Goal: Task Accomplishment & Management: Manage account settings

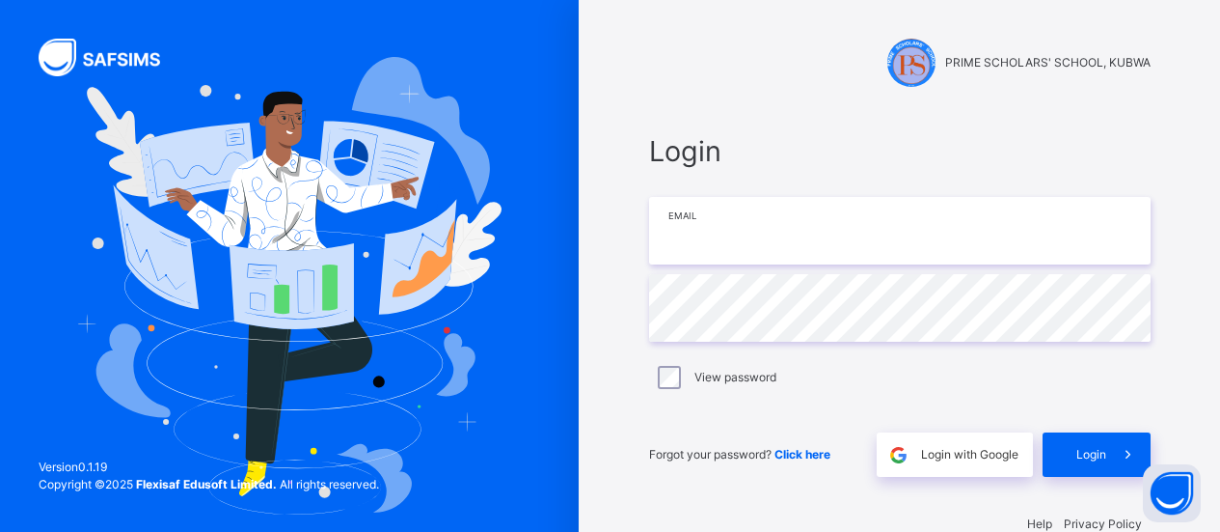
scroll to position [39, 0]
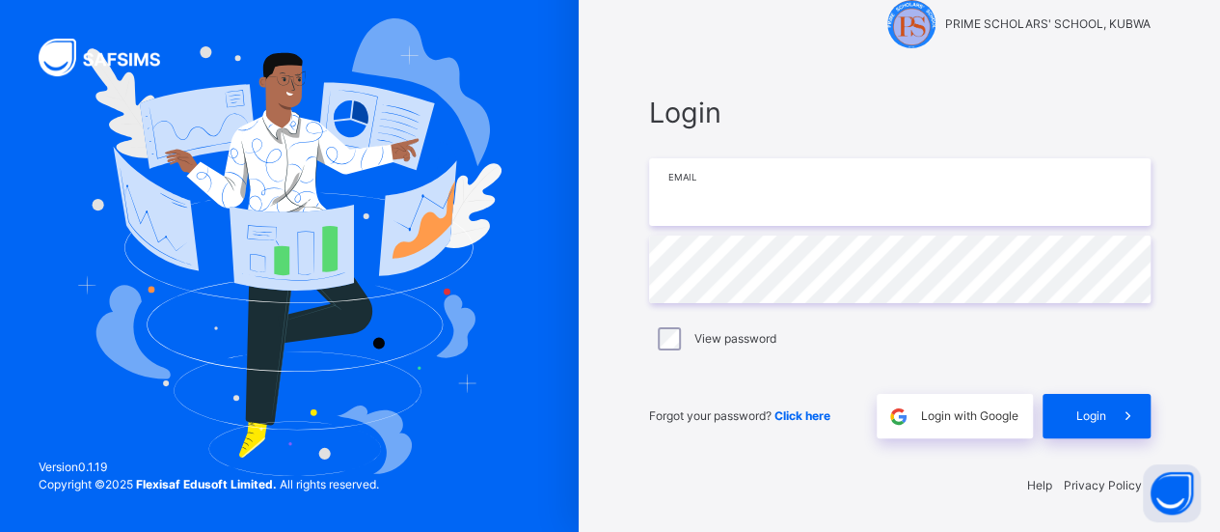
click at [864, 186] on input "email" at bounding box center [900, 192] width 502 height 68
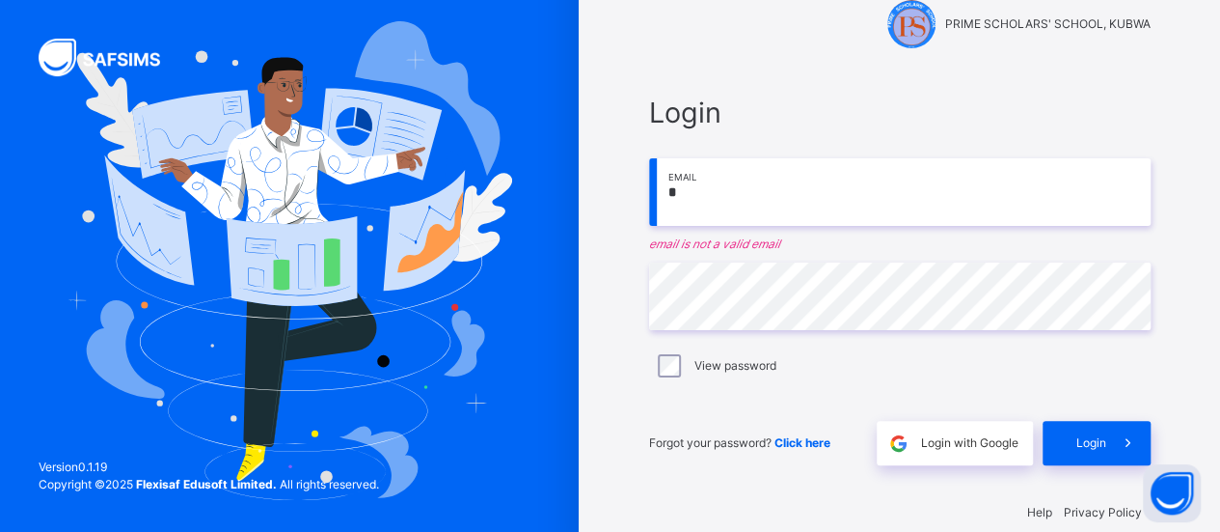
scroll to position [41, 0]
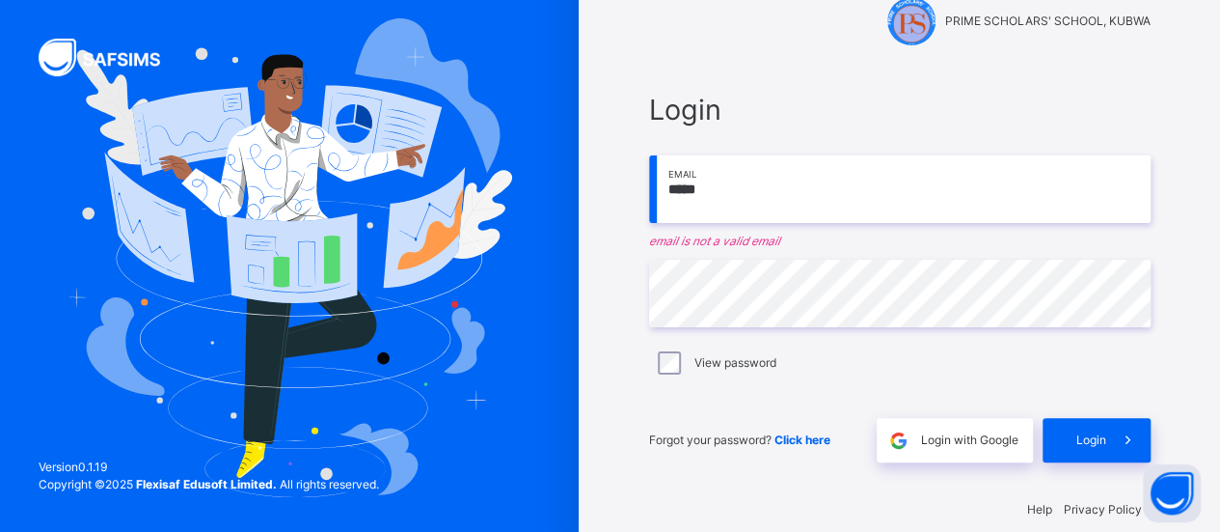
type input "**********"
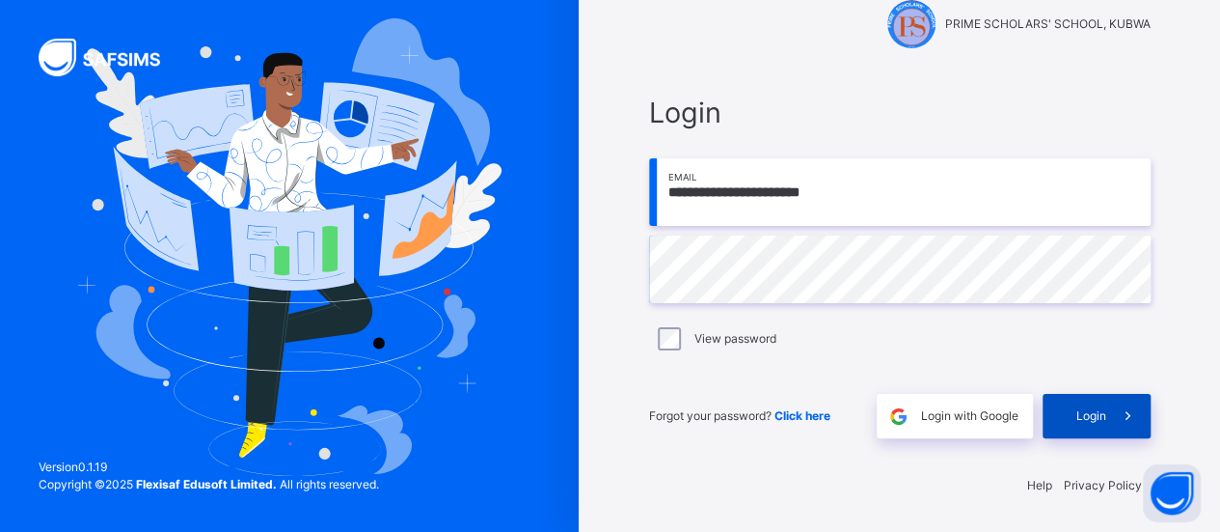
click at [1094, 412] on span "Login" at bounding box center [1092, 415] width 30 height 17
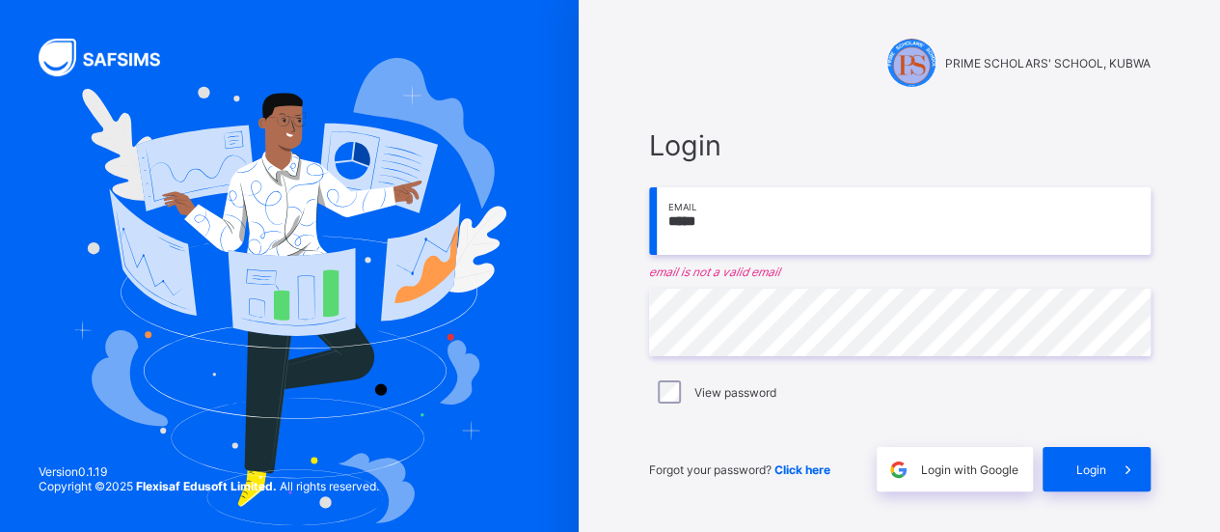
type input "**********"
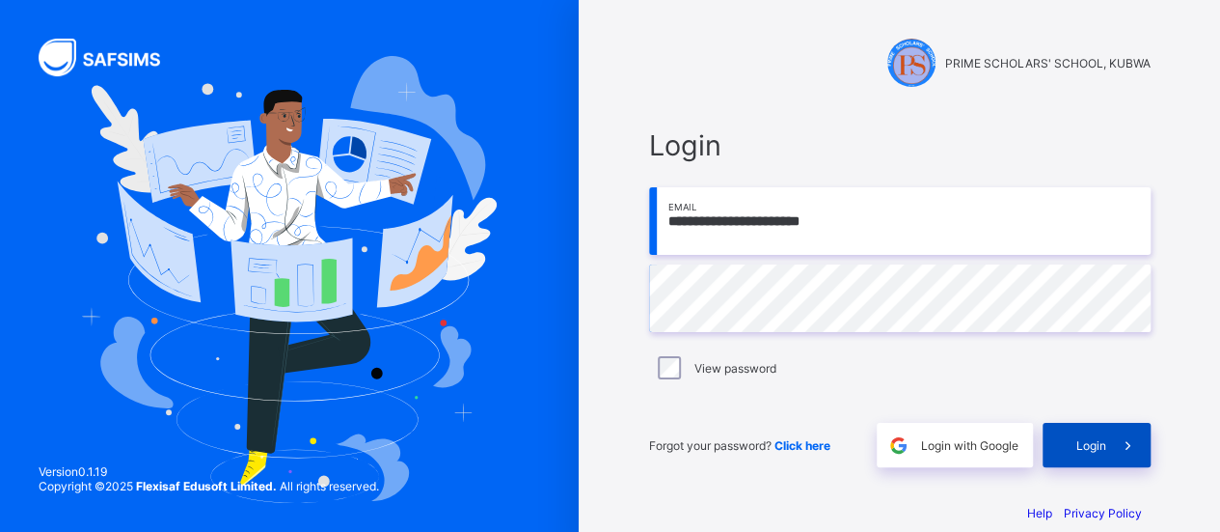
click at [1079, 454] on div "Login" at bounding box center [1097, 445] width 108 height 44
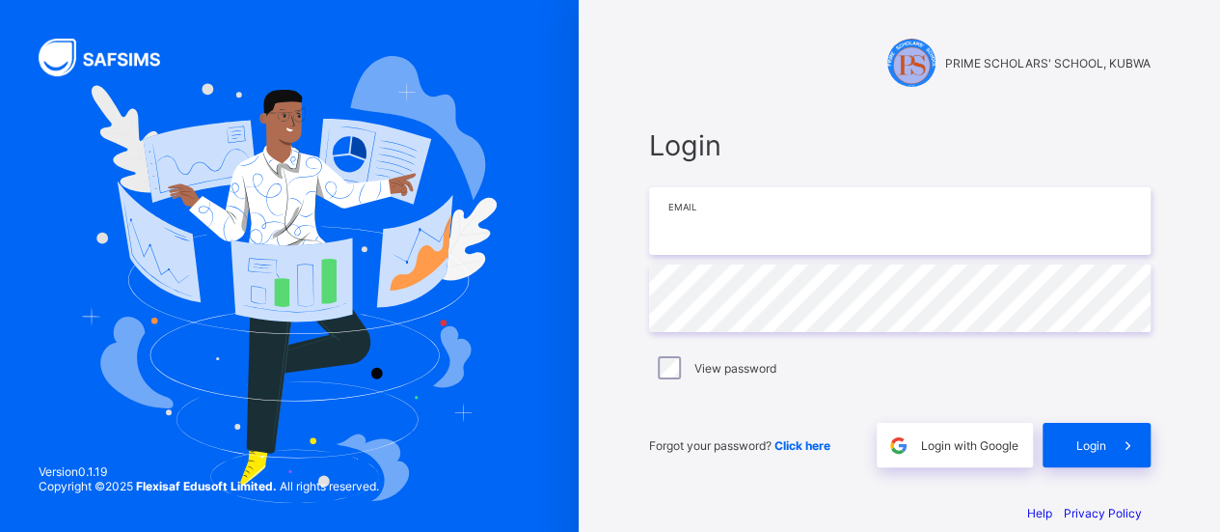
click at [691, 223] on input "email" at bounding box center [900, 221] width 502 height 68
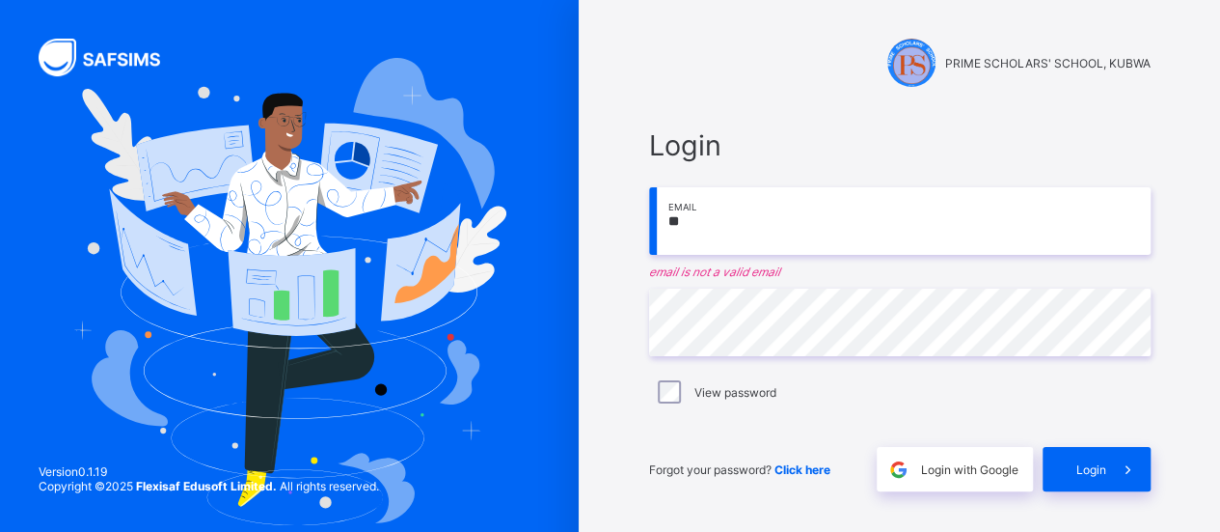
type input "**********"
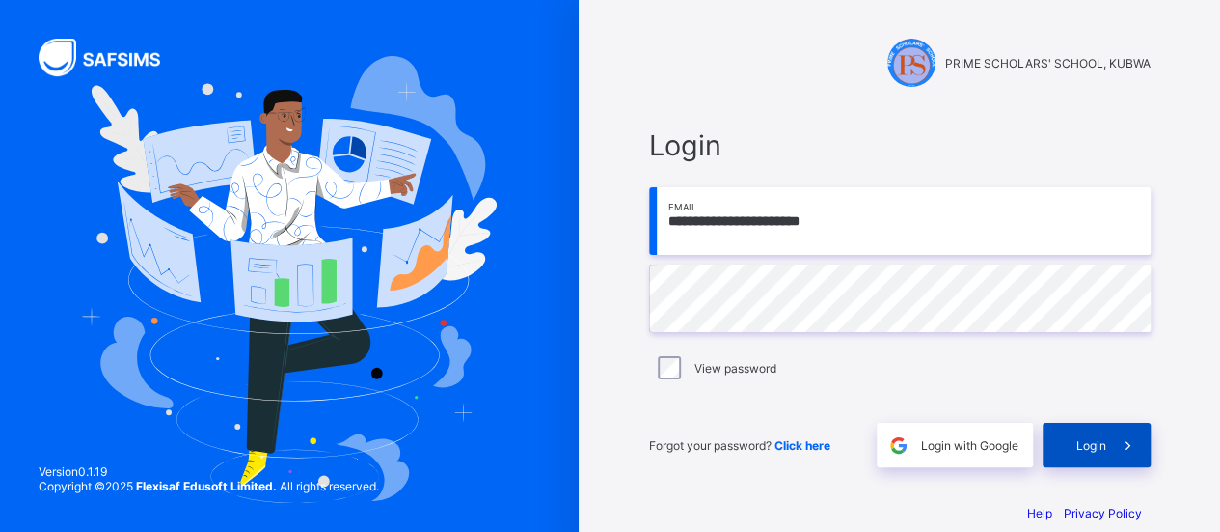
click at [1101, 450] on span "Login" at bounding box center [1092, 445] width 30 height 14
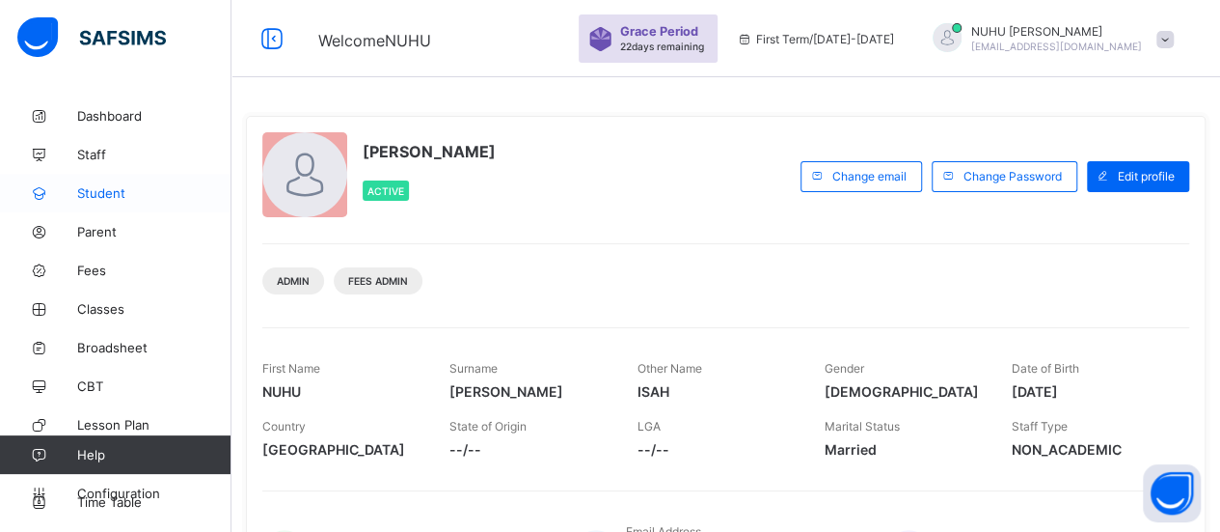
click at [87, 193] on span "Student" at bounding box center [154, 192] width 154 height 15
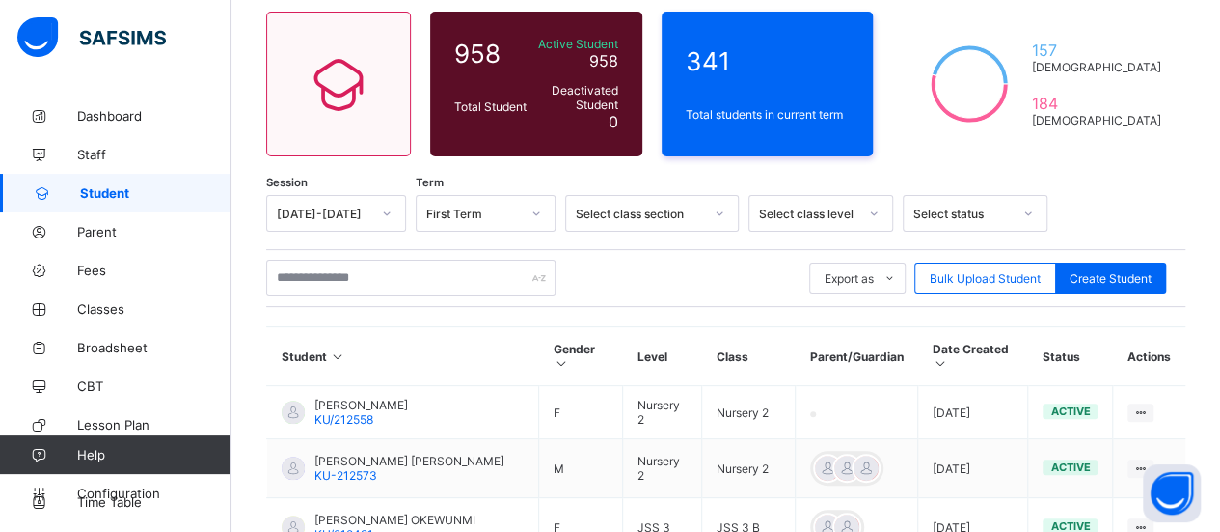
scroll to position [153, 0]
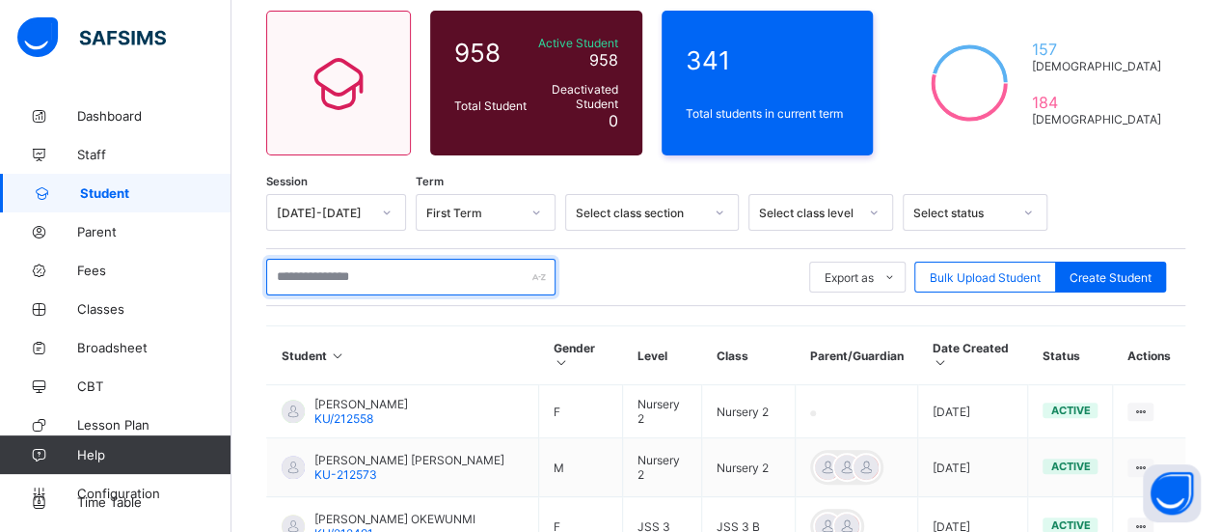
click at [356, 276] on input "text" at bounding box center [410, 277] width 289 height 37
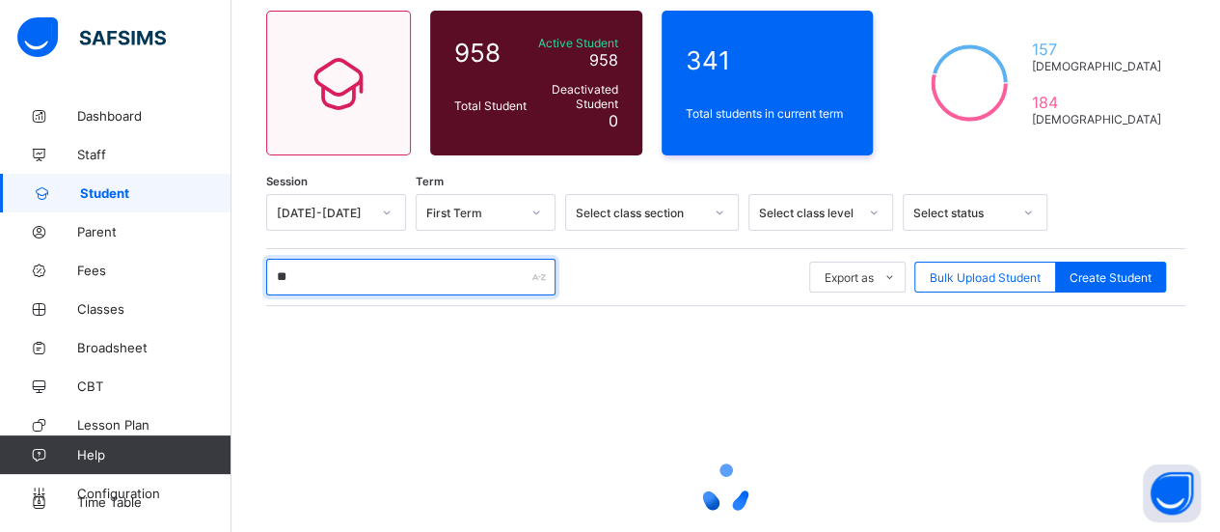
type input "*"
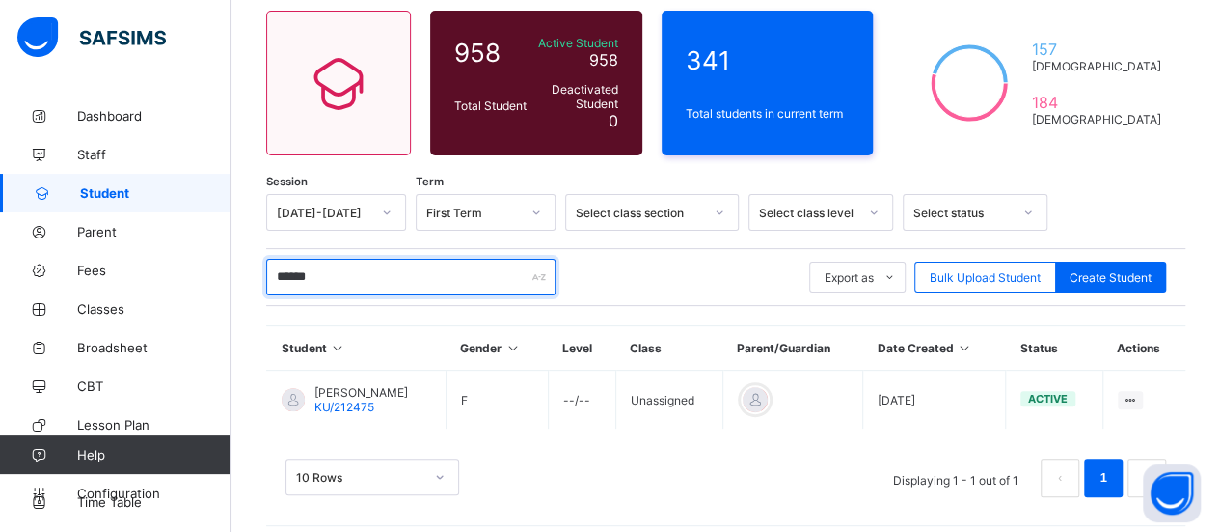
click at [314, 277] on input "******" at bounding box center [410, 277] width 289 height 37
type input "*"
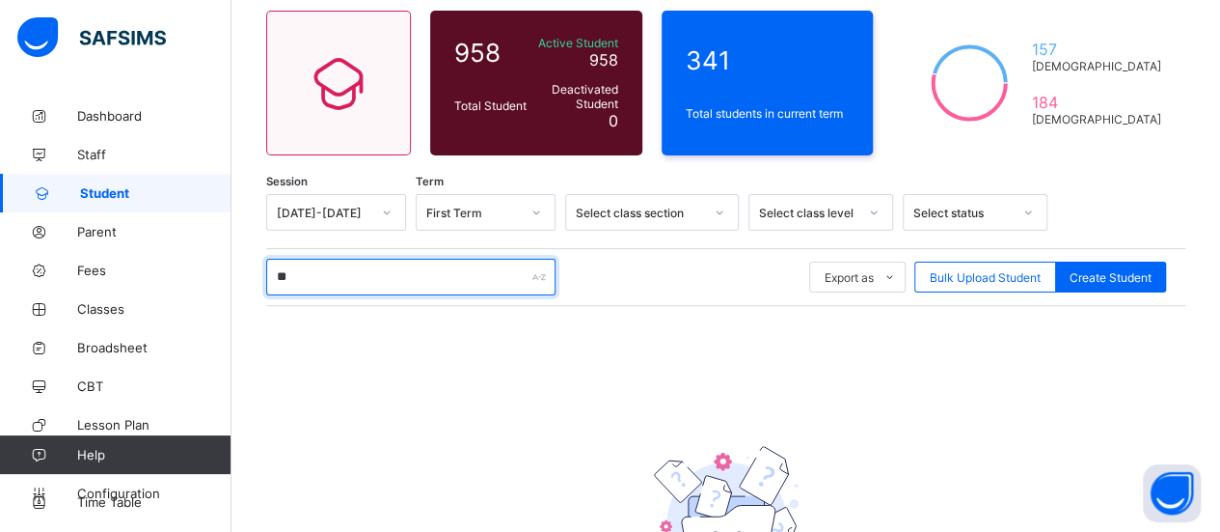
type input "*"
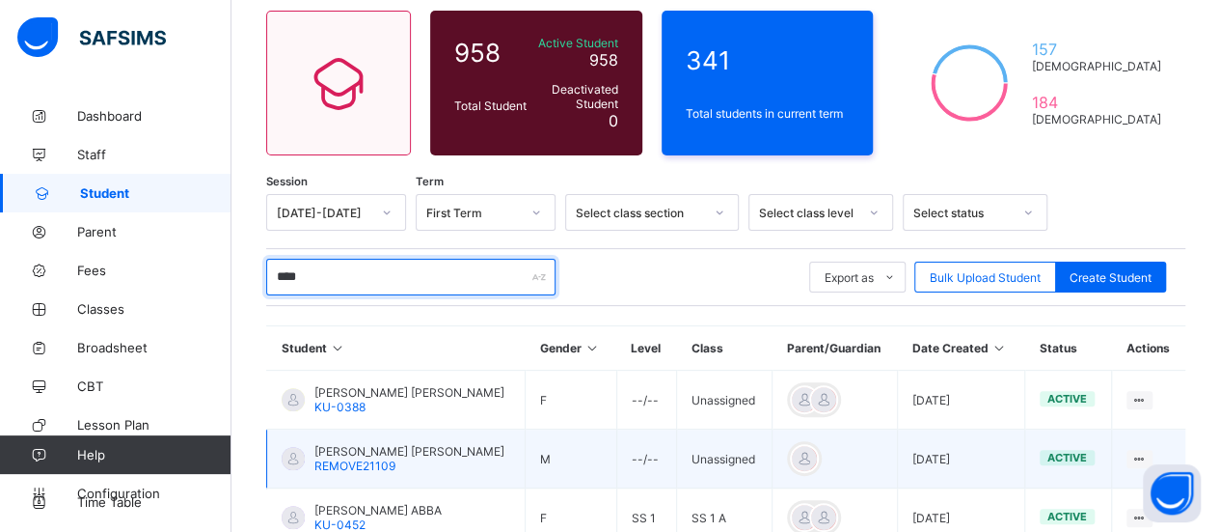
type input "****"
click at [1163, 451] on td "View Profile Edit Student Assign Class Link Parent/Guardian Delete Student" at bounding box center [1148, 458] width 74 height 59
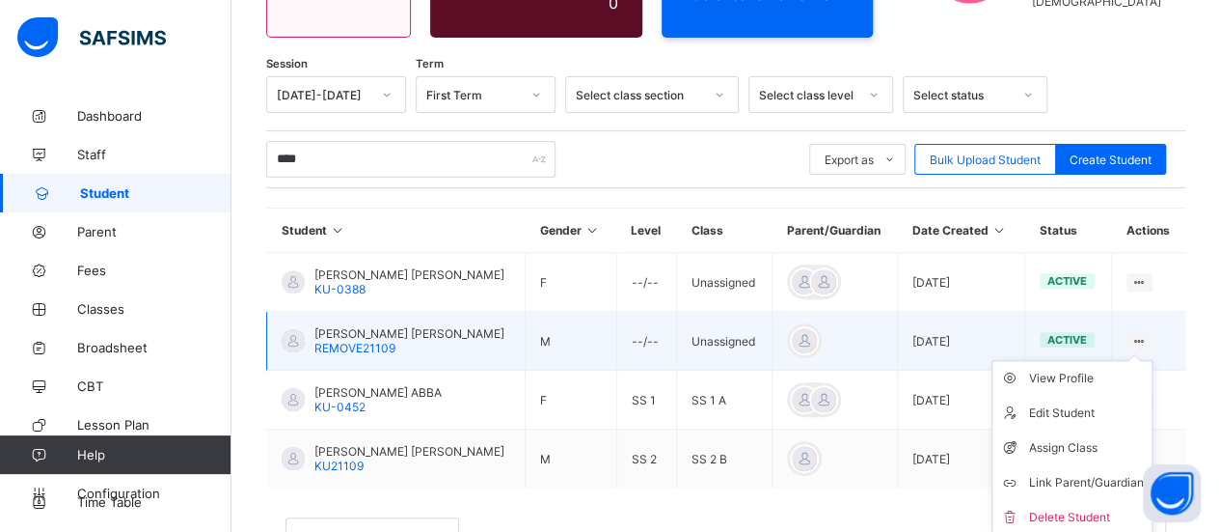
scroll to position [283, 0]
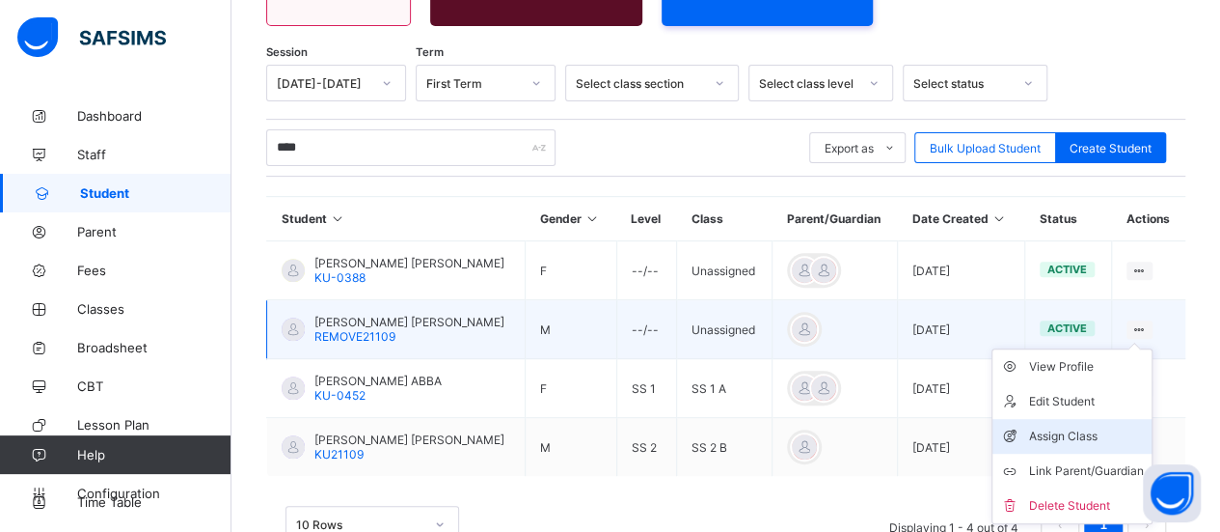
click at [1104, 426] on div "Assign Class" at bounding box center [1086, 435] width 115 height 19
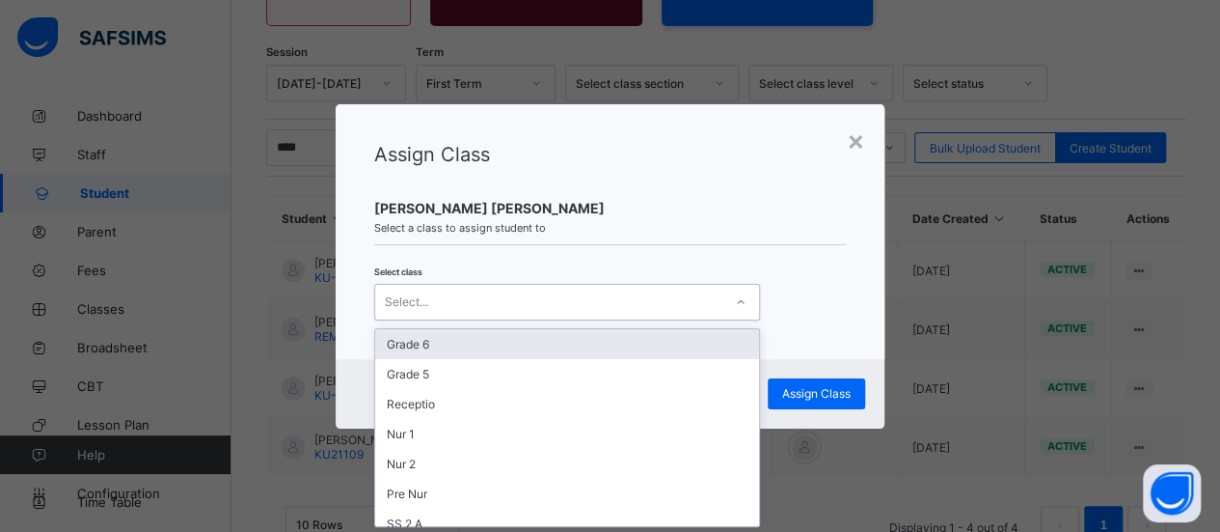
click at [548, 296] on div "Select..." at bounding box center [548, 301] width 347 height 27
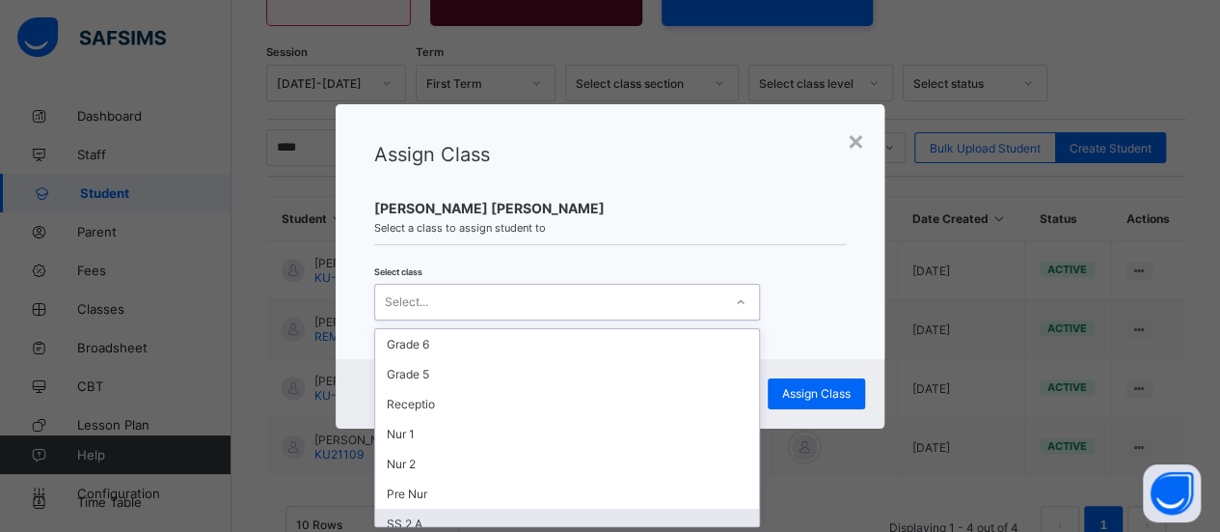
click at [432, 516] on div "SS 2 A" at bounding box center [567, 523] width 384 height 30
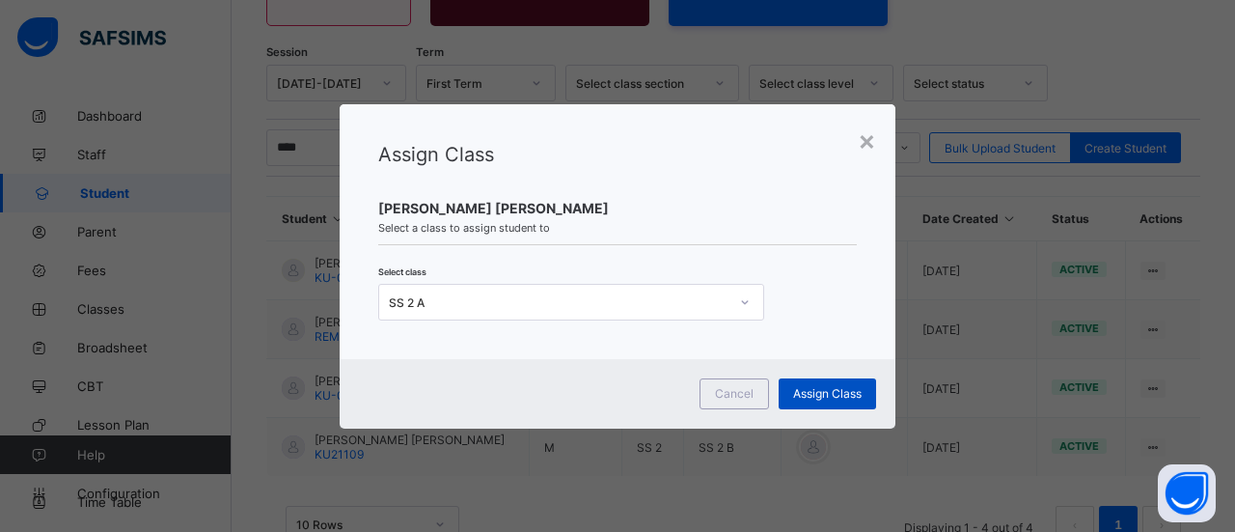
click at [834, 387] on span "Assign Class" at bounding box center [827, 393] width 68 height 14
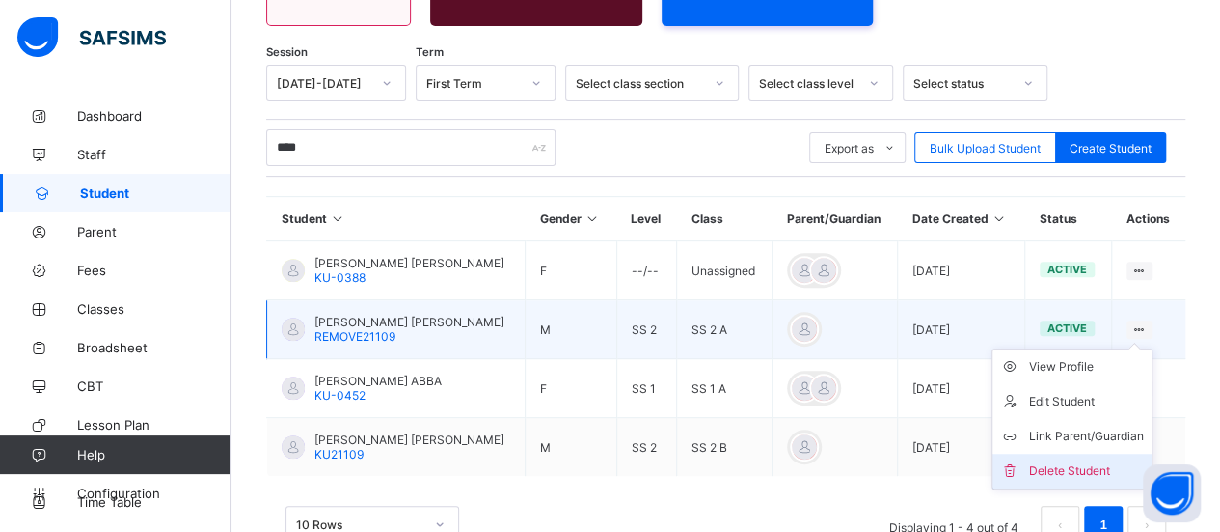
click at [1100, 462] on div "Delete Student" at bounding box center [1086, 470] width 115 height 19
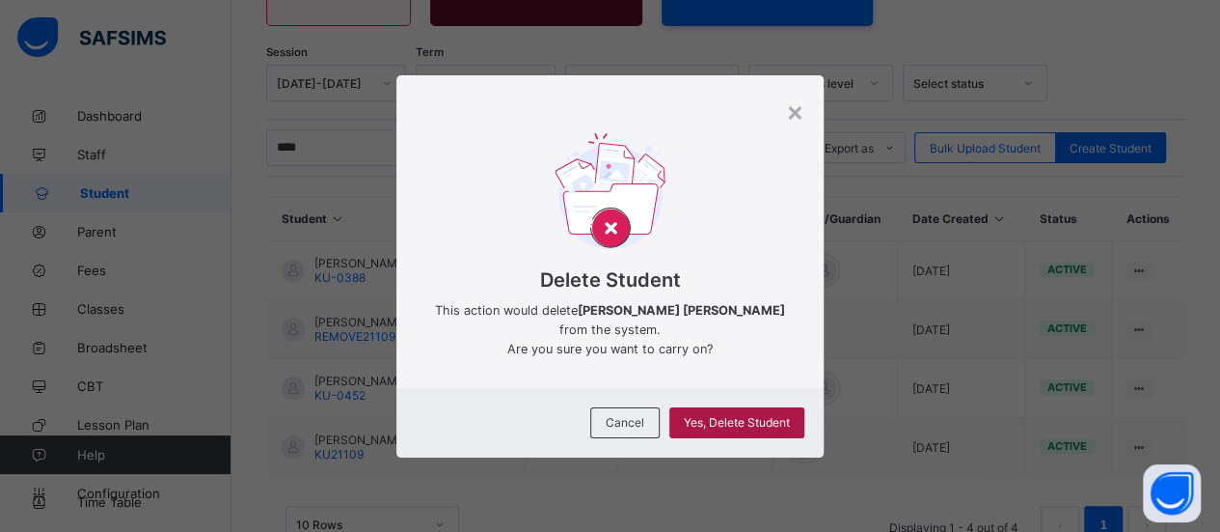
click at [785, 418] on span "Yes, Delete Student" at bounding box center [737, 422] width 106 height 14
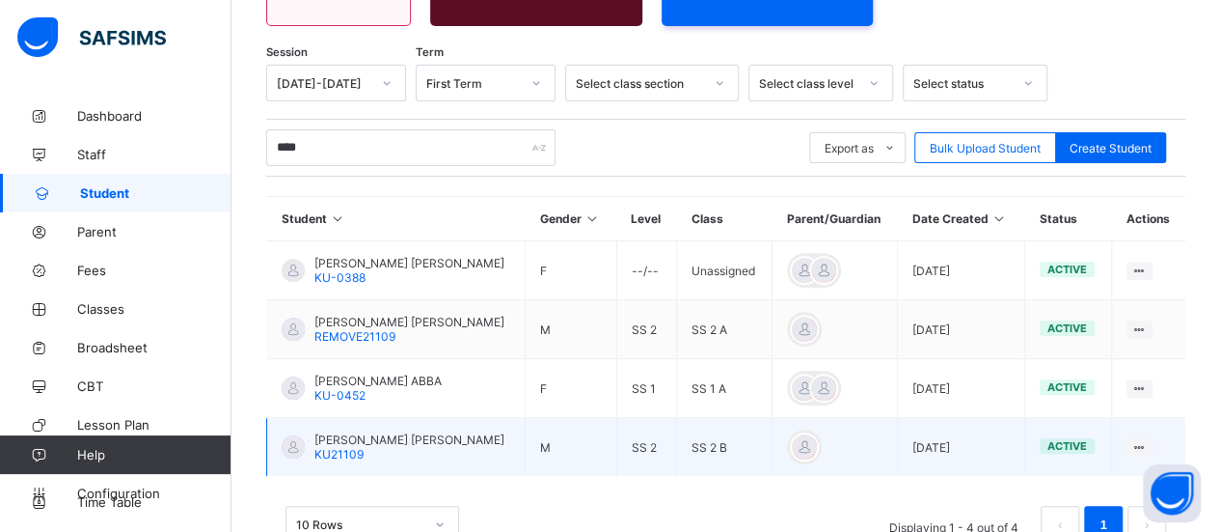
click at [467, 440] on span "AMIR HUSSAINI MOHAMMAD" at bounding box center [409, 439] width 190 height 14
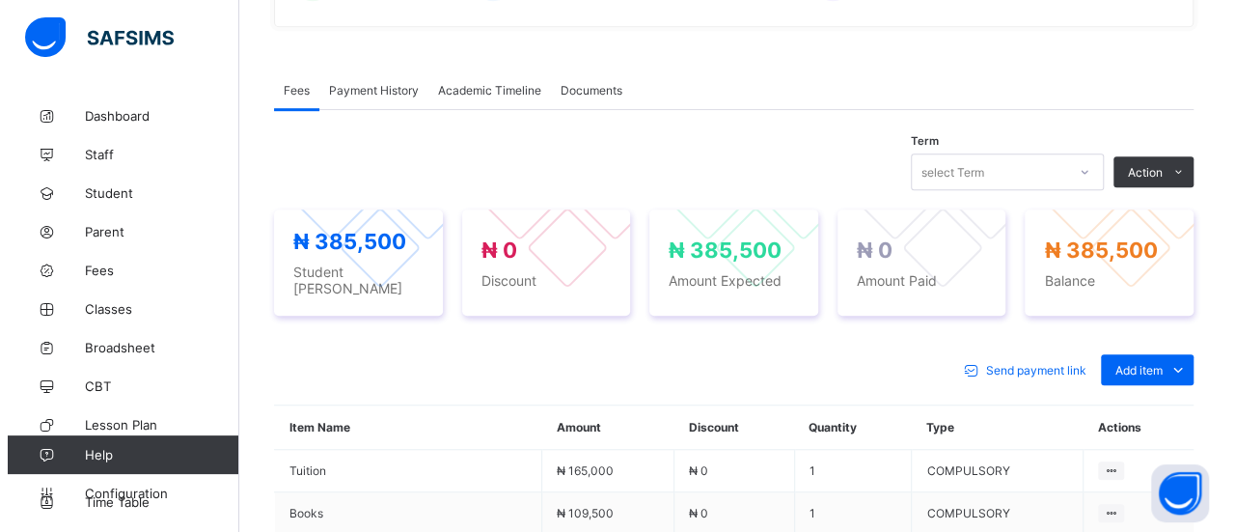
scroll to position [539, 0]
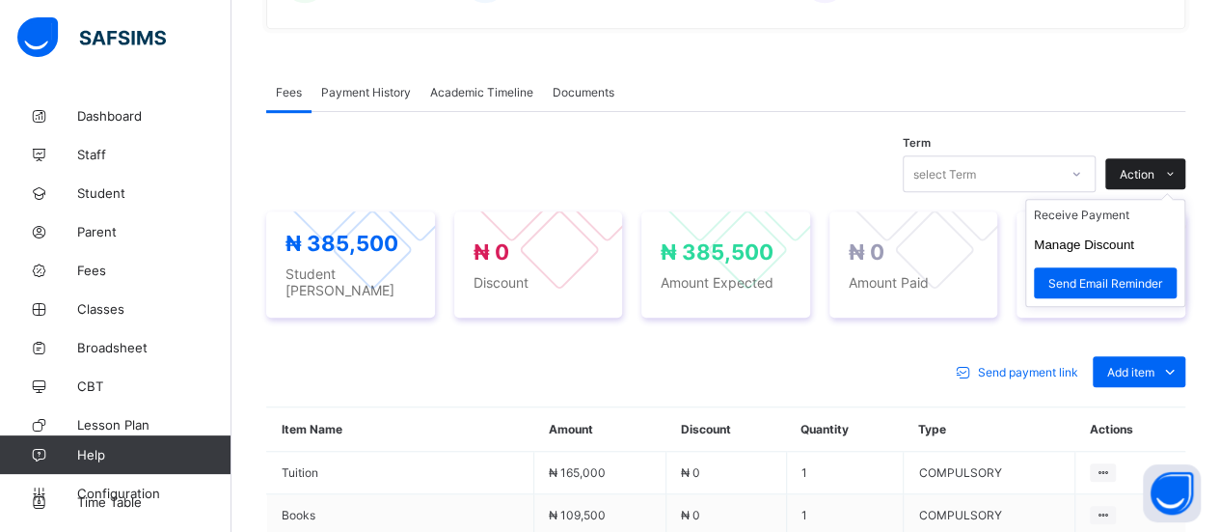
click at [1155, 167] on span "Action" at bounding box center [1137, 174] width 35 height 14
click at [1121, 210] on li "Receive Payment" at bounding box center [1105, 215] width 158 height 30
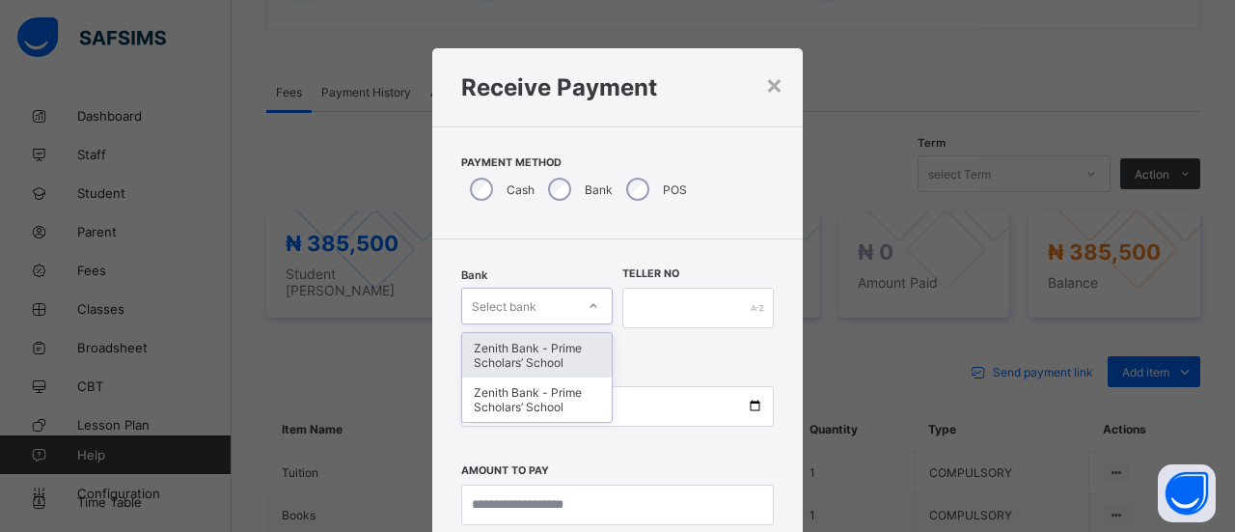
click at [574, 349] on div "Zenith Bank - Prime Scholars’ School" at bounding box center [537, 355] width 150 height 44
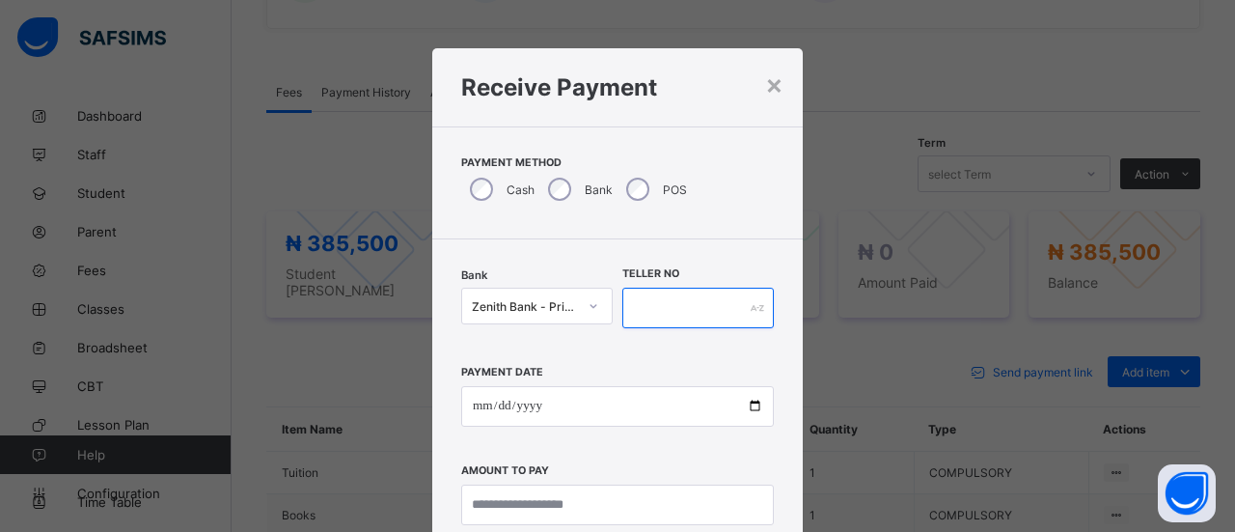
click at [648, 313] on input "text" at bounding box center [697, 307] width 151 height 41
type input "*****"
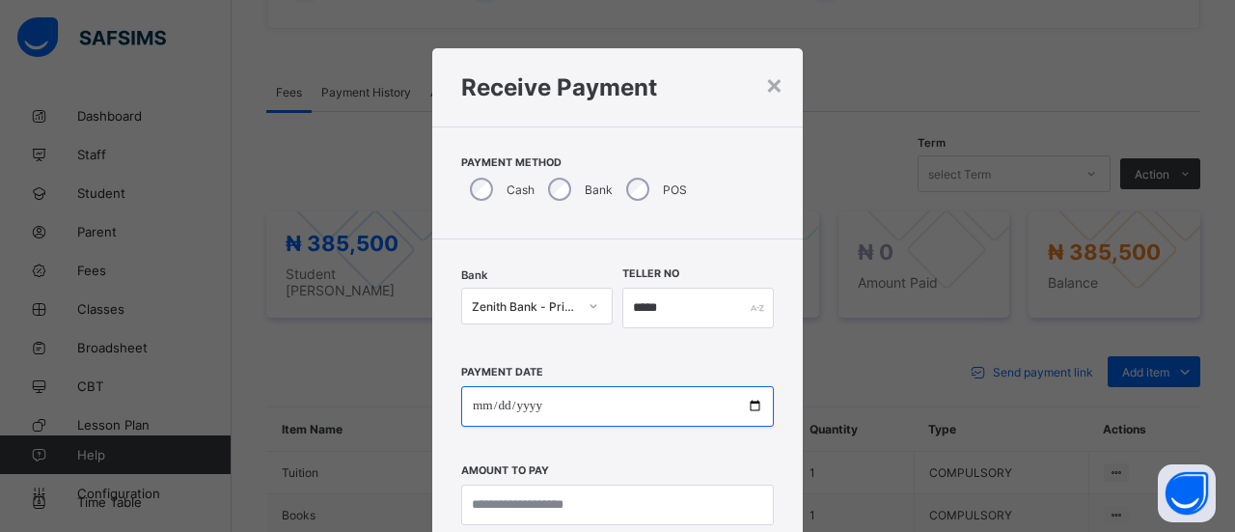
click at [489, 402] on input "date" at bounding box center [617, 406] width 313 height 41
type input "**********"
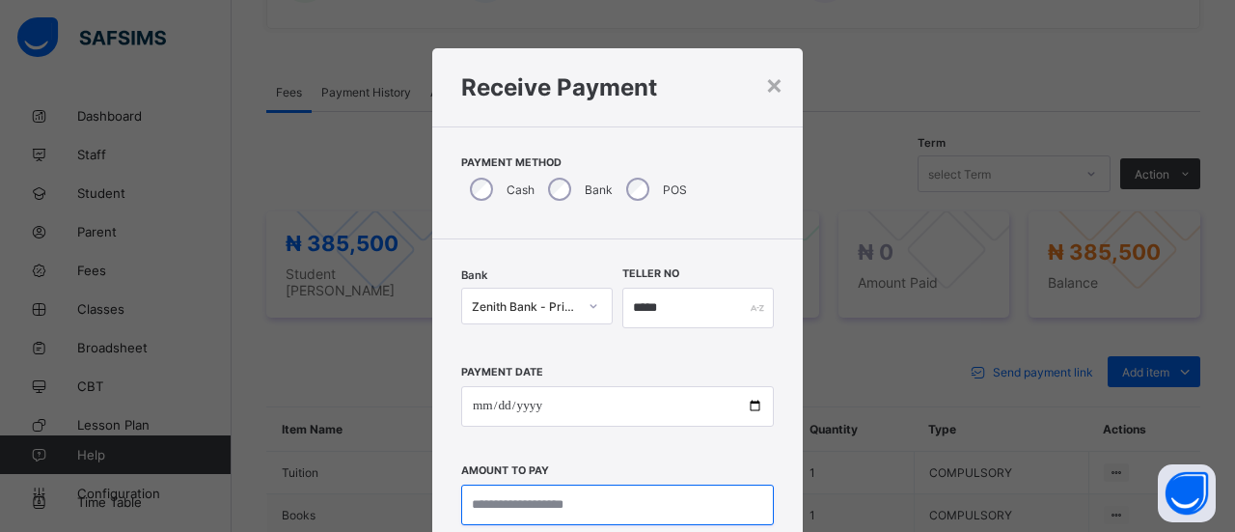
click at [509, 506] on input "currency" at bounding box center [617, 504] width 313 height 41
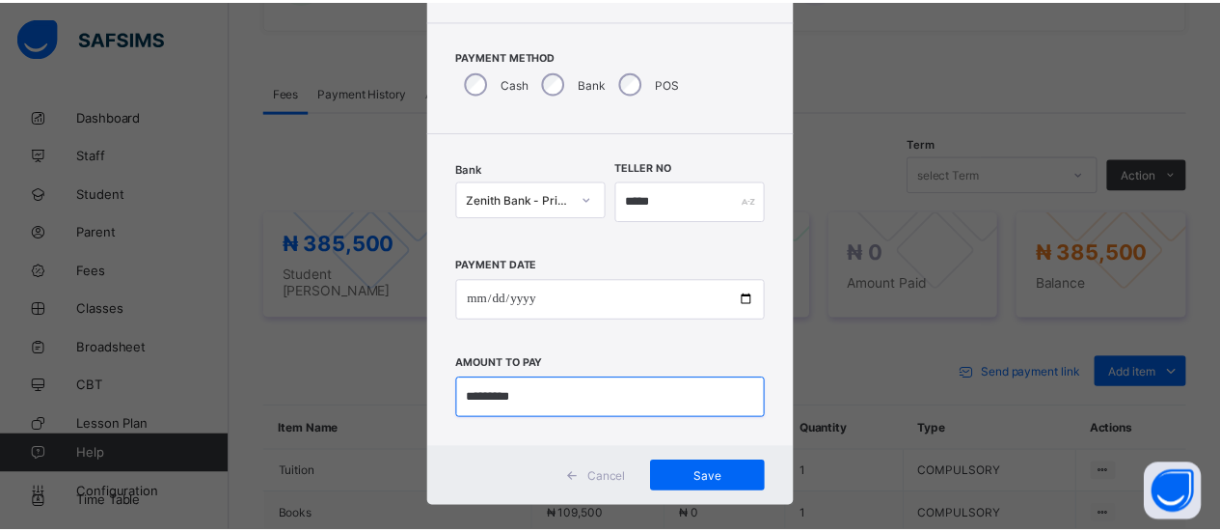
scroll to position [129, 0]
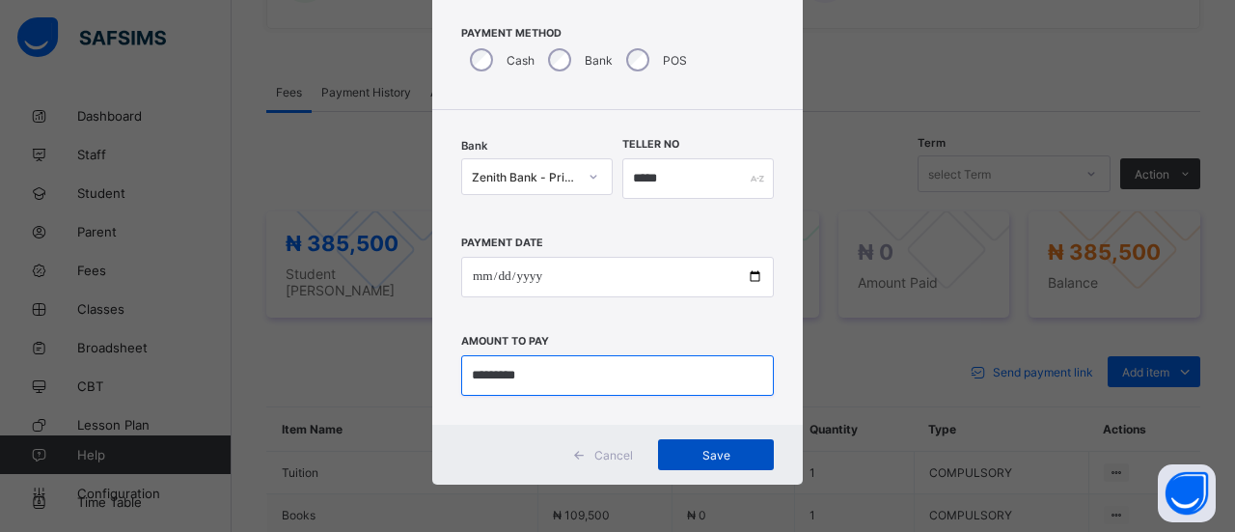
type input "*********"
click at [748, 441] on div "Save" at bounding box center [716, 454] width 116 height 31
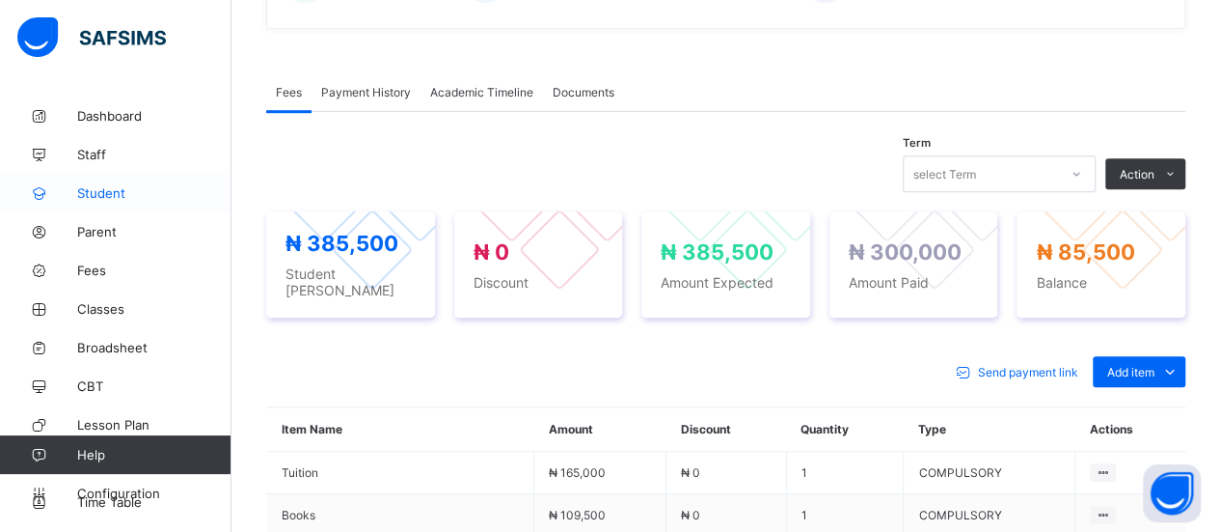
click at [122, 188] on span "Student" at bounding box center [154, 192] width 154 height 15
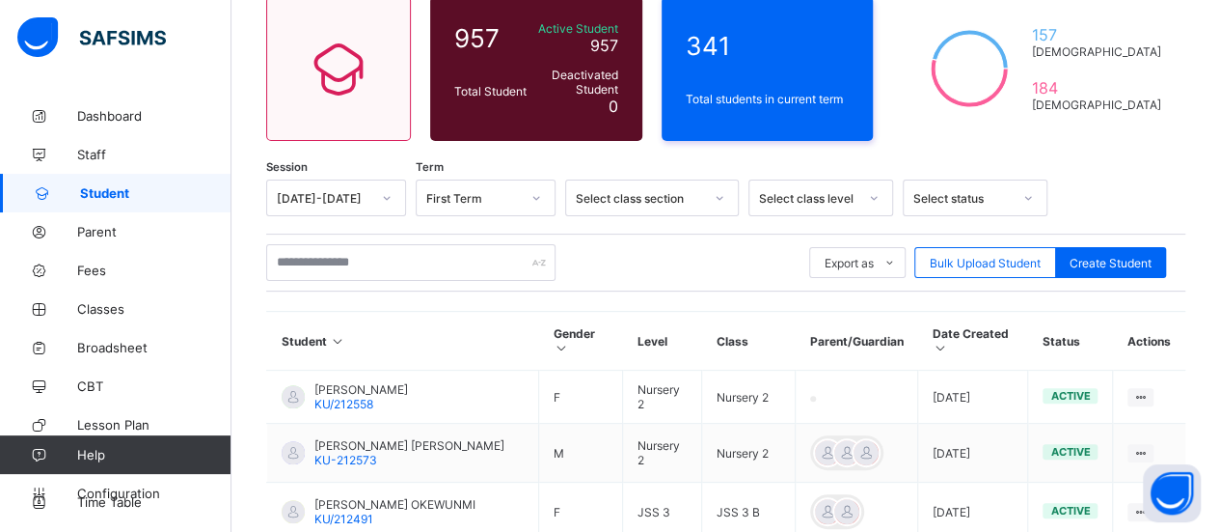
scroll to position [167, 0]
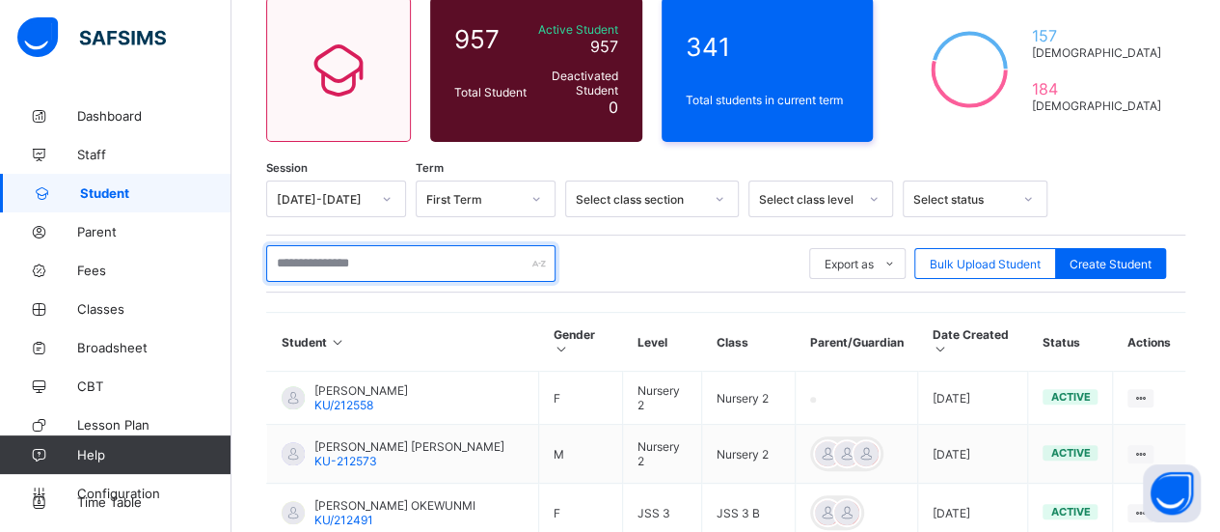
click at [336, 268] on input "text" at bounding box center [410, 263] width 289 height 37
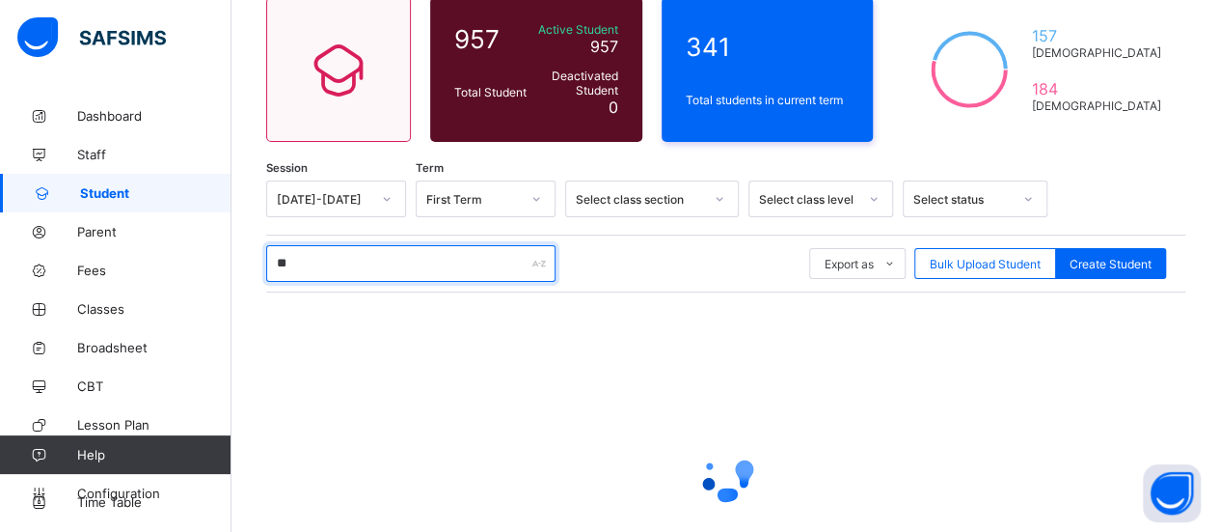
type input "*"
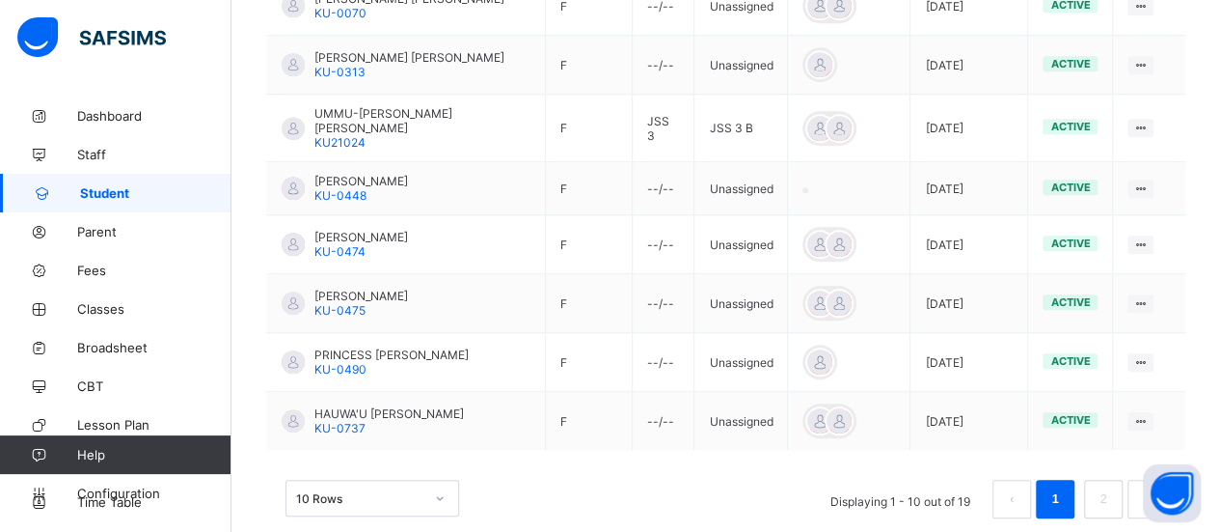
scroll to position [679, 0]
type input "*****"
click at [1112, 486] on link "2" at bounding box center [1103, 498] width 18 height 25
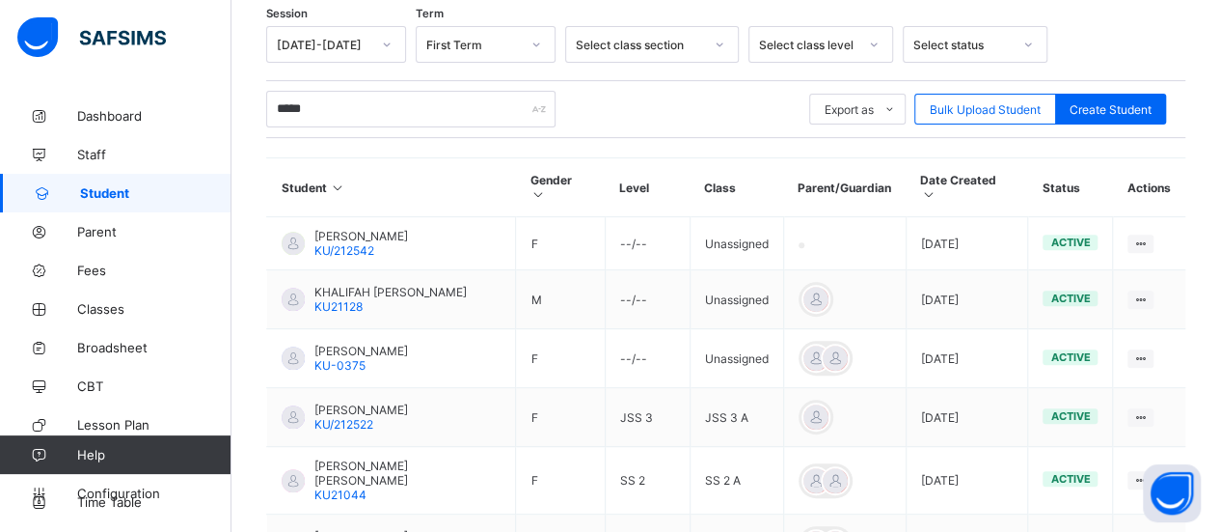
scroll to position [603, 0]
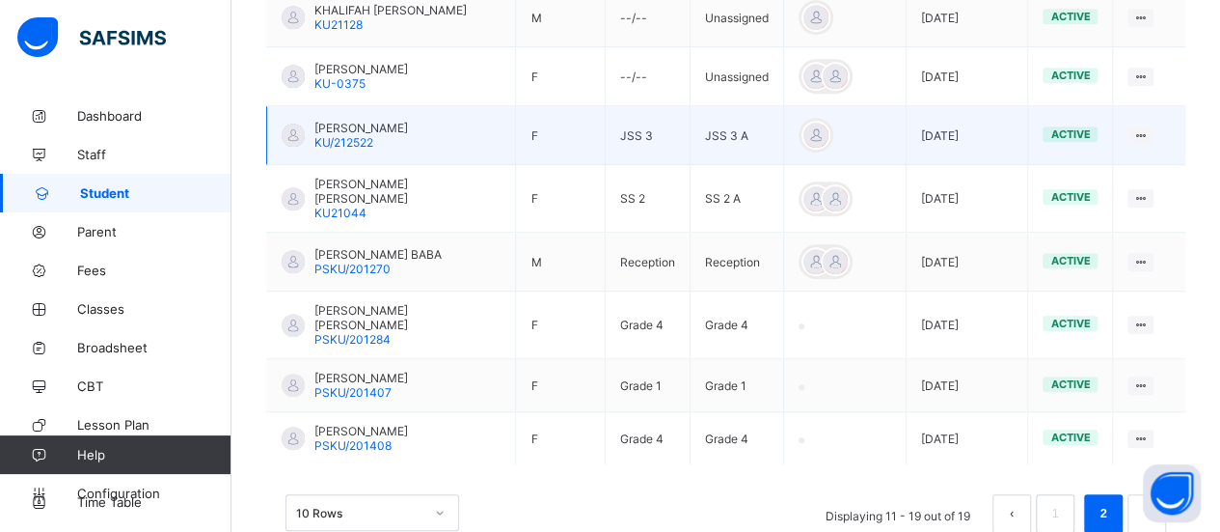
click at [408, 121] on span "FADEELAH BELLO" at bounding box center [361, 128] width 94 height 14
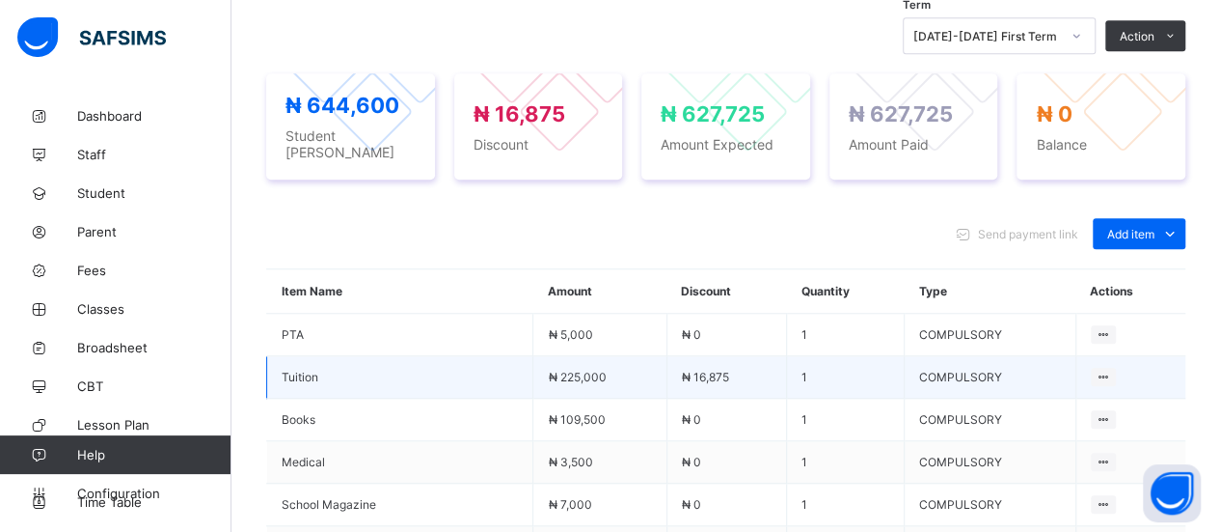
scroll to position [676, 0]
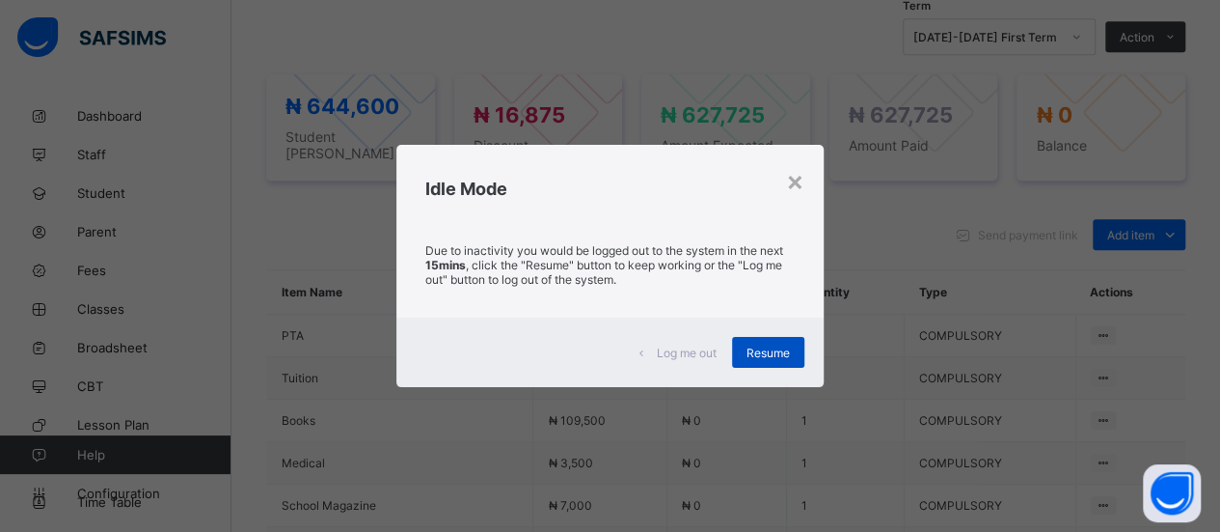
click at [752, 346] on span "Resume" at bounding box center [768, 352] width 43 height 14
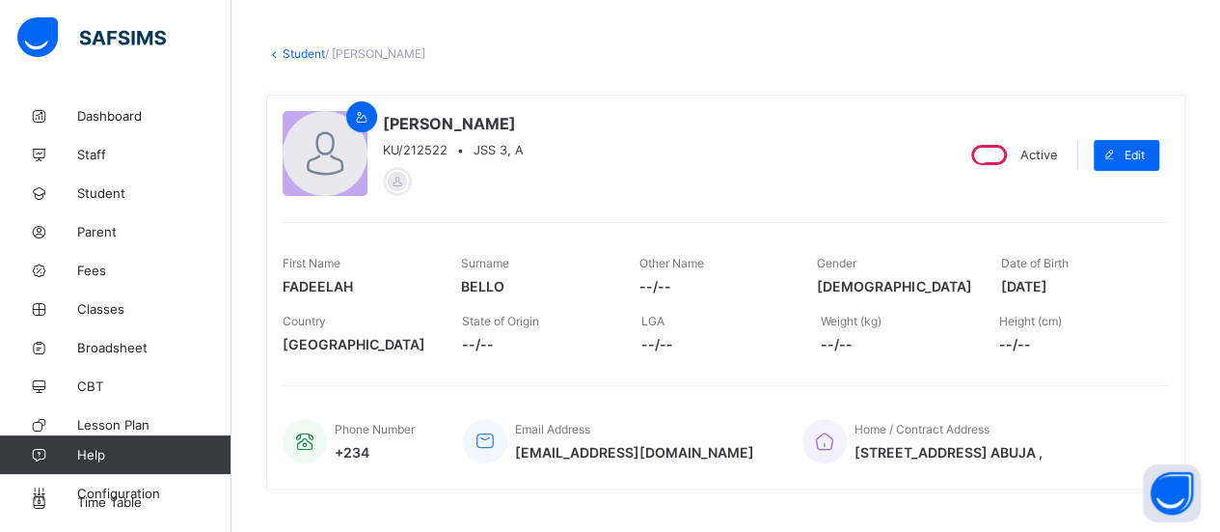
scroll to position [58, 0]
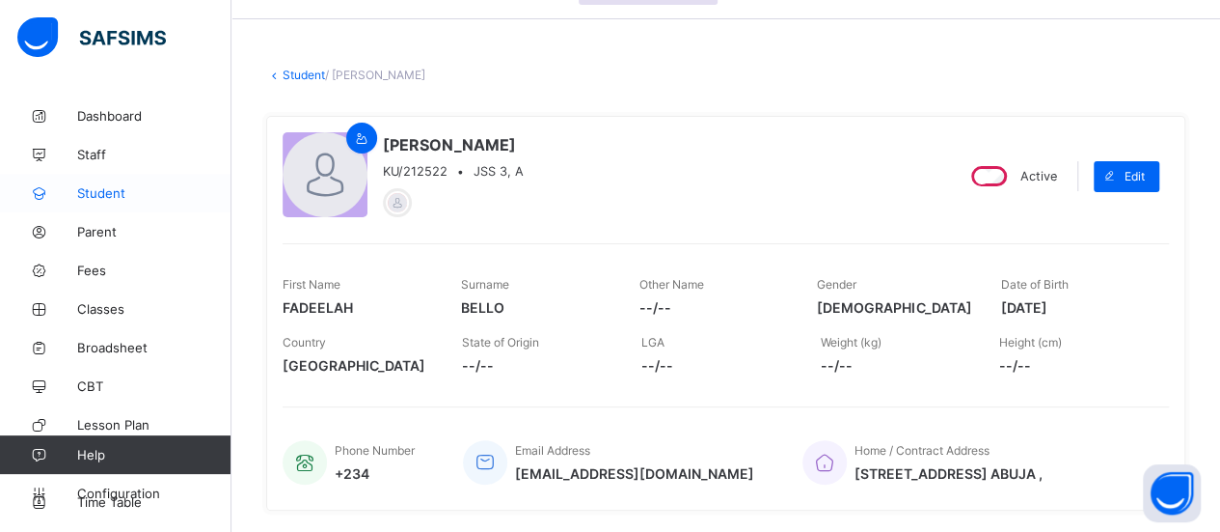
click at [98, 189] on span "Student" at bounding box center [154, 192] width 154 height 15
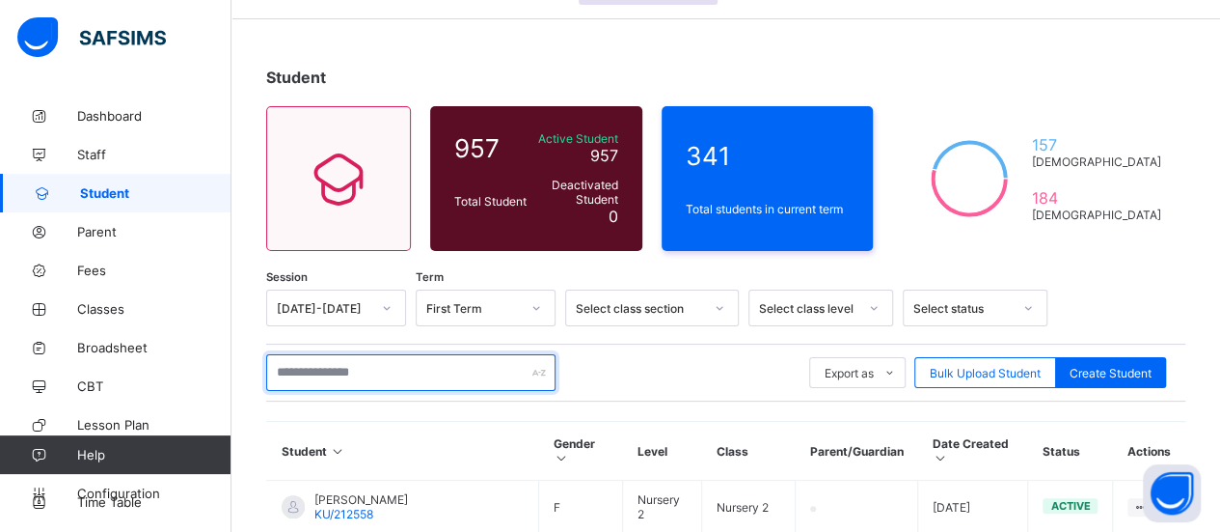
click at [365, 369] on input "text" at bounding box center [410, 372] width 289 height 37
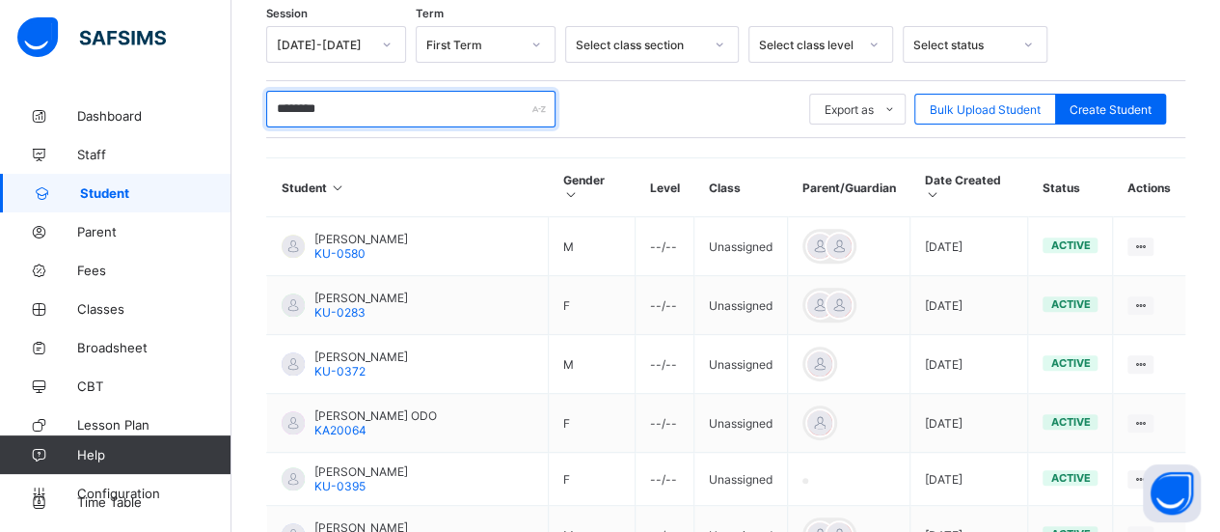
scroll to position [222, 0]
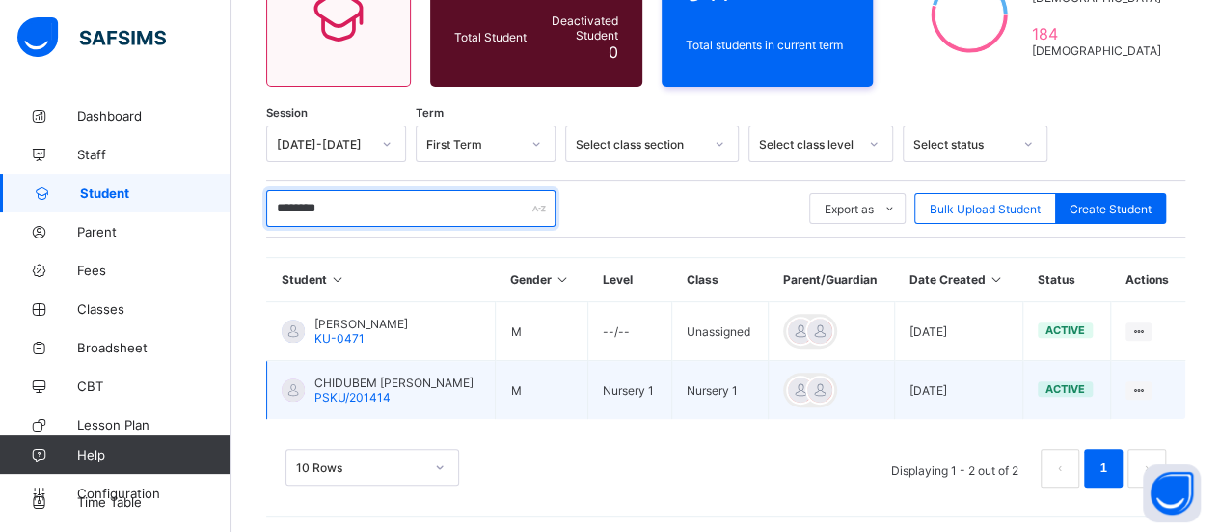
type input "********"
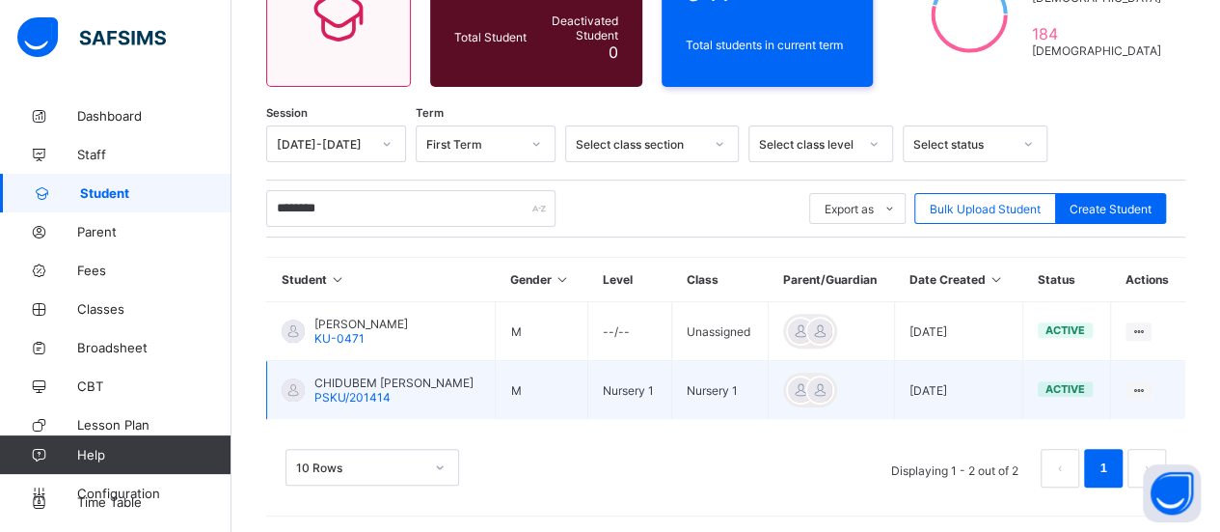
click at [432, 375] on span "CHIDUBEM JESSE VINCENT" at bounding box center [393, 382] width 159 height 14
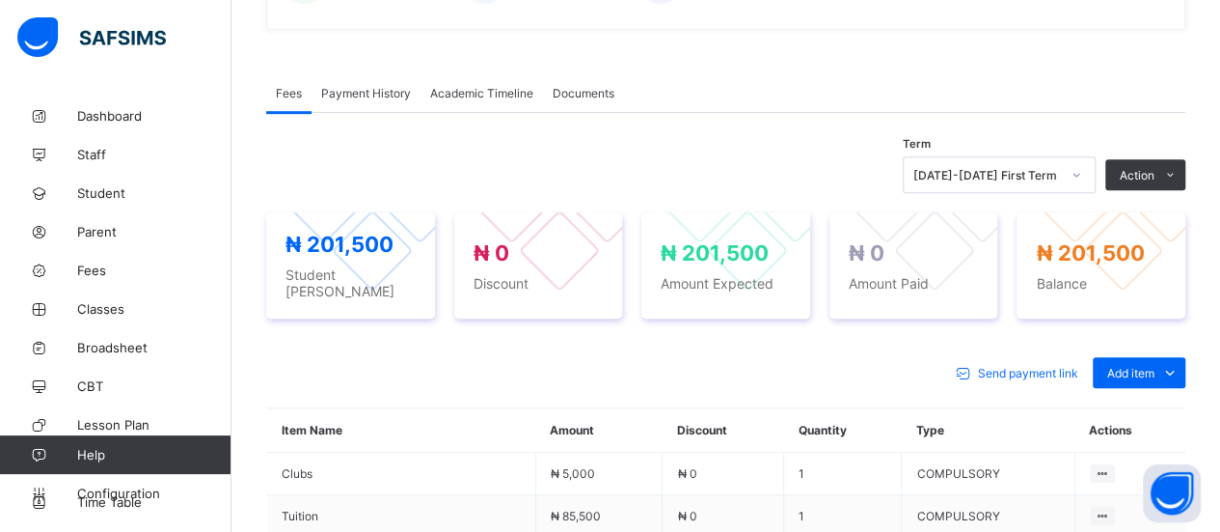
scroll to position [539, 0]
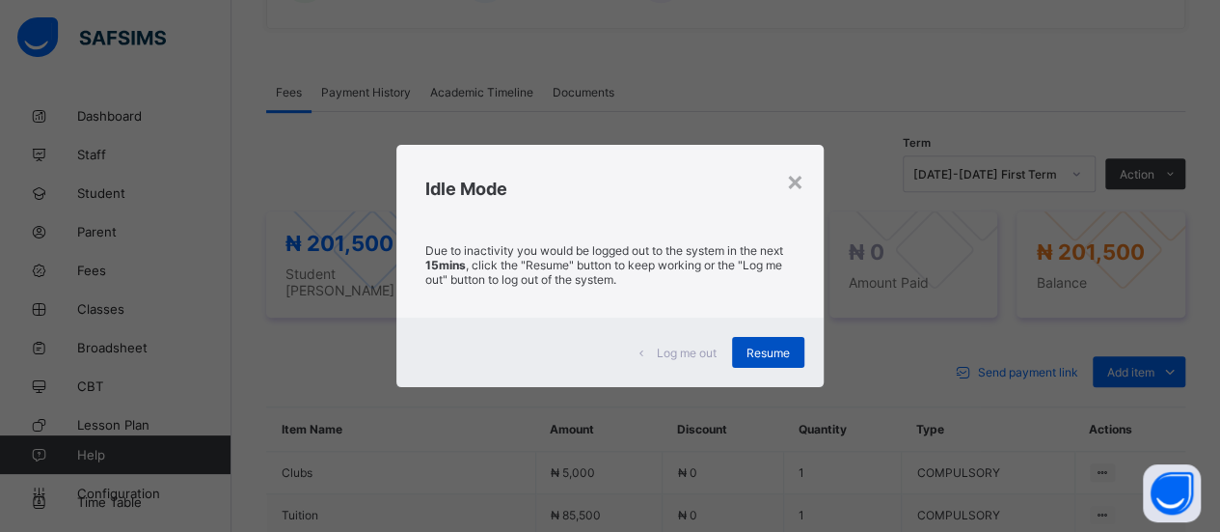
click at [779, 355] on span "Resume" at bounding box center [768, 352] width 43 height 14
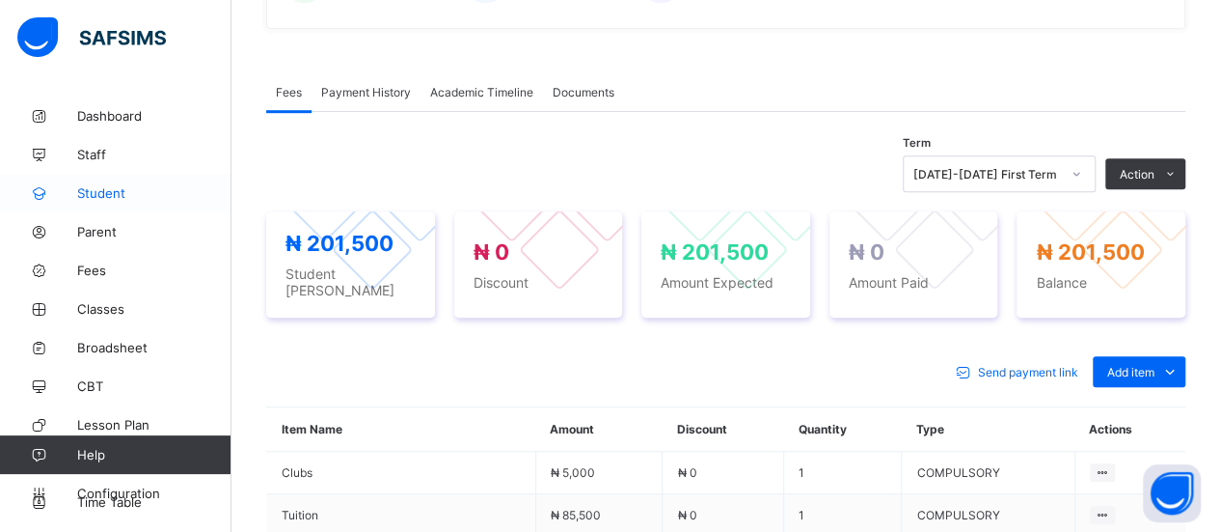
click at [88, 191] on span "Student" at bounding box center [154, 192] width 154 height 15
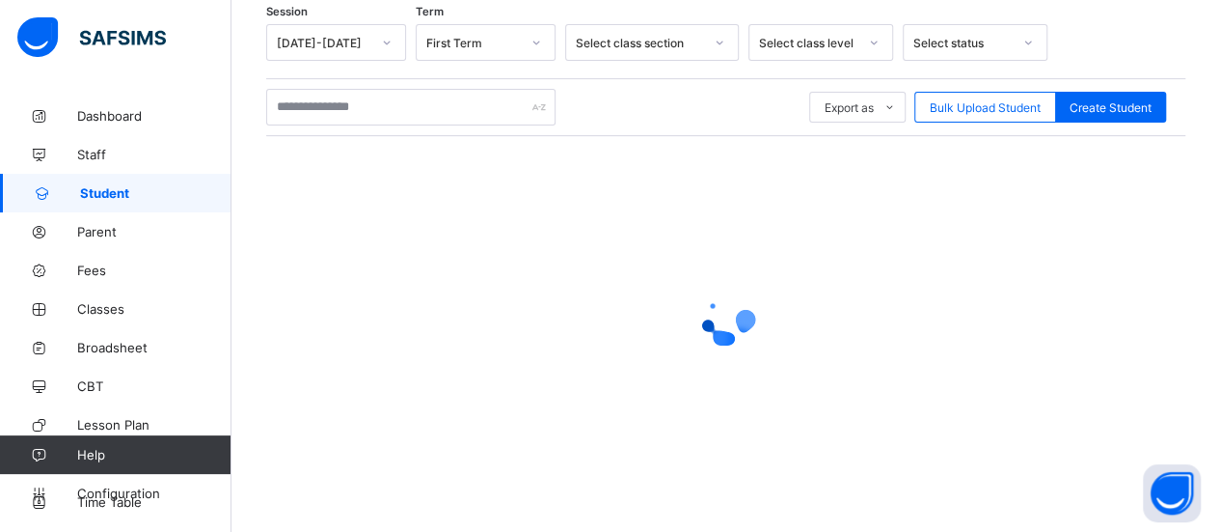
scroll to position [321, 0]
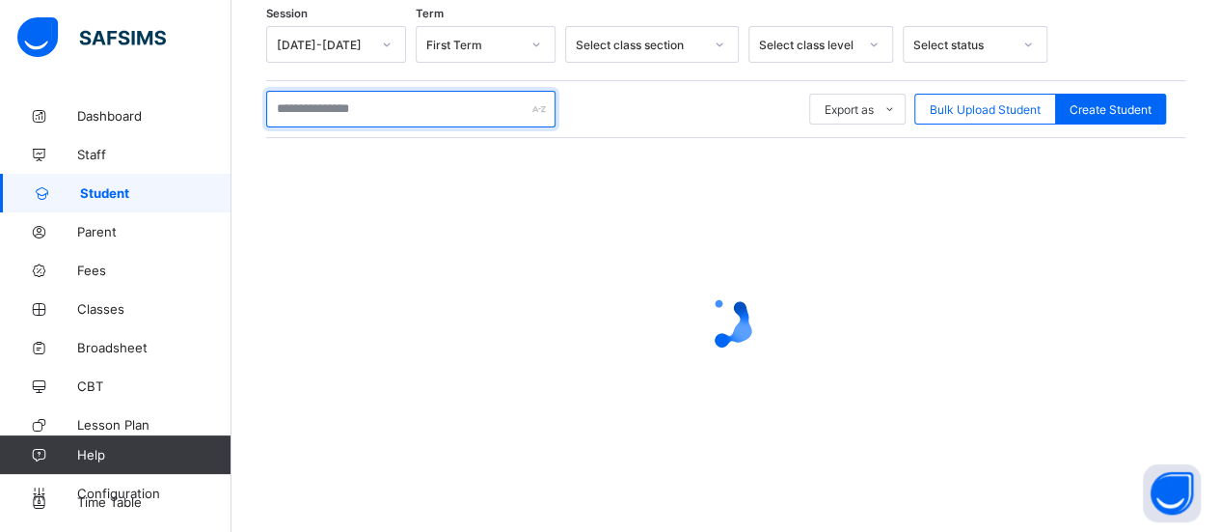
click at [324, 103] on input "text" at bounding box center [410, 109] width 289 height 37
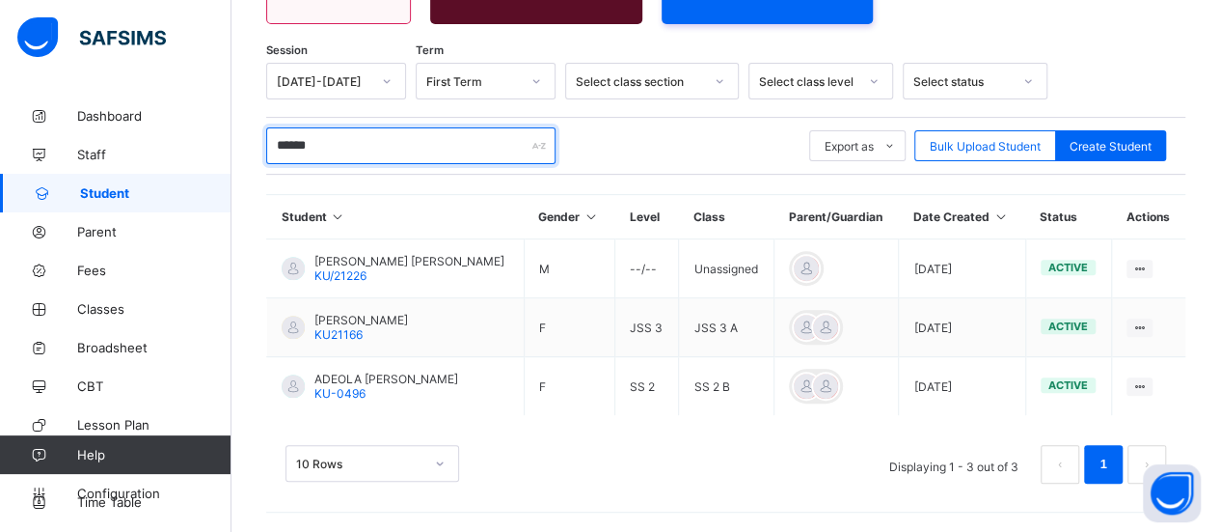
scroll to position [280, 0]
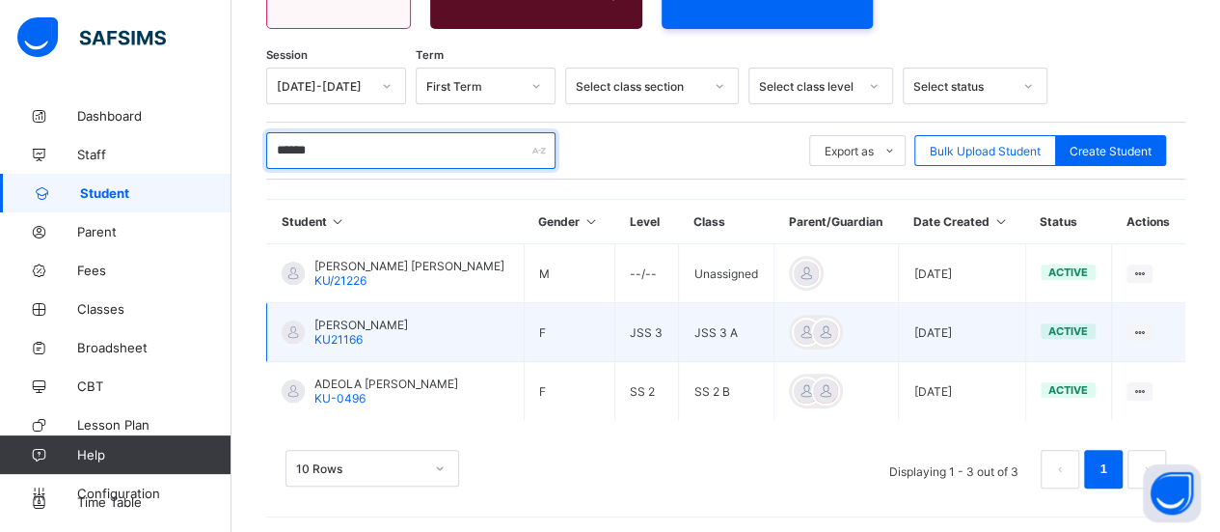
type input "******"
click at [366, 317] on span "ADEOLA ADEBUKOLA KEMIKI" at bounding box center [361, 324] width 94 height 14
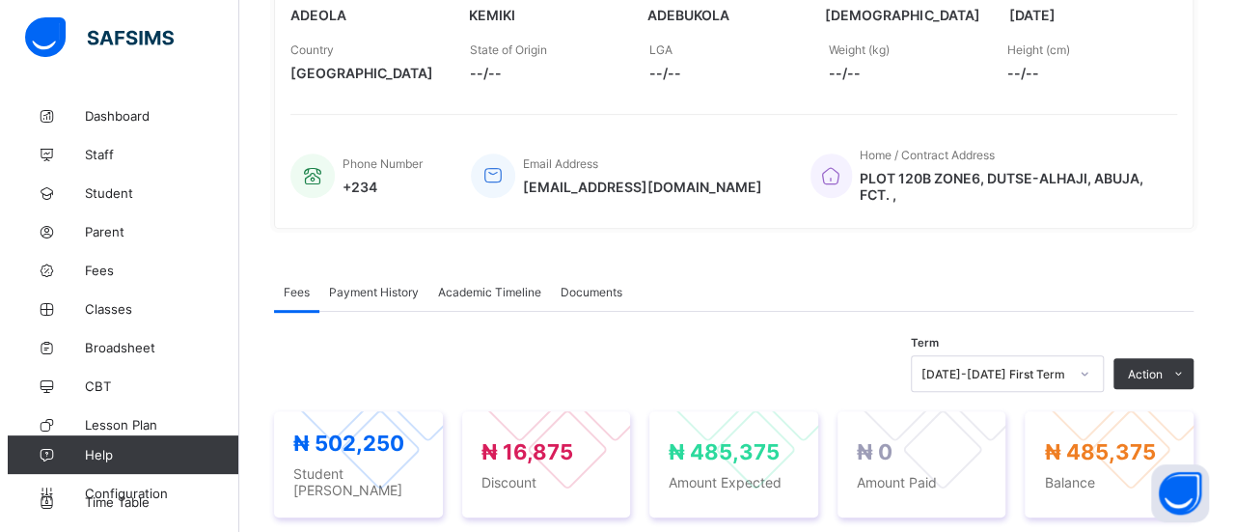
scroll to position [596, 0]
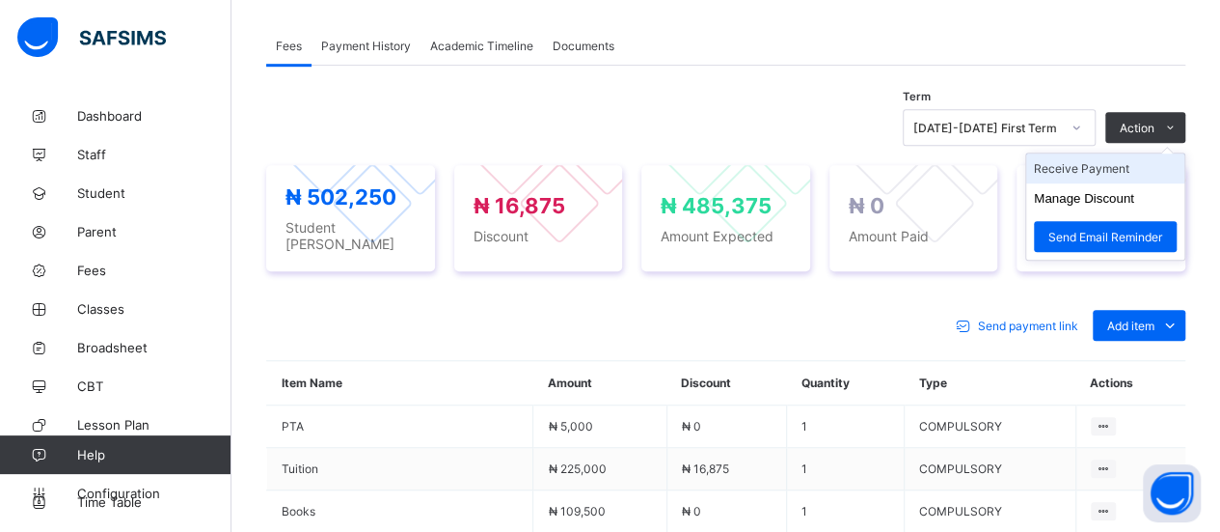
click at [1122, 153] on li "Receive Payment" at bounding box center [1105, 168] width 158 height 30
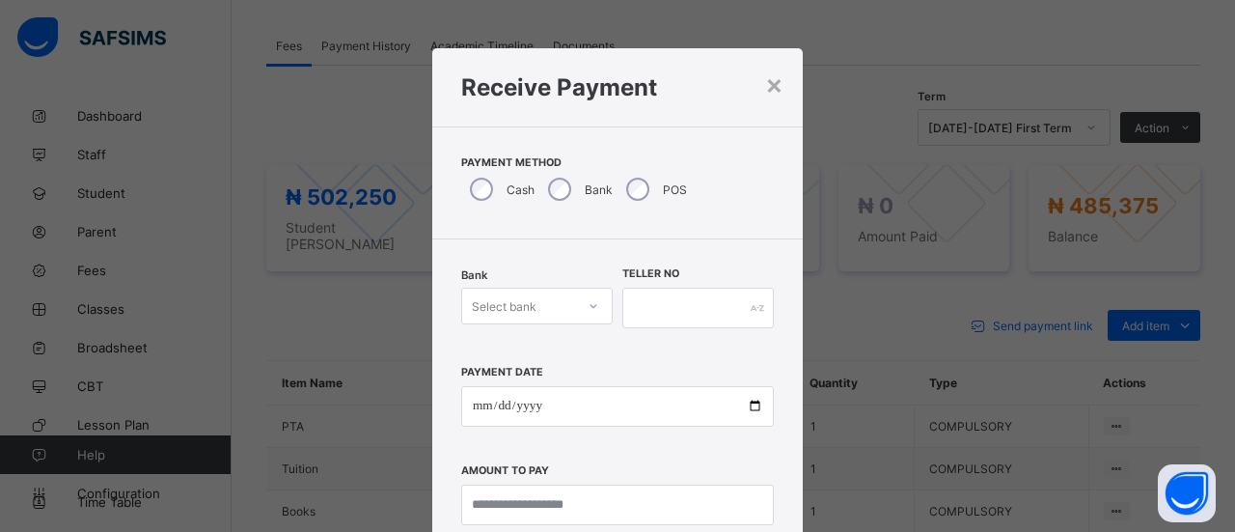
click at [588, 311] on icon at bounding box center [594, 305] width 12 height 19
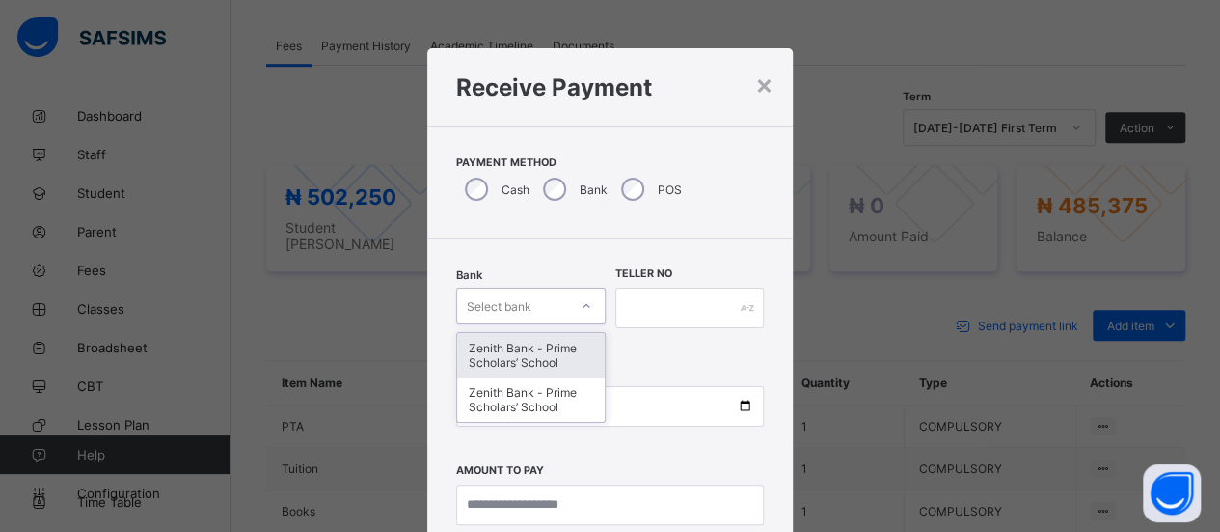
click at [558, 363] on div "Zenith Bank - Prime Scholars’ School" at bounding box center [531, 355] width 148 height 44
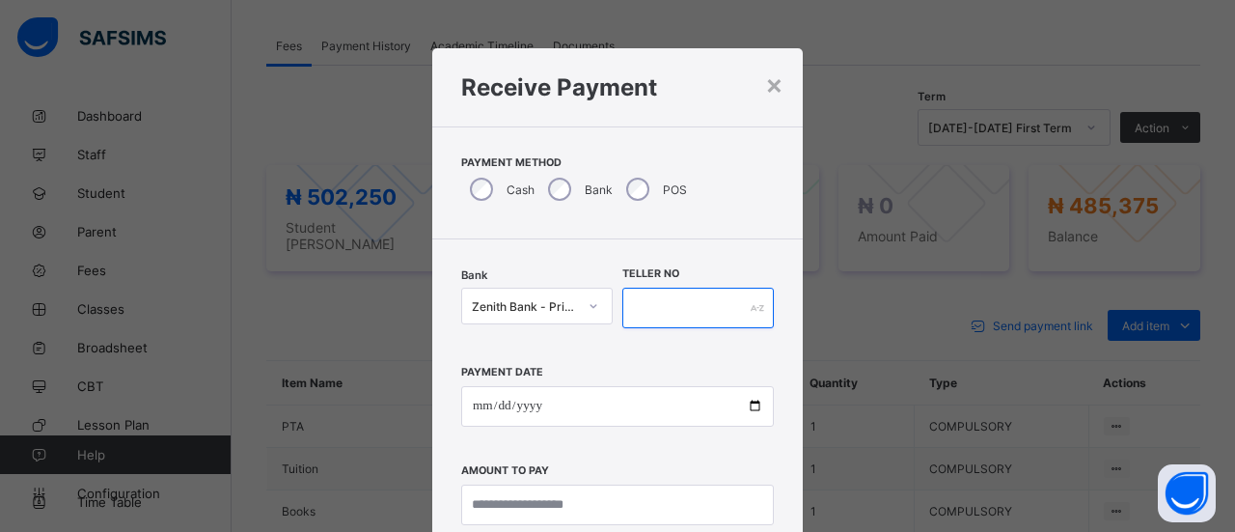
click at [690, 302] on input "text" at bounding box center [697, 307] width 151 height 41
type input "*****"
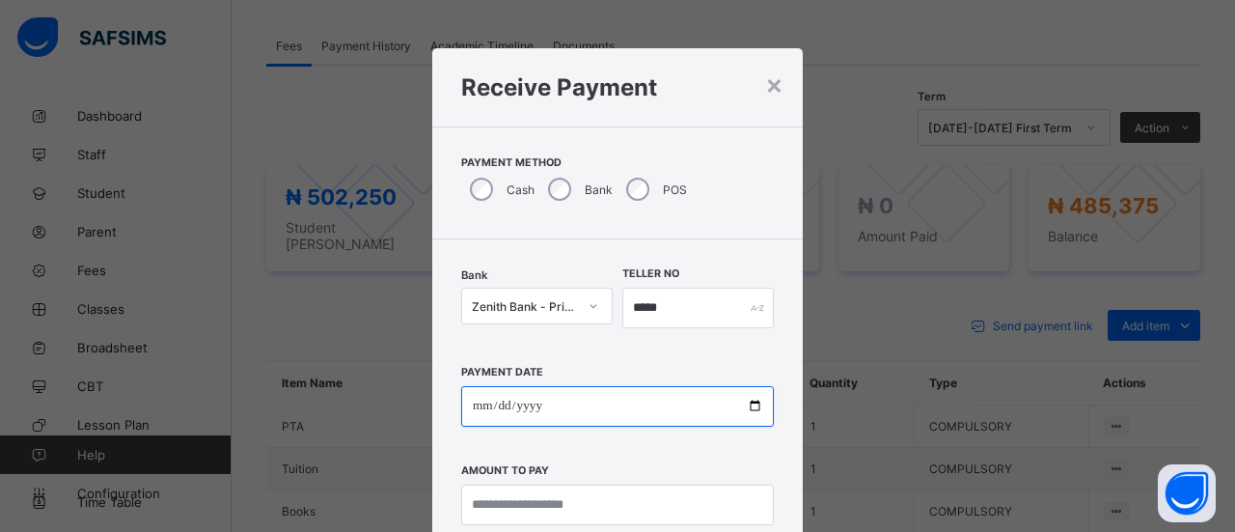
click at [485, 402] on input "date" at bounding box center [617, 406] width 313 height 41
type input "**********"
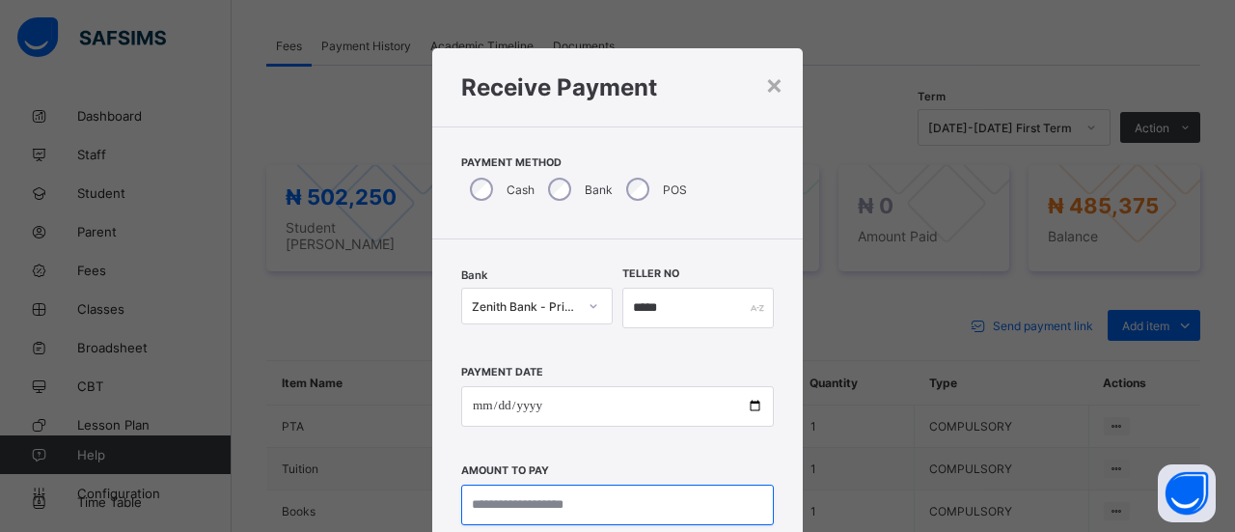
click at [541, 508] on input "currency" at bounding box center [617, 504] width 313 height 41
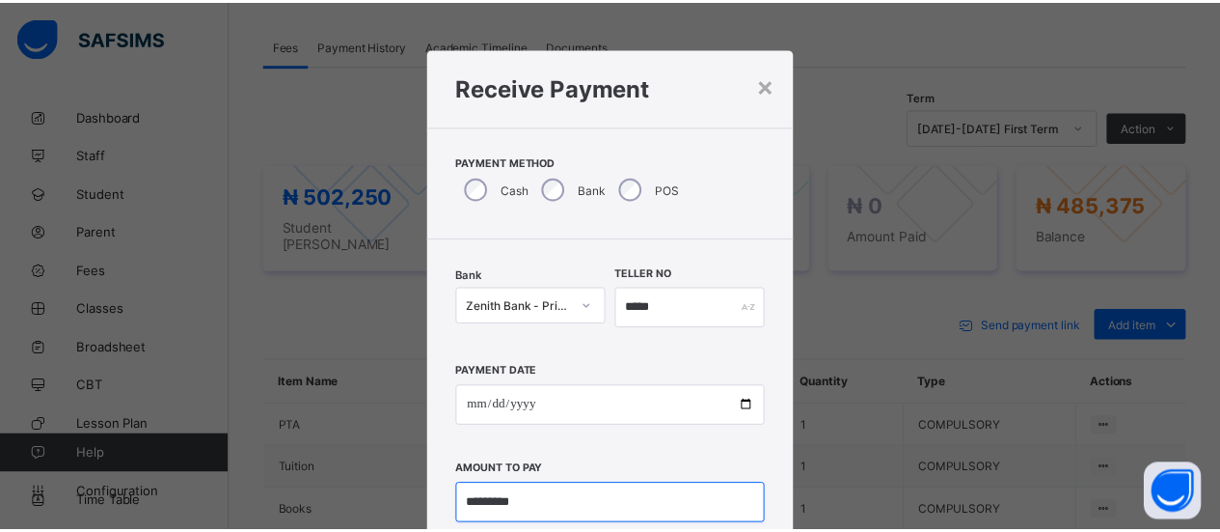
scroll to position [129, 0]
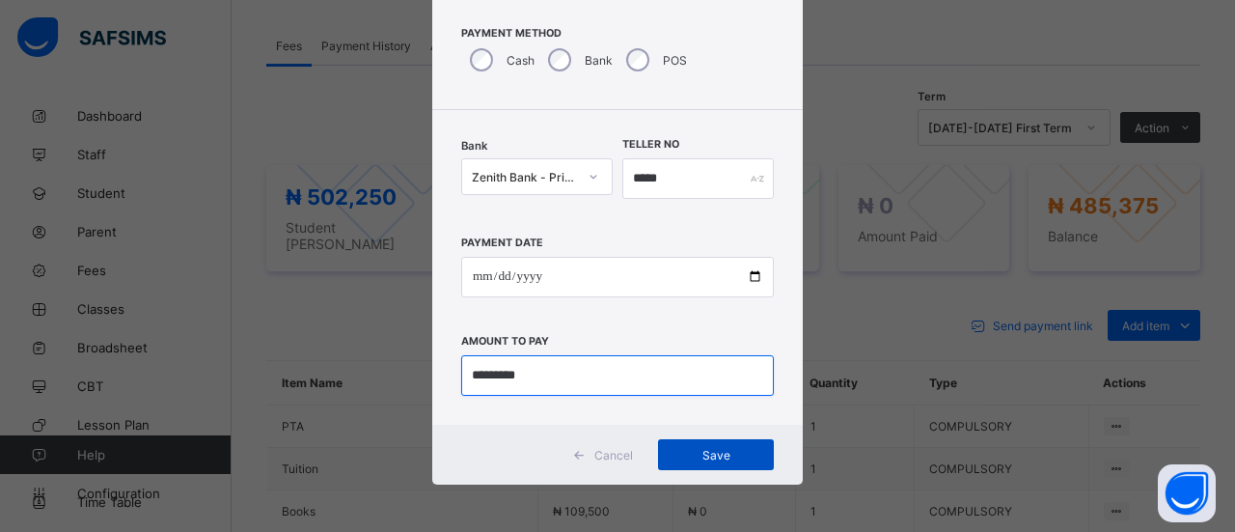
type input "*********"
click at [716, 462] on div "Save" at bounding box center [716, 454] width 116 height 31
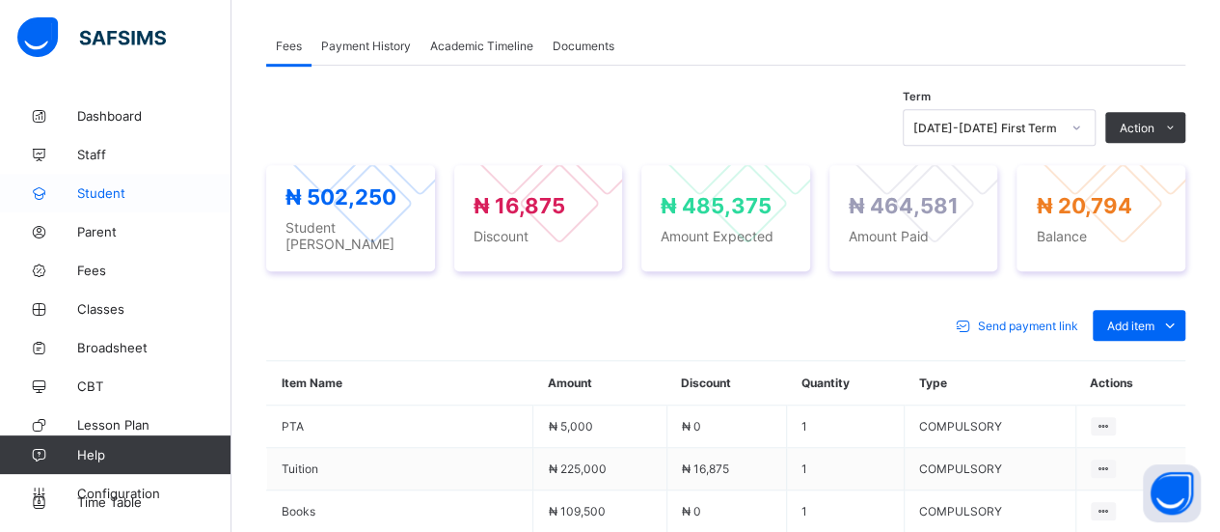
click at [87, 192] on span "Student" at bounding box center [154, 192] width 154 height 15
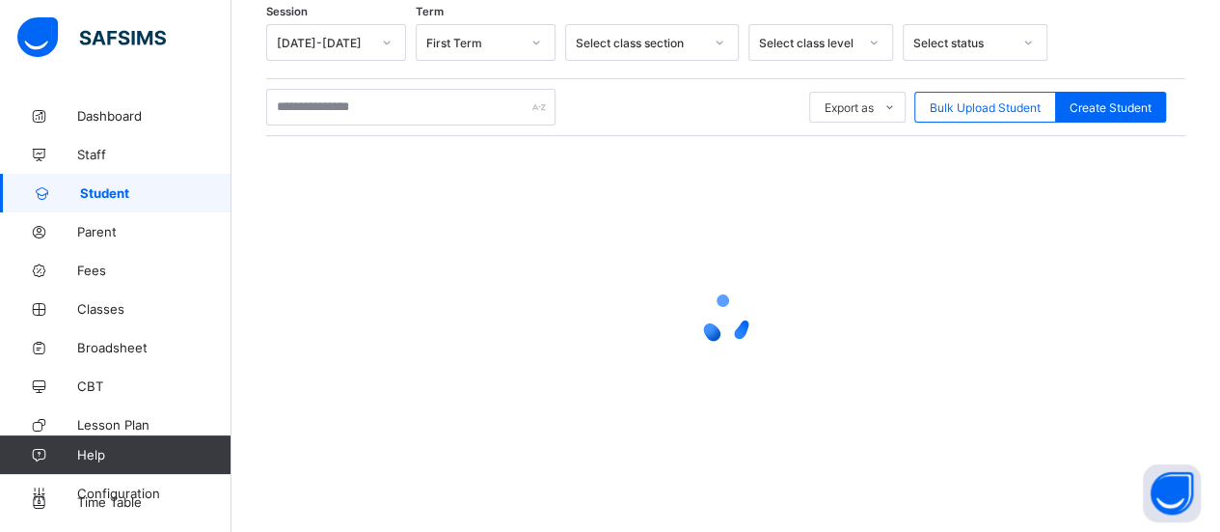
scroll to position [321, 0]
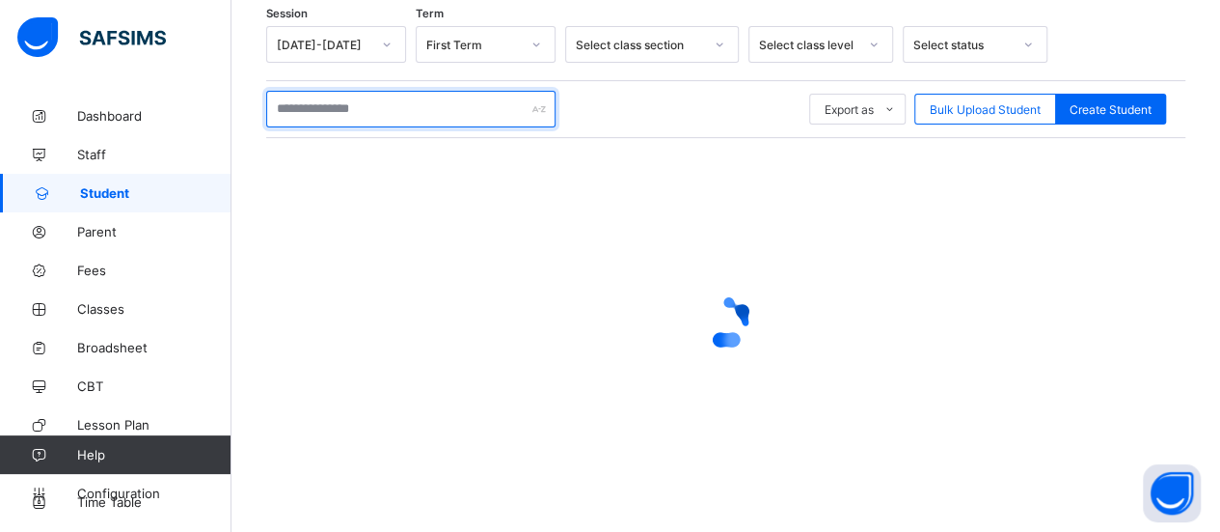
click at [334, 112] on input "text" at bounding box center [410, 109] width 289 height 37
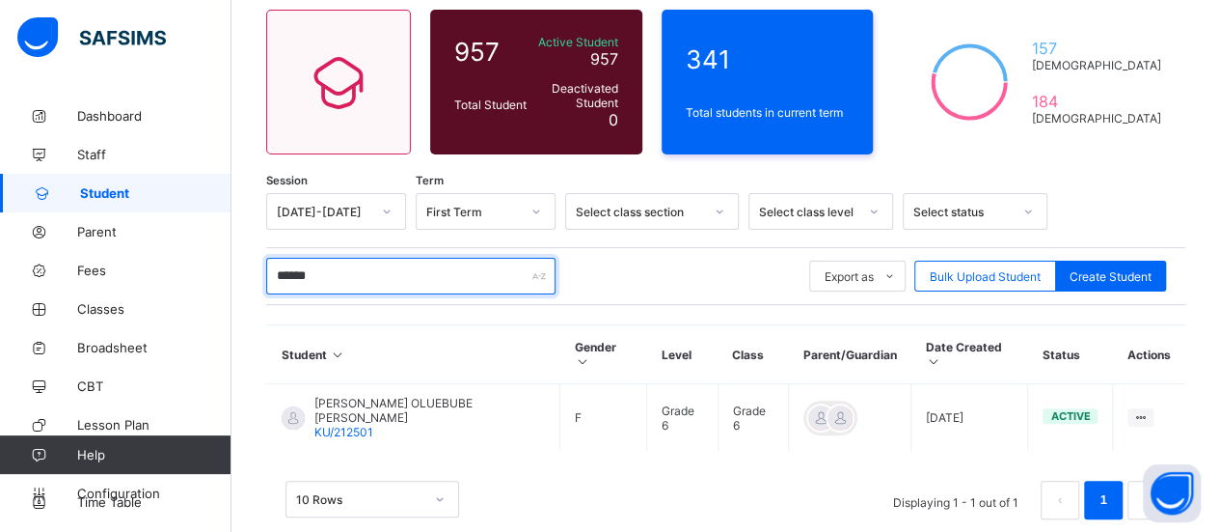
scroll to position [163, 0]
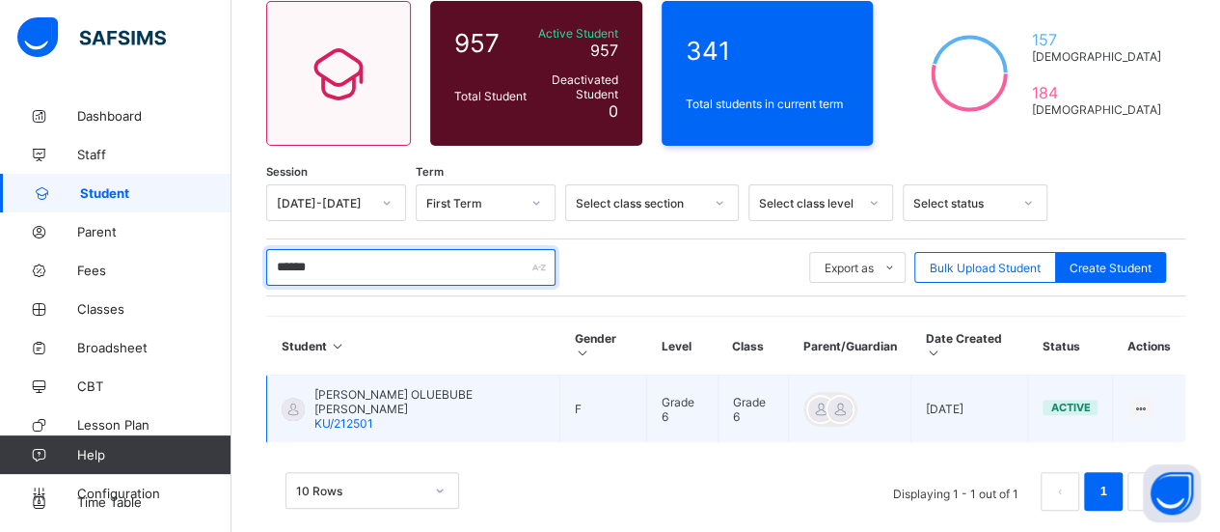
type input "******"
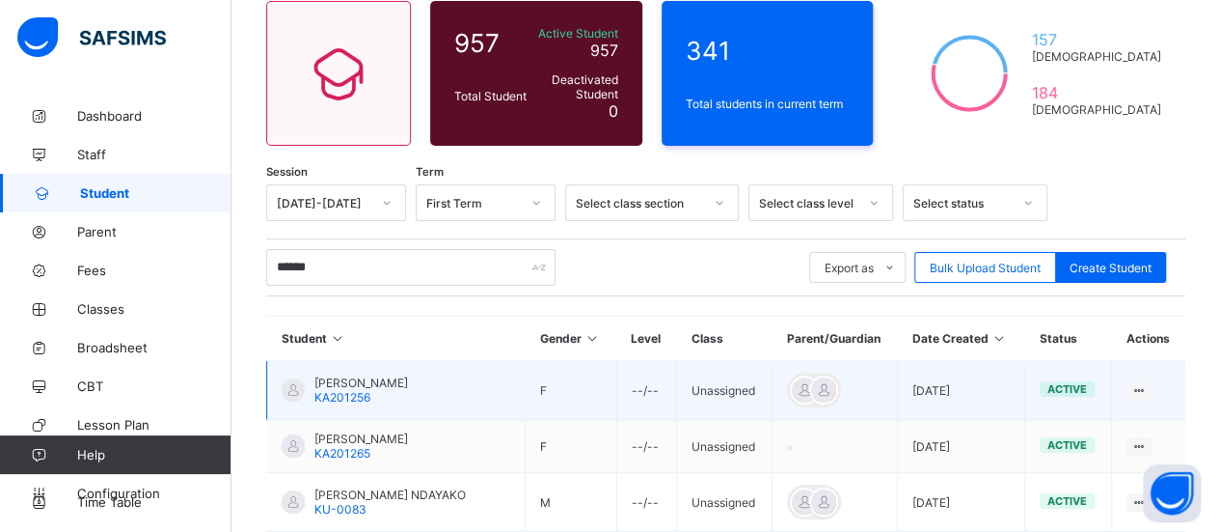
click at [460, 388] on td "BERNICE NIMAT AZANGS KA201256" at bounding box center [396, 390] width 259 height 59
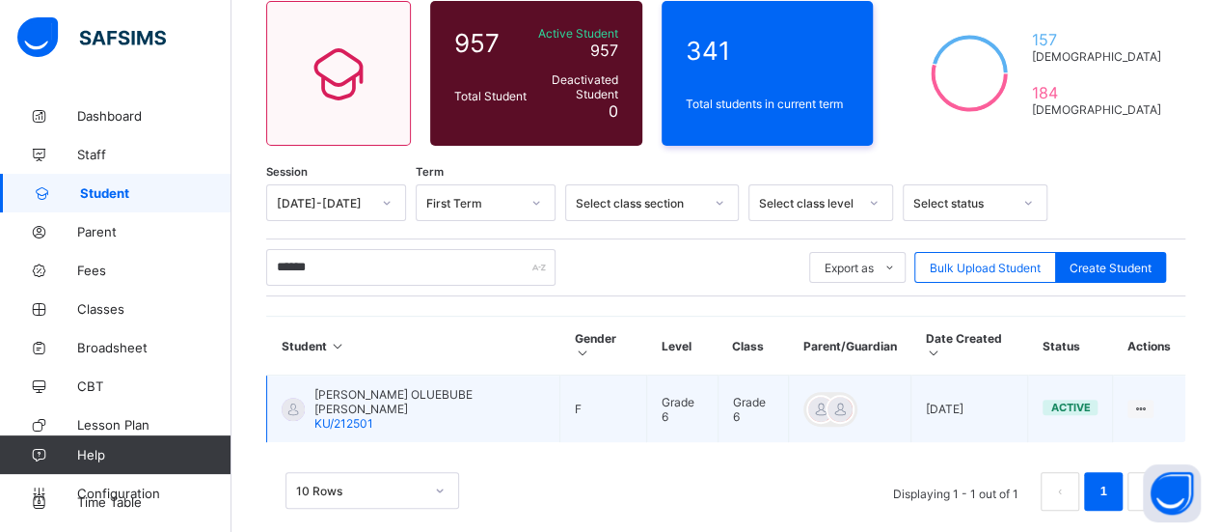
click at [413, 391] on div "NWAFOR OLUEBUBE MICHELLE KU/212501" at bounding box center [429, 408] width 231 height 43
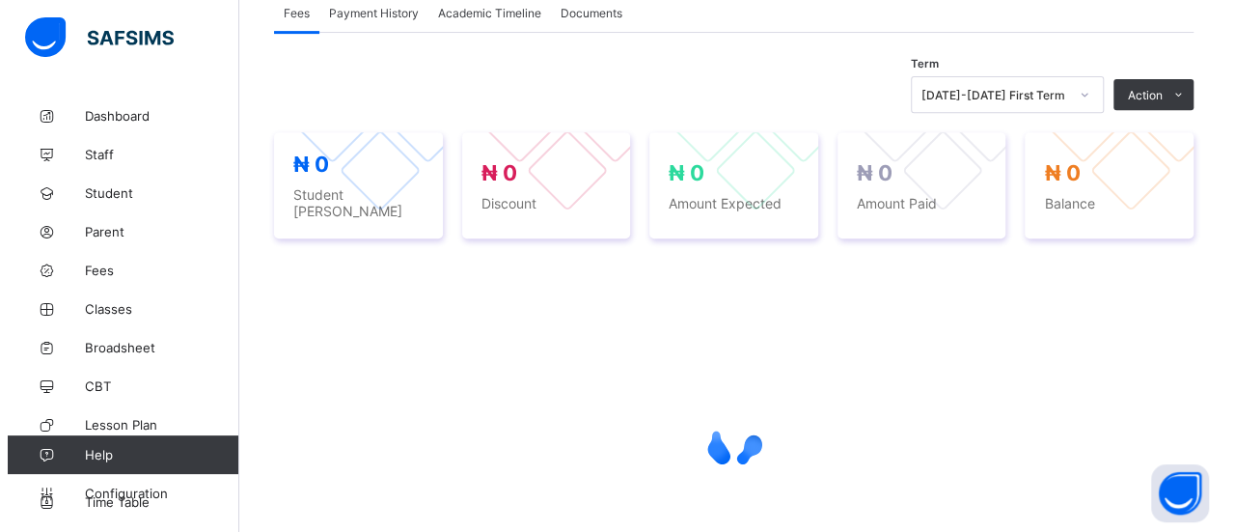
scroll to position [371, 0]
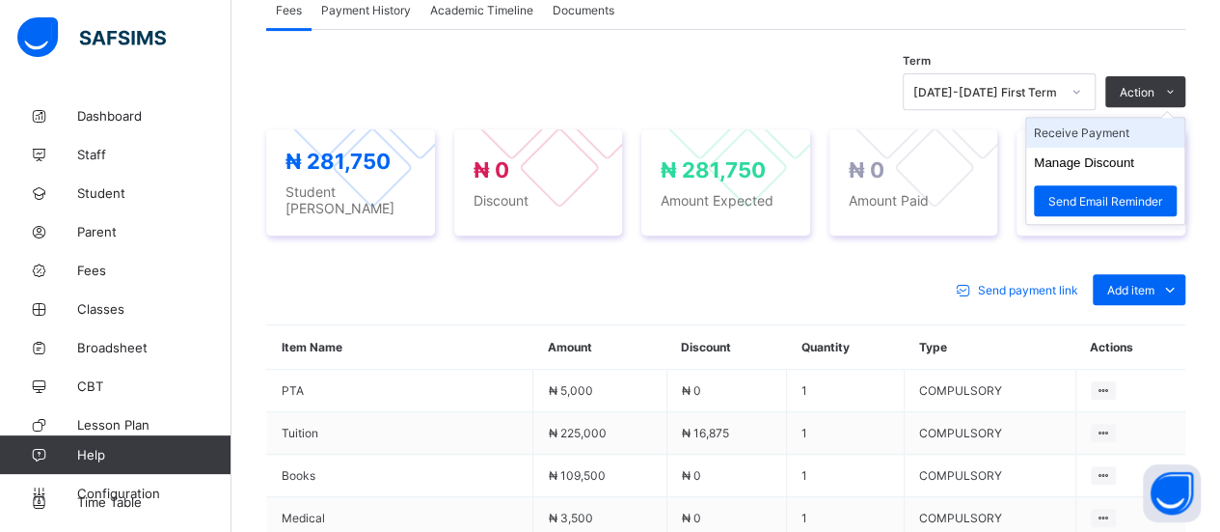
click at [1119, 128] on li "Receive Payment" at bounding box center [1105, 133] width 158 height 30
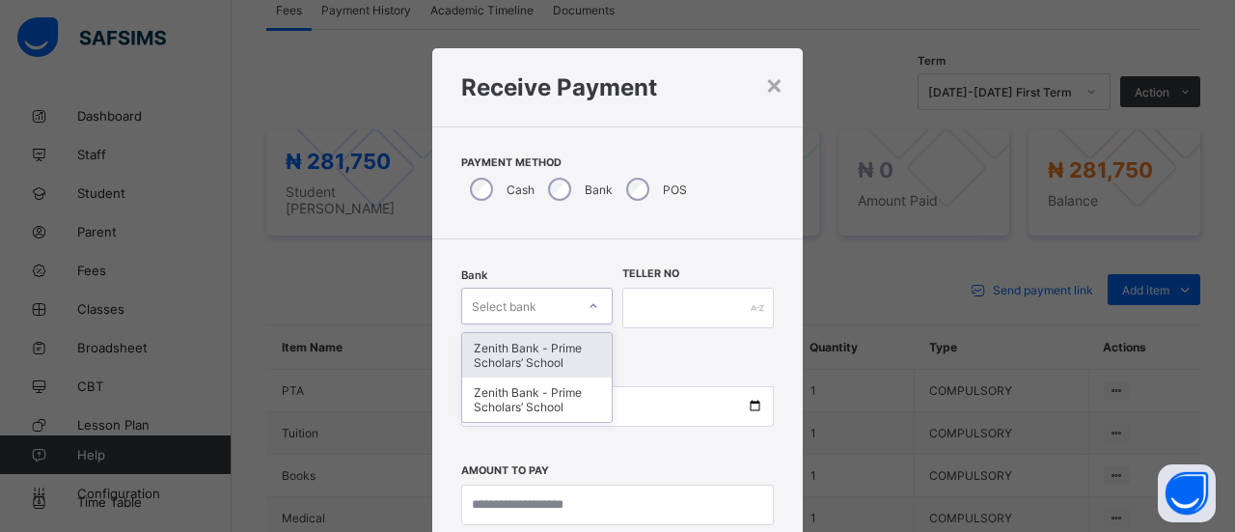
click at [577, 305] on div at bounding box center [593, 305] width 33 height 31
click at [572, 349] on div "Zenith Bank - Prime Scholars’ School" at bounding box center [537, 355] width 150 height 44
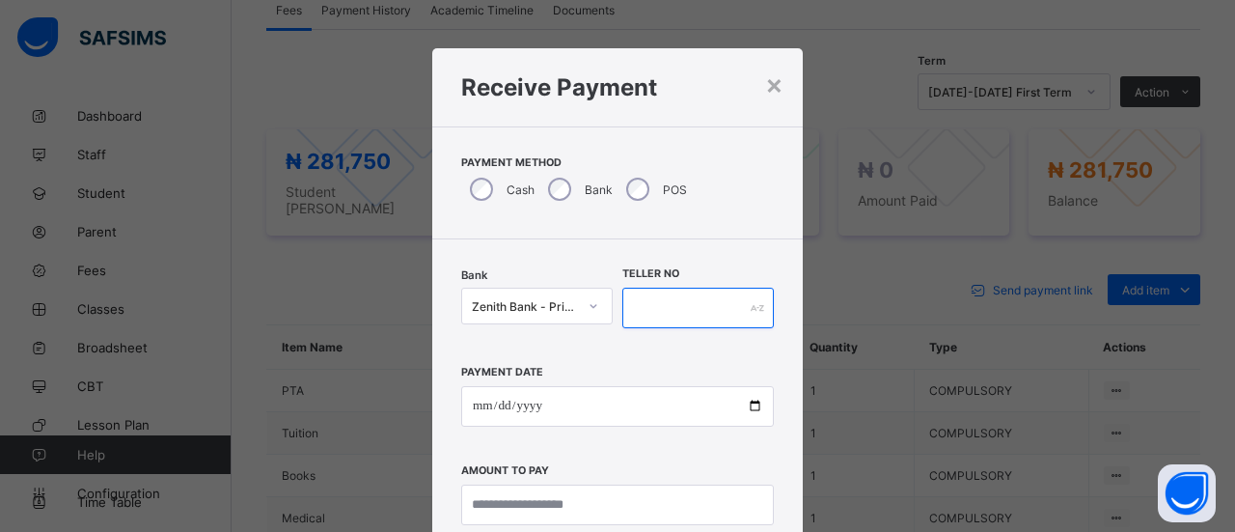
click at [671, 307] on input "text" at bounding box center [697, 307] width 151 height 41
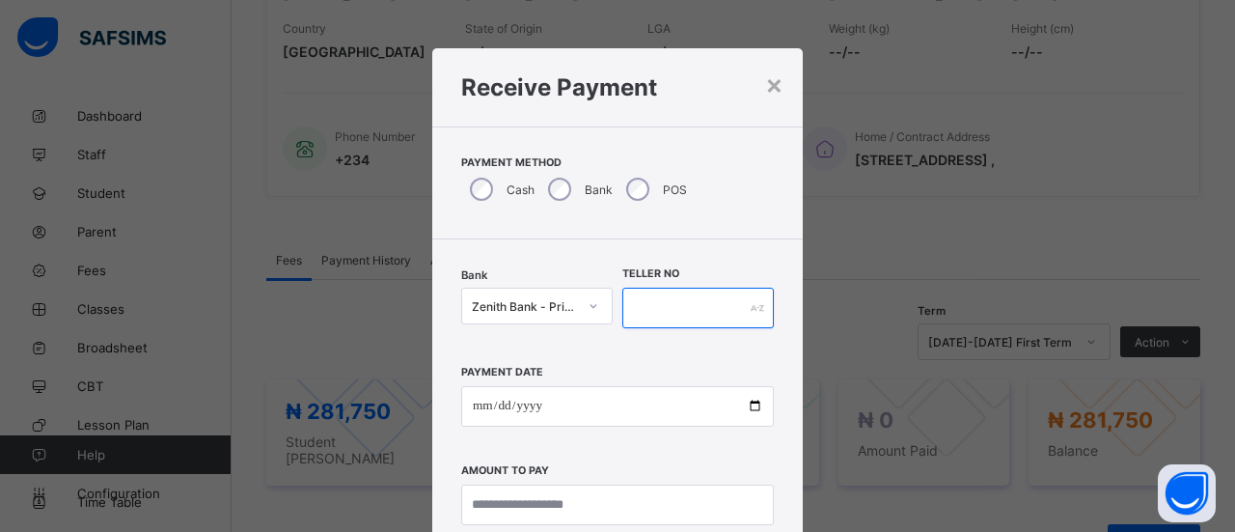
scroll to position [617, 0]
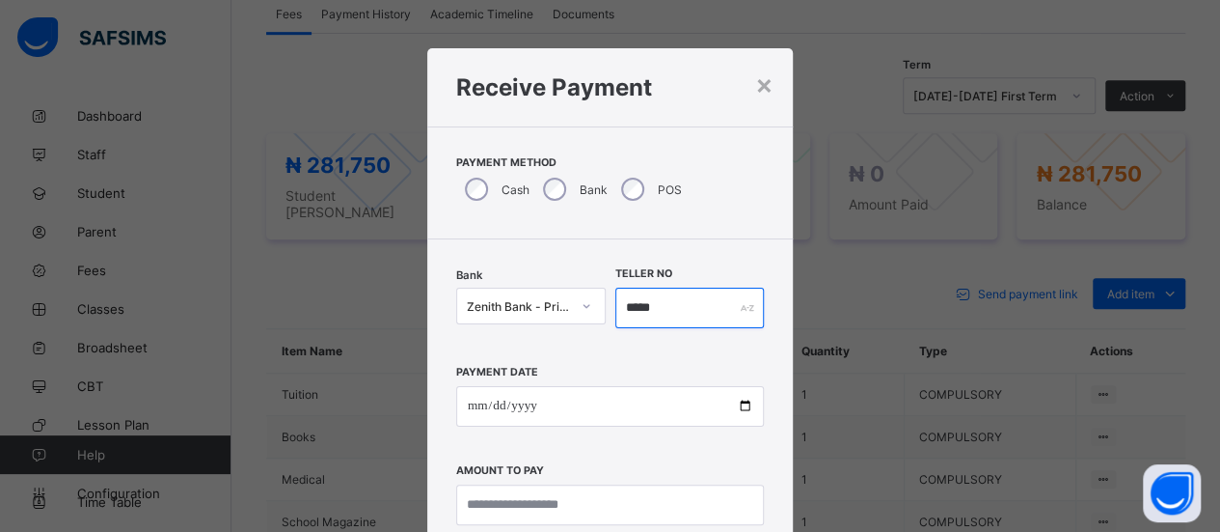
type input "*****"
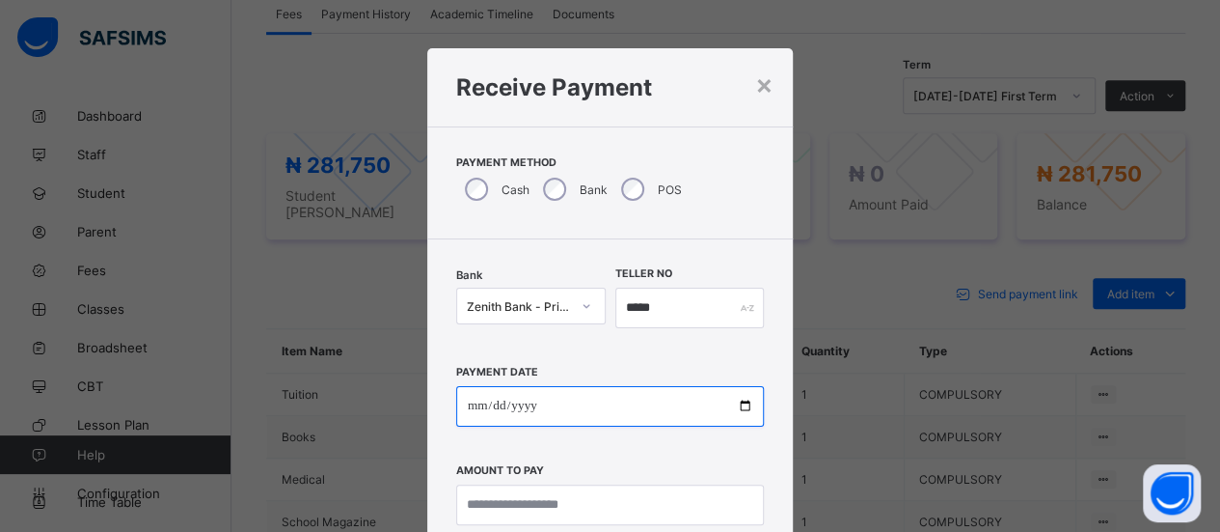
click at [473, 407] on input "date" at bounding box center [610, 406] width 309 height 41
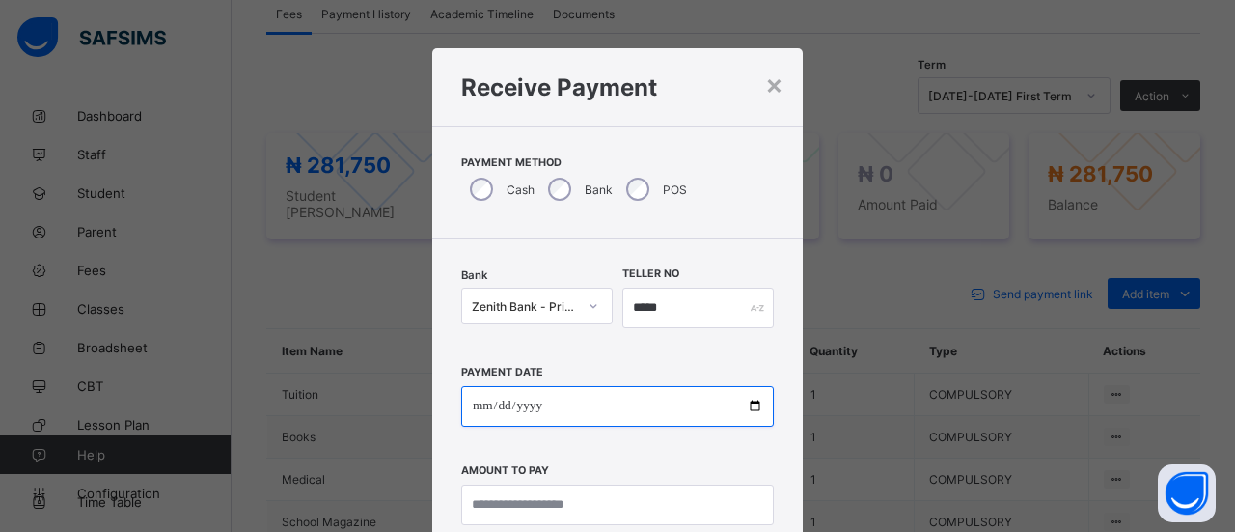
type input "**********"
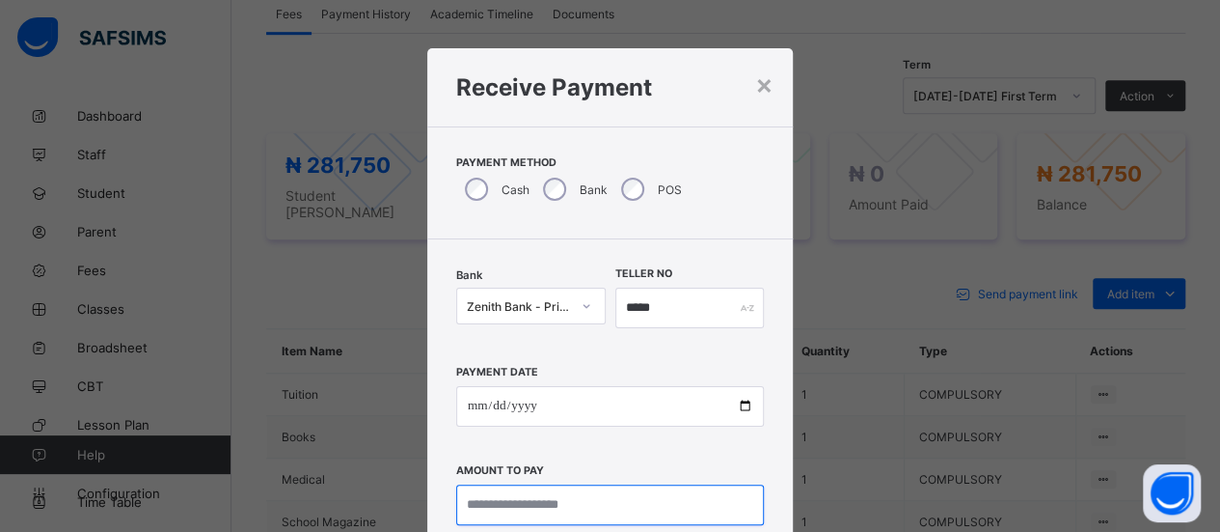
click at [571, 507] on input "currency" at bounding box center [610, 504] width 309 height 41
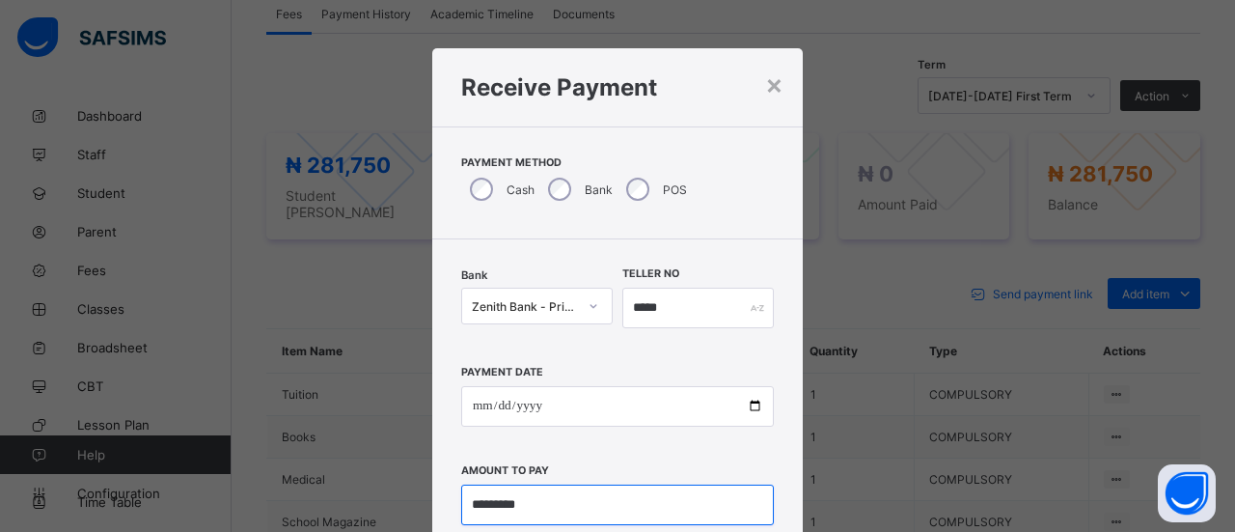
type input "*********"
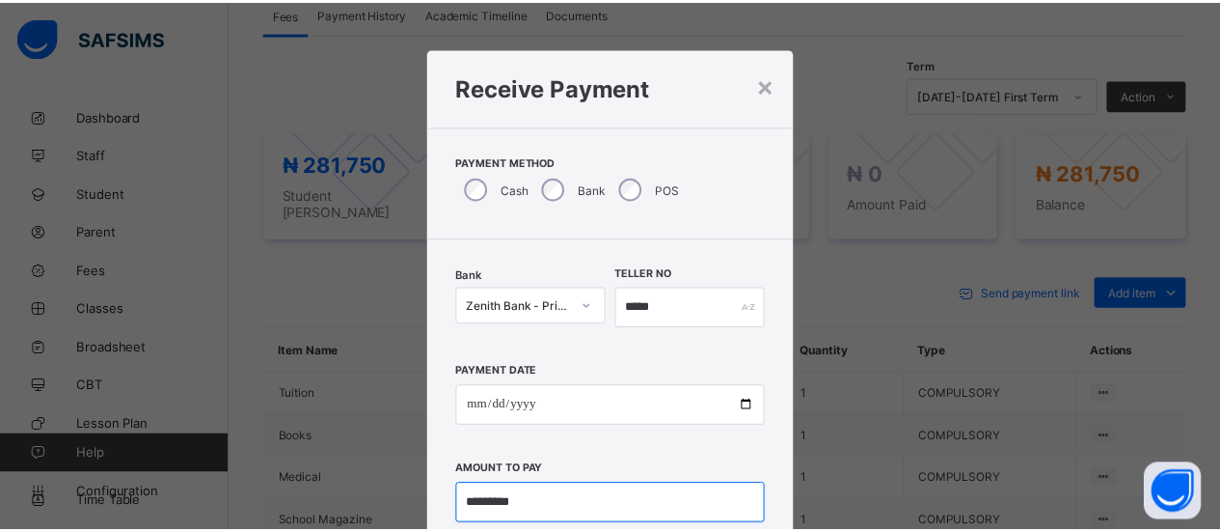
scroll to position [129, 0]
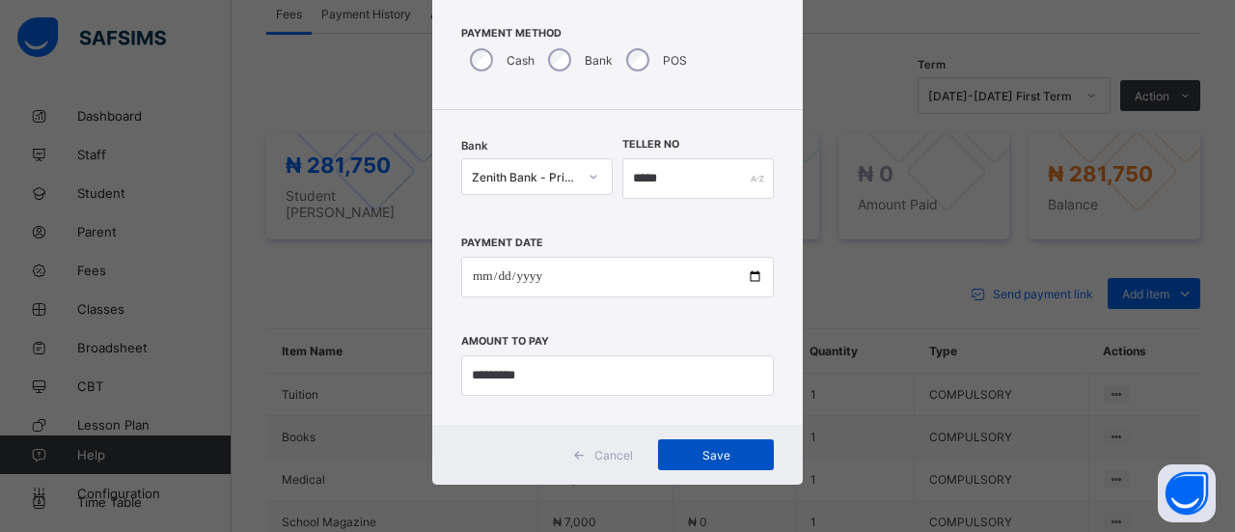
click at [704, 448] on span "Save" at bounding box center [715, 455] width 87 height 14
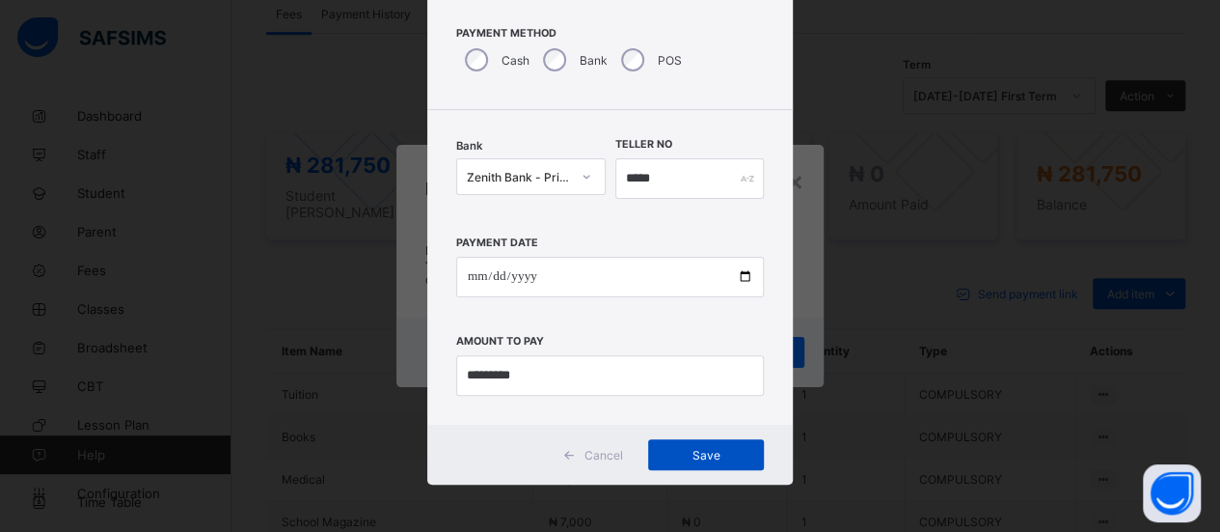
click at [673, 445] on div "Save" at bounding box center [706, 454] width 116 height 31
click at [614, 455] on span "Cancel" at bounding box center [604, 455] width 39 height 14
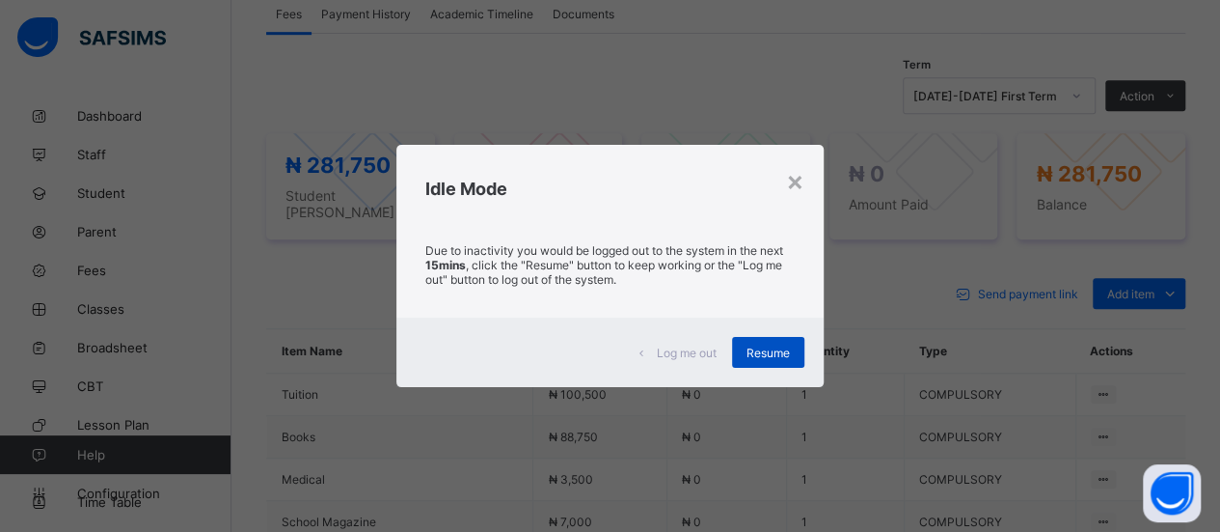
click at [776, 356] on span "Resume" at bounding box center [768, 352] width 43 height 14
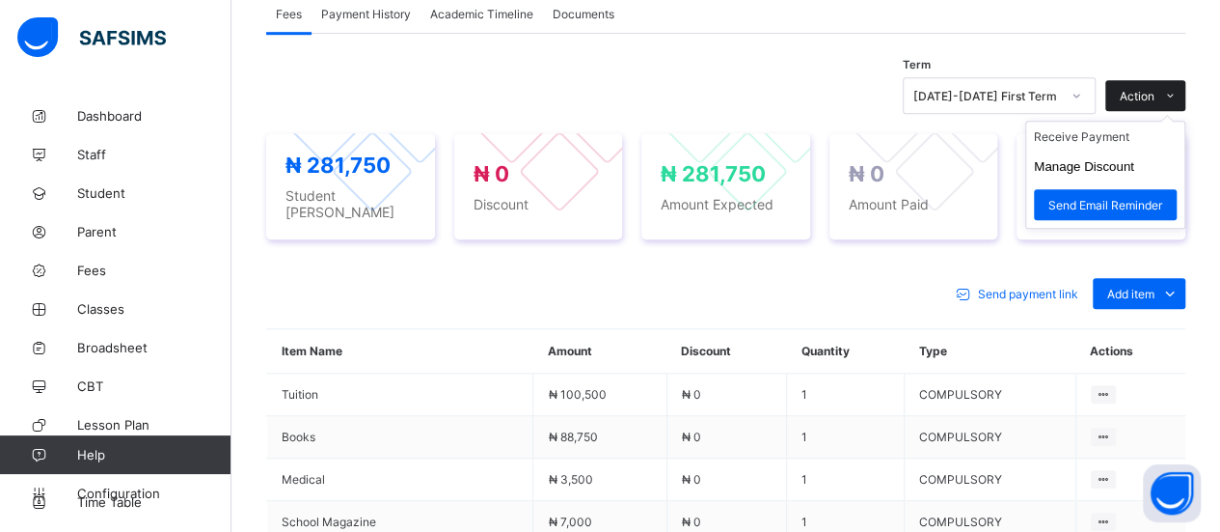
click at [1178, 90] on icon at bounding box center [1170, 96] width 14 height 13
click at [1129, 124] on ul "Receive Payment Manage Discount Send Email Reminder" at bounding box center [1105, 175] width 160 height 108
click at [1116, 130] on li "Receive Payment" at bounding box center [1105, 137] width 158 height 30
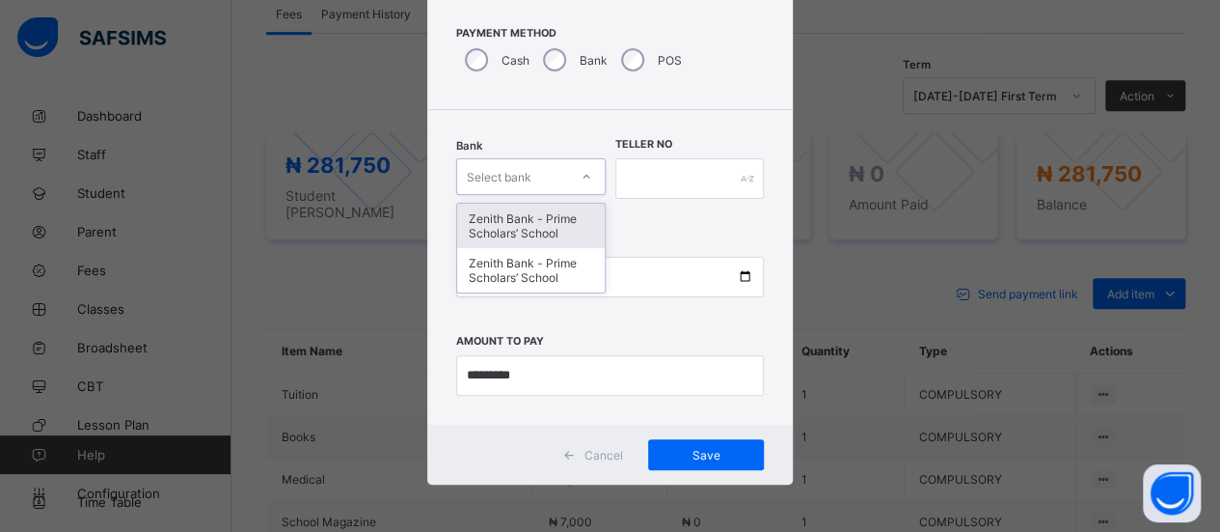
click at [581, 172] on icon at bounding box center [587, 176] width 12 height 19
click at [568, 217] on div "Zenith Bank - Prime Scholars’ School" at bounding box center [531, 226] width 148 height 44
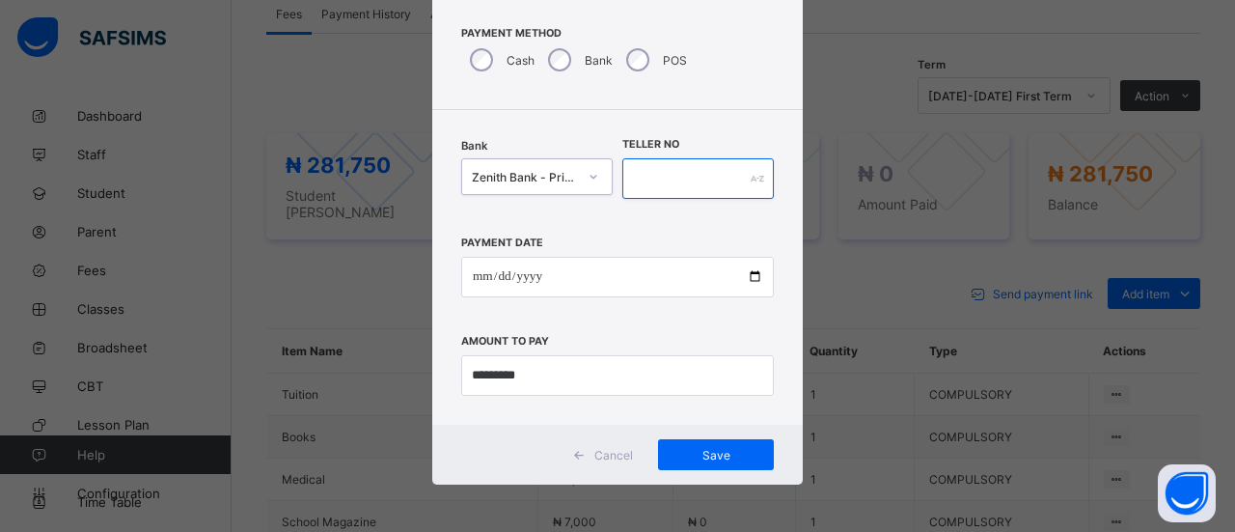
click at [677, 182] on input "text" at bounding box center [697, 178] width 151 height 41
type input "*****"
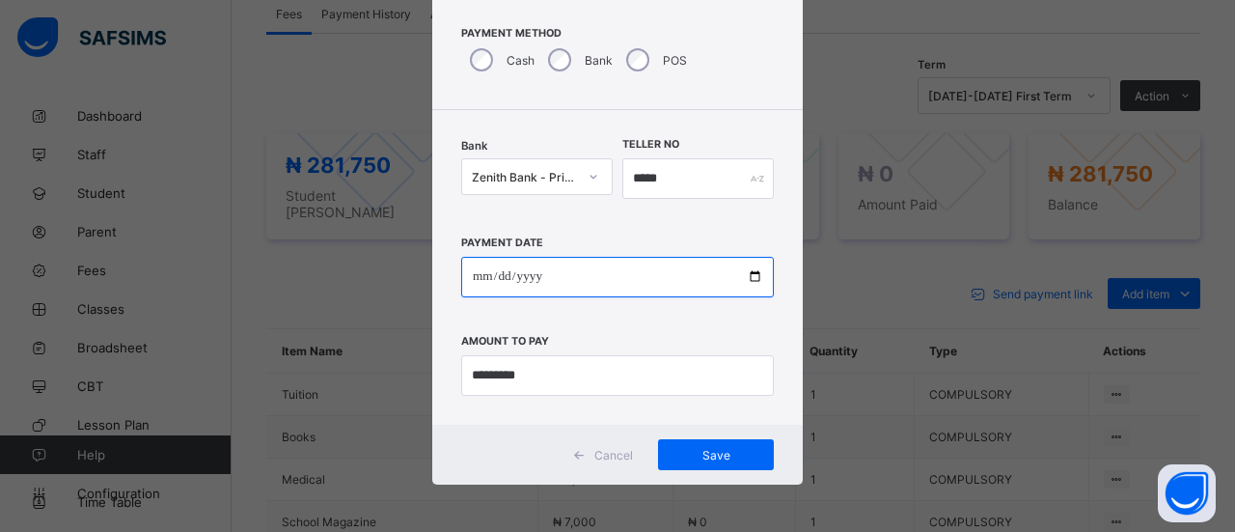
click at [624, 283] on input "date" at bounding box center [617, 277] width 313 height 41
type input "**********"
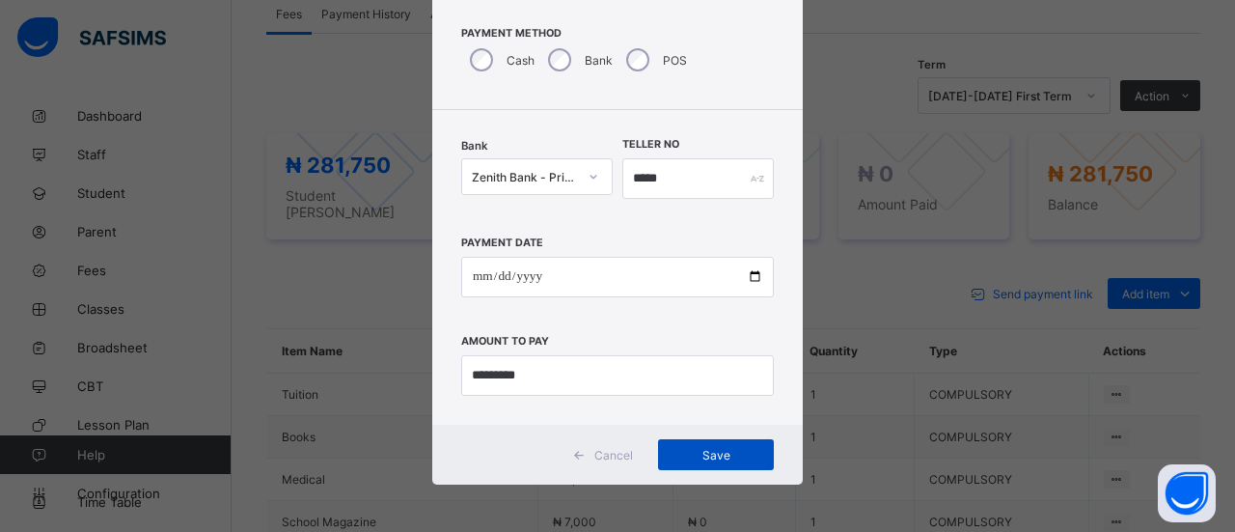
click at [739, 453] on span "Save" at bounding box center [715, 455] width 87 height 14
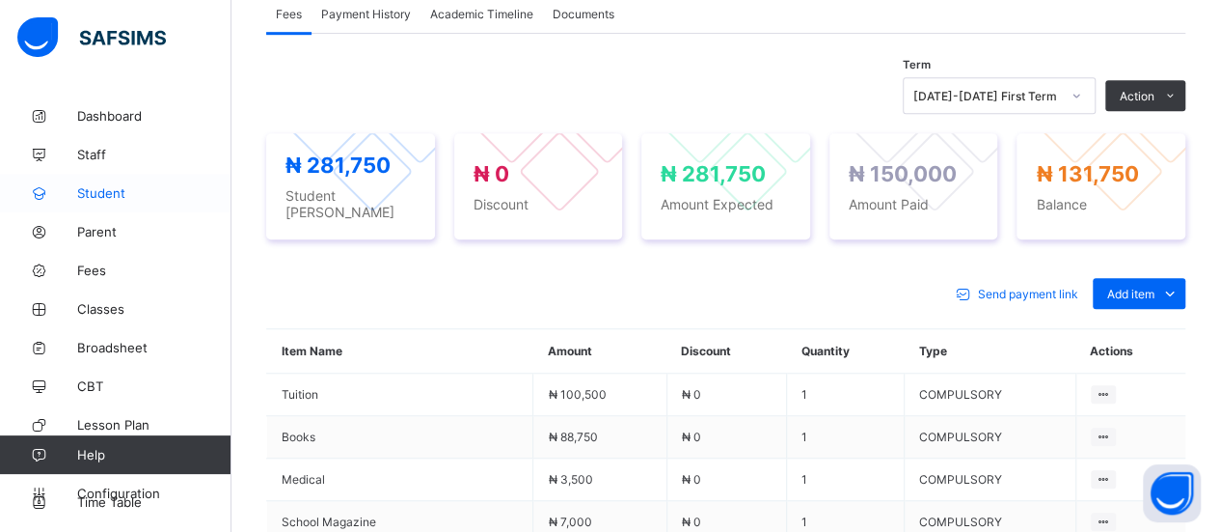
click at [120, 182] on link "Student" at bounding box center [116, 193] width 232 height 39
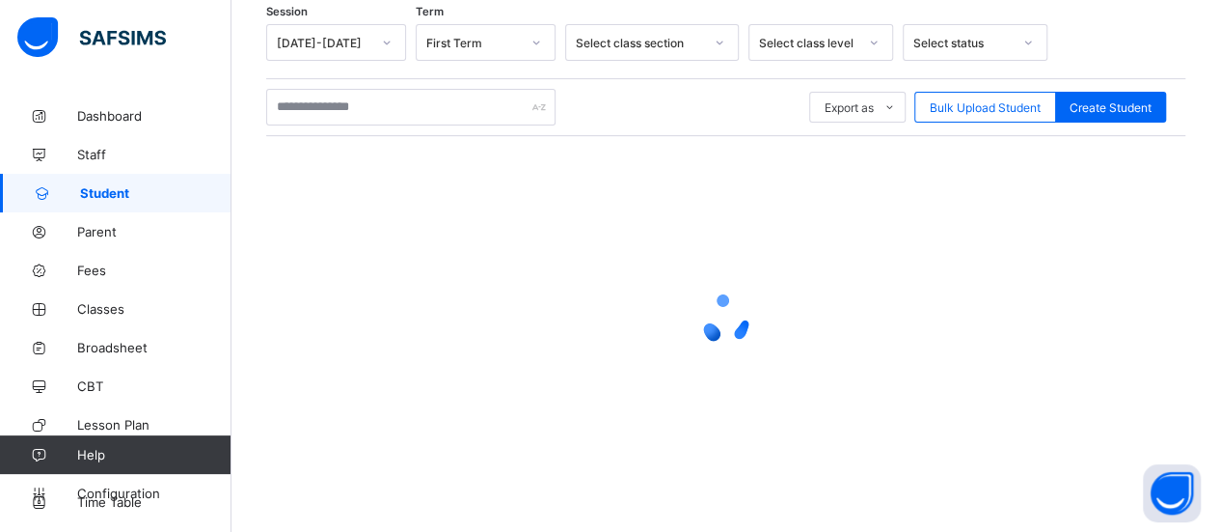
scroll to position [321, 0]
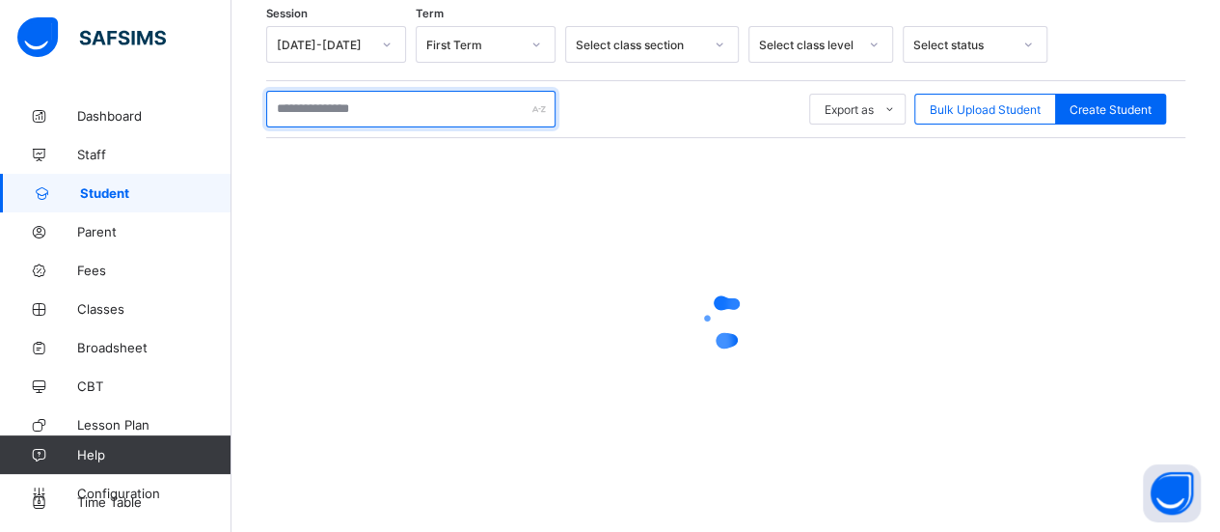
click at [446, 107] on input "text" at bounding box center [410, 109] width 289 height 37
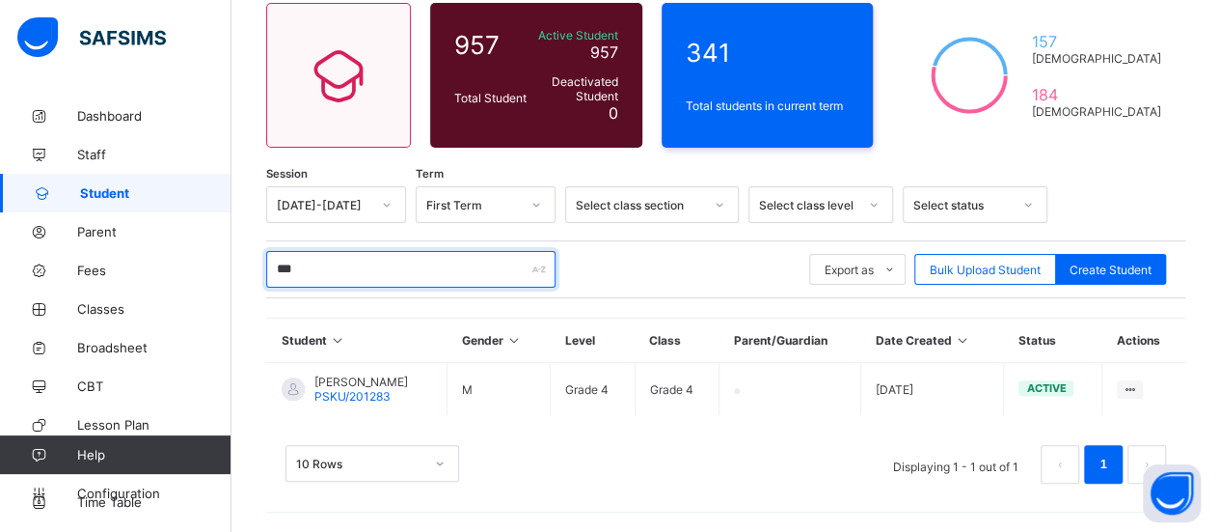
scroll to position [156, 0]
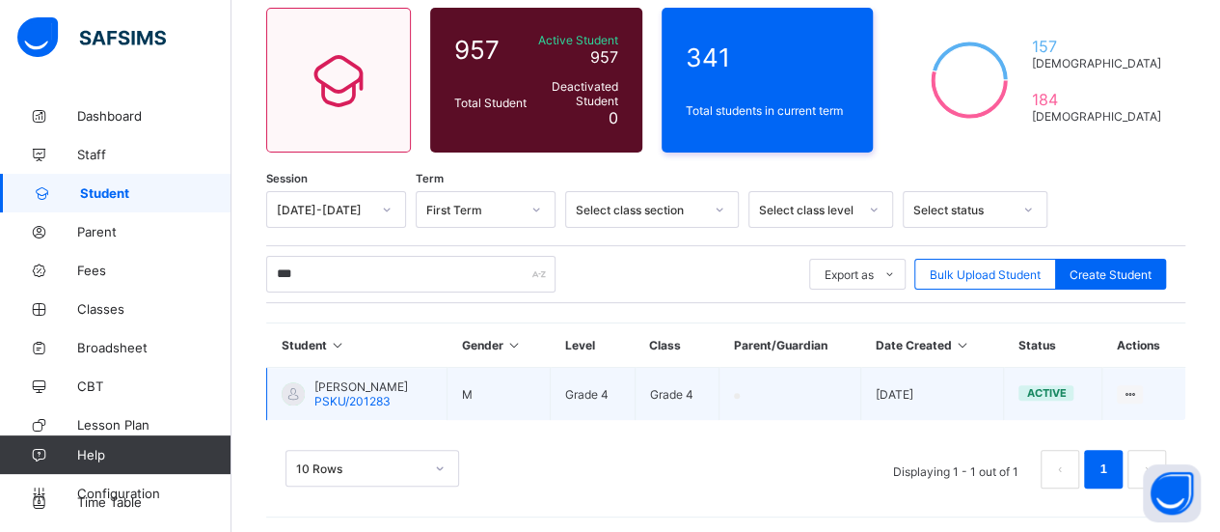
click at [436, 391] on td "JASON IMOUKHUEDE PSKU/201283" at bounding box center [357, 394] width 180 height 53
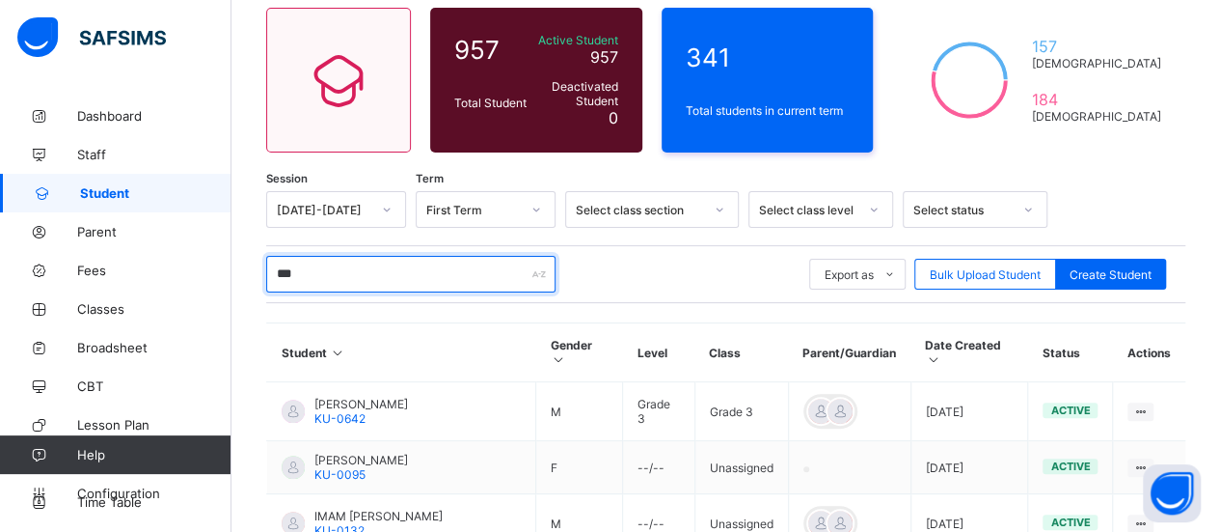
click at [340, 268] on input "***" at bounding box center [410, 274] width 289 height 37
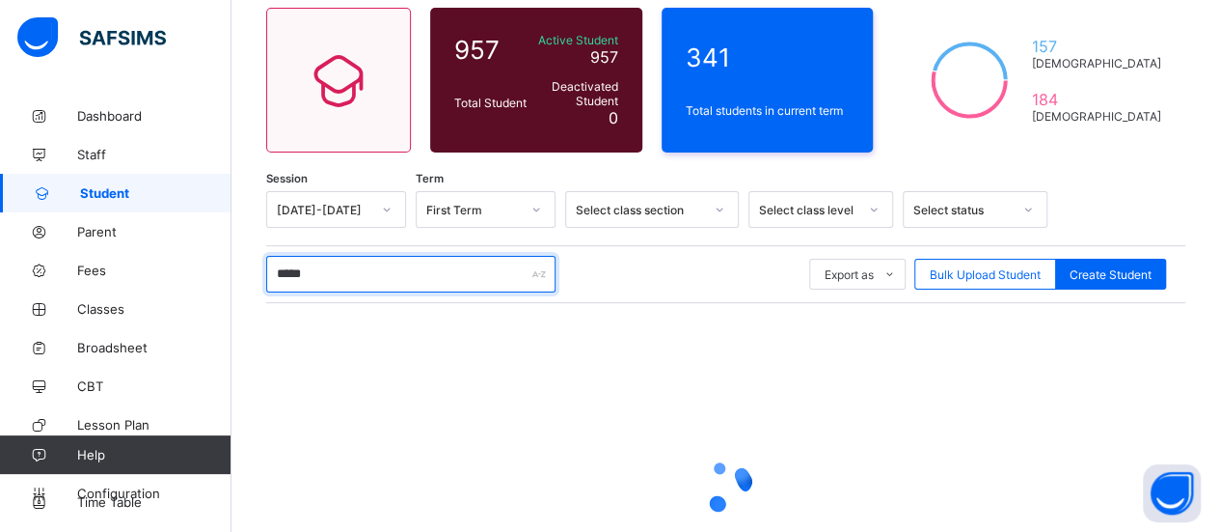
type input "*****"
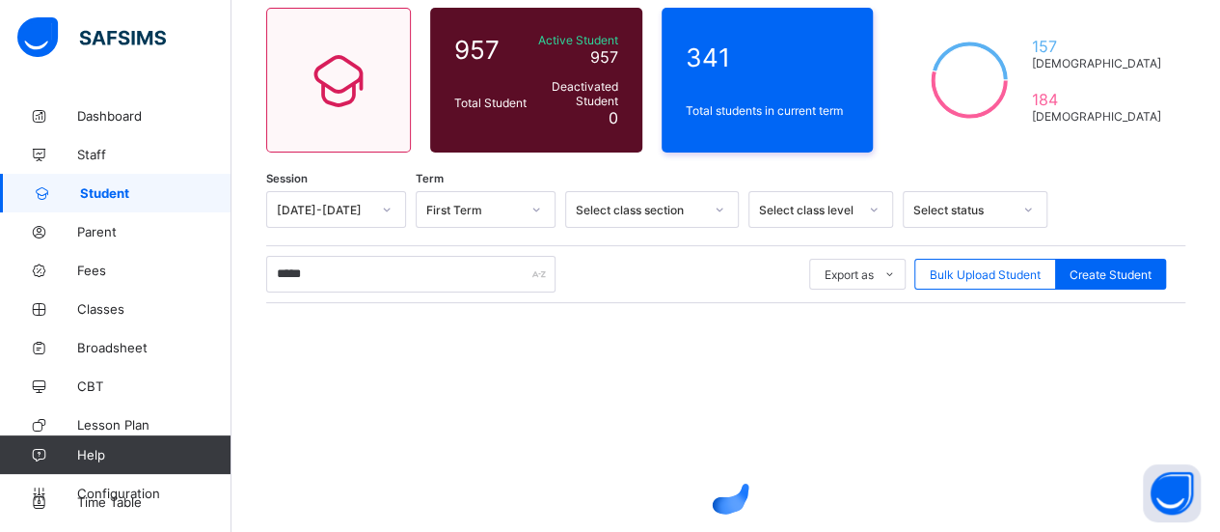
click at [405, 389] on div at bounding box center [725, 486] width 919 height 367
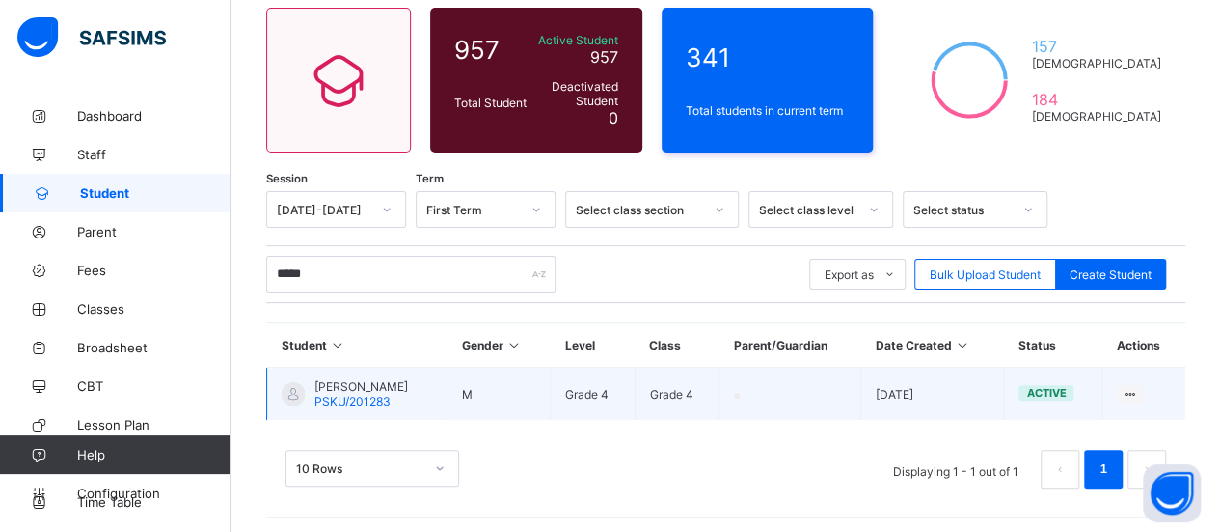
click at [378, 404] on td "JASON IMOUKHUEDE PSKU/201283" at bounding box center [357, 394] width 180 height 53
click at [376, 394] on span "PSKU/201283" at bounding box center [352, 401] width 76 height 14
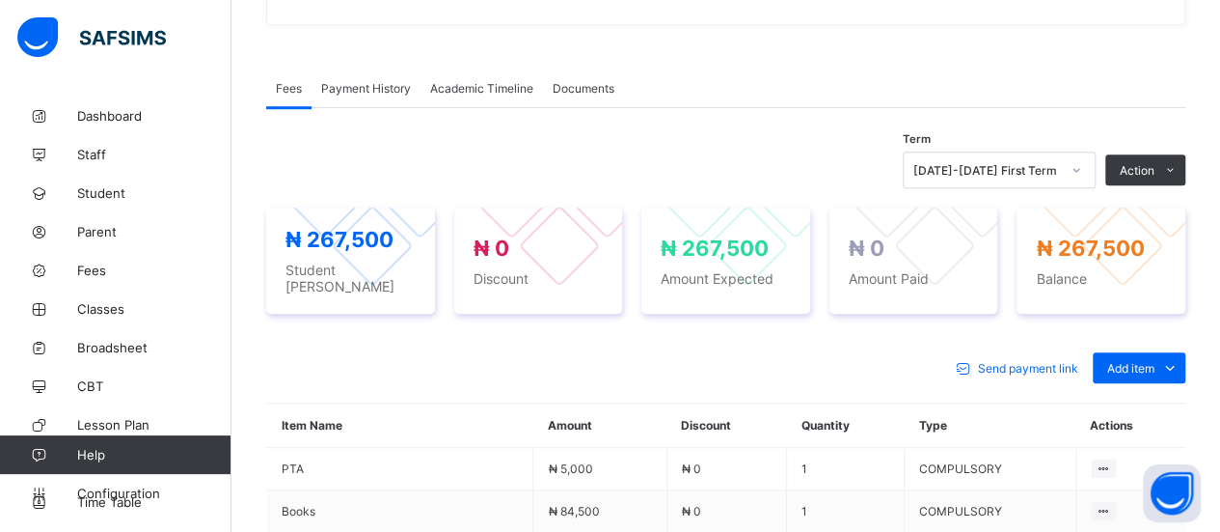
scroll to position [614, 0]
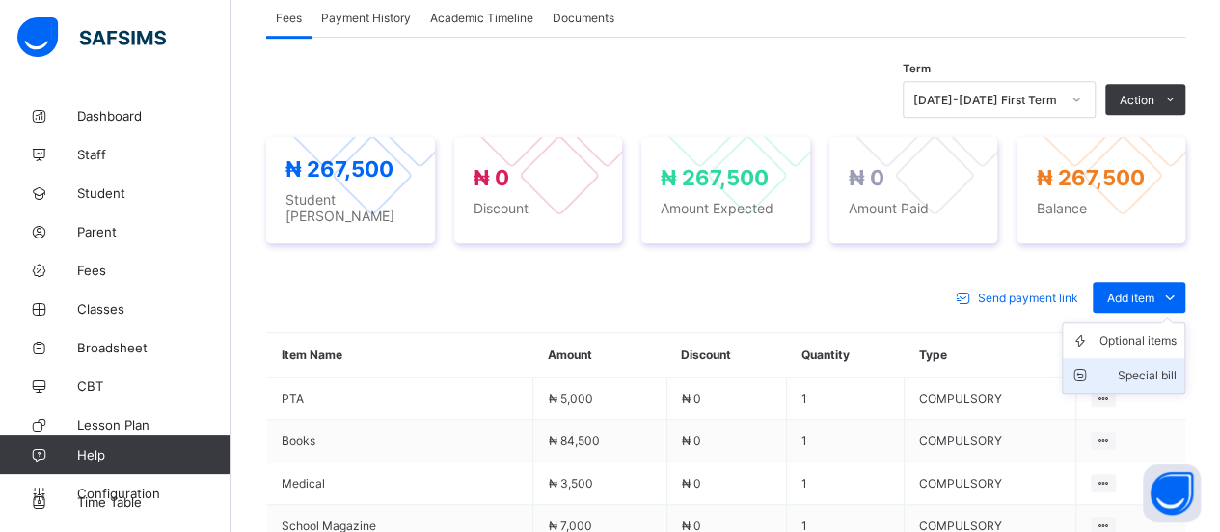
click at [1156, 366] on div "Special bill" at bounding box center [1138, 375] width 77 height 19
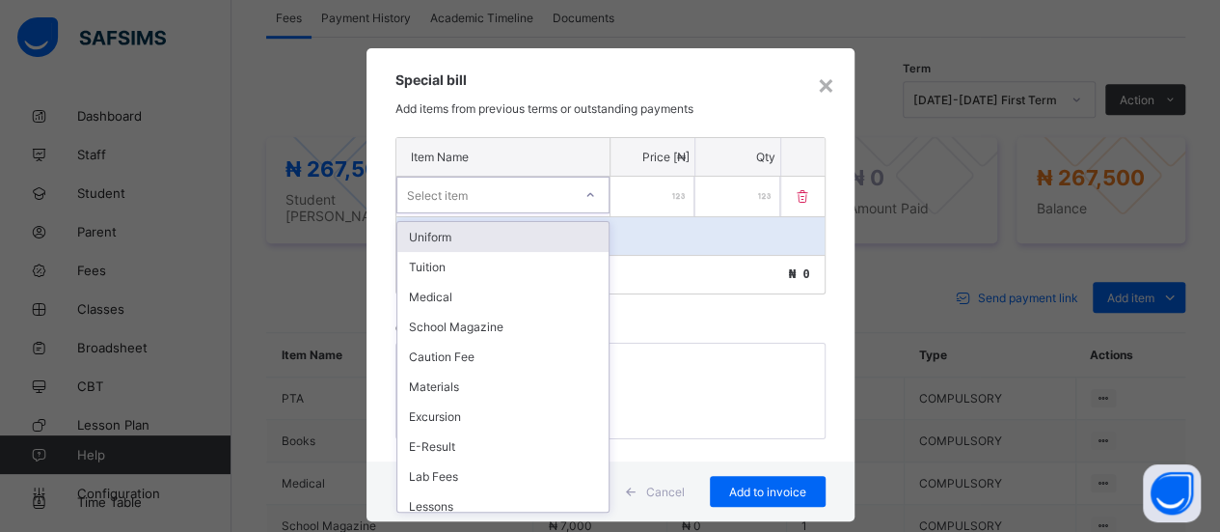
click at [585, 185] on icon at bounding box center [591, 194] width 12 height 19
click at [536, 232] on div "Uniform" at bounding box center [502, 237] width 211 height 30
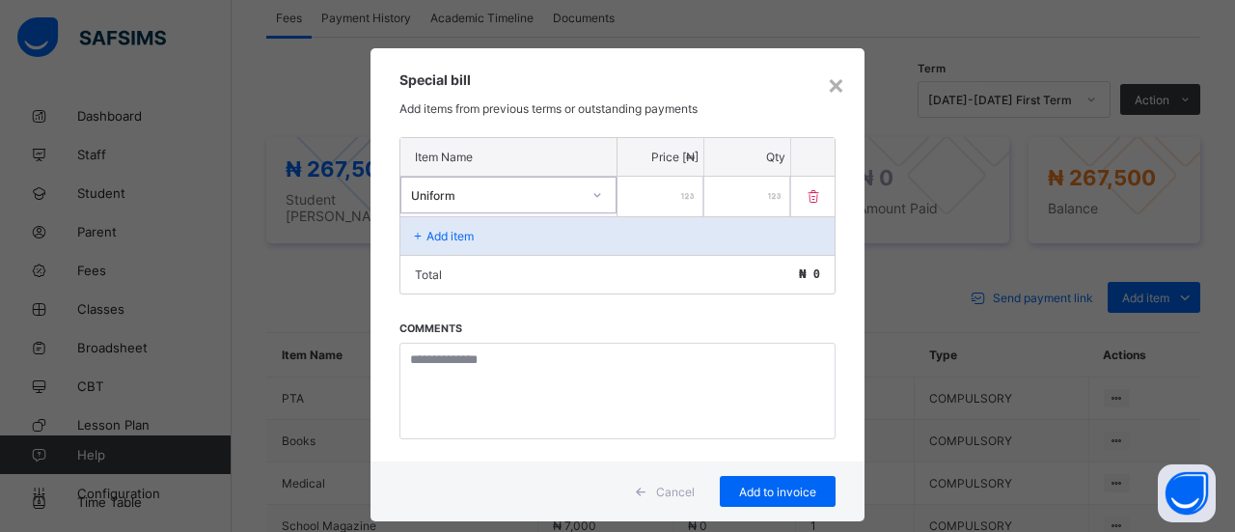
click at [640, 192] on input "number" at bounding box center [660, 197] width 86 height 40
type input "*****"
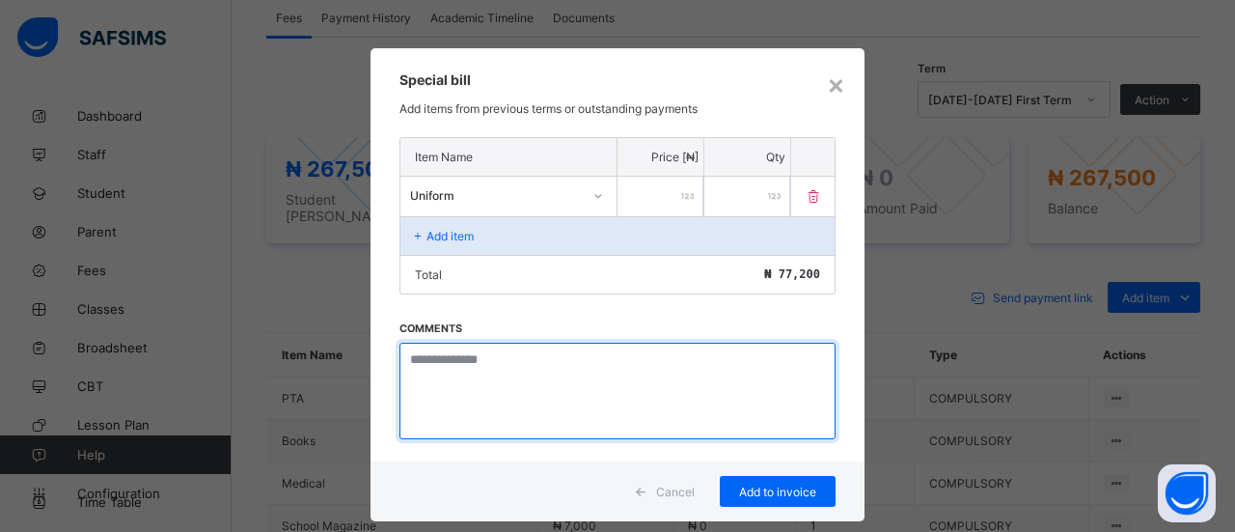
click at [558, 373] on textarea at bounding box center [617, 390] width 436 height 96
type textarea "*"
click at [429, 358] on textarea "**********" at bounding box center [617, 390] width 436 height 96
drag, startPoint x: 435, startPoint y: 359, endPoint x: 396, endPoint y: 350, distance: 40.5
click at [399, 350] on textarea "**********" at bounding box center [617, 390] width 436 height 96
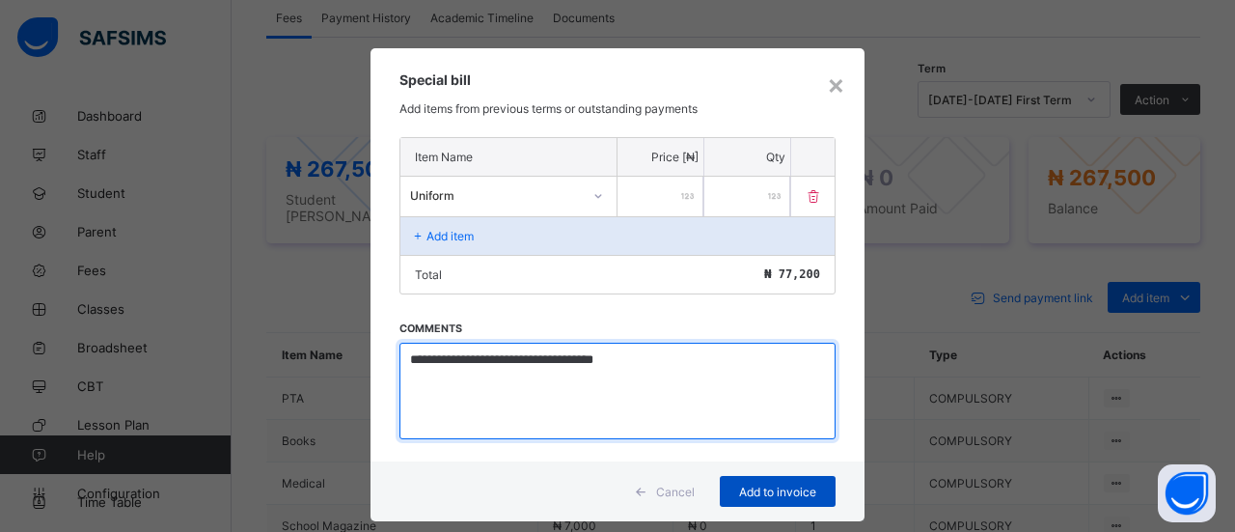
type textarea "**********"
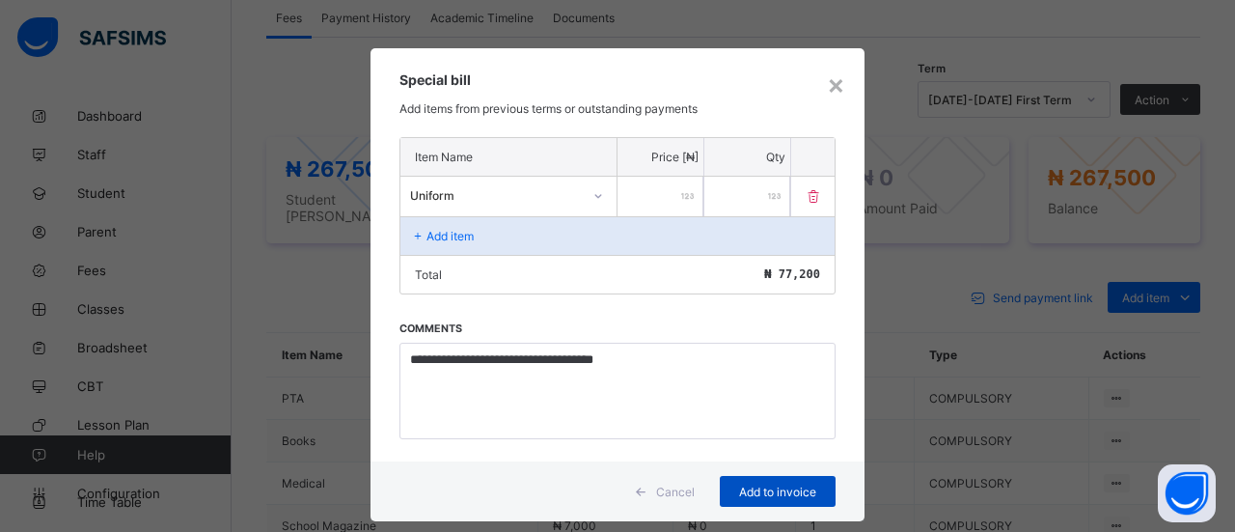
click at [787, 484] on span "Add to invoice" at bounding box center [777, 491] width 87 height 14
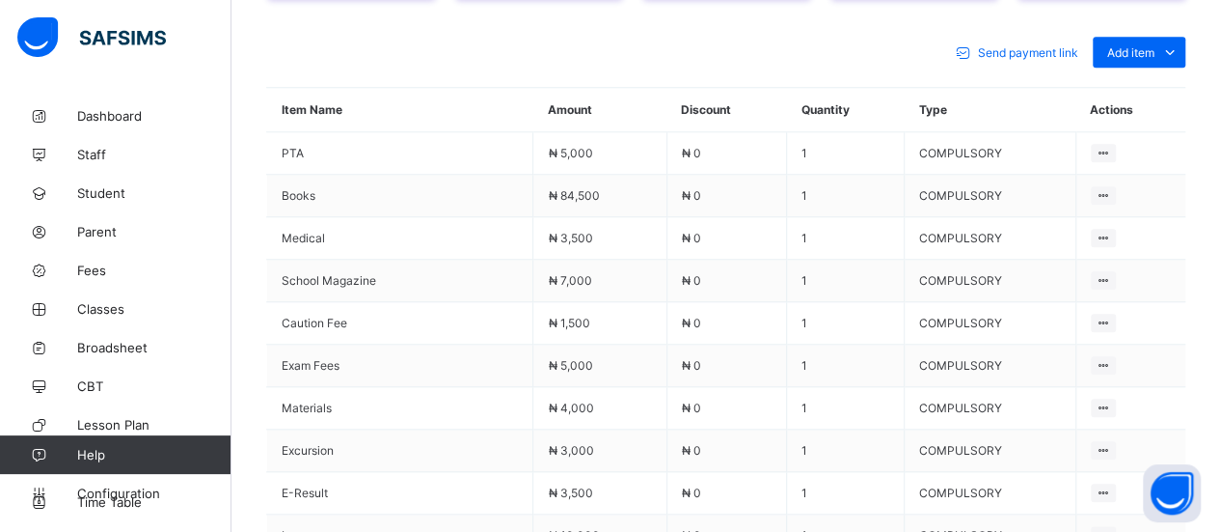
scroll to position [837, 0]
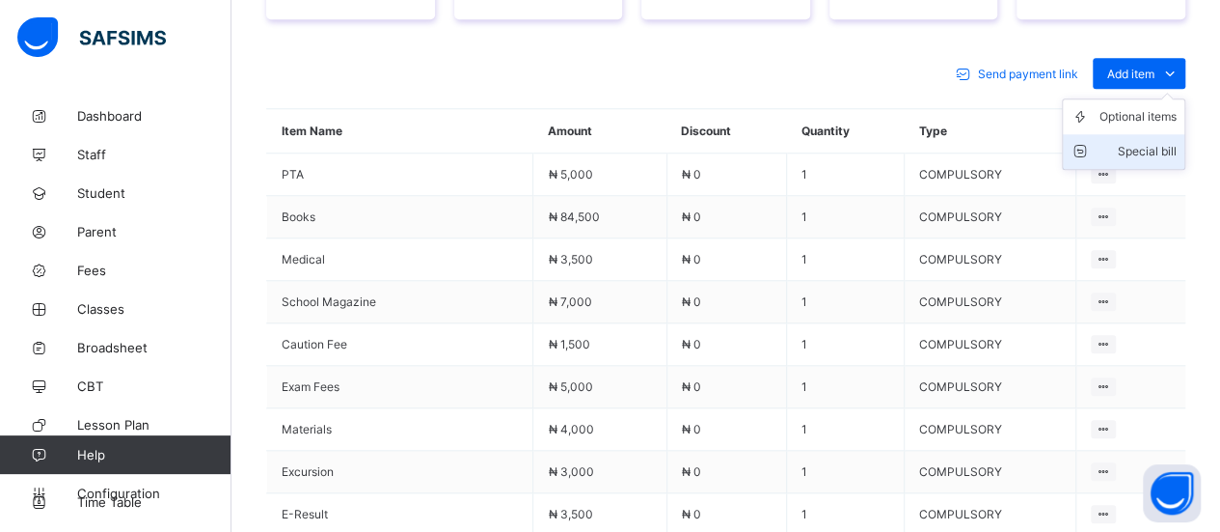
click at [1177, 142] on div "Special bill" at bounding box center [1138, 151] width 77 height 19
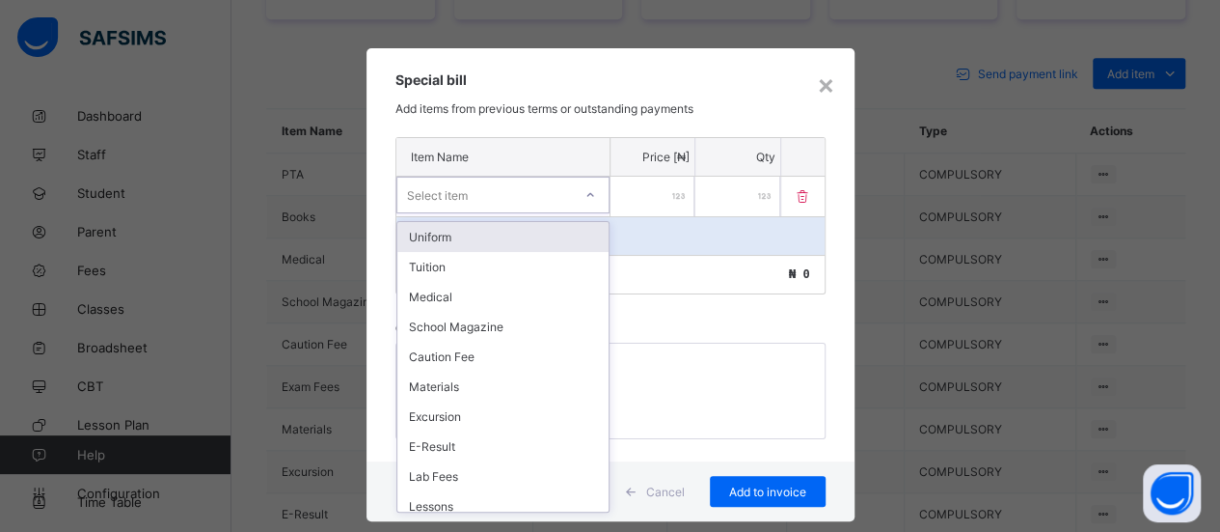
click at [588, 188] on icon at bounding box center [591, 194] width 12 height 19
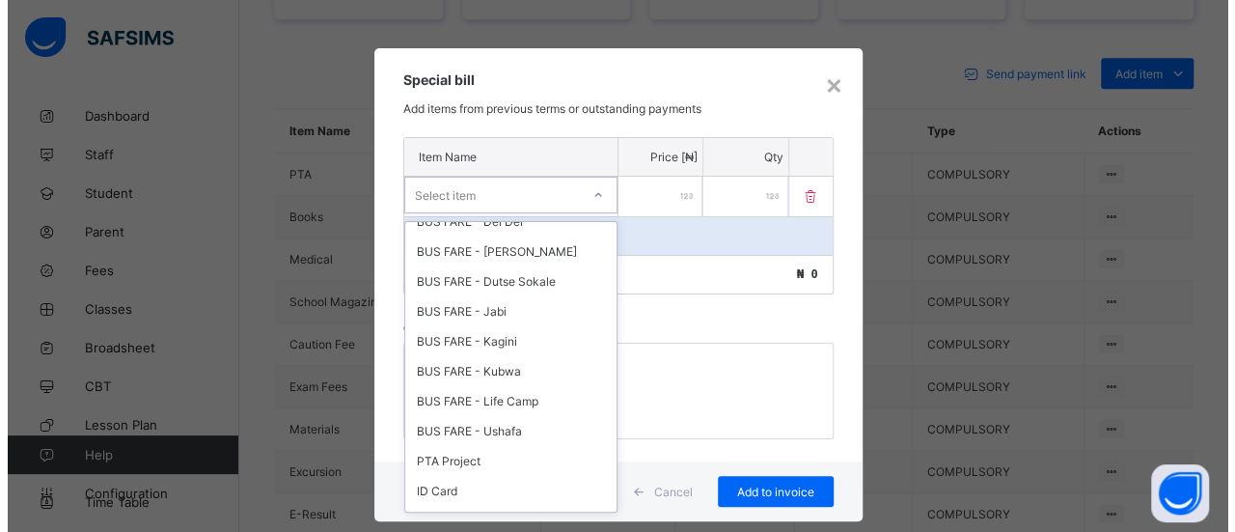
scroll to position [752, 0]
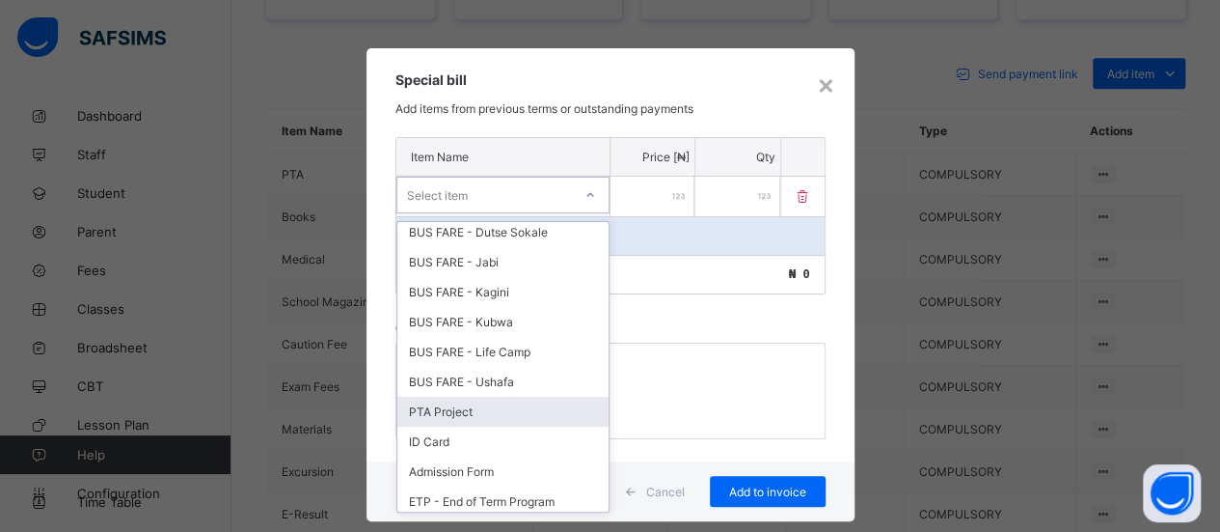
click at [457, 396] on div "PTA Project" at bounding box center [502, 411] width 211 height 30
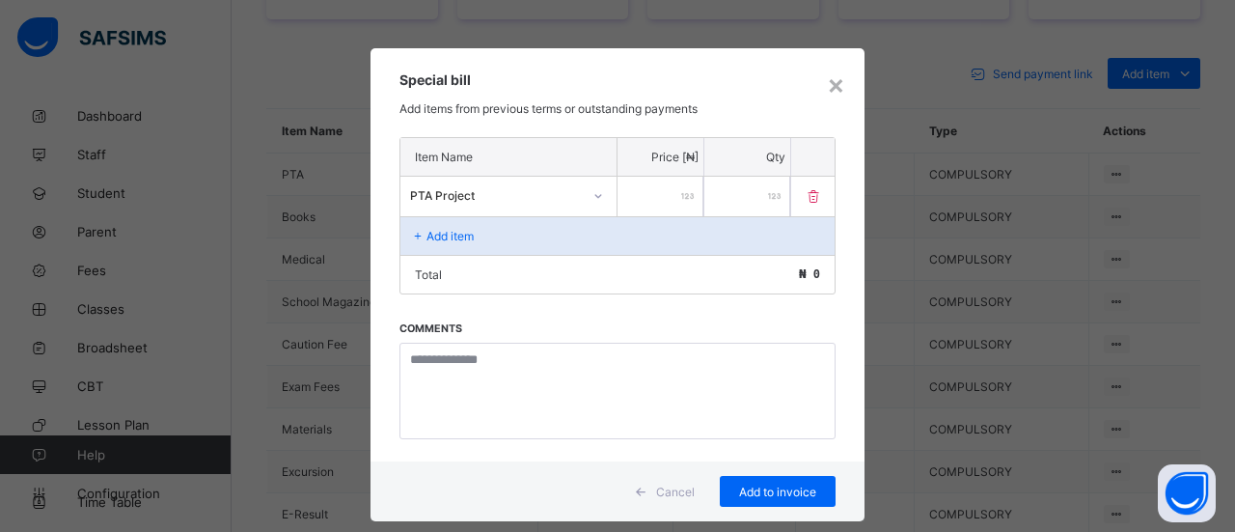
click at [645, 196] on input "number" at bounding box center [660, 197] width 86 height 40
type input "****"
click at [789, 484] on span "Add to invoice" at bounding box center [777, 491] width 87 height 14
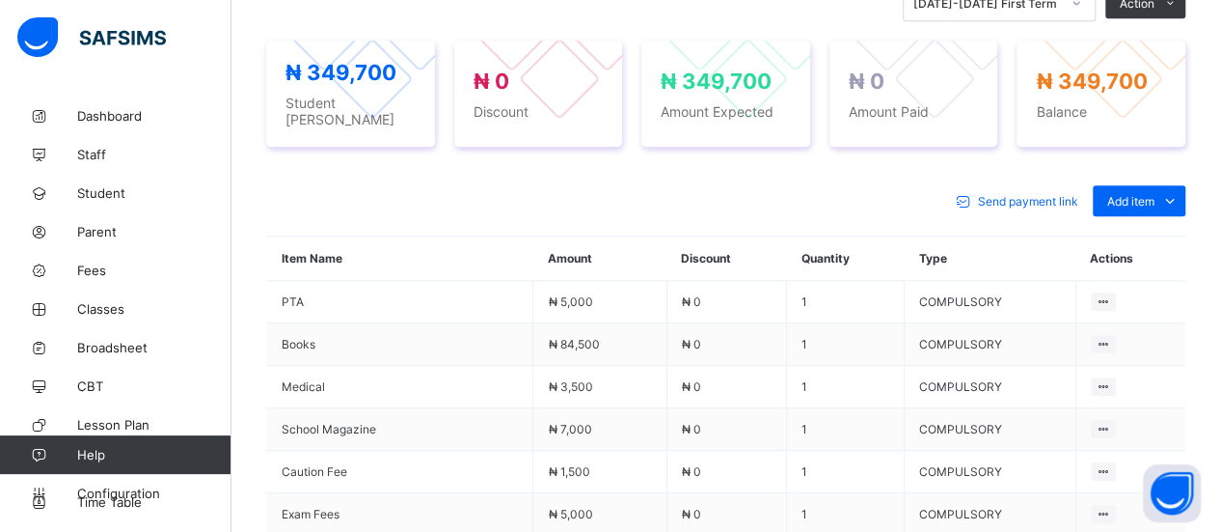
scroll to position [697, 0]
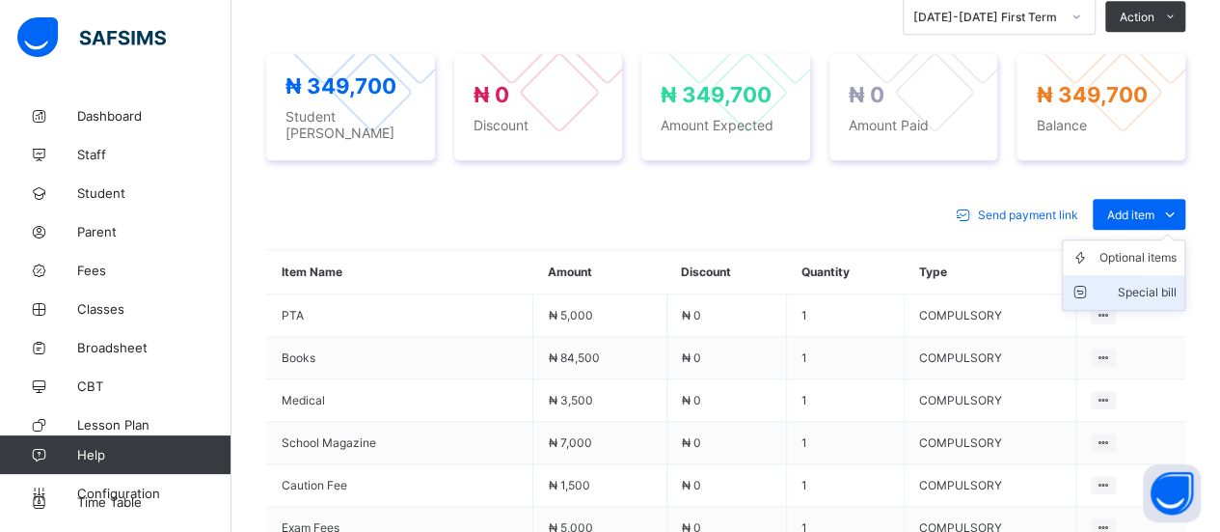
click at [1164, 286] on div "Special bill" at bounding box center [1138, 292] width 77 height 19
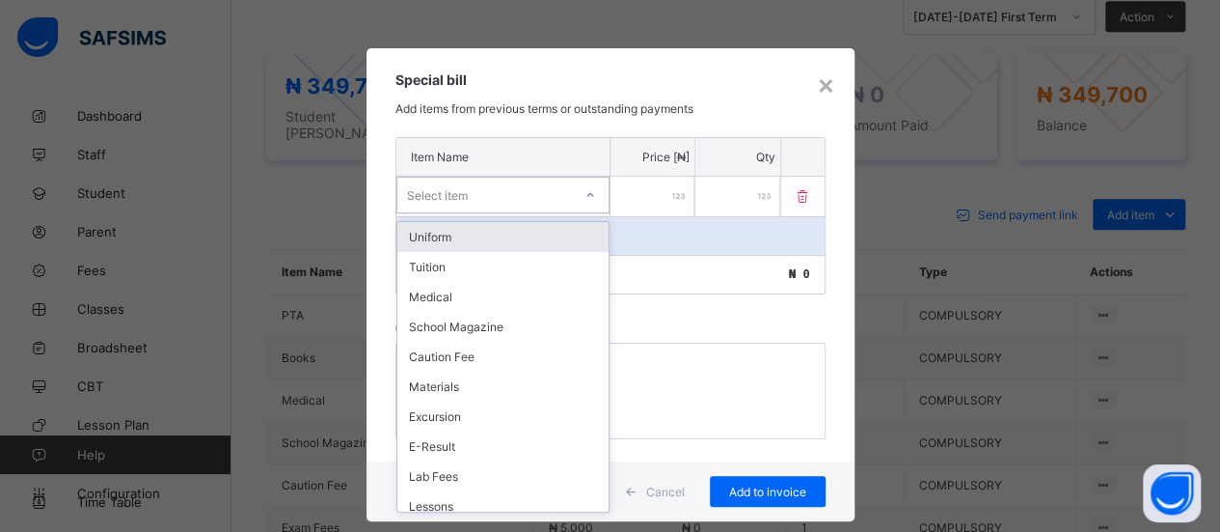
click at [592, 198] on div at bounding box center [590, 194] width 33 height 31
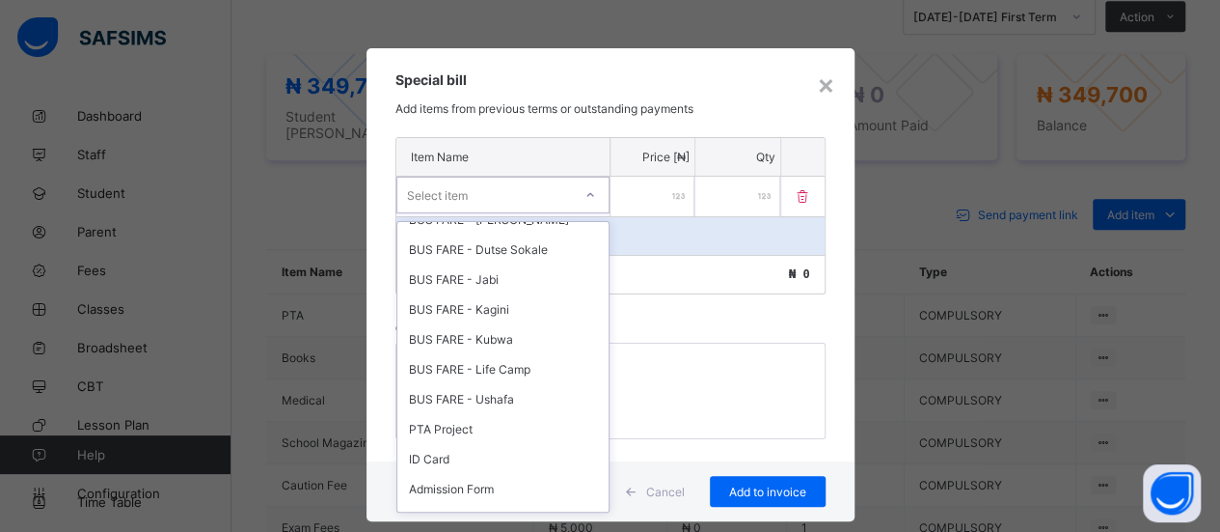
scroll to position [738, 0]
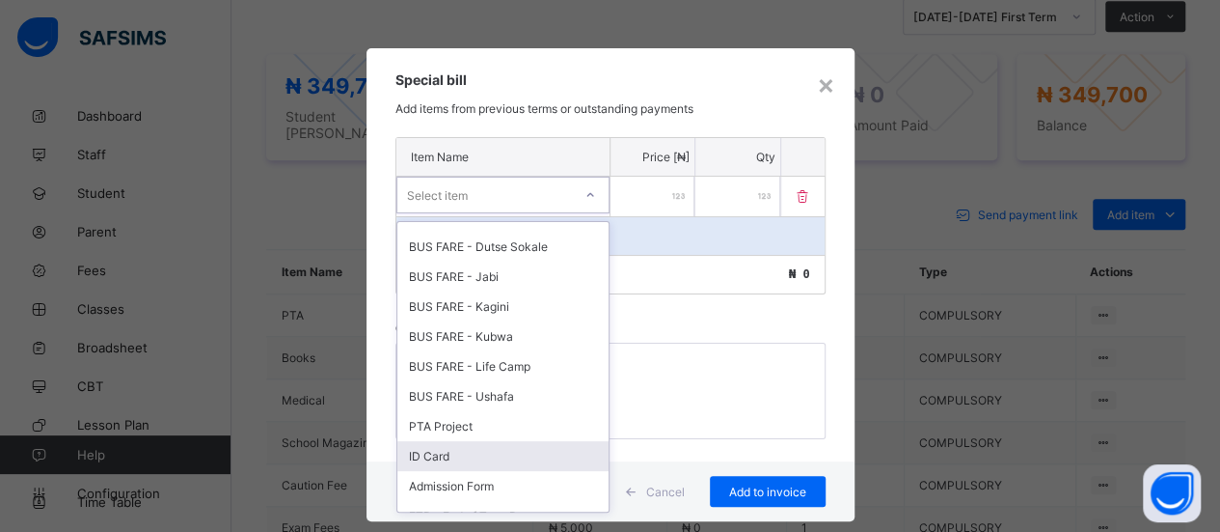
click at [508, 441] on div "ID Card" at bounding box center [502, 456] width 211 height 30
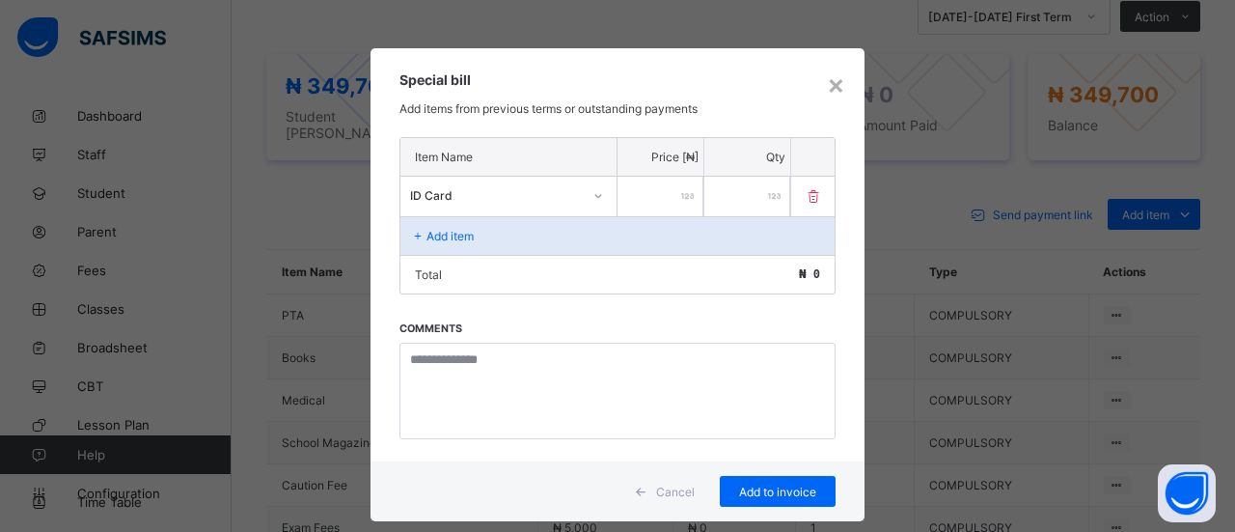
click at [635, 199] on input "number" at bounding box center [660, 197] width 86 height 40
type input "****"
click at [754, 484] on span "Add to invoice" at bounding box center [777, 491] width 87 height 14
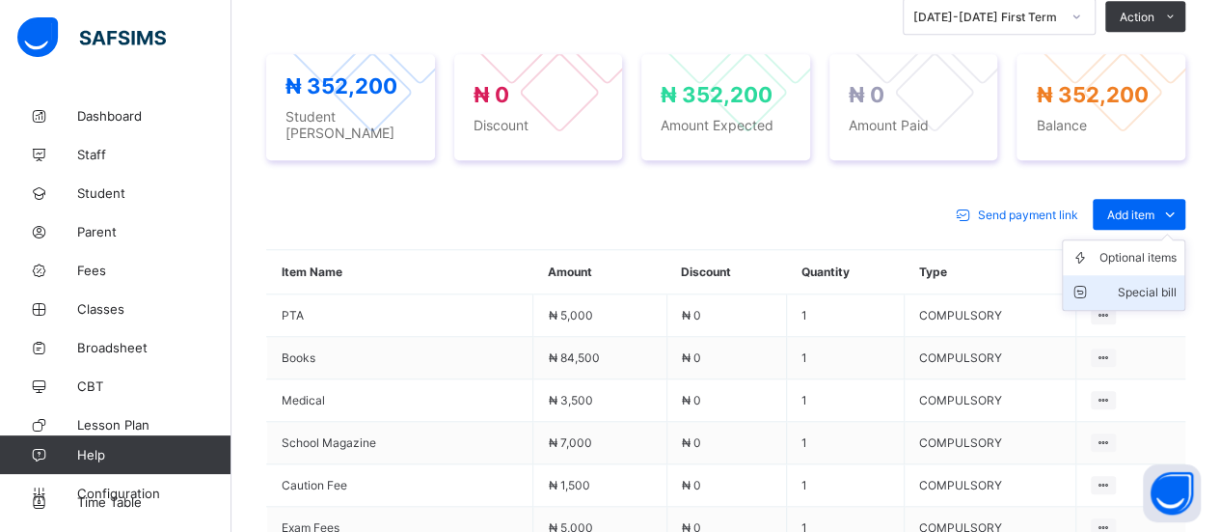
click at [1173, 283] on div "Special bill" at bounding box center [1138, 292] width 77 height 19
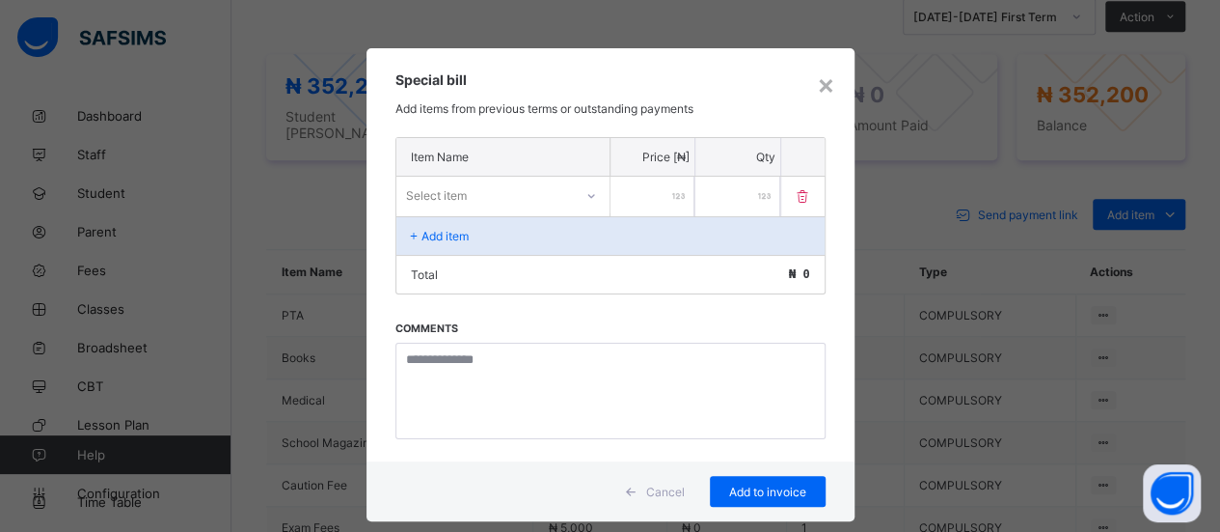
click at [545, 192] on div "Select item" at bounding box center [484, 194] width 177 height 27
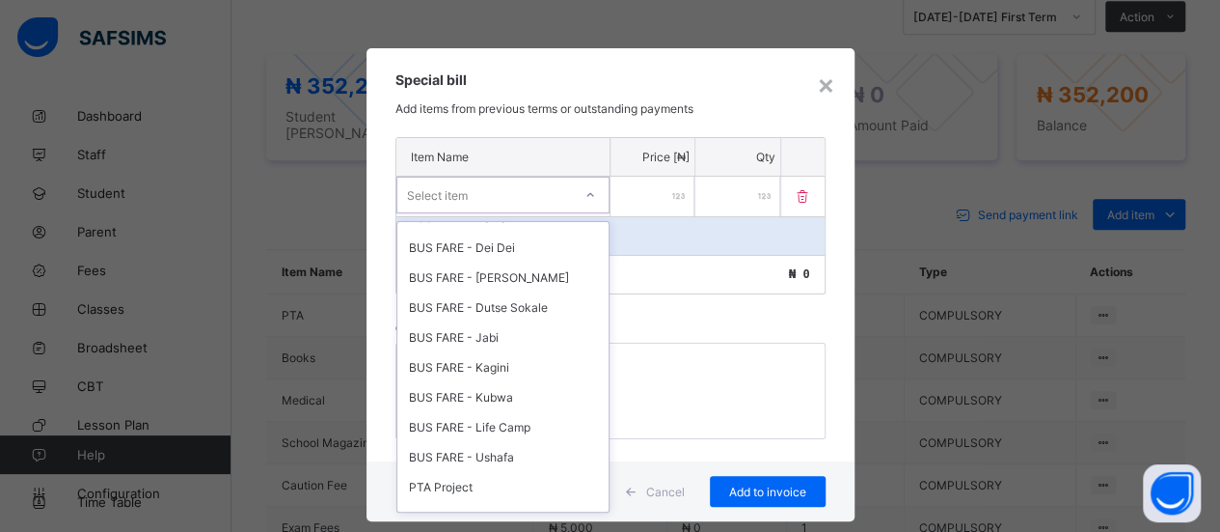
scroll to position [752, 0]
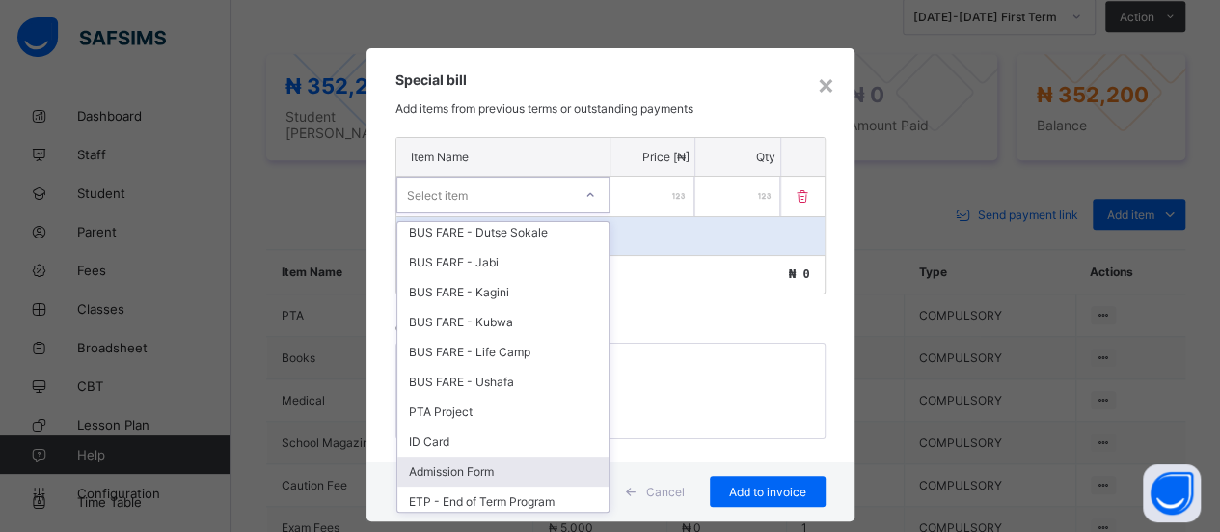
click at [507, 456] on div "Admission Form" at bounding box center [502, 471] width 211 height 30
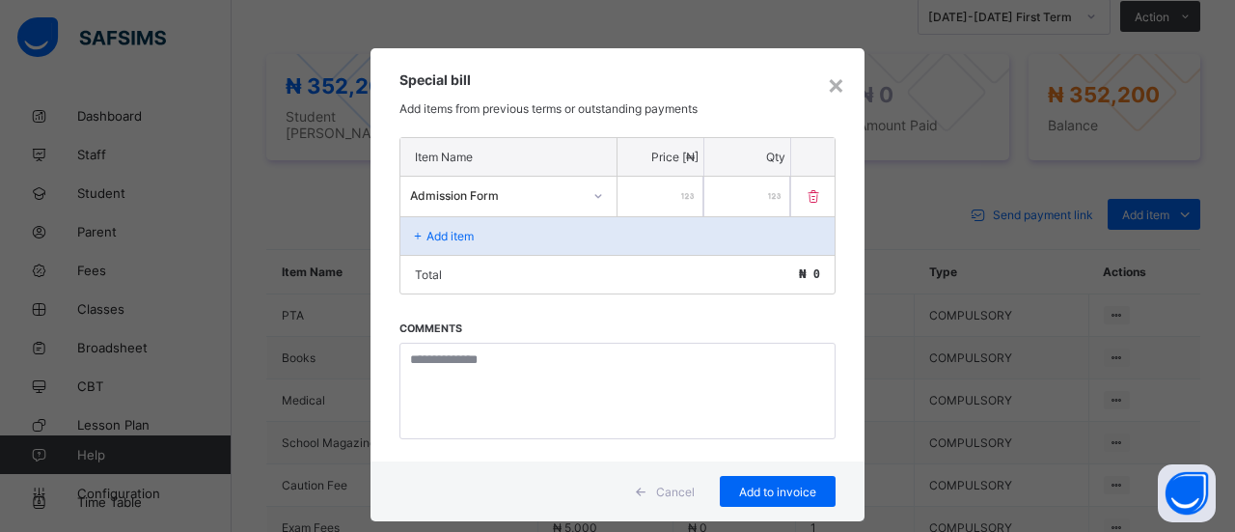
click at [665, 200] on input "number" at bounding box center [660, 197] width 86 height 40
type input "****"
click at [800, 494] on div "Add to invoice" at bounding box center [778, 491] width 116 height 31
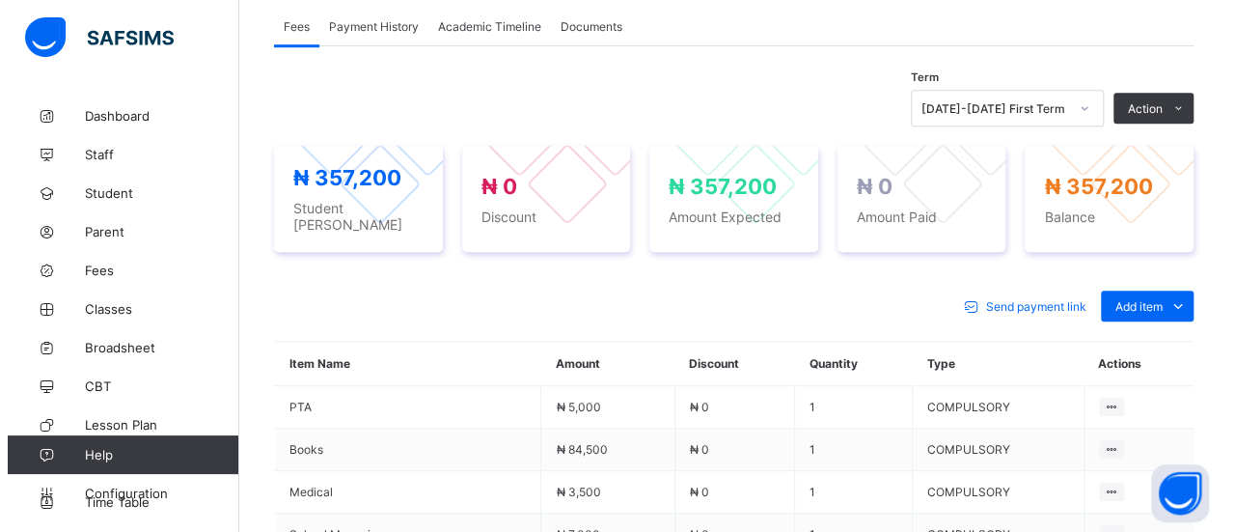
scroll to position [587, 0]
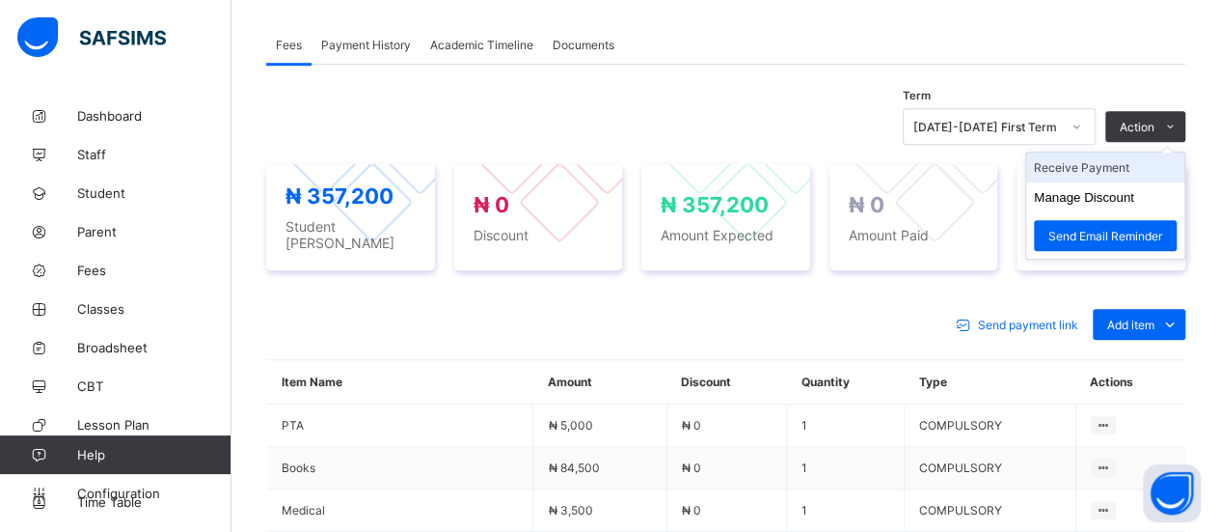
click at [1110, 159] on li "Receive Payment" at bounding box center [1105, 167] width 158 height 30
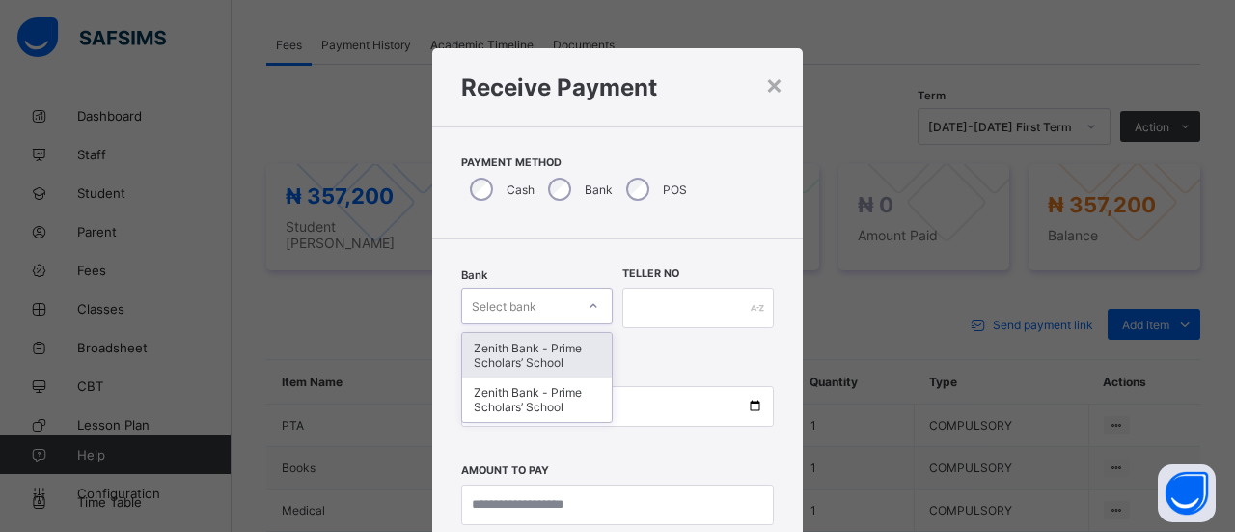
click at [596, 305] on div at bounding box center [593, 305] width 33 height 31
click at [582, 356] on div "Zenith Bank - Prime Scholars’ School" at bounding box center [537, 355] width 150 height 44
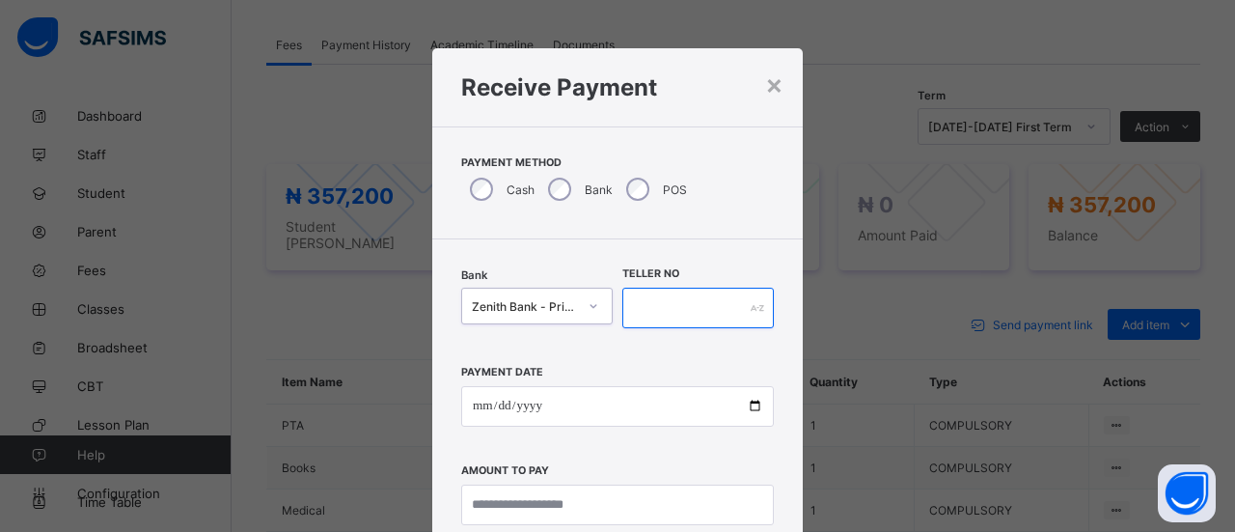
click at [662, 315] on input "text" at bounding box center [697, 307] width 151 height 41
type input "*****"
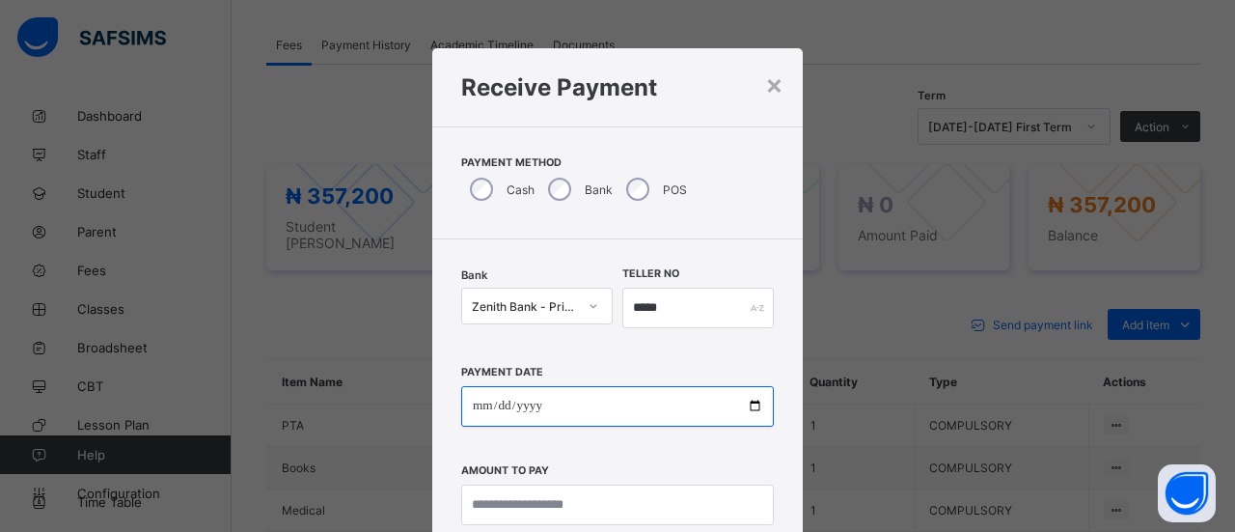
click at [489, 411] on input "date" at bounding box center [617, 406] width 313 height 41
type input "**********"
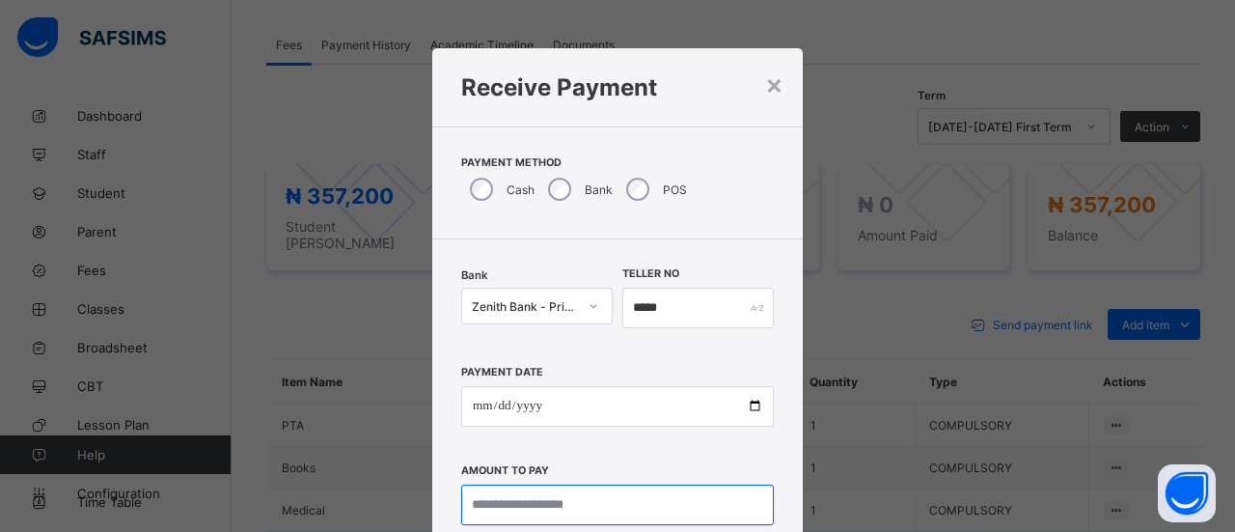
click at [650, 499] on input "currency" at bounding box center [617, 504] width 313 height 41
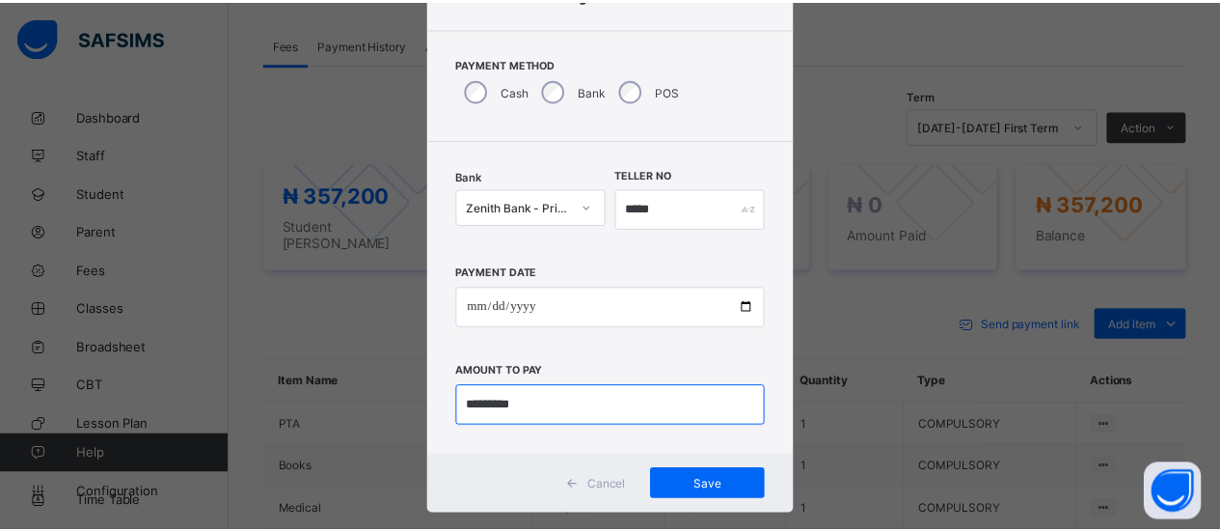
scroll to position [129, 0]
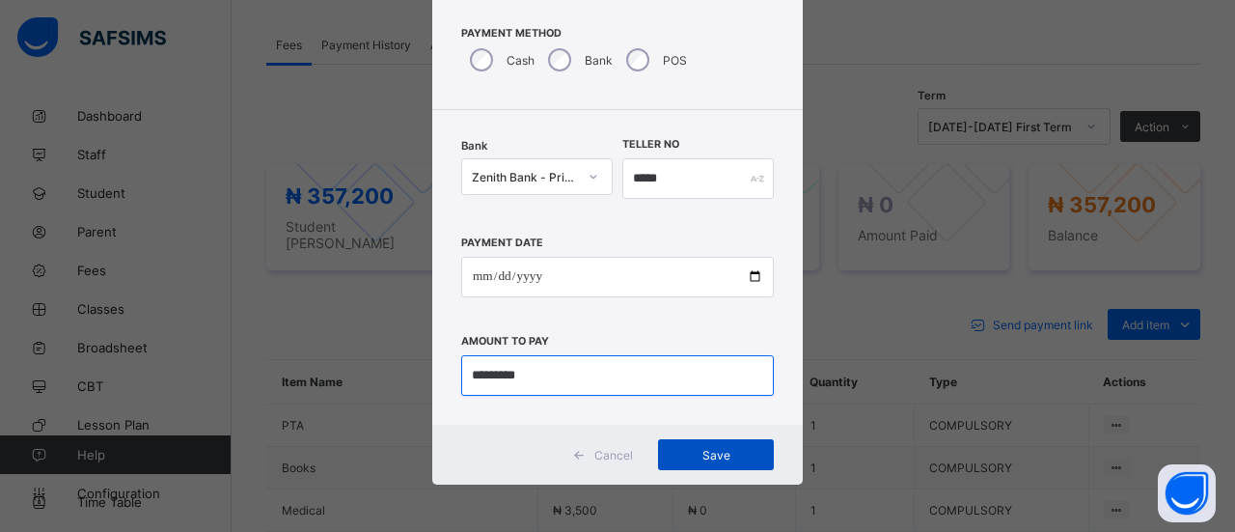
type input "*********"
click at [713, 456] on span "Save" at bounding box center [715, 455] width 87 height 14
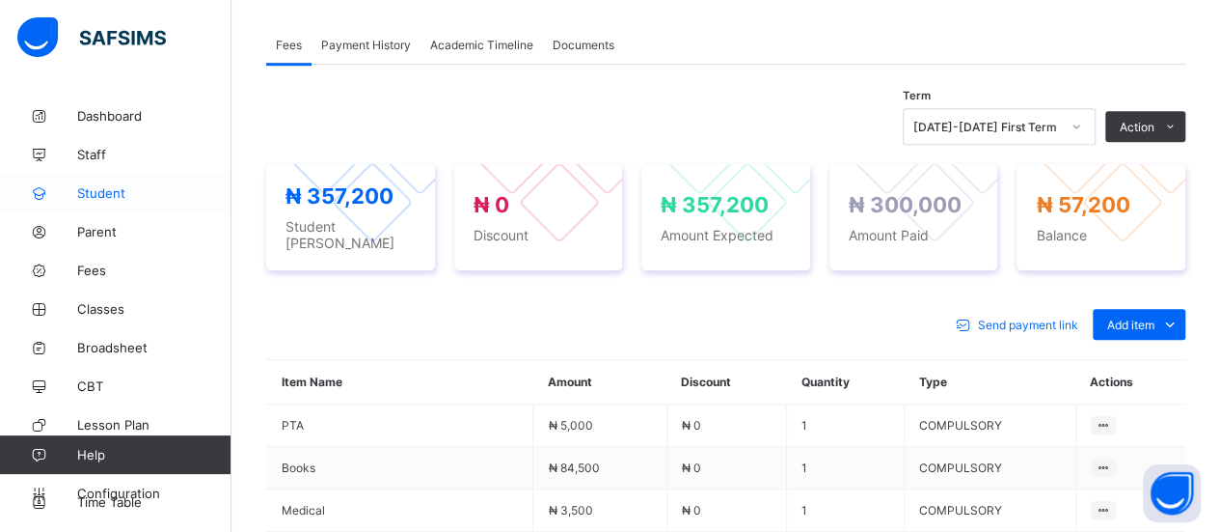
click at [114, 196] on span "Student" at bounding box center [154, 192] width 154 height 15
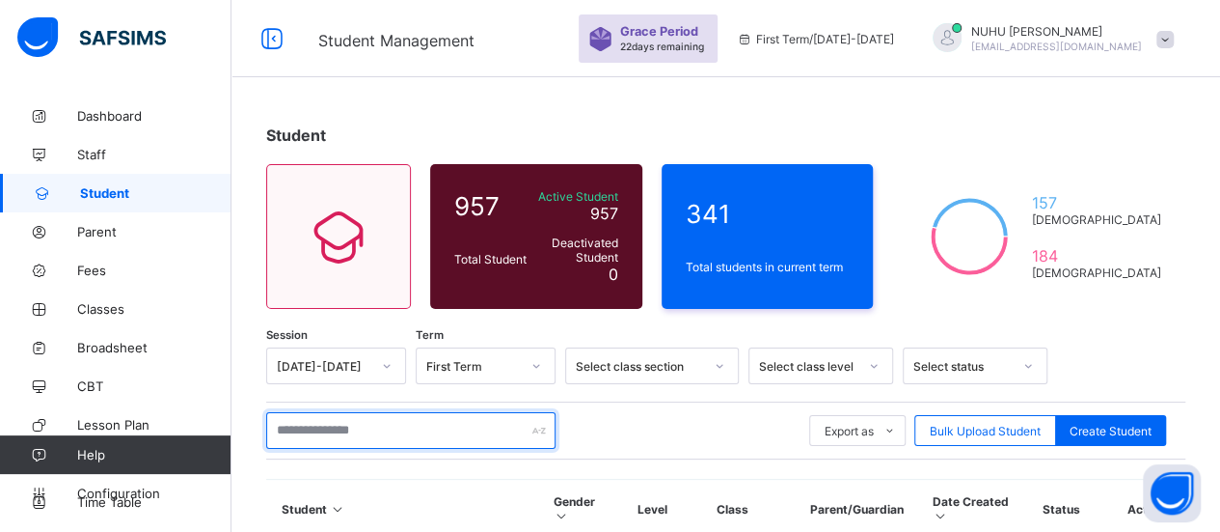
click at [399, 436] on input "text" at bounding box center [410, 430] width 289 height 37
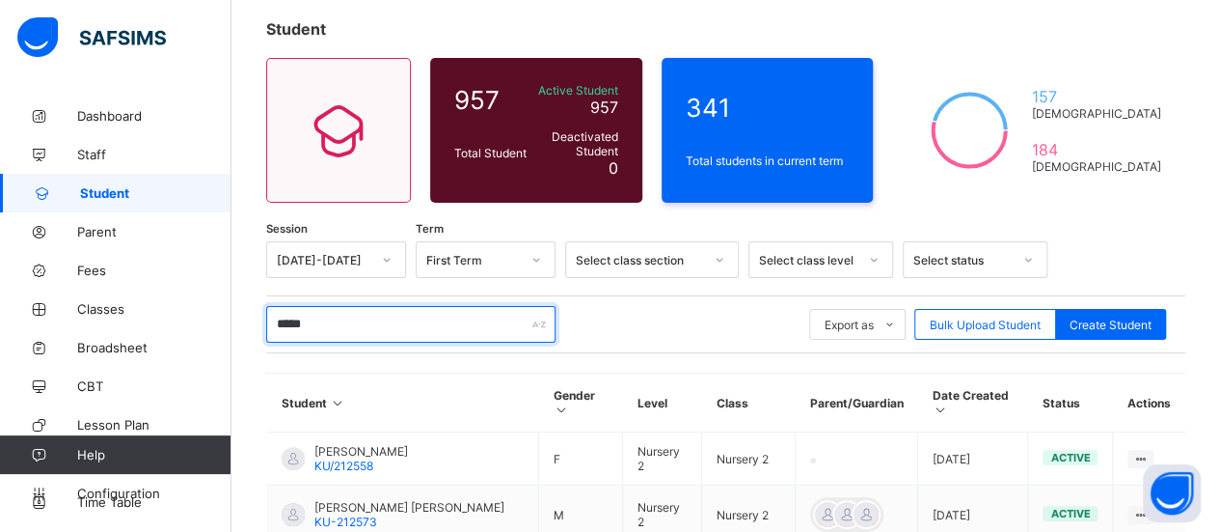
scroll to position [151, 0]
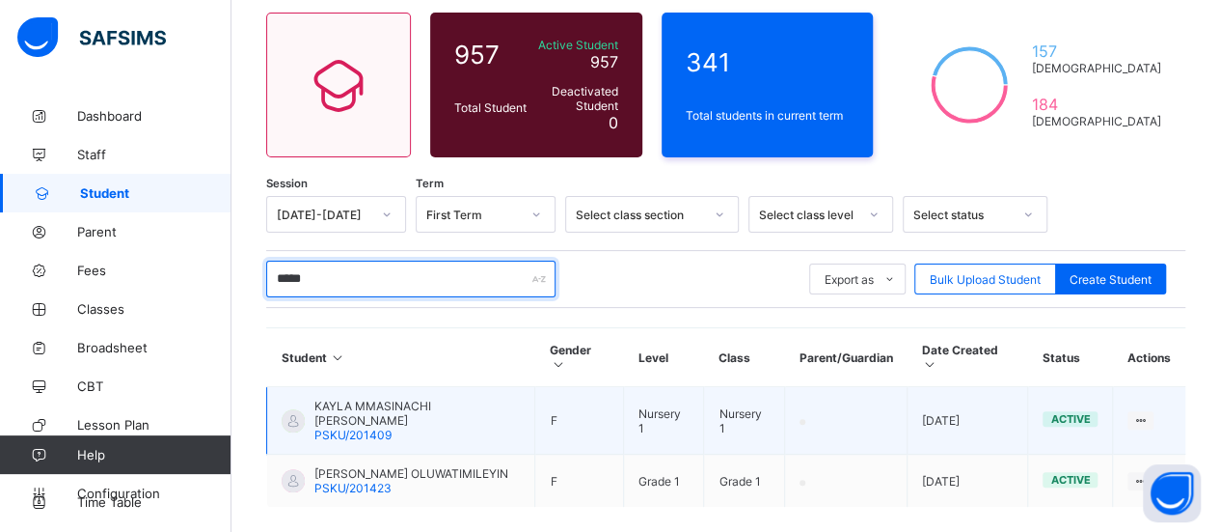
type input "*****"
click at [433, 398] on div "KAYLA MMASINACHI EMEKA PSKU/201409" at bounding box center [416, 419] width 205 height 43
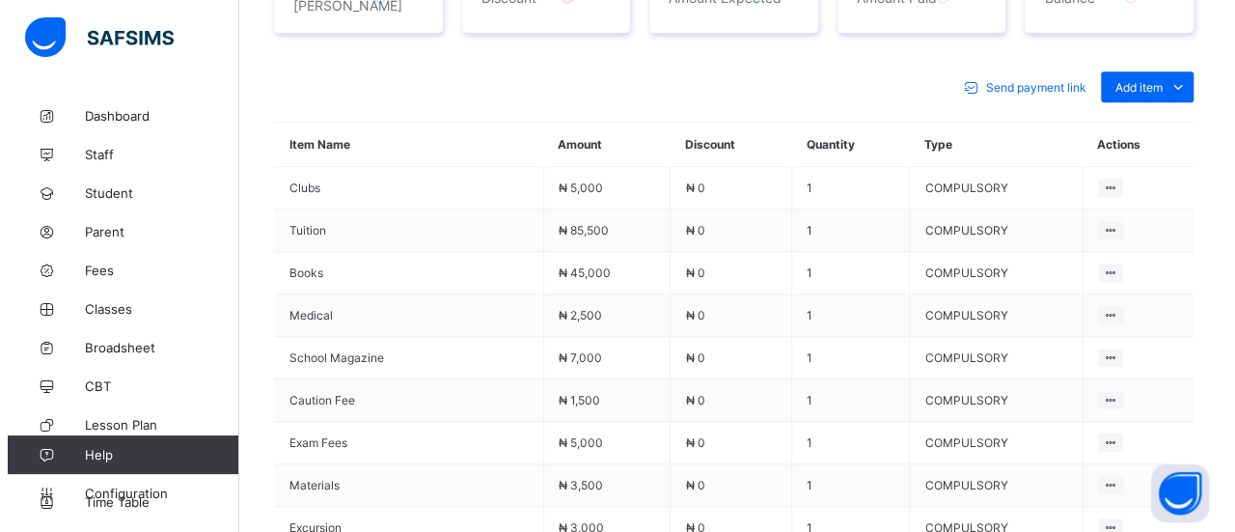
scroll to position [796, 0]
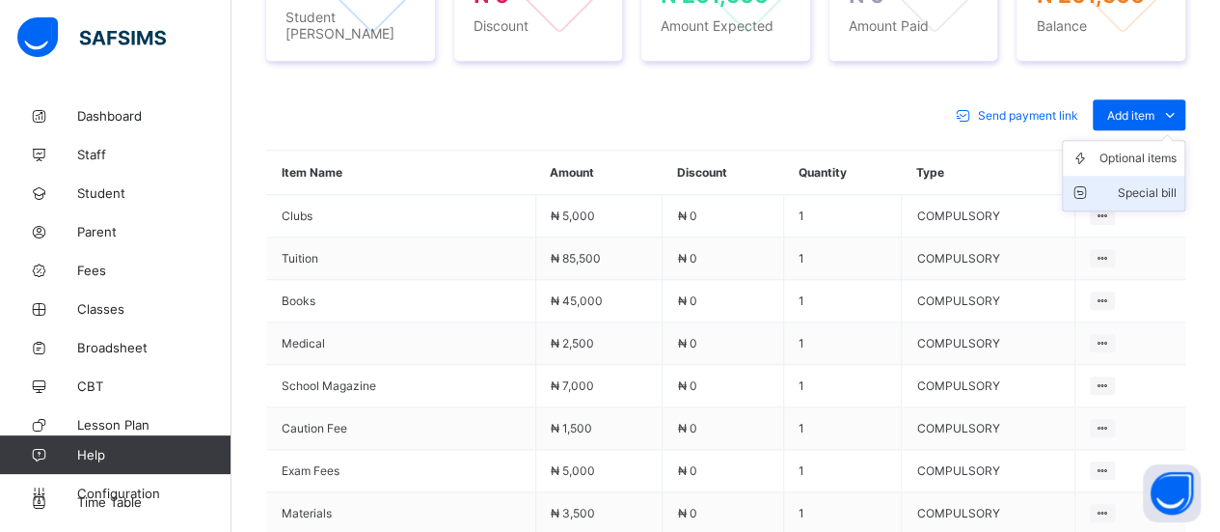
click at [1158, 184] on div "Special bill" at bounding box center [1138, 192] width 77 height 19
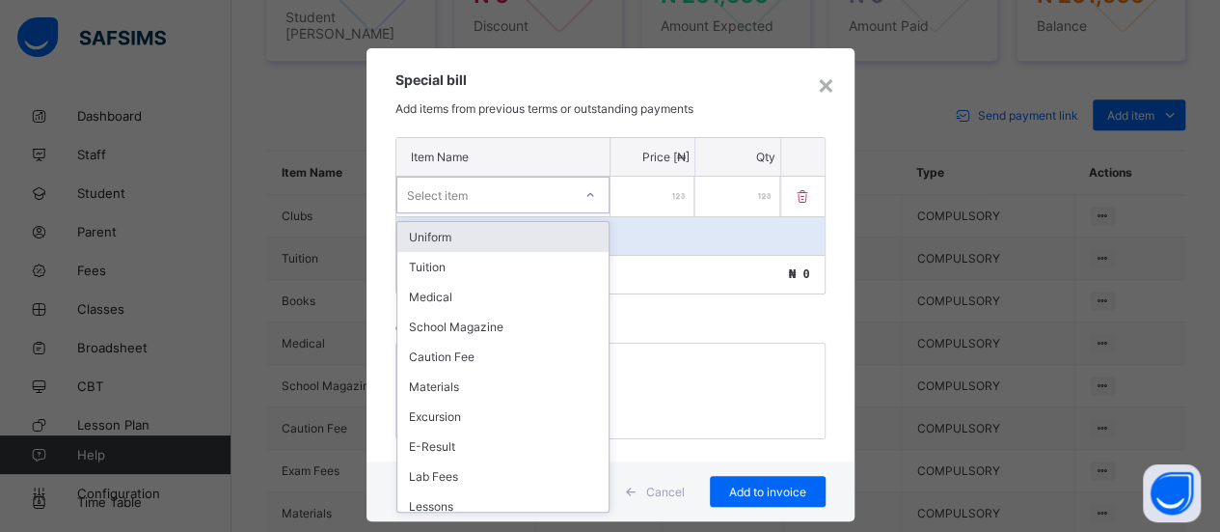
click at [547, 191] on div "Select item" at bounding box center [484, 194] width 175 height 27
click at [526, 241] on div "Uniform" at bounding box center [502, 237] width 211 height 30
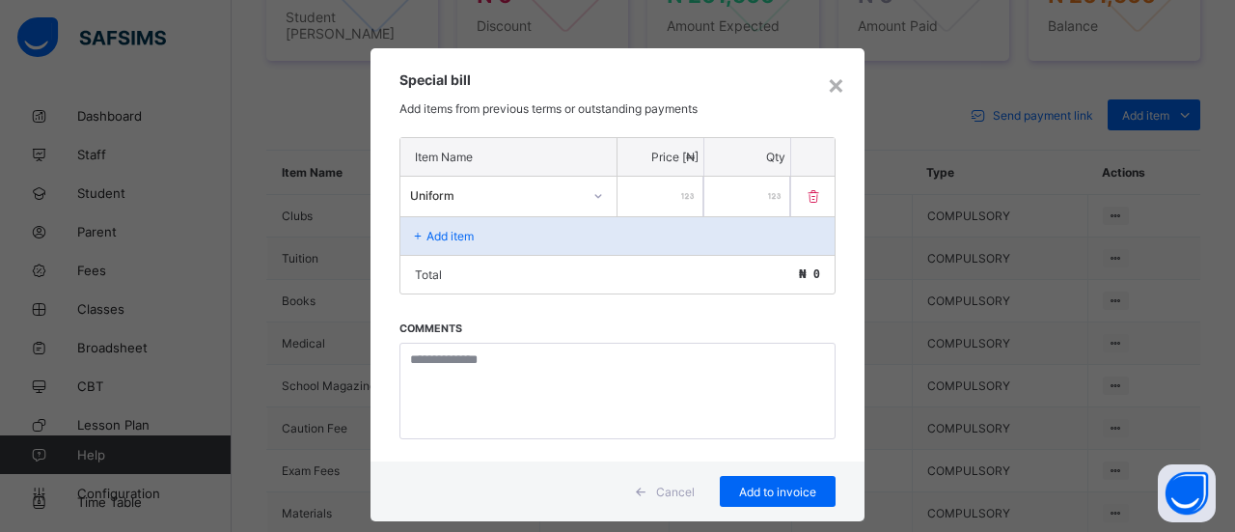
click at [652, 195] on input "number" at bounding box center [660, 197] width 86 height 40
type input "*****"
click at [619, 335] on div "Item Name Price [₦] Qty Uniform ***** * Add item Total ₦ 93,300 Comments" at bounding box center [617, 299] width 494 height 324
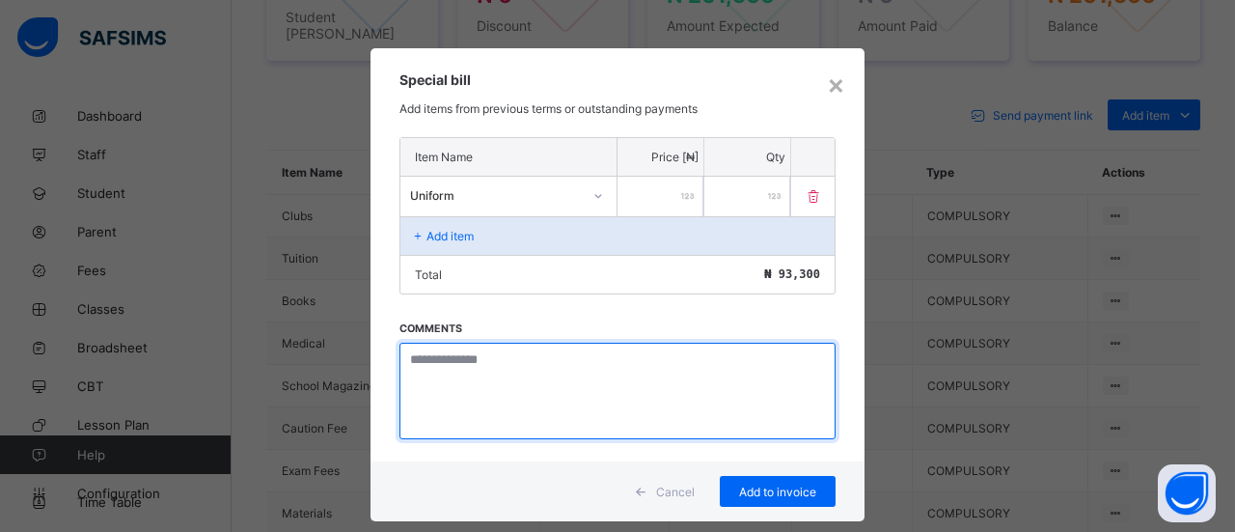
click at [602, 359] on textarea at bounding box center [617, 390] width 436 height 96
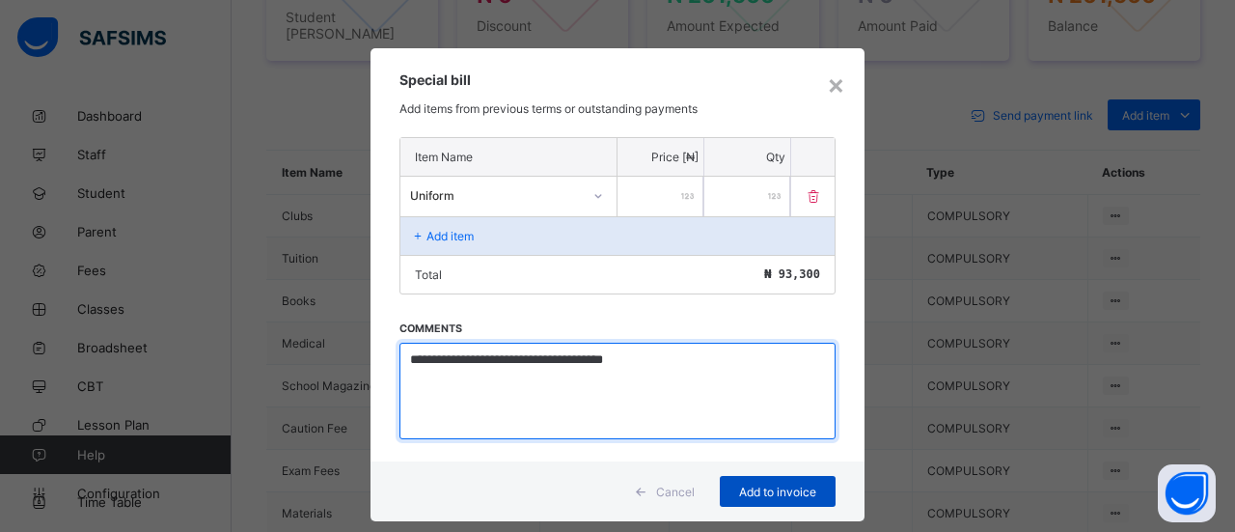
type textarea "**********"
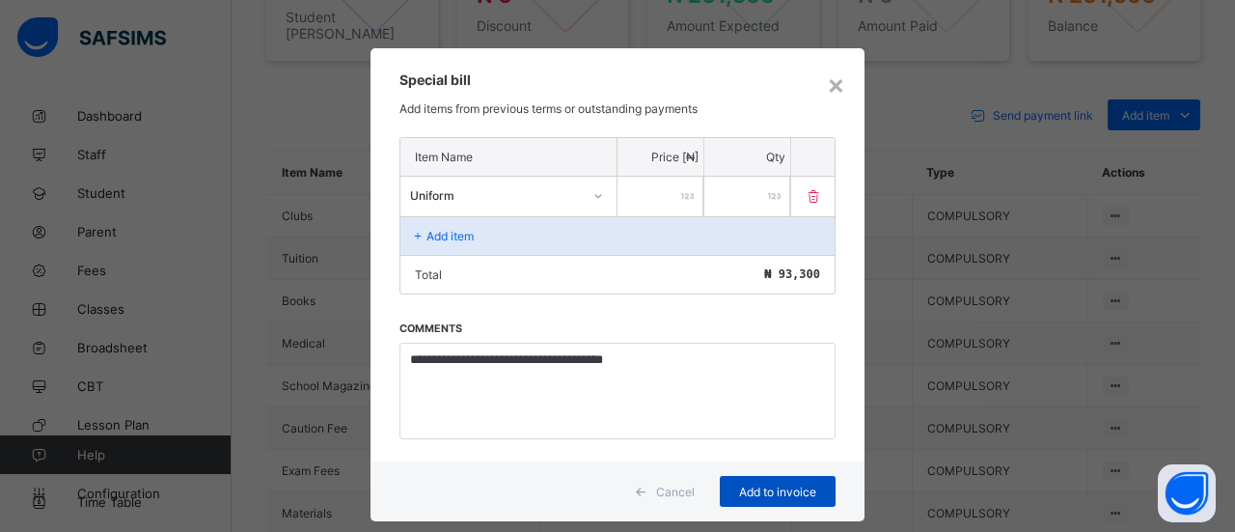
click at [768, 492] on div "Add to invoice" at bounding box center [778, 491] width 116 height 31
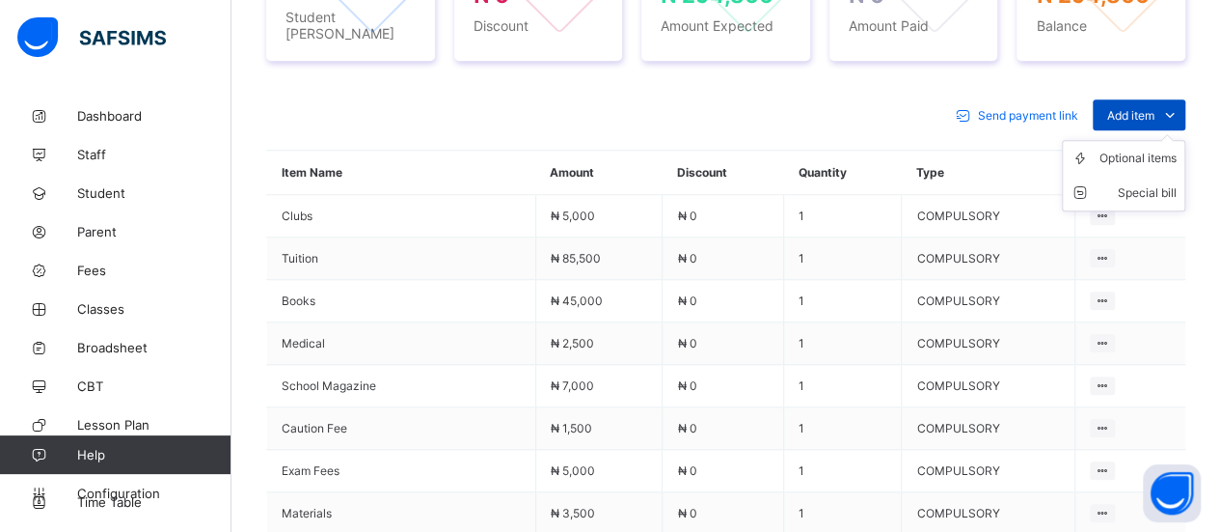
click at [1181, 105] on icon at bounding box center [1170, 114] width 21 height 19
click at [1177, 183] on div "Special bill" at bounding box center [1138, 192] width 77 height 19
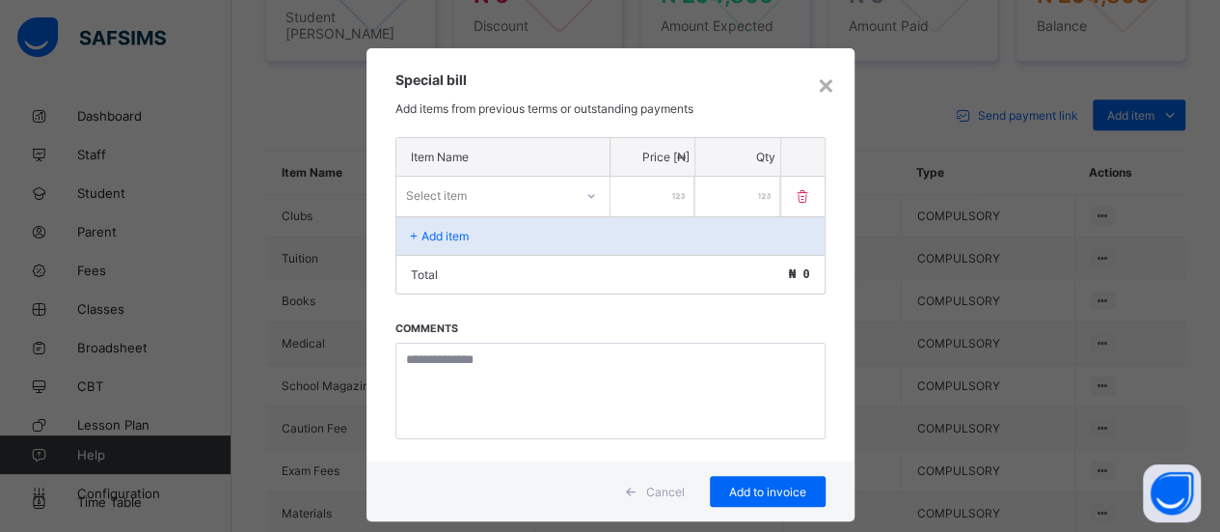
click at [593, 198] on div at bounding box center [591, 195] width 33 height 31
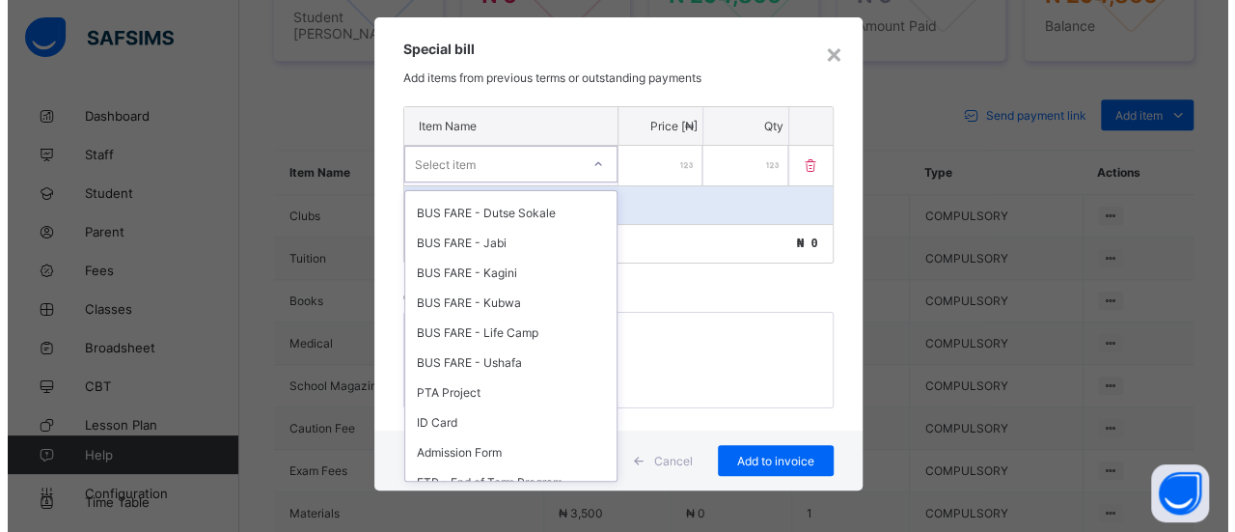
scroll to position [752, 0]
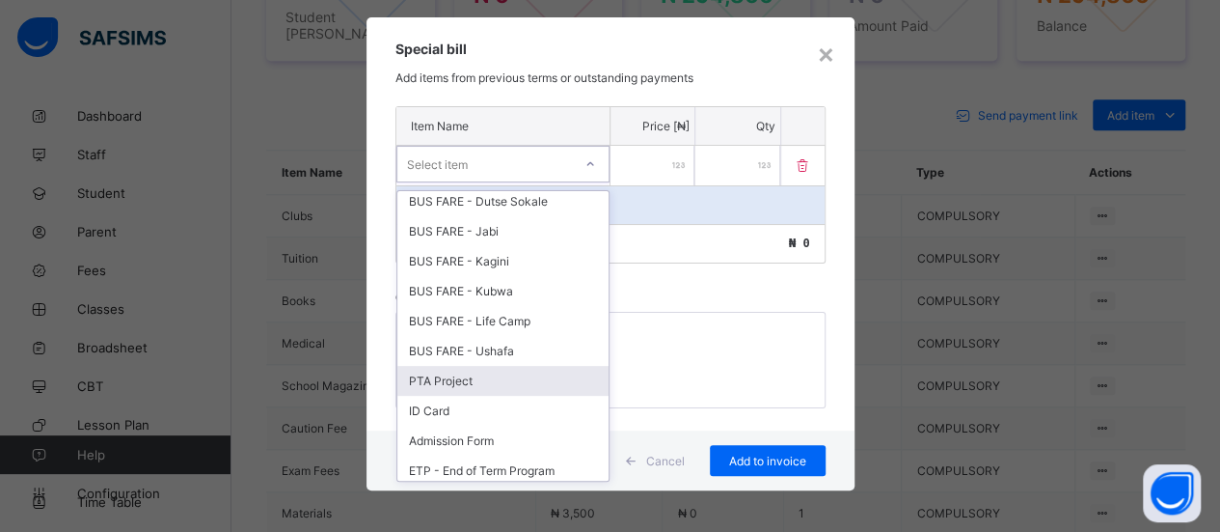
click at [405, 366] on div "PTA Project" at bounding box center [502, 381] width 211 height 30
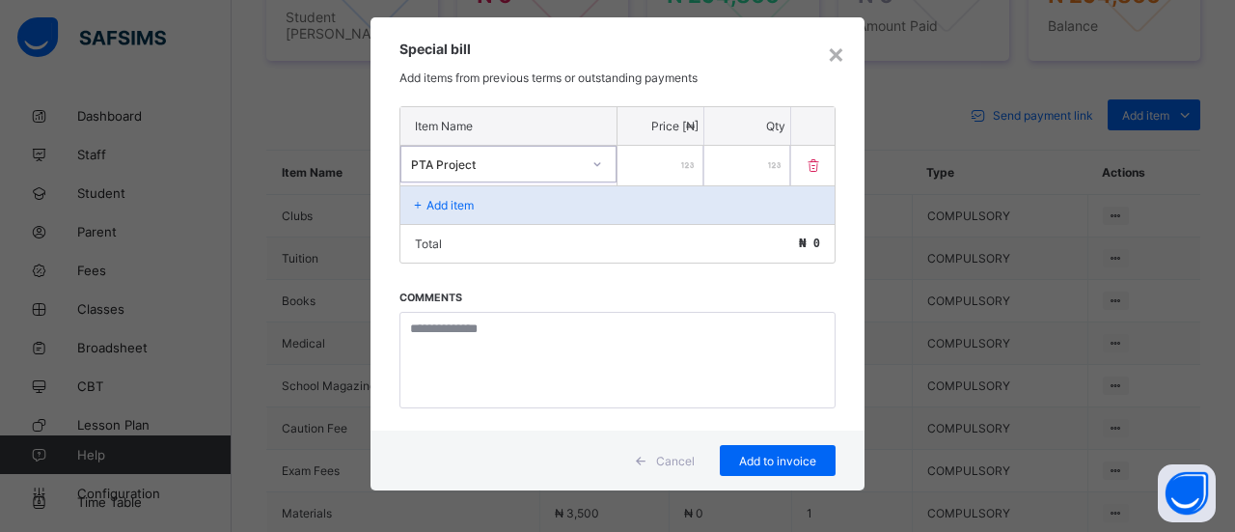
click at [636, 170] on input "number" at bounding box center [660, 166] width 86 height 40
type input "****"
click at [799, 453] on span "Add to invoice" at bounding box center [777, 460] width 87 height 14
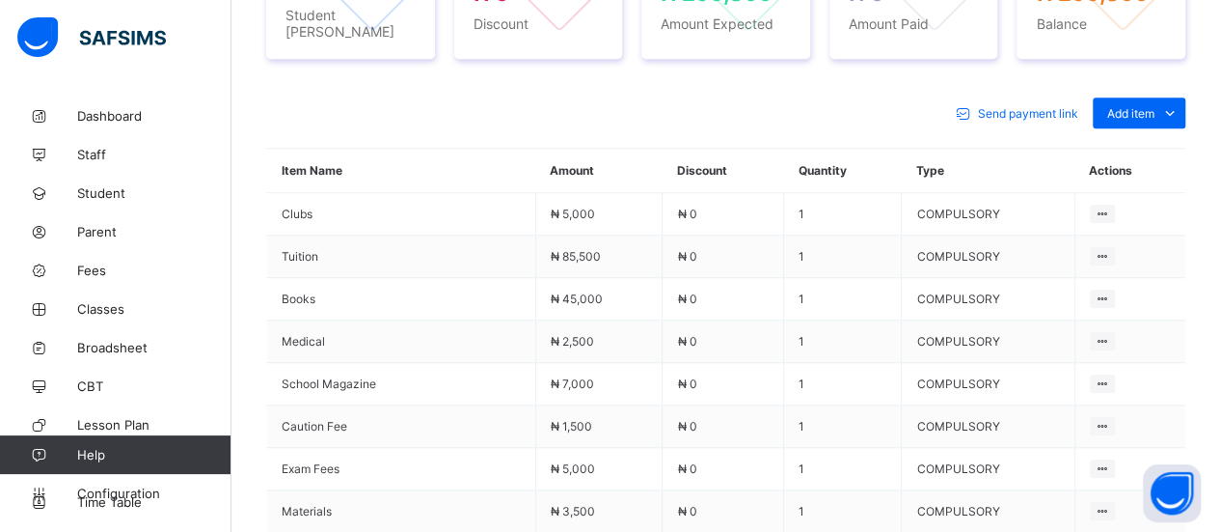
scroll to position [803, 0]
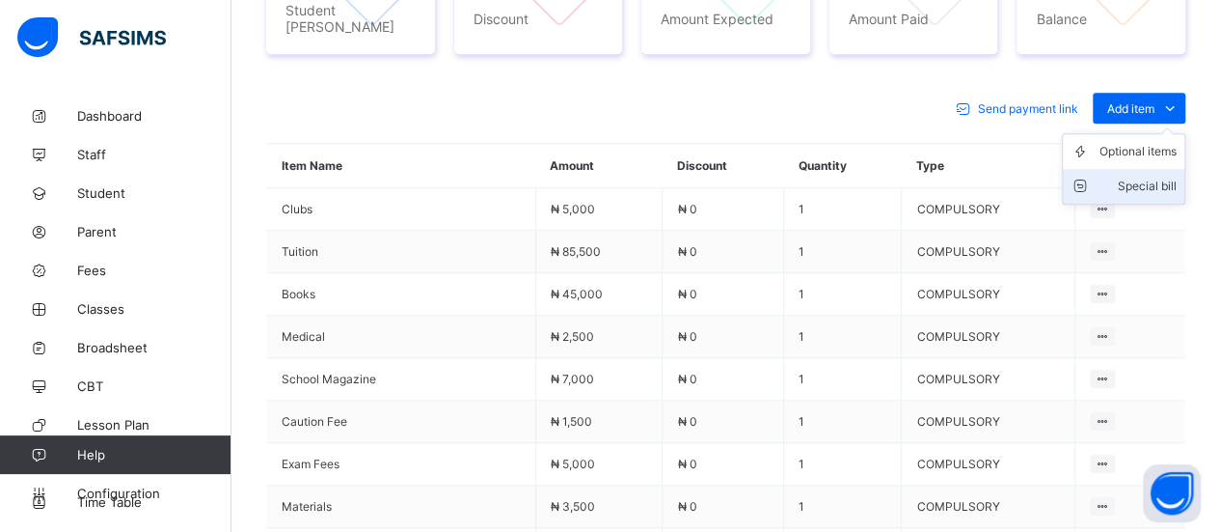
click at [1177, 177] on div "Special bill" at bounding box center [1138, 186] width 77 height 19
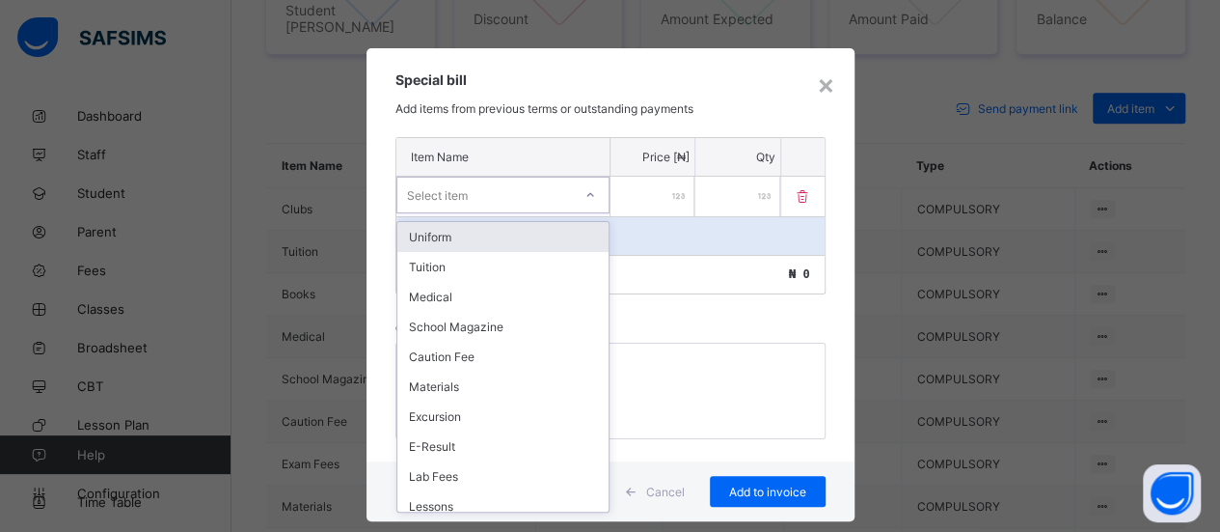
click at [585, 192] on icon at bounding box center [591, 194] width 12 height 19
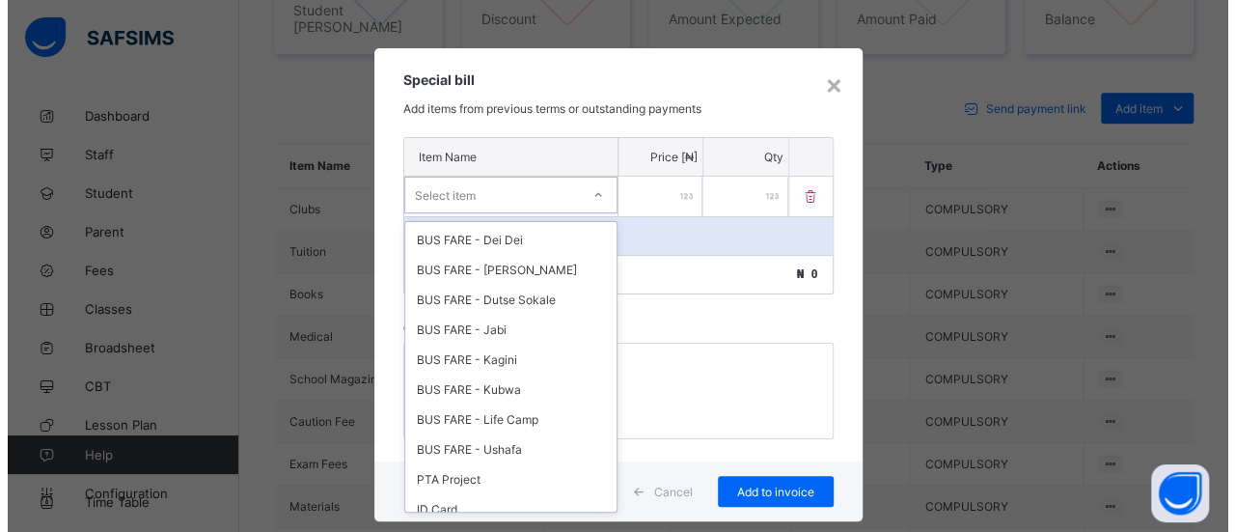
scroll to position [752, 0]
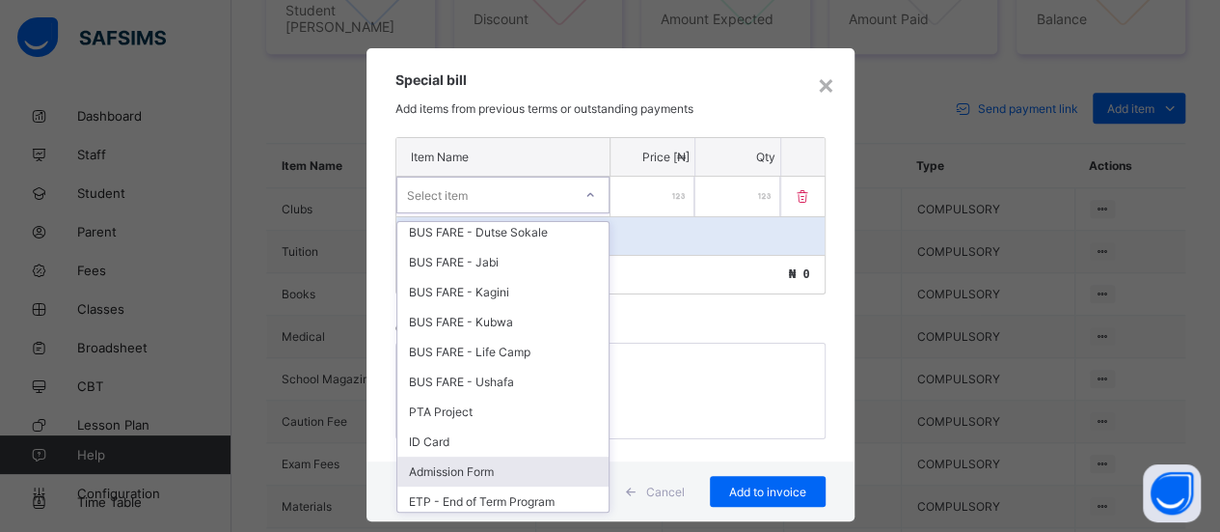
click at [491, 456] on div "Admission Form" at bounding box center [502, 471] width 211 height 30
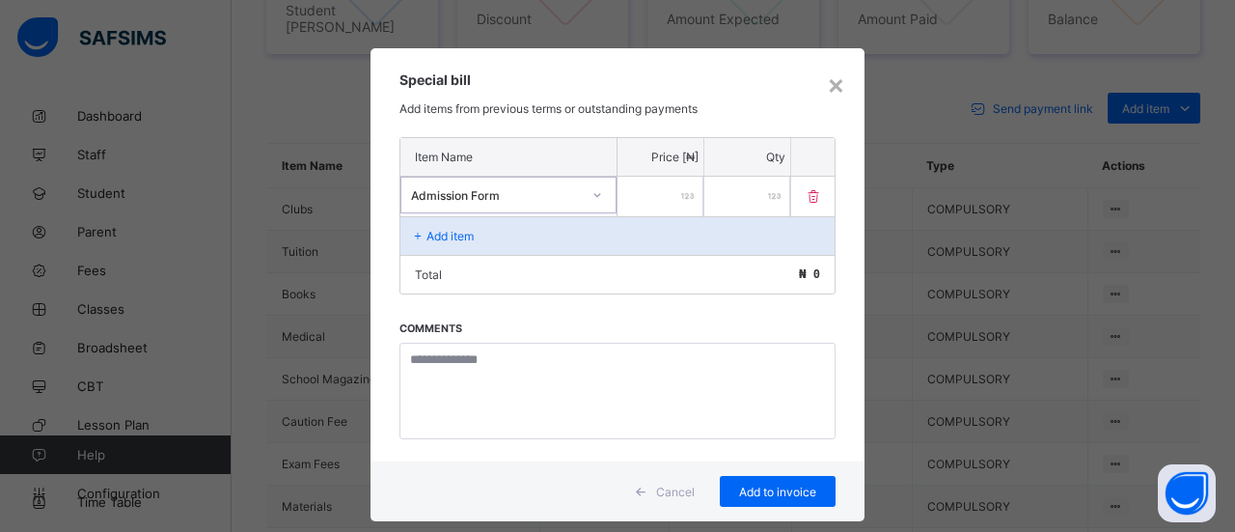
click at [663, 200] on input "number" at bounding box center [660, 197] width 86 height 40
type input "****"
click at [803, 493] on div "Add to invoice" at bounding box center [778, 491] width 116 height 31
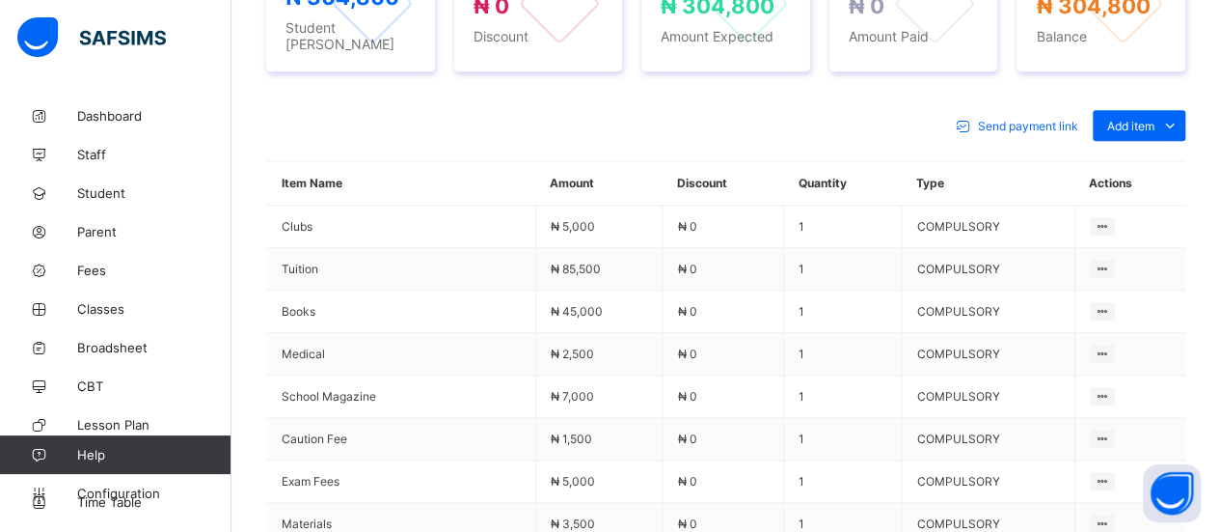
scroll to position [752, 0]
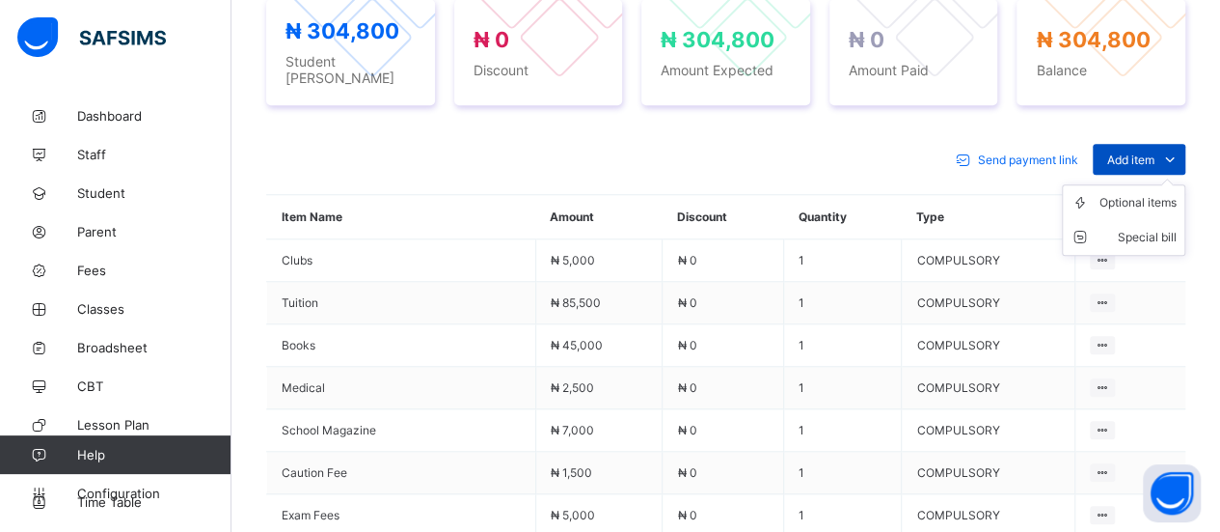
click at [1181, 150] on icon at bounding box center [1170, 159] width 21 height 19
click at [1177, 230] on div "Special bill" at bounding box center [1138, 237] width 77 height 19
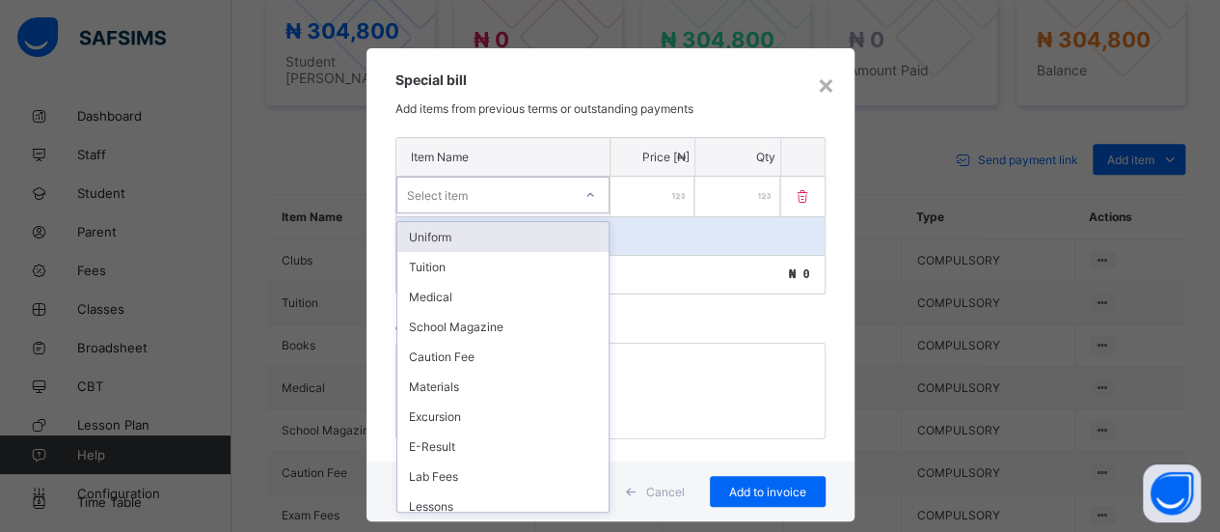
click at [588, 195] on icon at bounding box center [591, 194] width 12 height 19
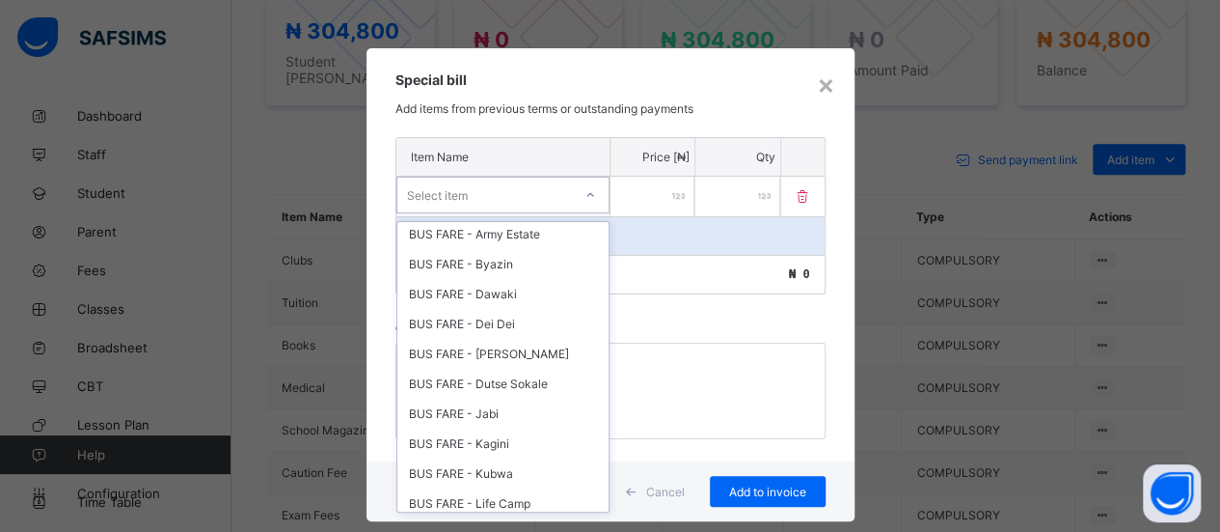
scroll to position [752, 0]
click at [447, 426] on div "ID Card" at bounding box center [502, 441] width 211 height 30
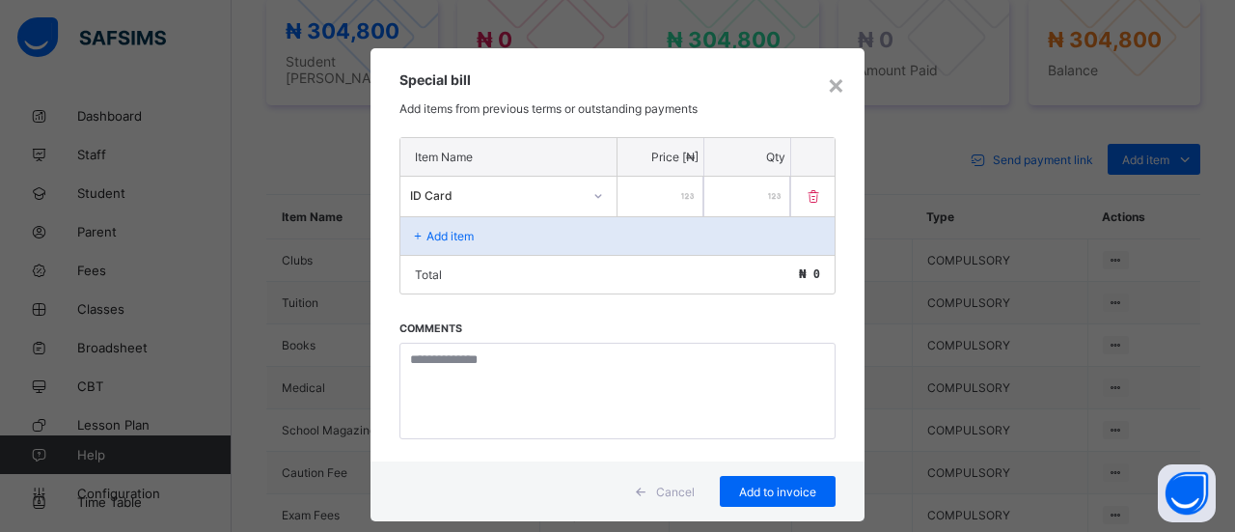
click at [659, 192] on input "number" at bounding box center [660, 197] width 86 height 40
type input "****"
click at [782, 492] on div "Add to invoice" at bounding box center [778, 491] width 116 height 31
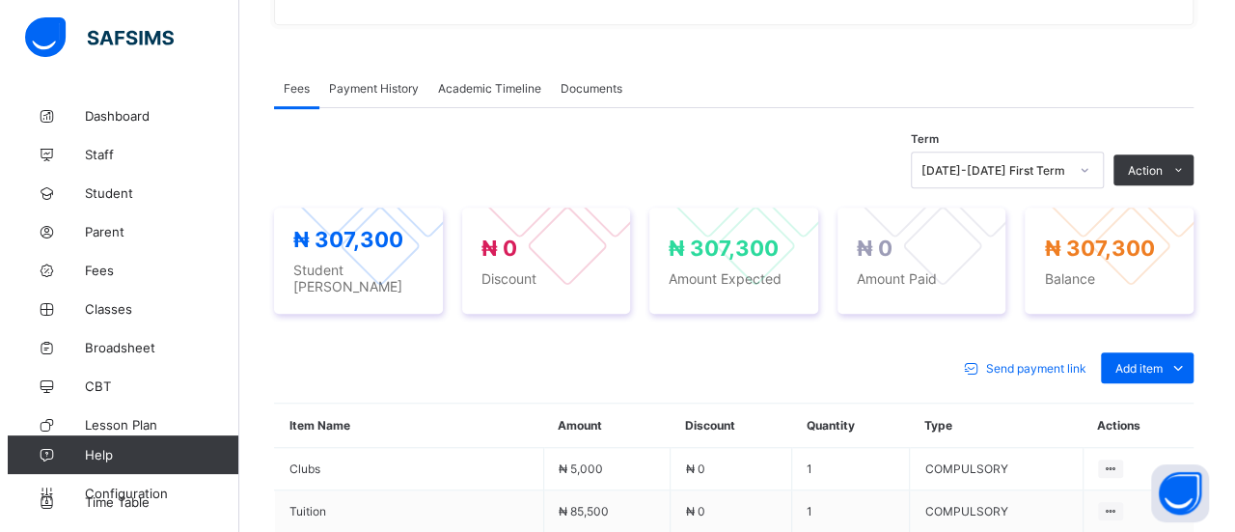
scroll to position [453, 0]
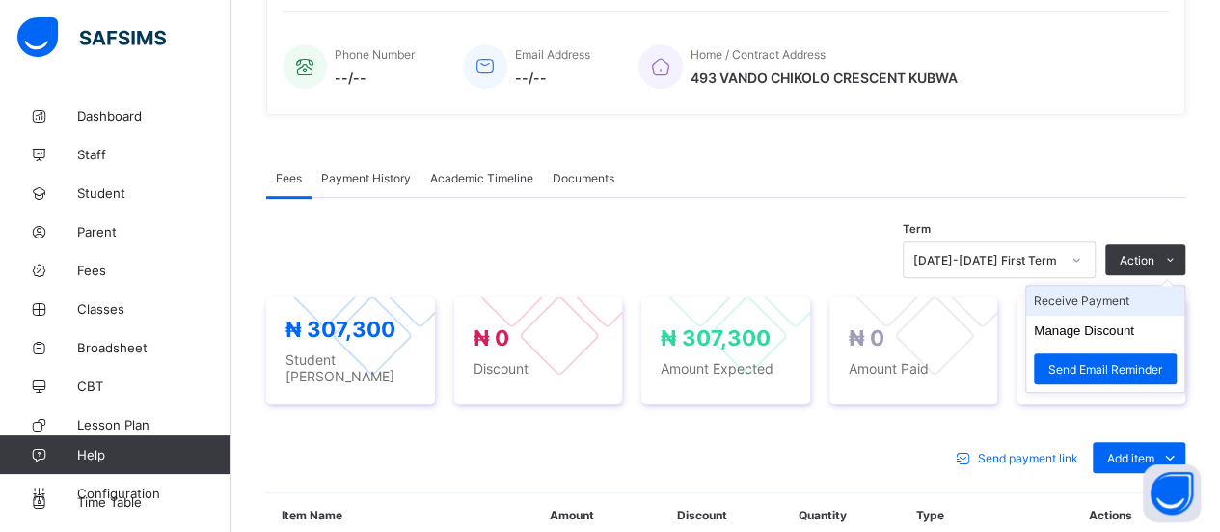
click at [1145, 289] on li "Receive Payment" at bounding box center [1105, 301] width 158 height 30
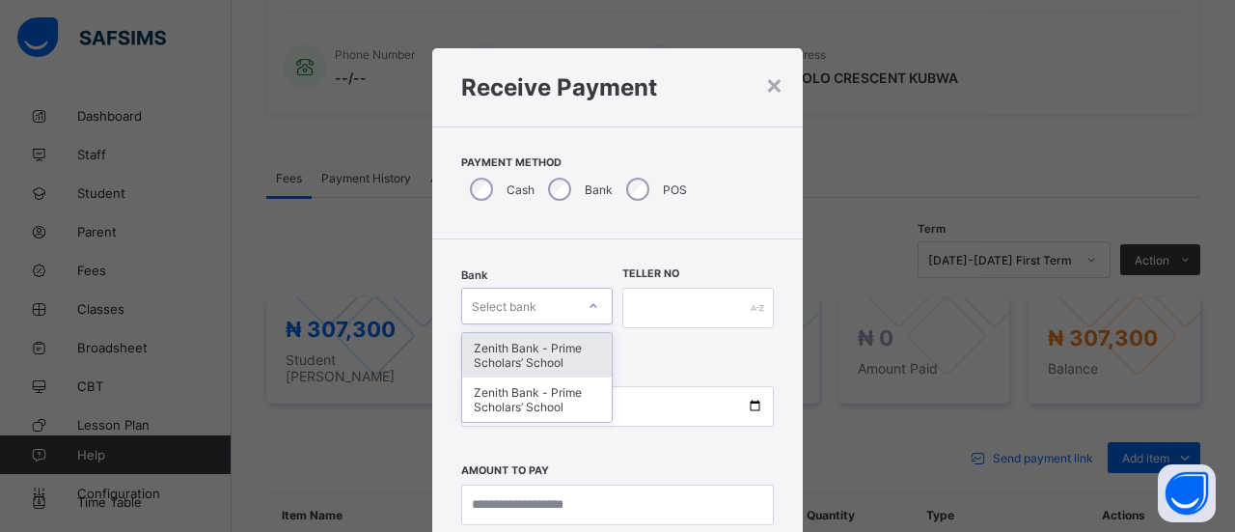
click at [592, 302] on icon at bounding box center [594, 305] width 12 height 19
click at [558, 354] on div "Zenith Bank - Prime Scholars’ School" at bounding box center [537, 355] width 150 height 44
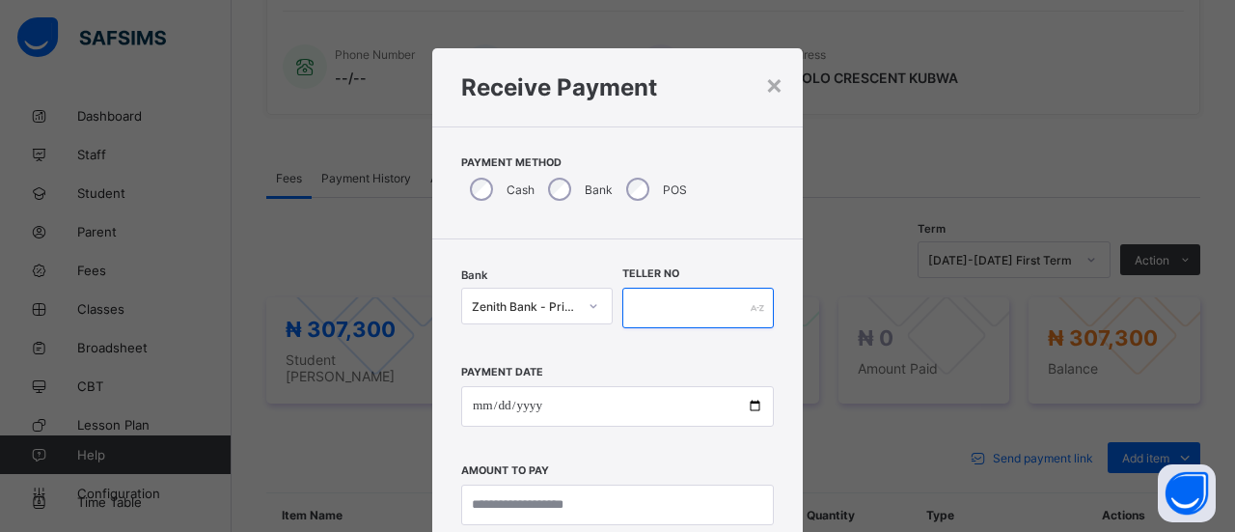
click at [672, 323] on input "text" at bounding box center [697, 307] width 151 height 41
type input "*****"
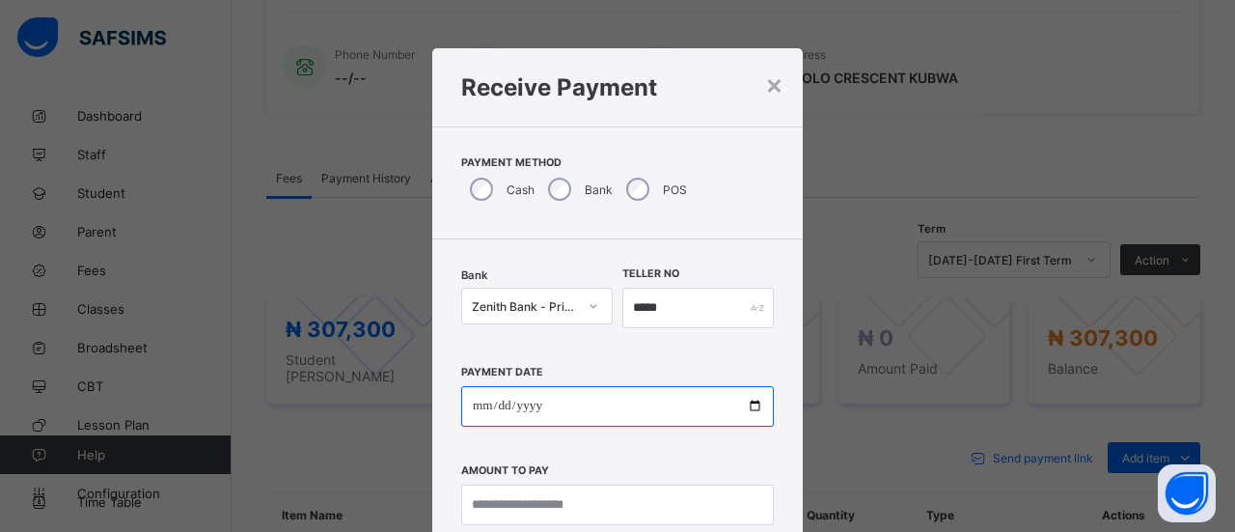
click at [469, 416] on input "date" at bounding box center [617, 406] width 313 height 41
type input "**********"
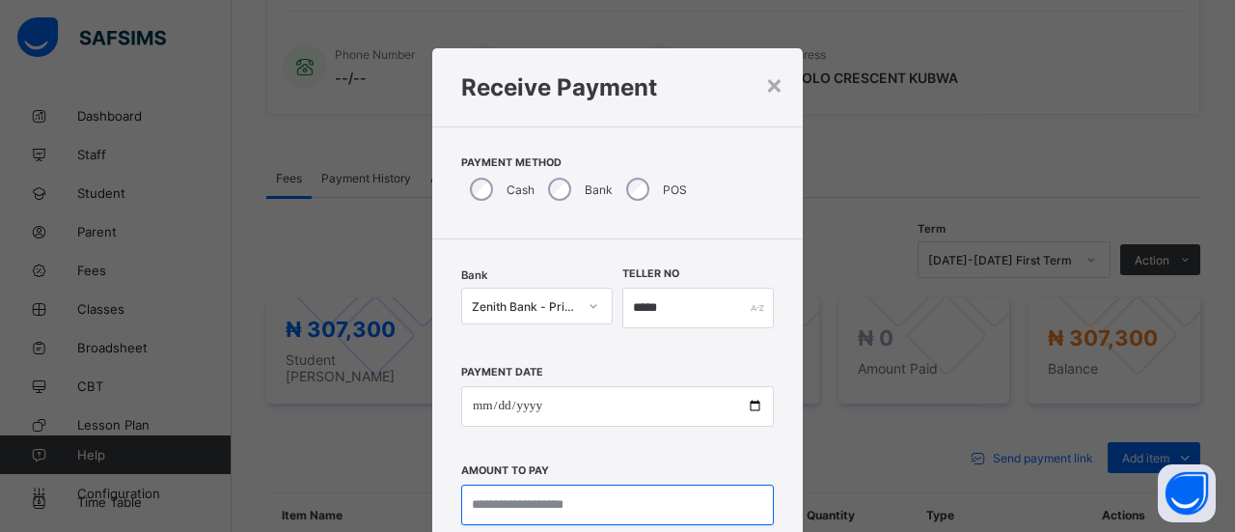
click at [481, 508] on input "currency" at bounding box center [617, 504] width 313 height 41
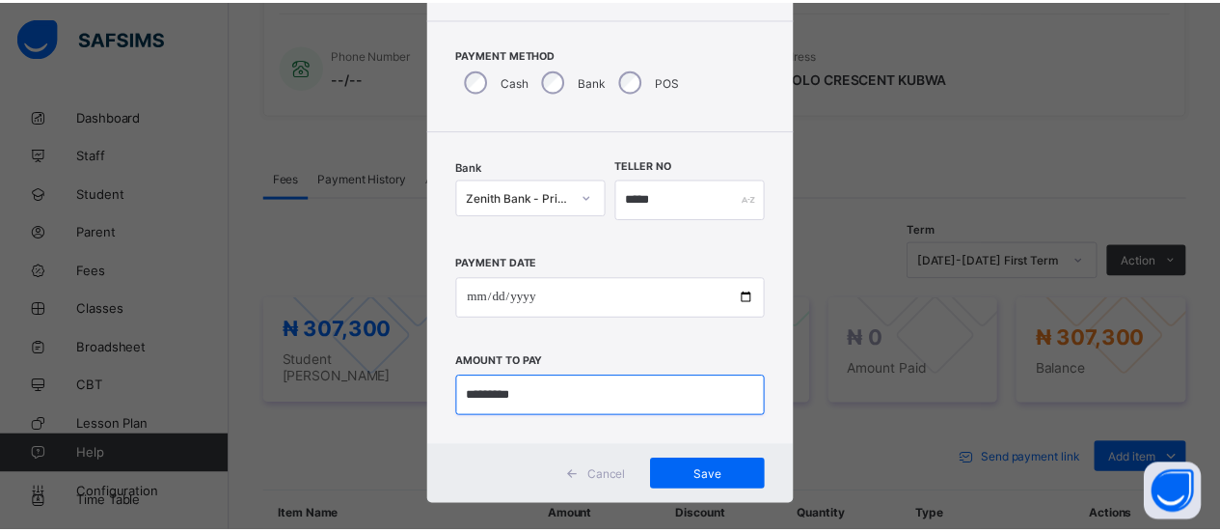
scroll to position [112, 0]
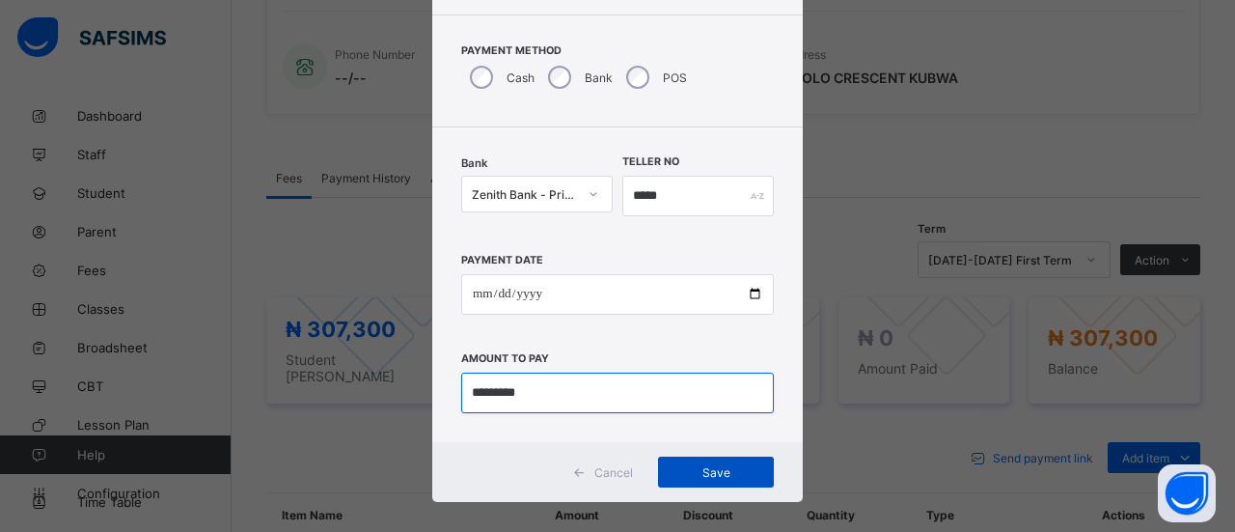
type input "*********"
click at [693, 470] on span "Save" at bounding box center [715, 472] width 87 height 14
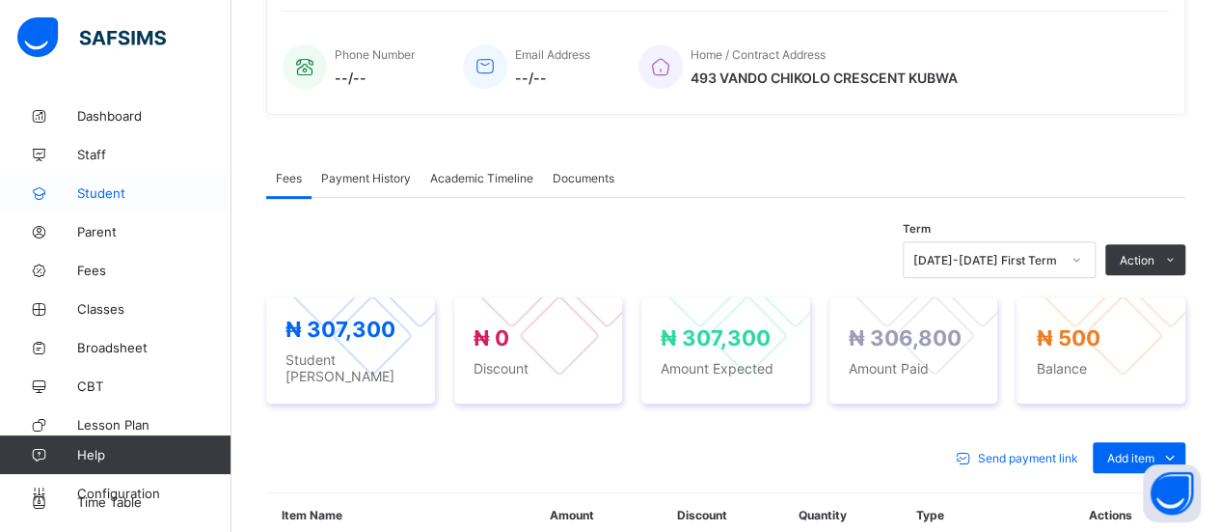
click at [125, 191] on span "Student" at bounding box center [154, 192] width 154 height 15
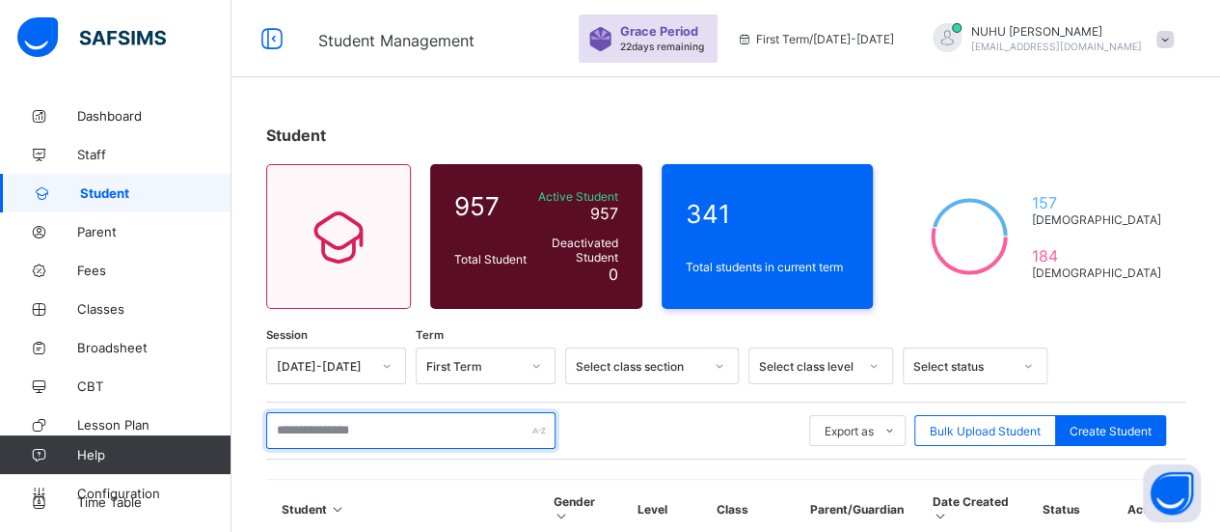
click at [375, 433] on input "text" at bounding box center [410, 430] width 289 height 37
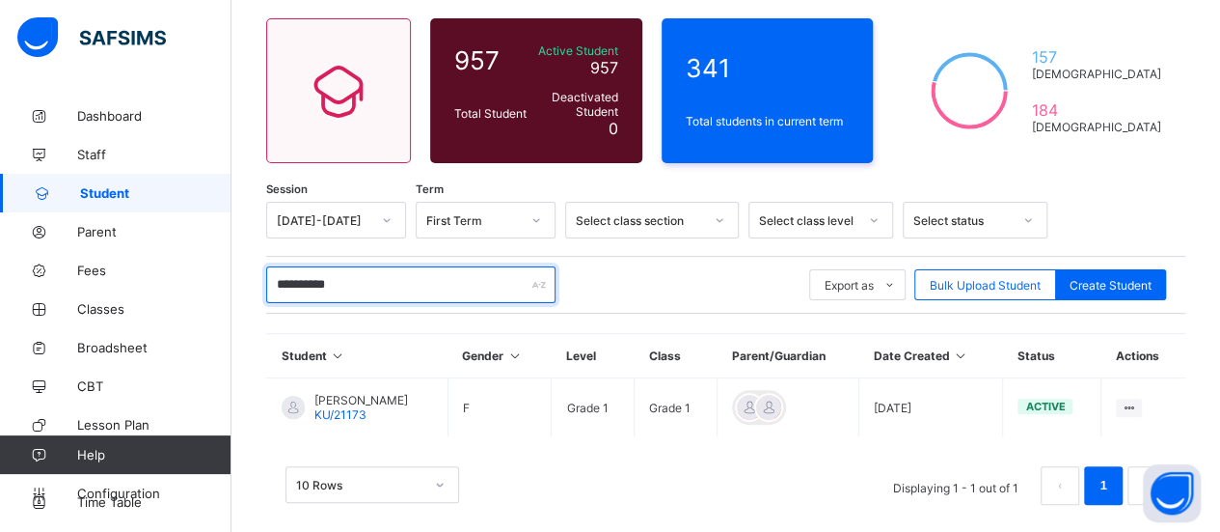
scroll to position [163, 0]
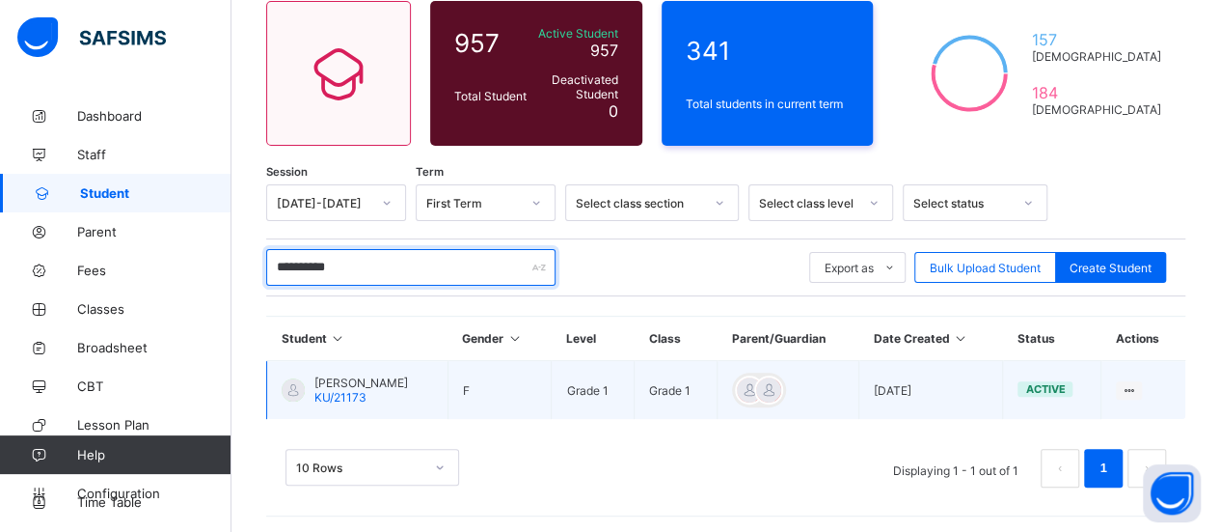
type input "**********"
click at [400, 388] on div "MARYAM ALIYU ALMUSTAPHA KU/21173" at bounding box center [361, 389] width 94 height 29
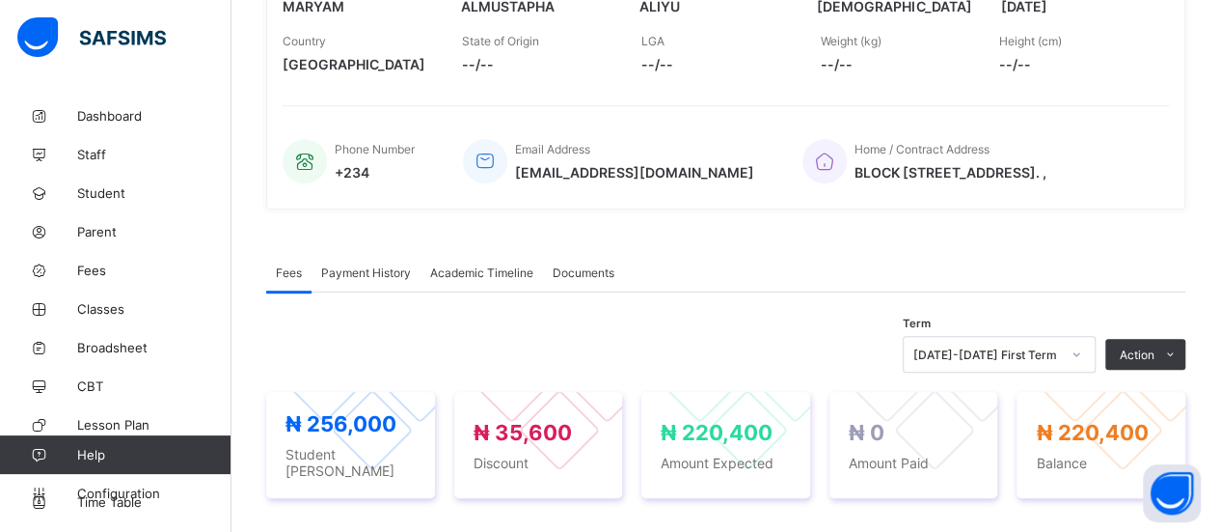
scroll to position [392, 0]
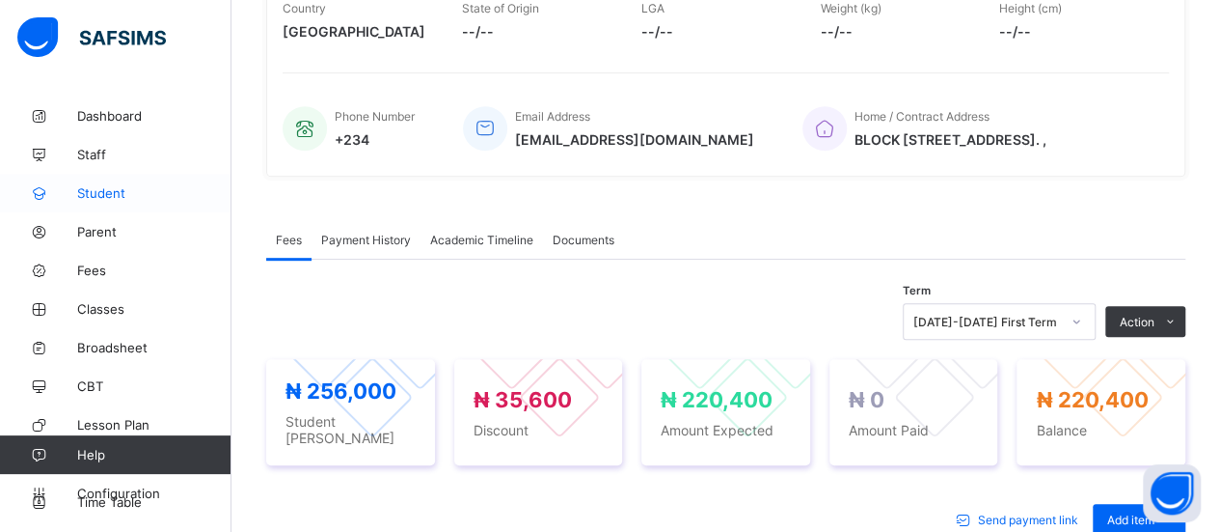
click at [104, 192] on span "Student" at bounding box center [154, 192] width 154 height 15
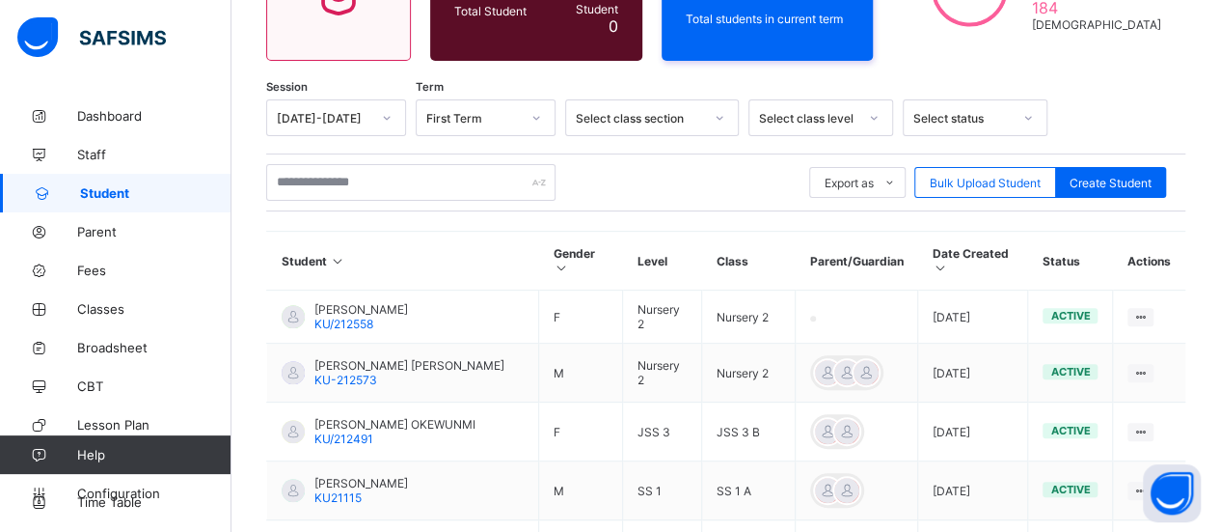
scroll to position [237, 0]
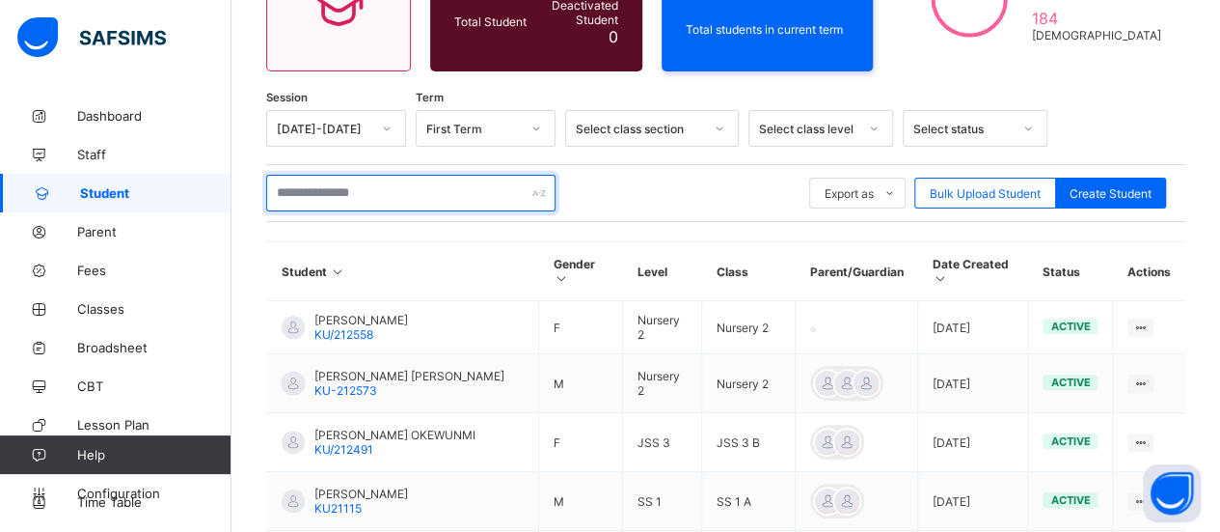
click at [475, 185] on input "text" at bounding box center [410, 193] width 289 height 37
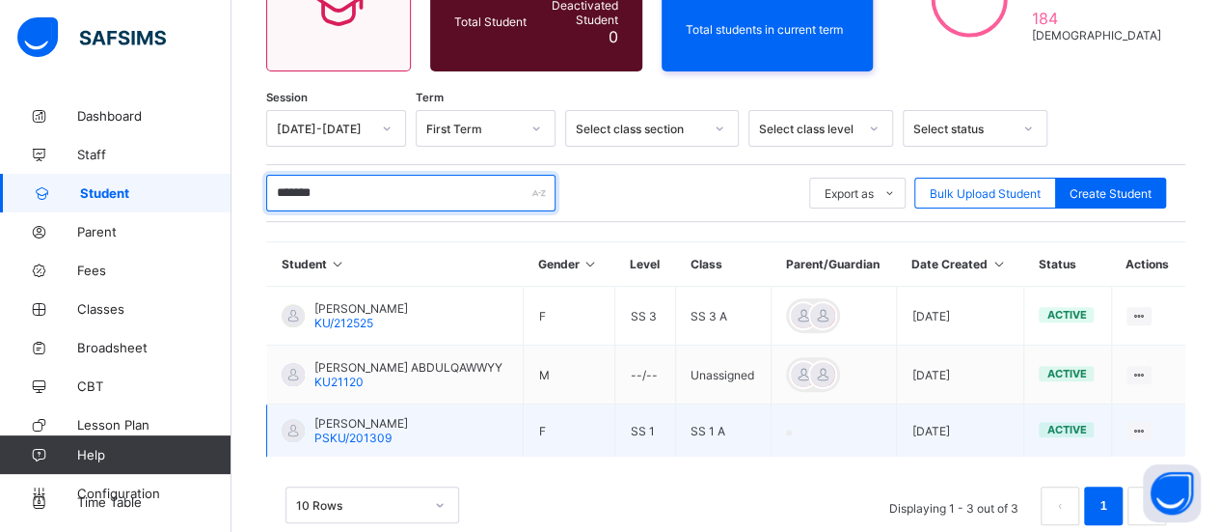
type input "*******"
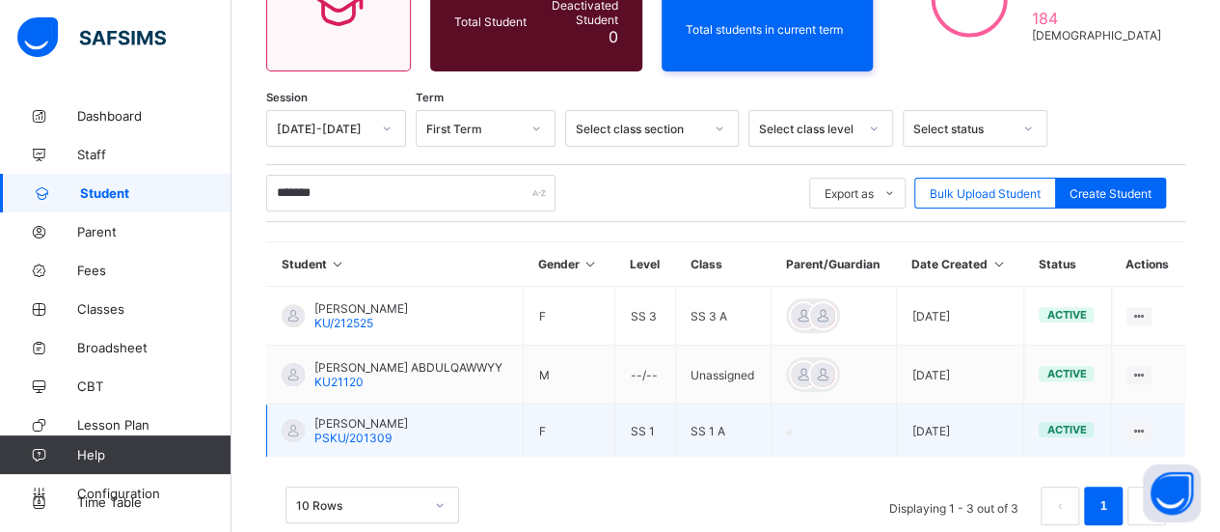
click at [428, 423] on td "AISHA OLIYIDE PSKU/201309" at bounding box center [395, 430] width 257 height 53
click at [433, 431] on td "AISHA OLIYIDE PSKU/201309" at bounding box center [395, 430] width 257 height 53
click at [408, 428] on td "AISHA OLIYIDE PSKU/201309" at bounding box center [395, 430] width 257 height 53
click at [487, 431] on td "AISHA OLIYIDE PSKU/201309" at bounding box center [395, 430] width 257 height 53
click at [421, 421] on td "AISHA OLIYIDE PSKU/201309" at bounding box center [395, 430] width 257 height 53
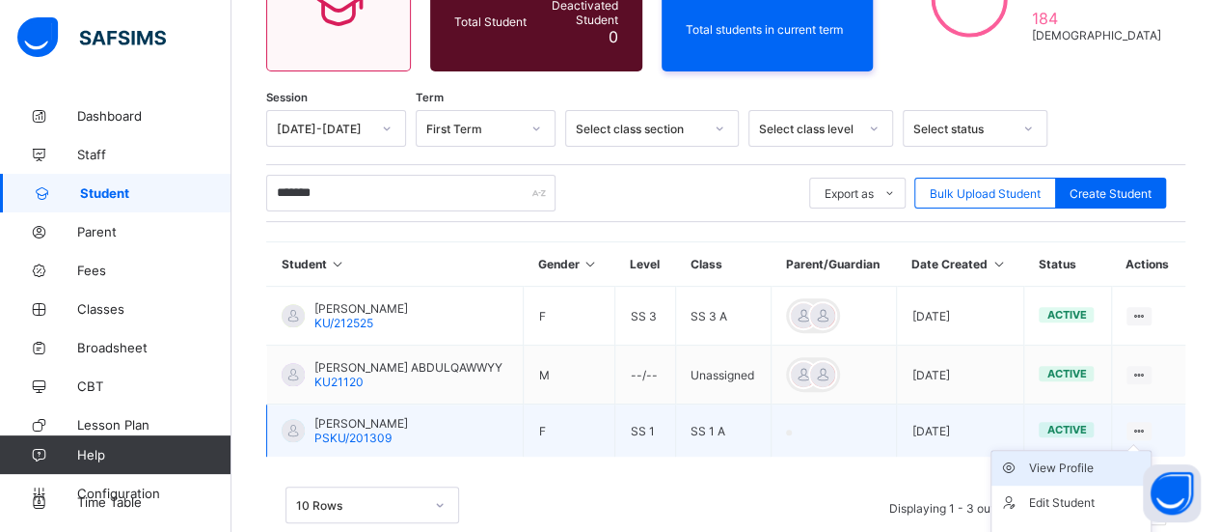
click at [1093, 465] on div "View Profile" at bounding box center [1085, 467] width 115 height 19
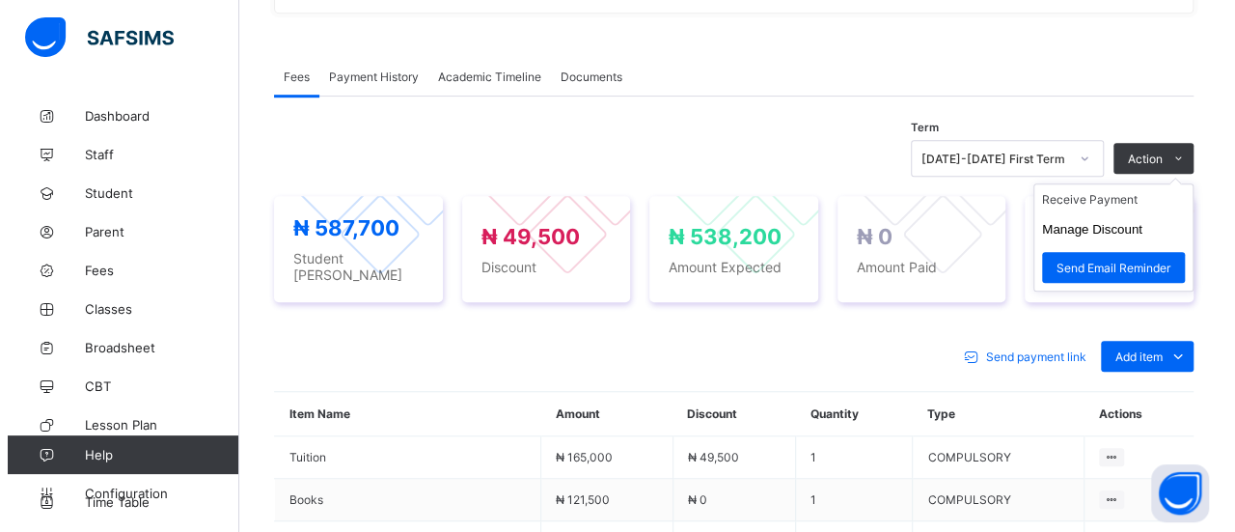
scroll to position [555, 0]
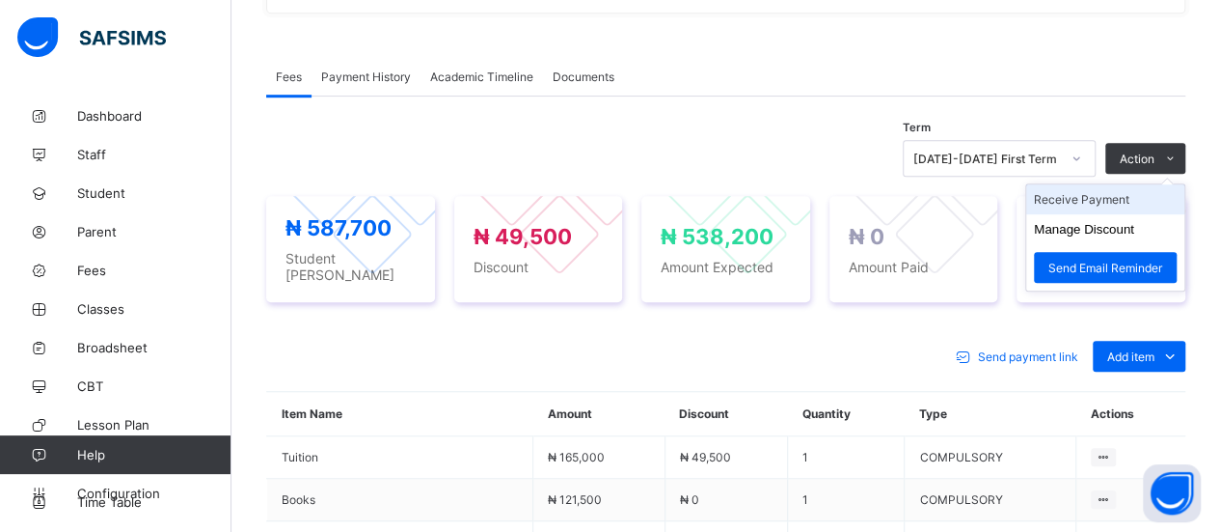
click at [1116, 192] on li "Receive Payment" at bounding box center [1105, 199] width 158 height 30
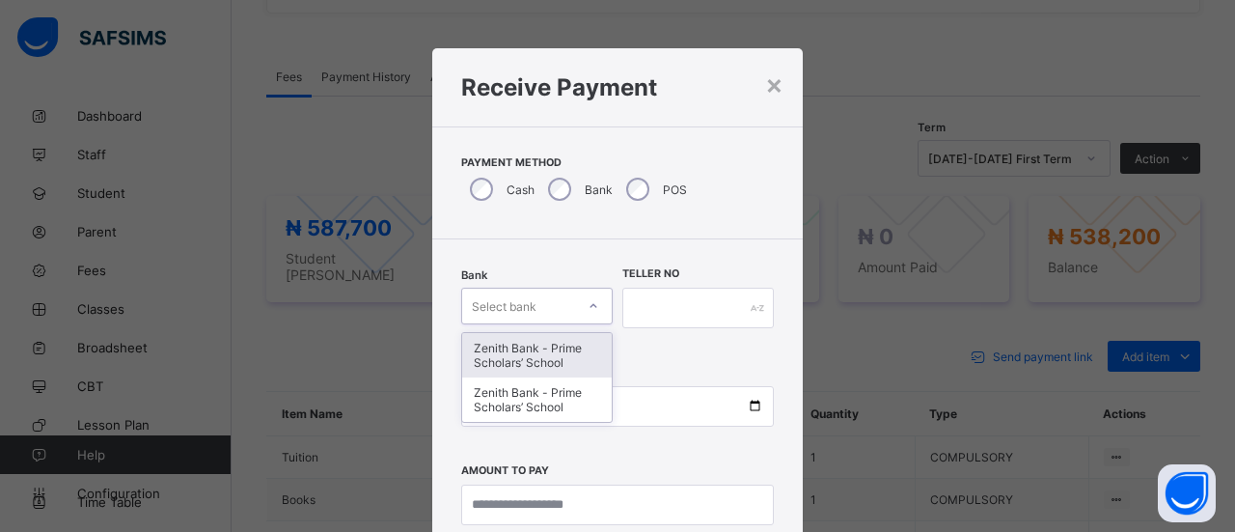
click at [592, 302] on icon at bounding box center [594, 305] width 12 height 19
click at [563, 359] on div "Zenith Bank - Prime Scholars’ School" at bounding box center [537, 355] width 150 height 44
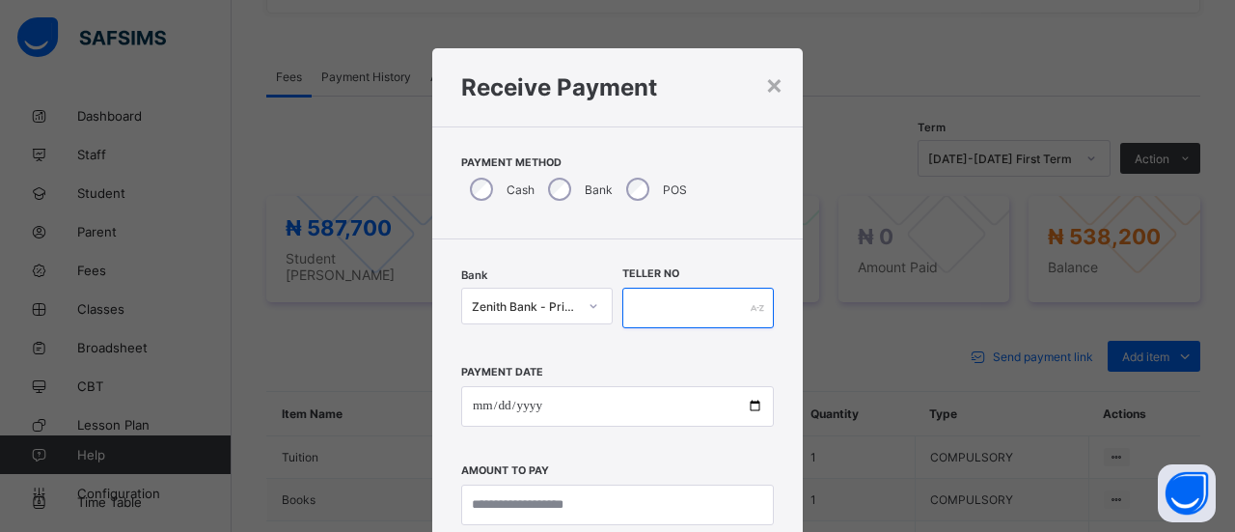
click at [646, 314] on input "text" at bounding box center [697, 307] width 151 height 41
type input "*****"
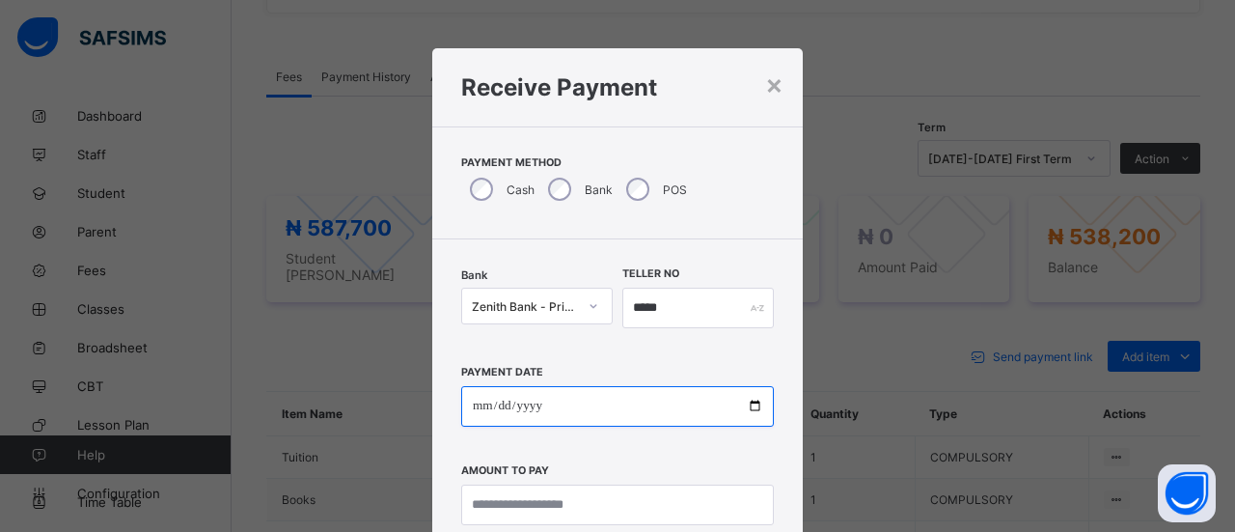
click at [478, 404] on input "date" at bounding box center [617, 406] width 313 height 41
type input "**********"
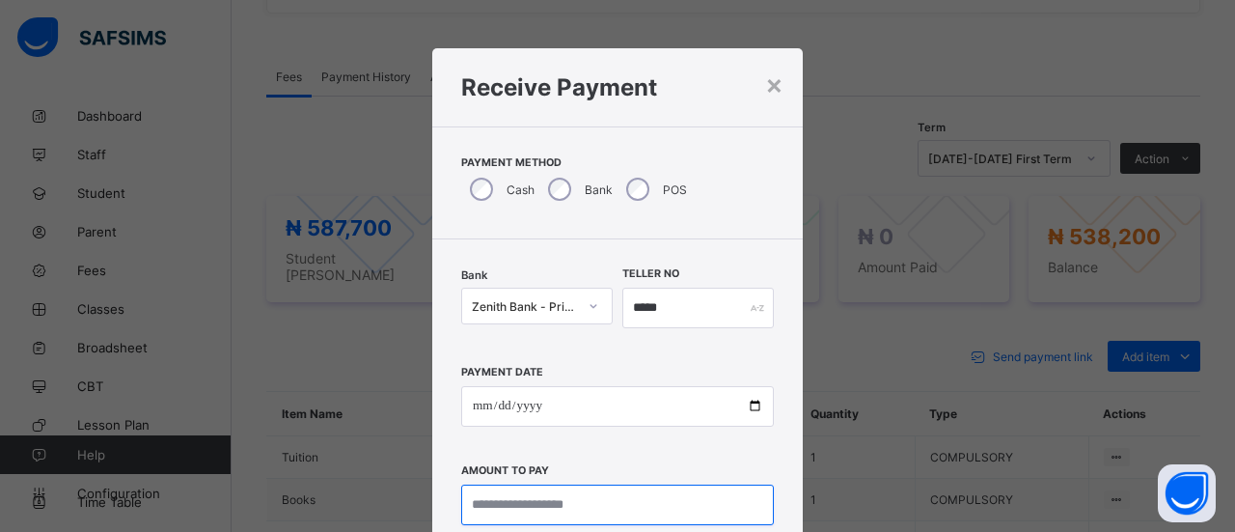
click at [602, 506] on input "currency" at bounding box center [617, 504] width 313 height 41
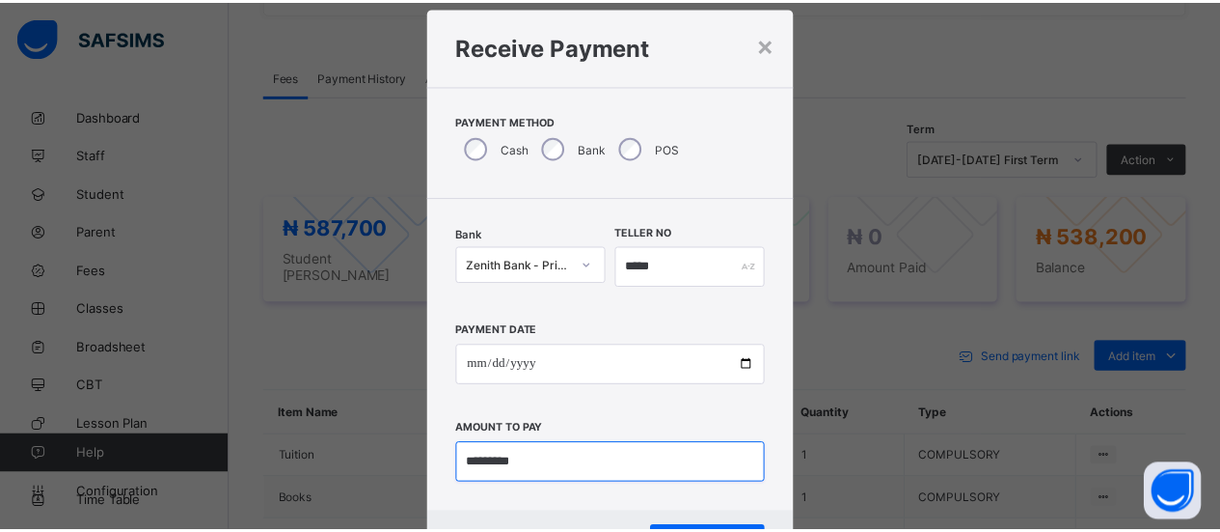
scroll to position [129, 0]
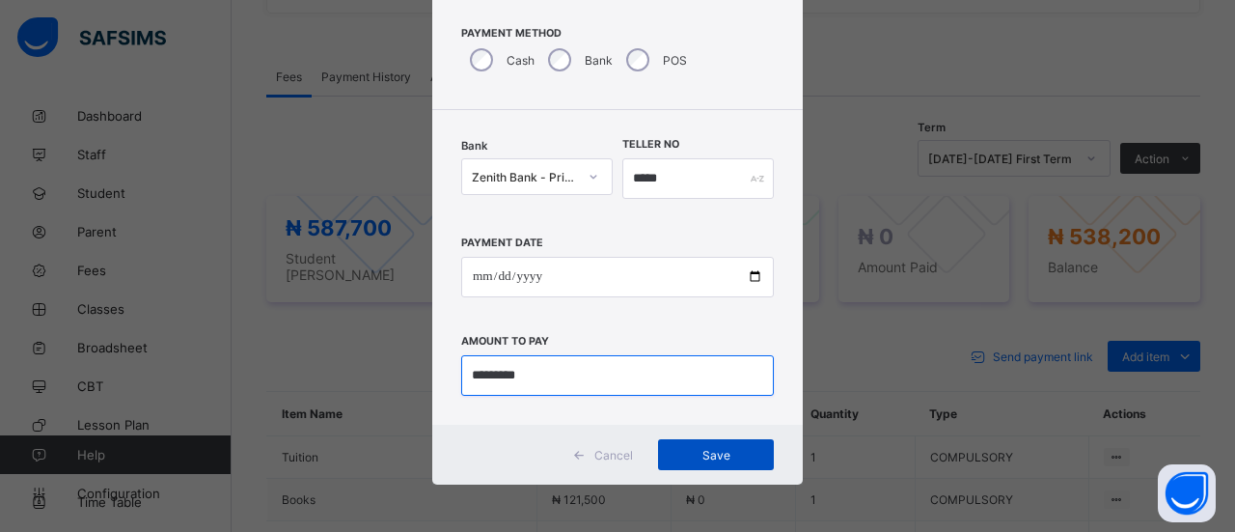
type input "*********"
click at [724, 452] on span "Save" at bounding box center [715, 455] width 87 height 14
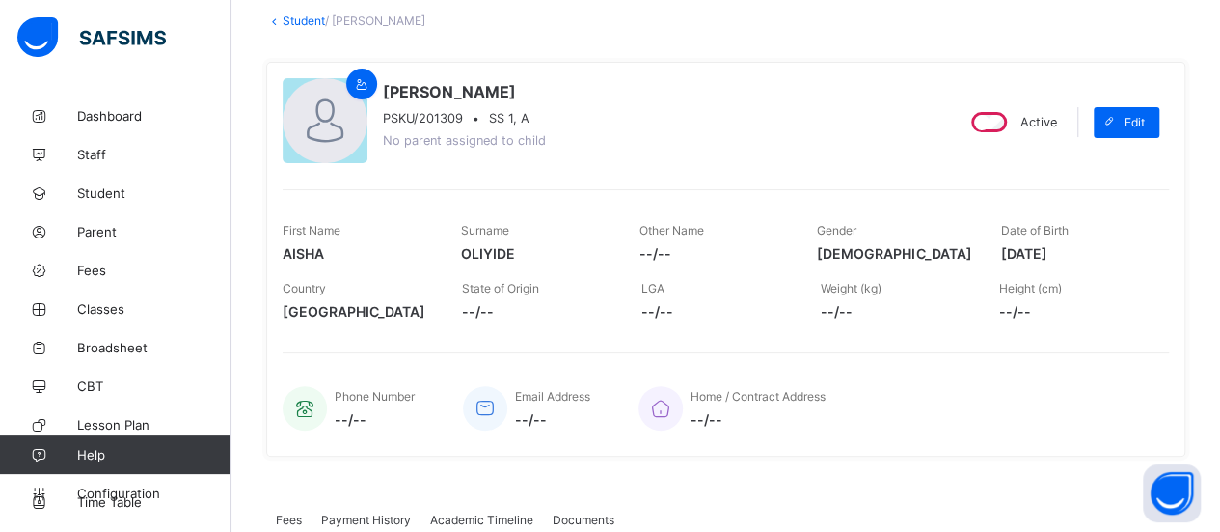
scroll to position [125, 0]
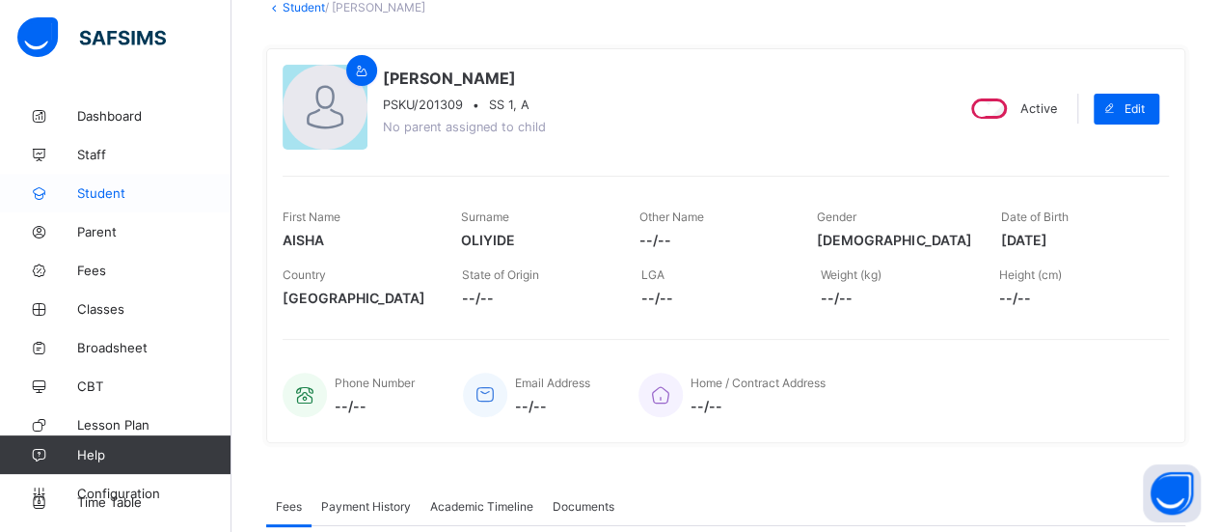
click at [120, 193] on span "Student" at bounding box center [154, 192] width 154 height 15
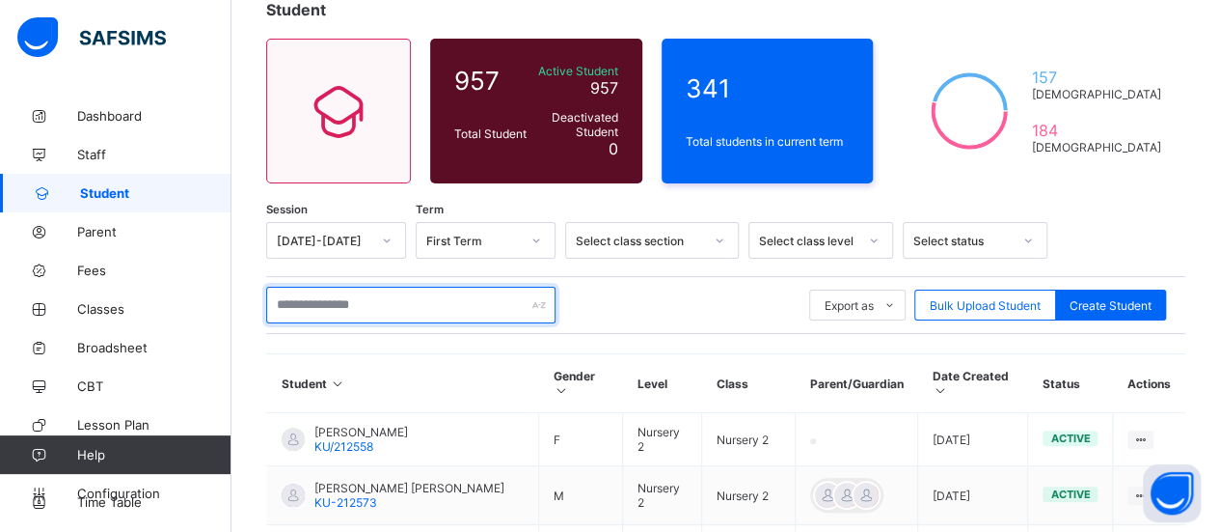
click at [316, 308] on input "text" at bounding box center [410, 305] width 289 height 37
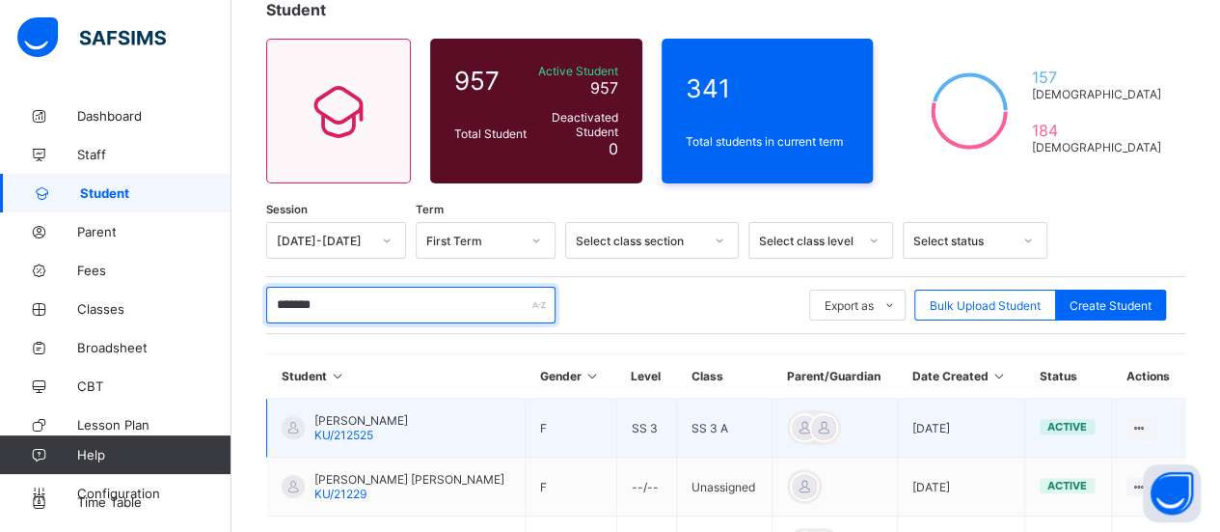
type input "*******"
click at [408, 431] on div "[PERSON_NAME] KU/212525" at bounding box center [361, 427] width 94 height 29
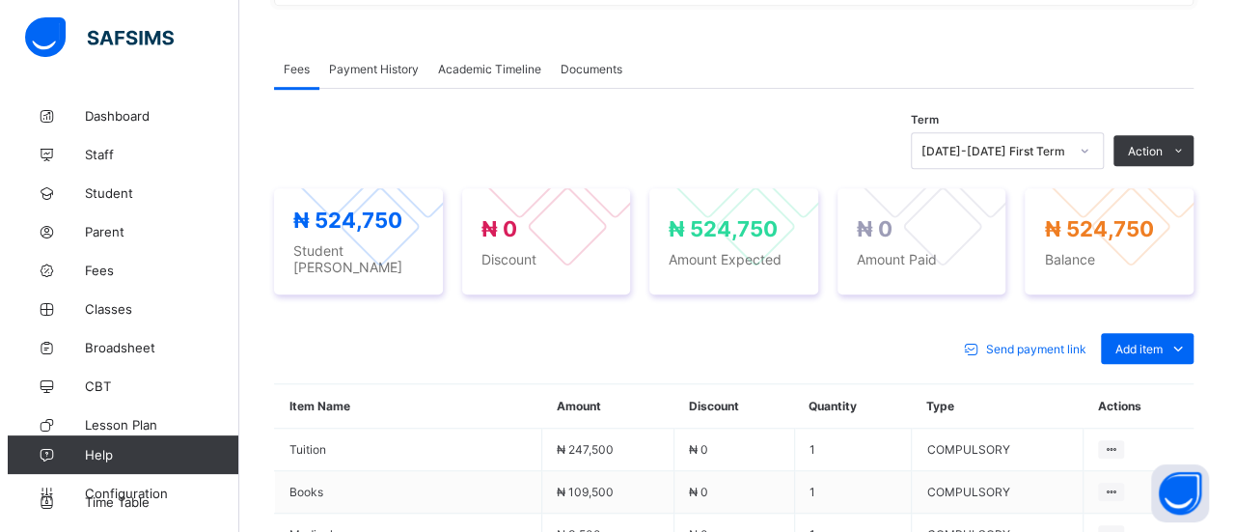
scroll to position [558, 0]
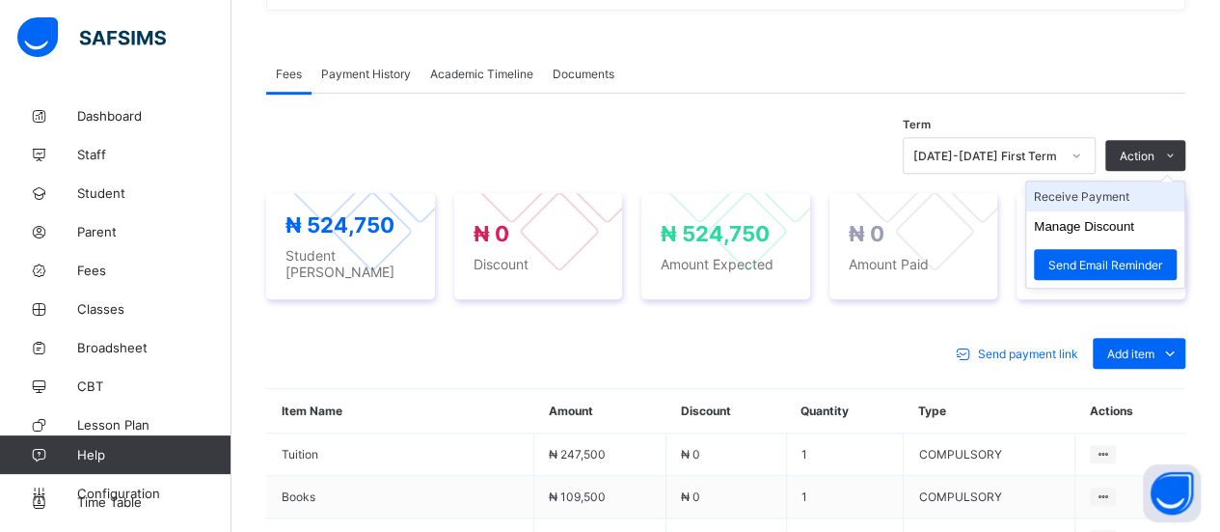
click at [1134, 190] on li "Receive Payment" at bounding box center [1105, 196] width 158 height 30
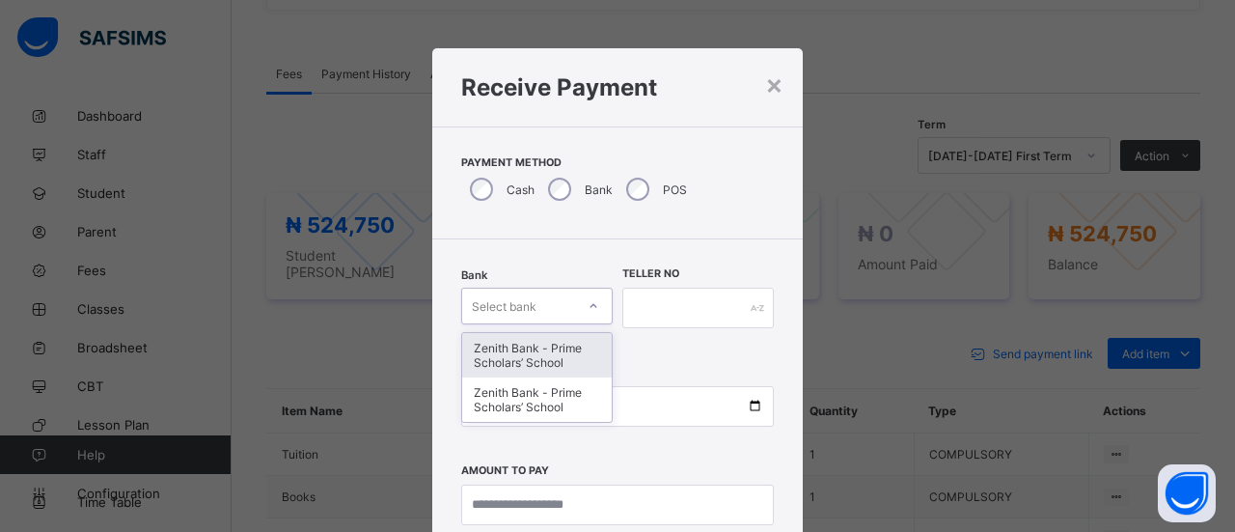
click at [588, 312] on icon at bounding box center [594, 305] width 12 height 19
click at [550, 348] on div "Zenith Bank - Prime Scholars’ School" at bounding box center [537, 355] width 150 height 44
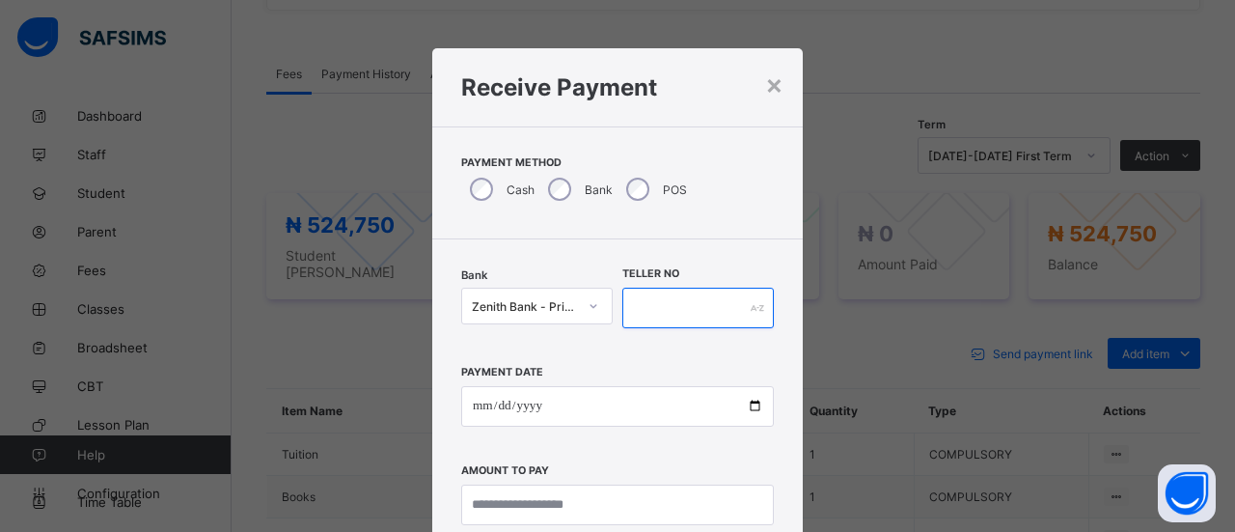
click at [683, 312] on input "text" at bounding box center [697, 307] width 151 height 41
type input "******"
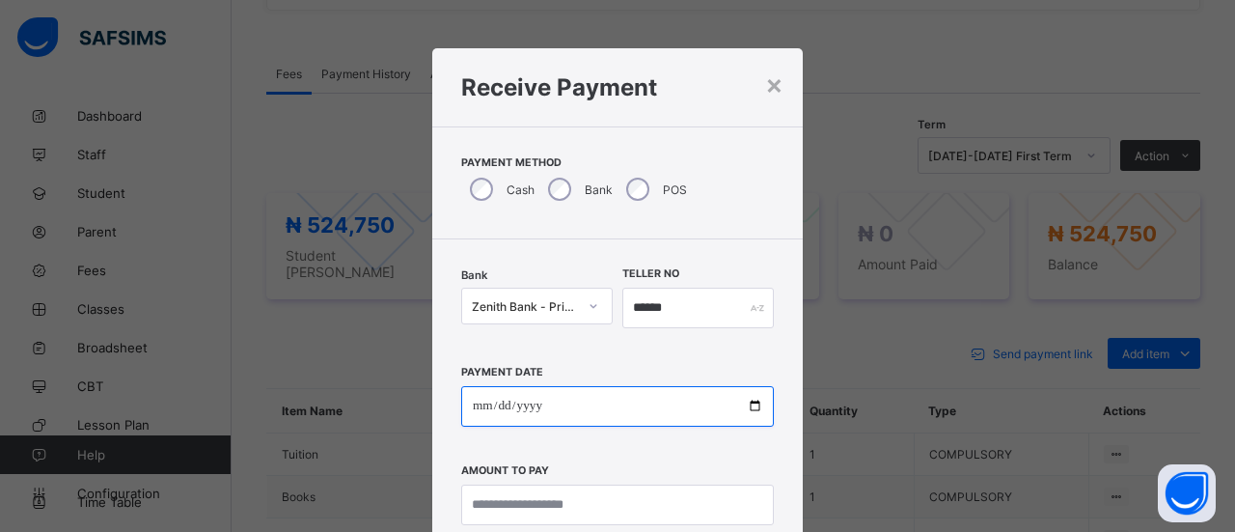
click at [477, 401] on input "date" at bounding box center [617, 406] width 313 height 41
type input "**********"
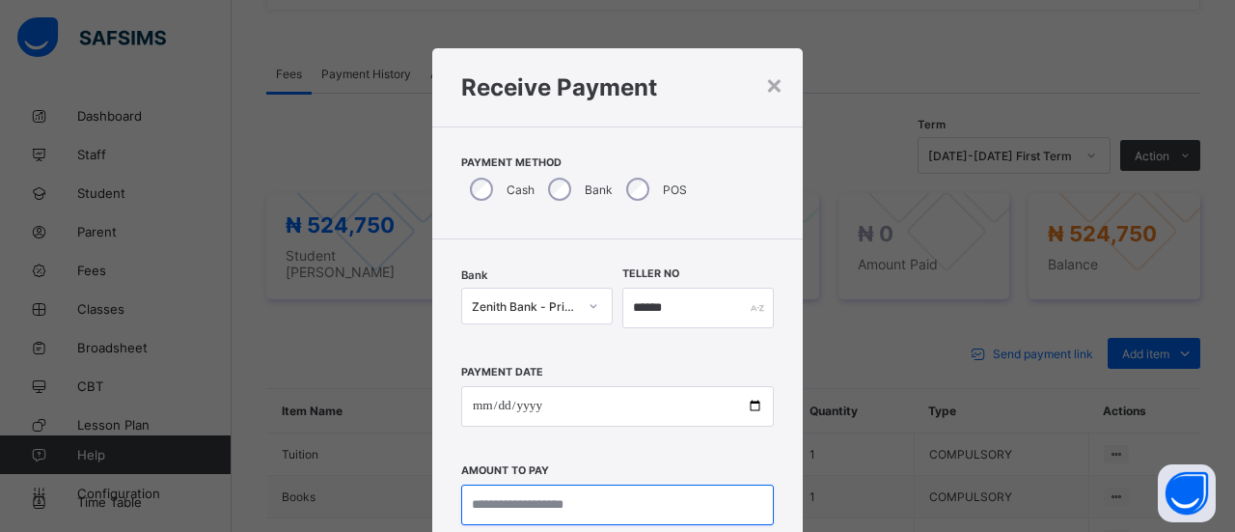
click at [521, 508] on input "currency" at bounding box center [617, 504] width 313 height 41
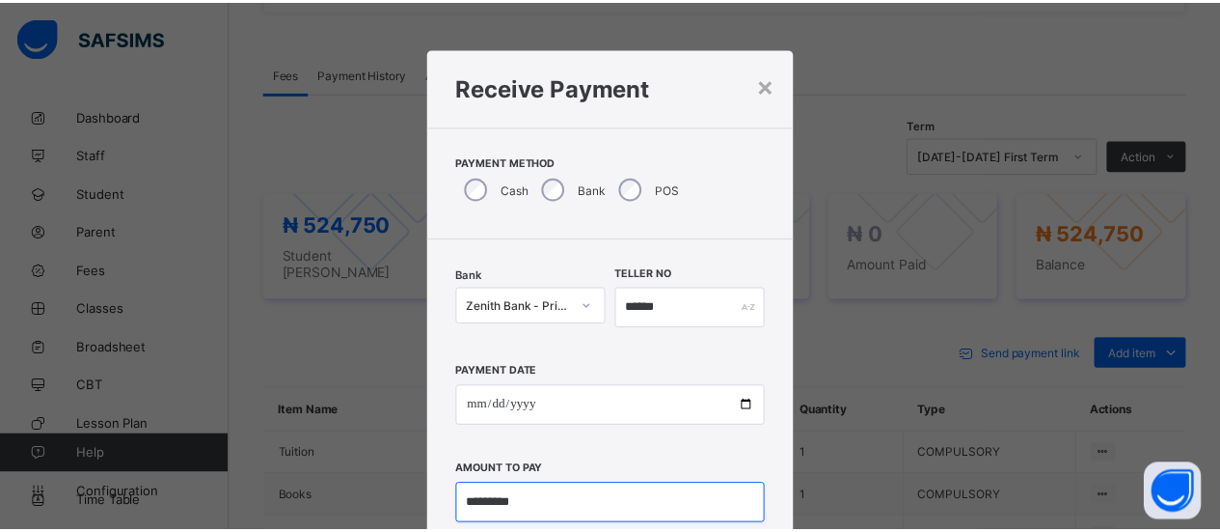
scroll to position [129, 0]
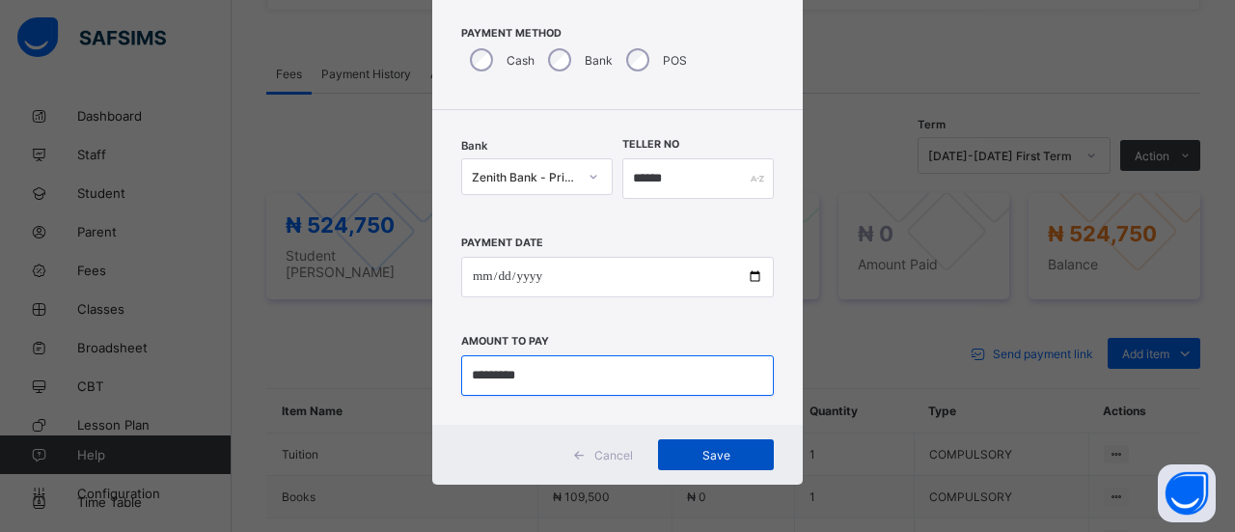
type input "*********"
click at [733, 453] on span "Save" at bounding box center [715, 455] width 87 height 14
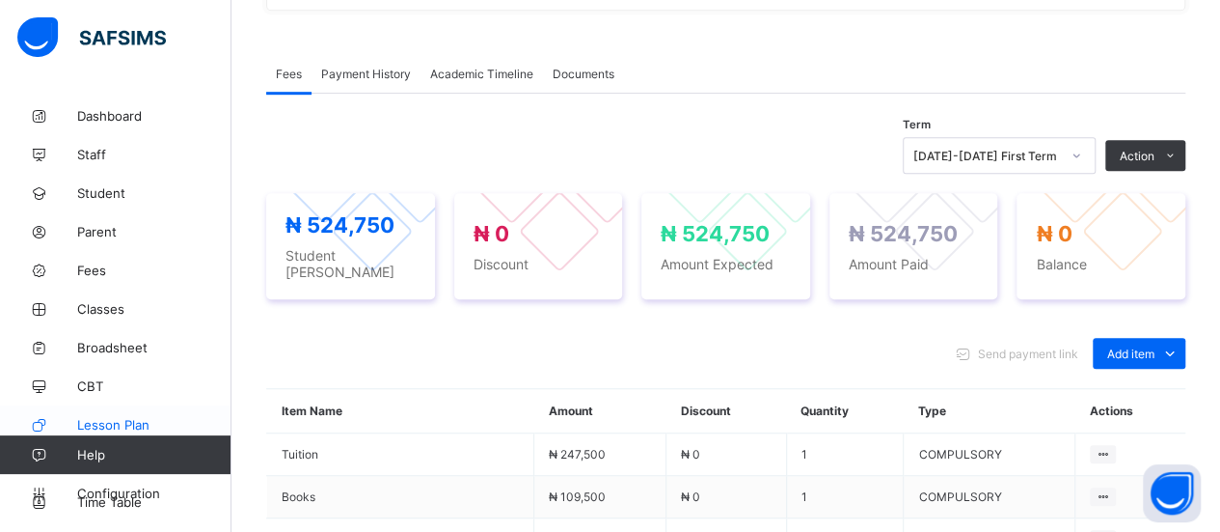
drag, startPoint x: 117, startPoint y: 190, endPoint x: 0, endPoint y: 415, distance: 253.3
click at [116, 190] on span "Student" at bounding box center [154, 192] width 154 height 15
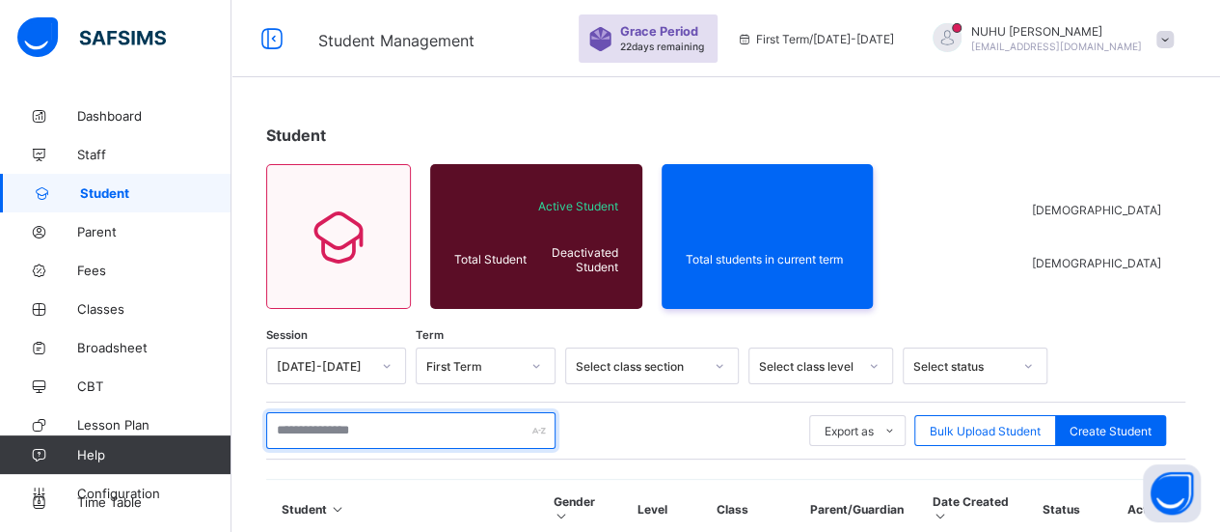
click at [355, 424] on input "text" at bounding box center [410, 430] width 289 height 37
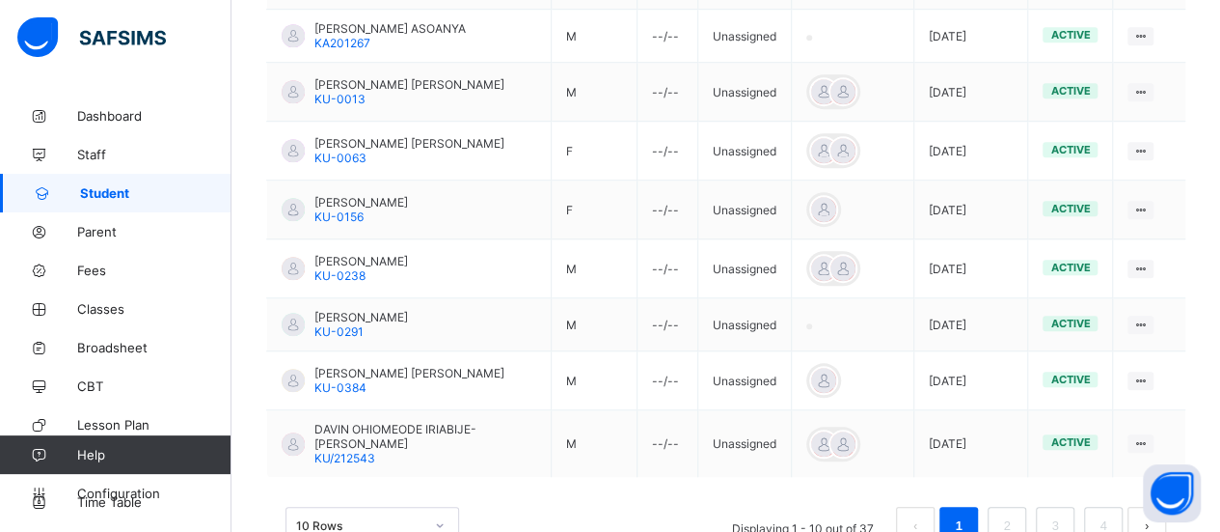
scroll to position [675, 0]
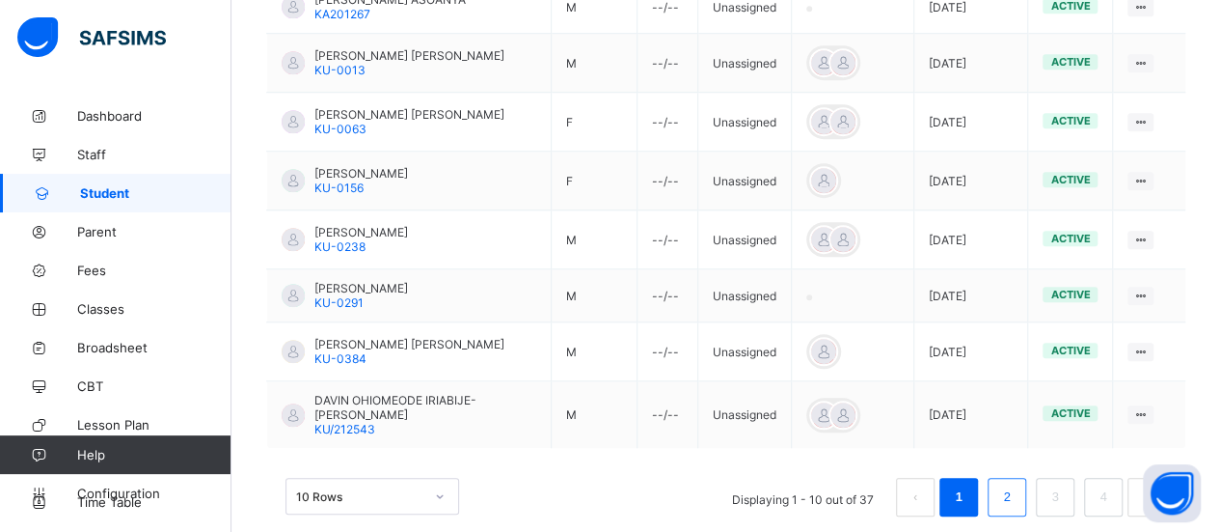
click at [1016, 484] on link "2" at bounding box center [1007, 496] width 18 height 25
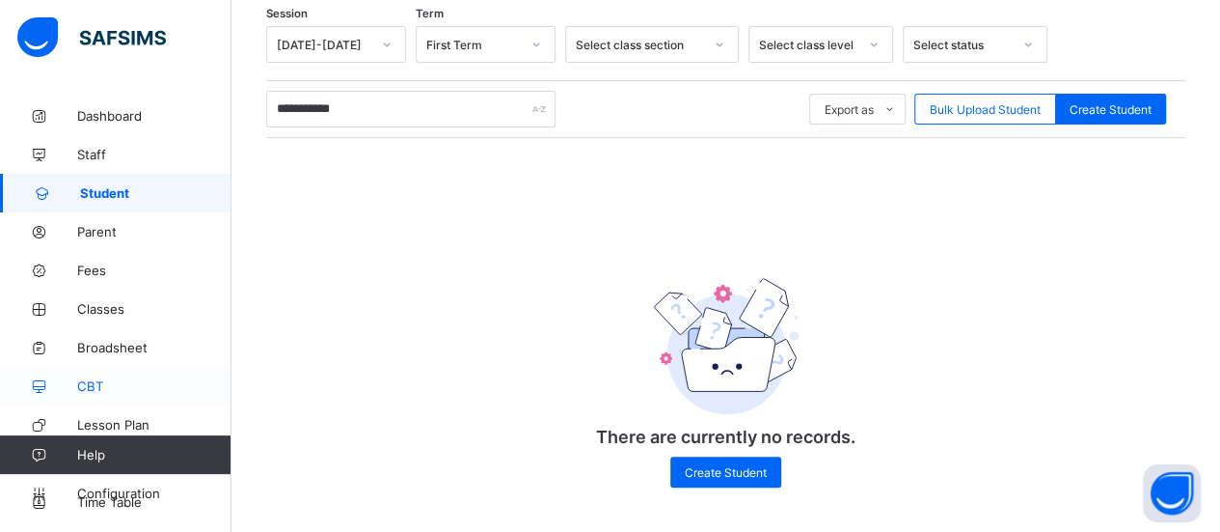
scroll to position [326, 0]
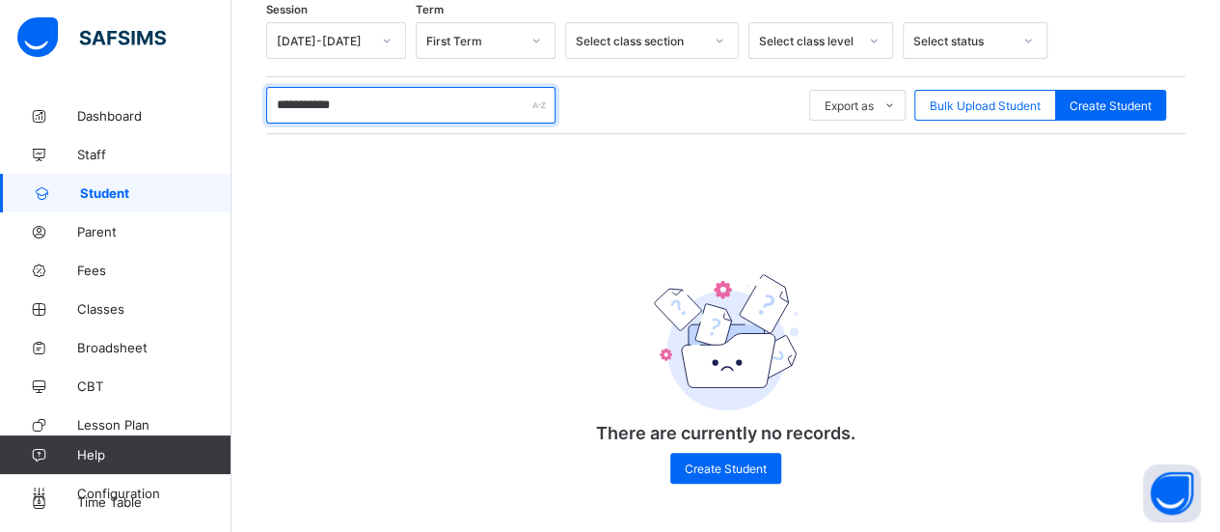
click at [386, 103] on input "**********" at bounding box center [410, 105] width 289 height 37
drag, startPoint x: 397, startPoint y: 101, endPoint x: 266, endPoint y: 96, distance: 131.3
click at [266, 96] on input "**********" at bounding box center [410, 105] width 289 height 37
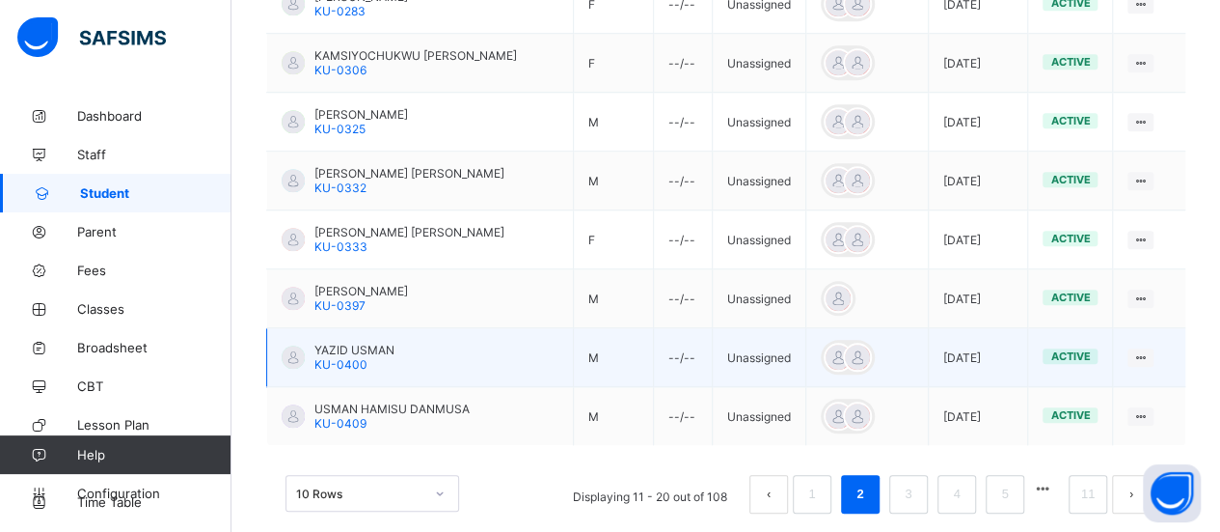
scroll to position [0, 0]
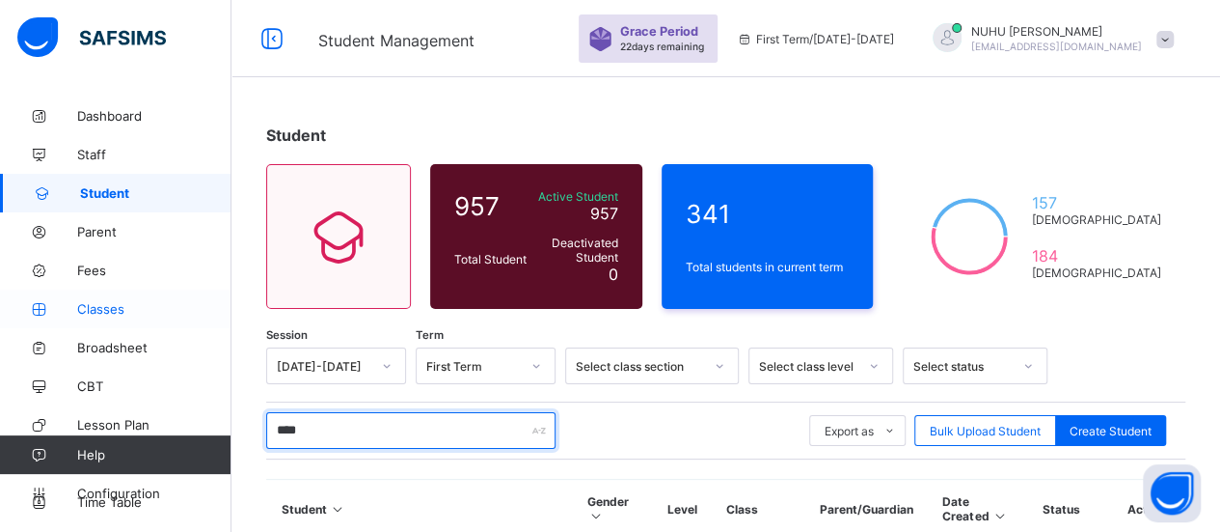
type input "****"
click at [107, 312] on span "Classes" at bounding box center [154, 308] width 154 height 15
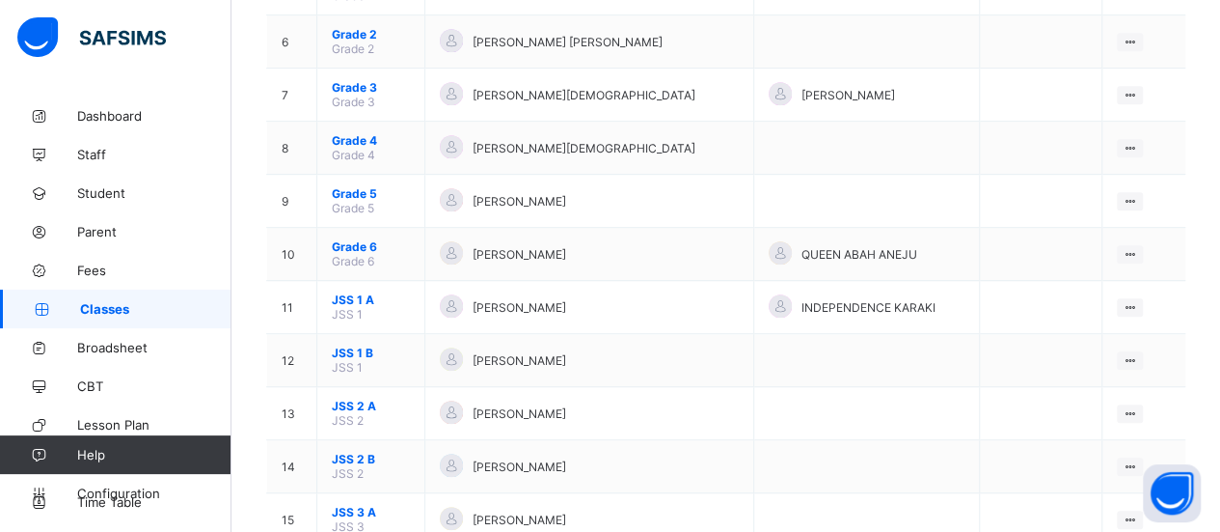
scroll to position [434, 0]
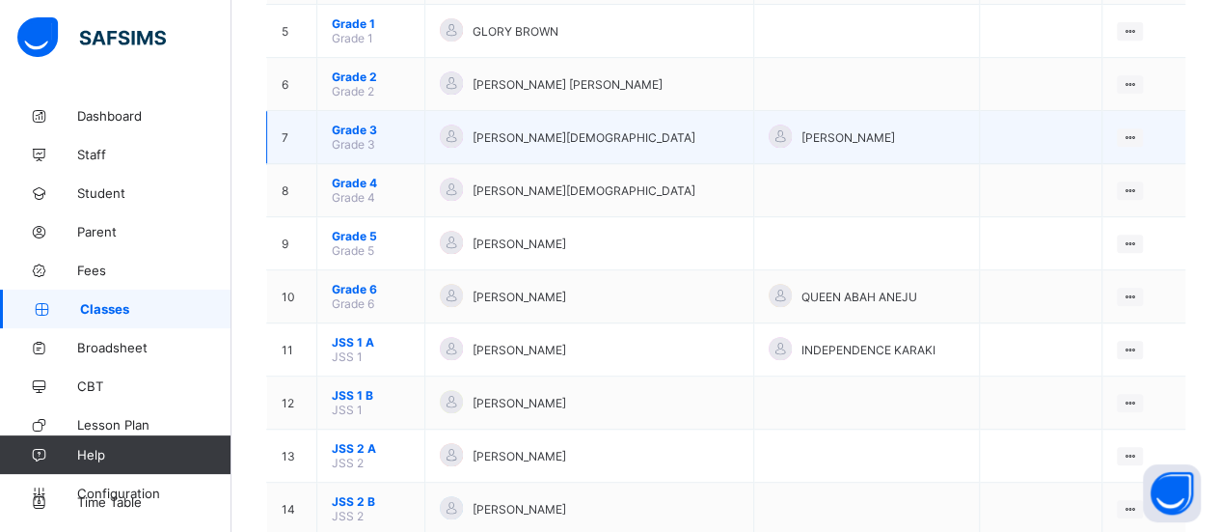
click at [520, 130] on span "[PERSON_NAME][DEMOGRAPHIC_DATA]" at bounding box center [584, 137] width 223 height 14
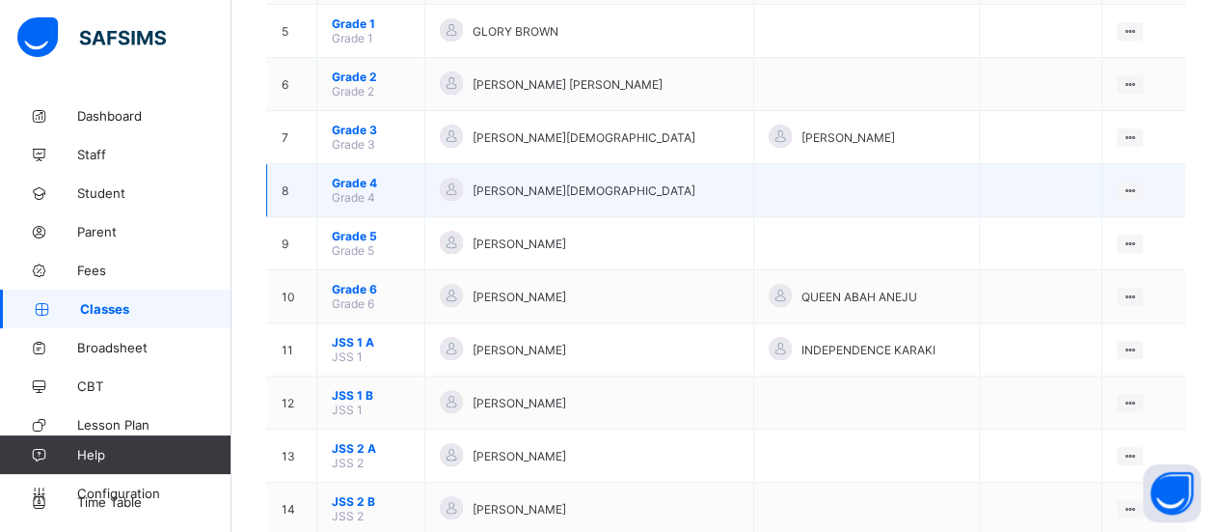
click at [696, 178] on div "[PERSON_NAME][DEMOGRAPHIC_DATA]" at bounding box center [589, 191] width 299 height 26
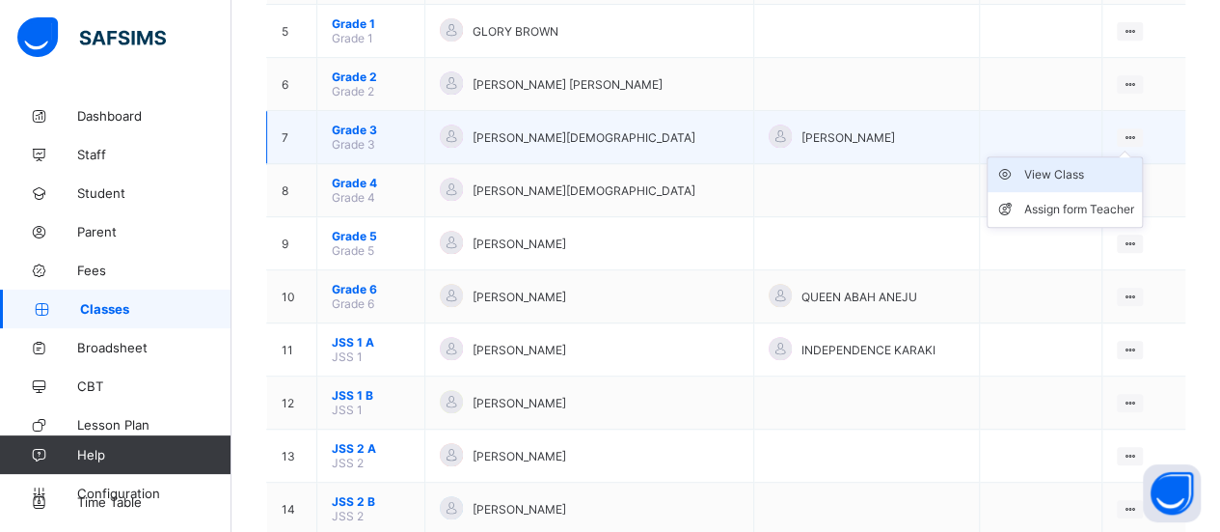
click at [1088, 165] on div "View Class" at bounding box center [1080, 174] width 110 height 19
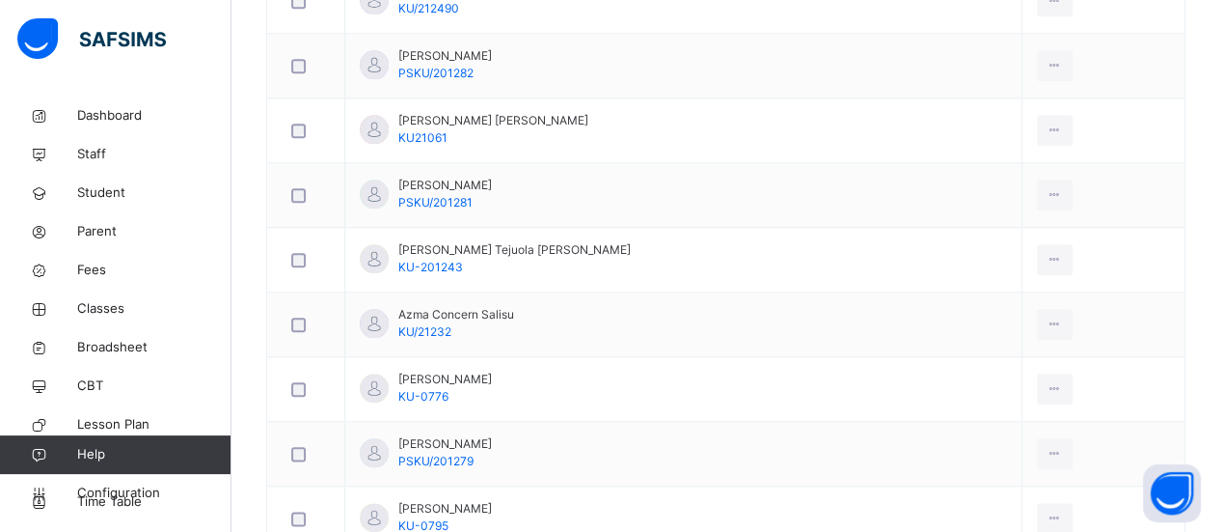
scroll to position [977, 0]
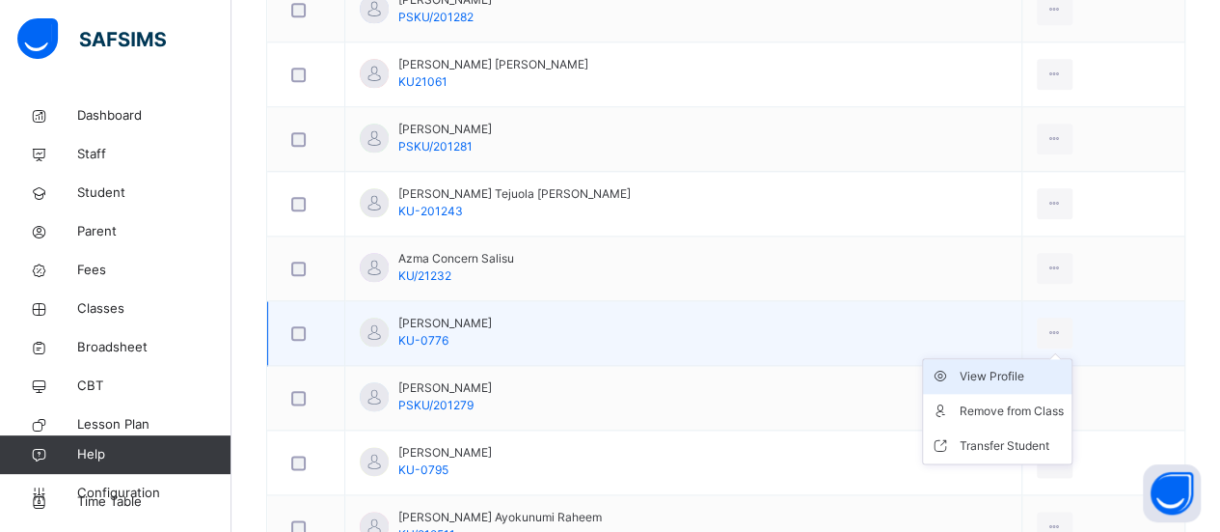
click at [1030, 377] on div "View Profile" at bounding box center [1012, 376] width 104 height 19
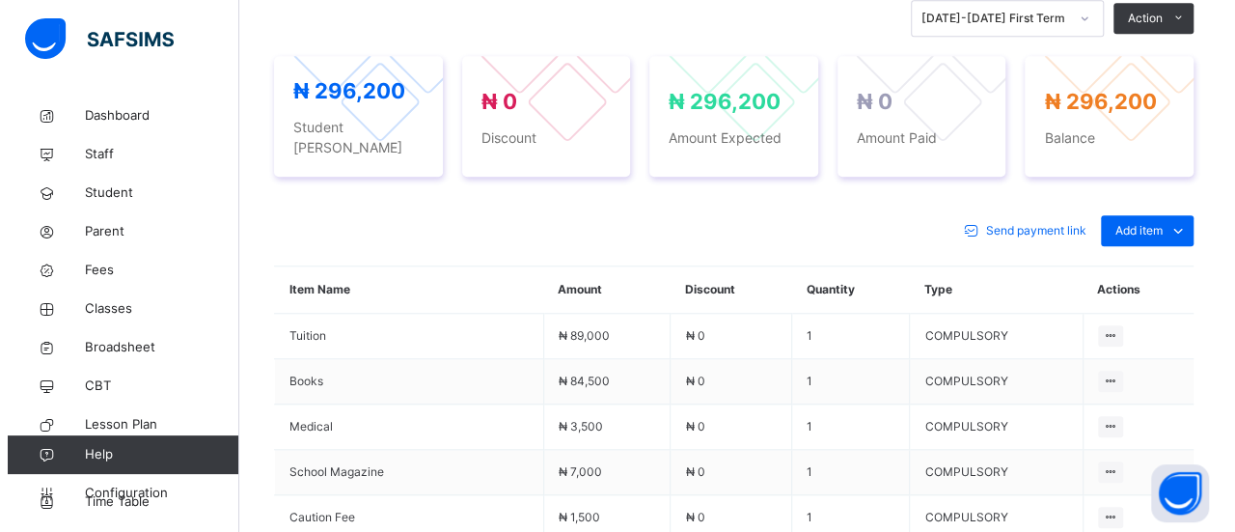
scroll to position [697, 0]
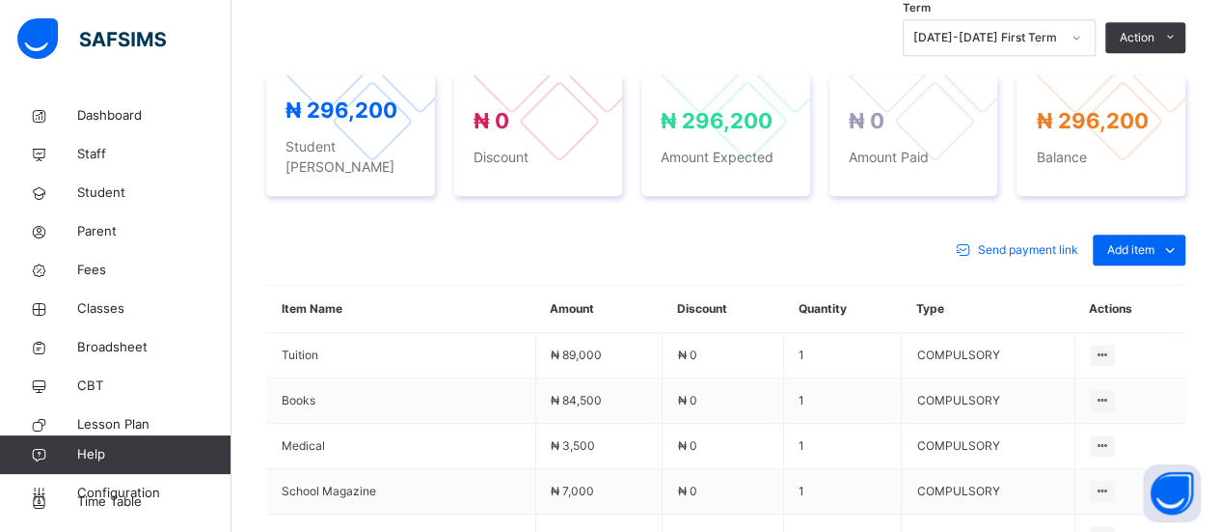
click at [0, 0] on li "Receive Payment" at bounding box center [0, 0] width 0 height 0
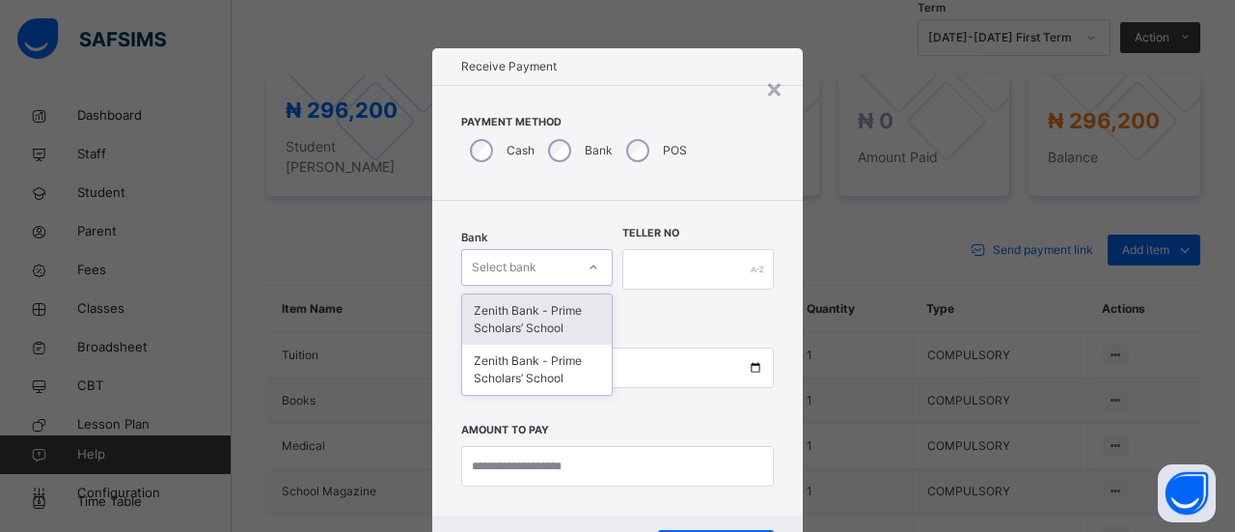
click at [590, 263] on icon at bounding box center [594, 267] width 12 height 19
click at [580, 316] on div "Zenith Bank - Prime Scholars’ School" at bounding box center [537, 319] width 150 height 50
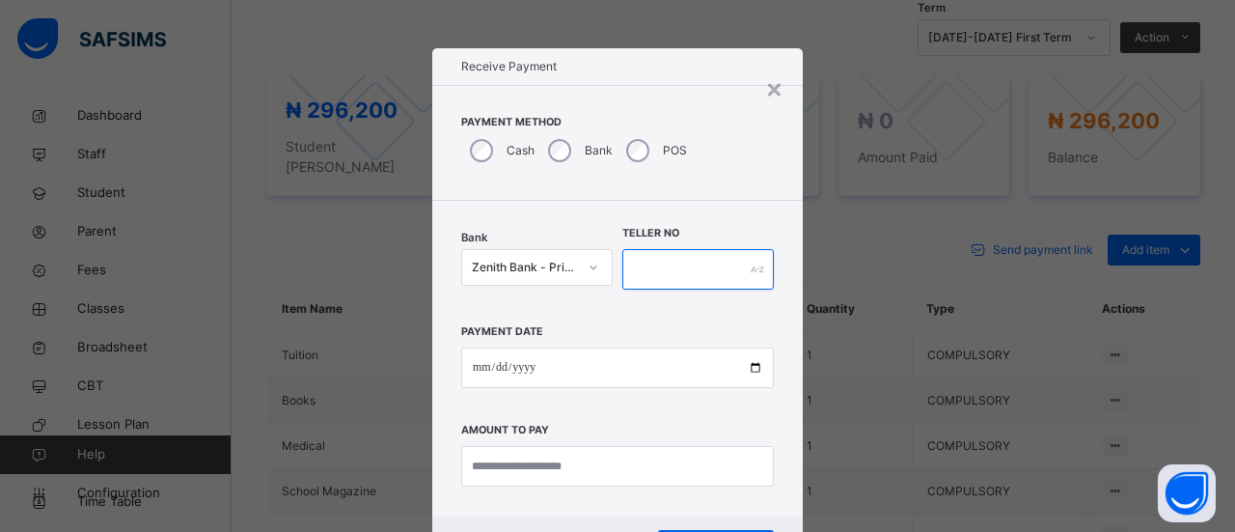
click at [650, 268] on input "text" at bounding box center [697, 269] width 151 height 41
type input "*****"
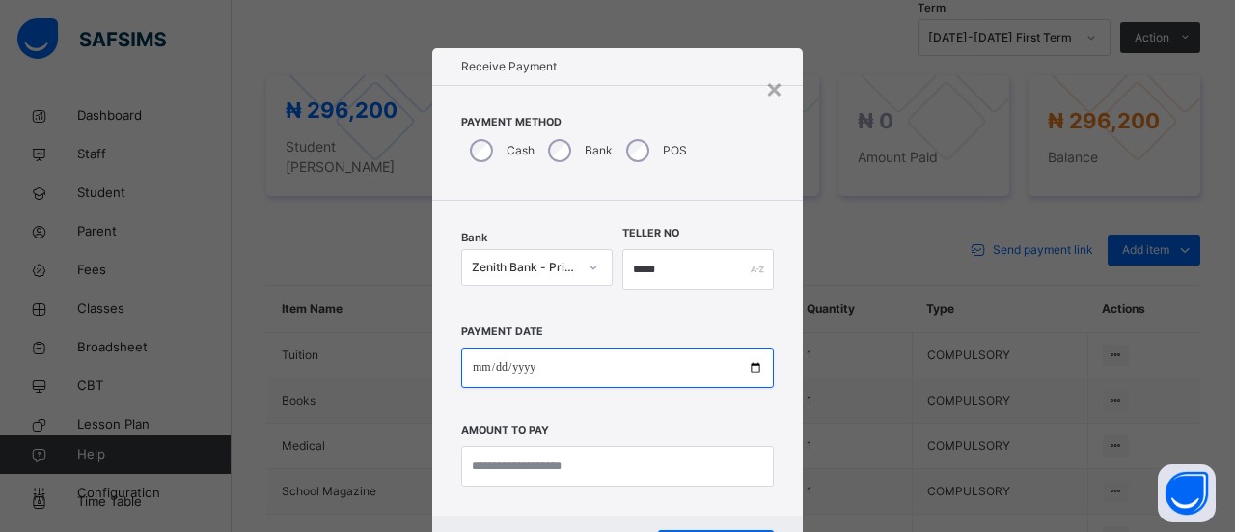
click at [681, 355] on input "date" at bounding box center [617, 367] width 313 height 41
type input "**********"
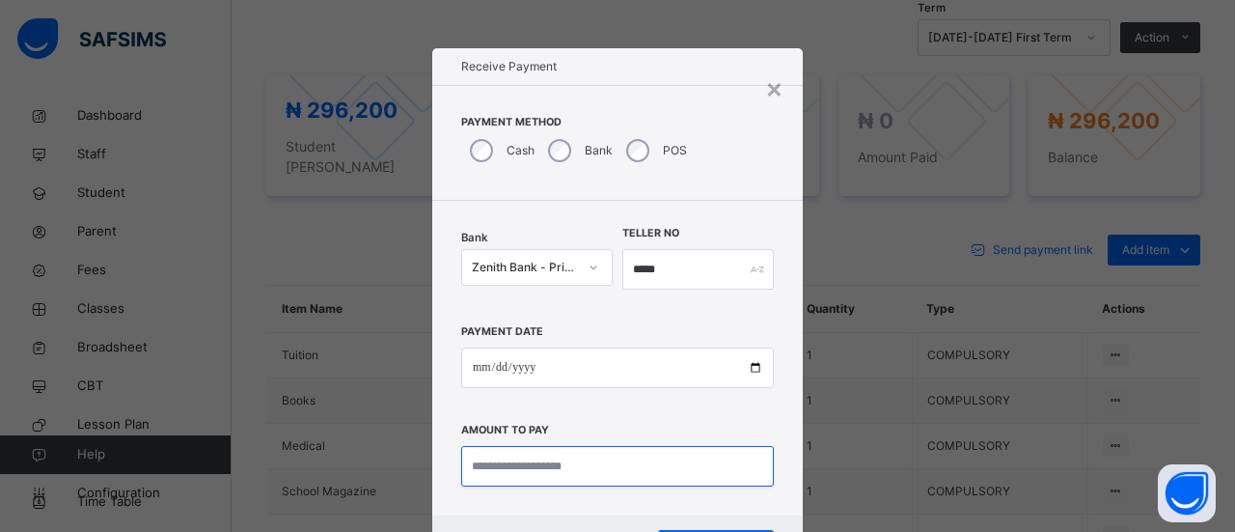
click at [602, 465] on input "currency" at bounding box center [617, 466] width 313 height 41
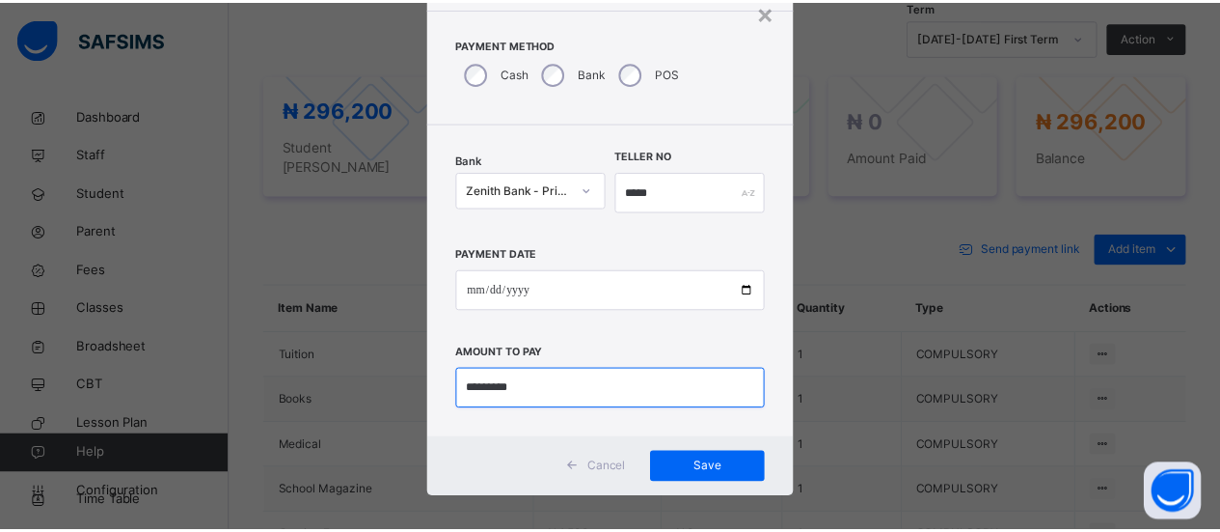
scroll to position [79, 0]
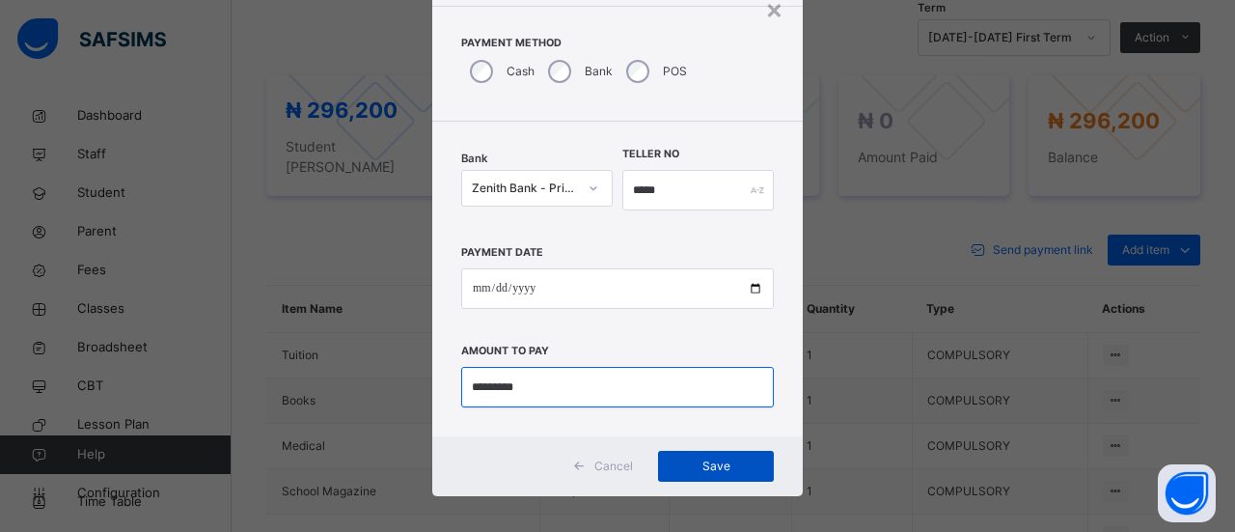
type input "*********"
click at [721, 463] on span "Save" at bounding box center [715, 465] width 87 height 17
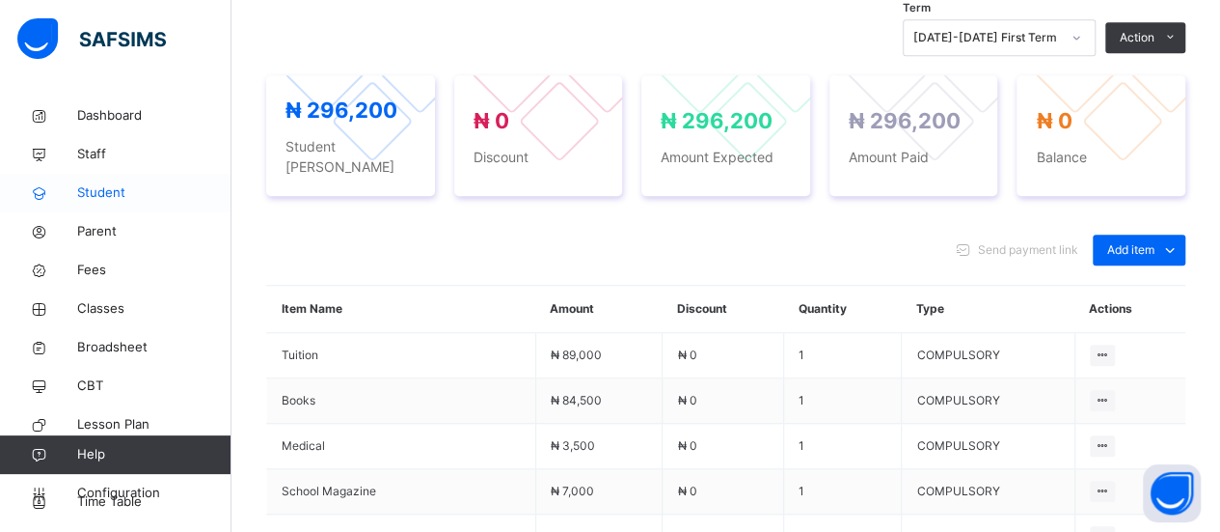
click at [109, 188] on span "Student" at bounding box center [154, 192] width 154 height 19
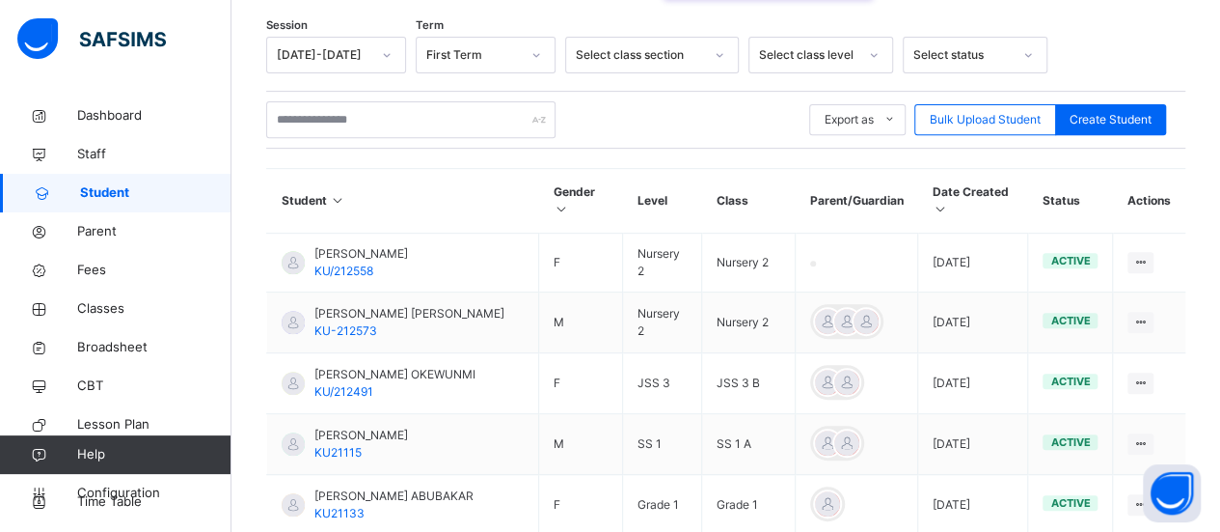
scroll to position [697, 0]
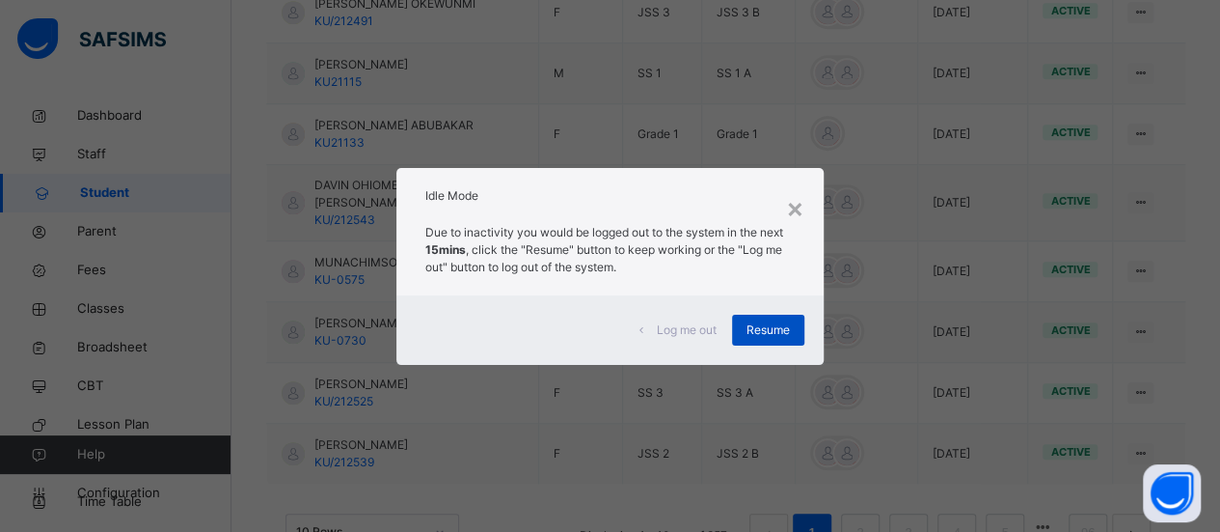
click at [756, 323] on span "Resume" at bounding box center [768, 329] width 43 height 17
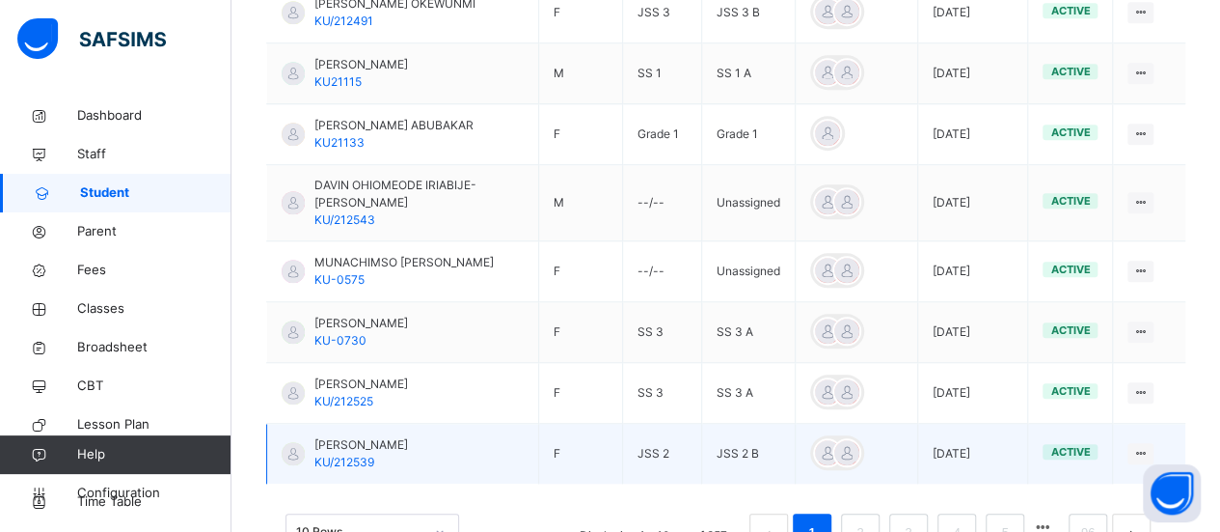
scroll to position [0, 0]
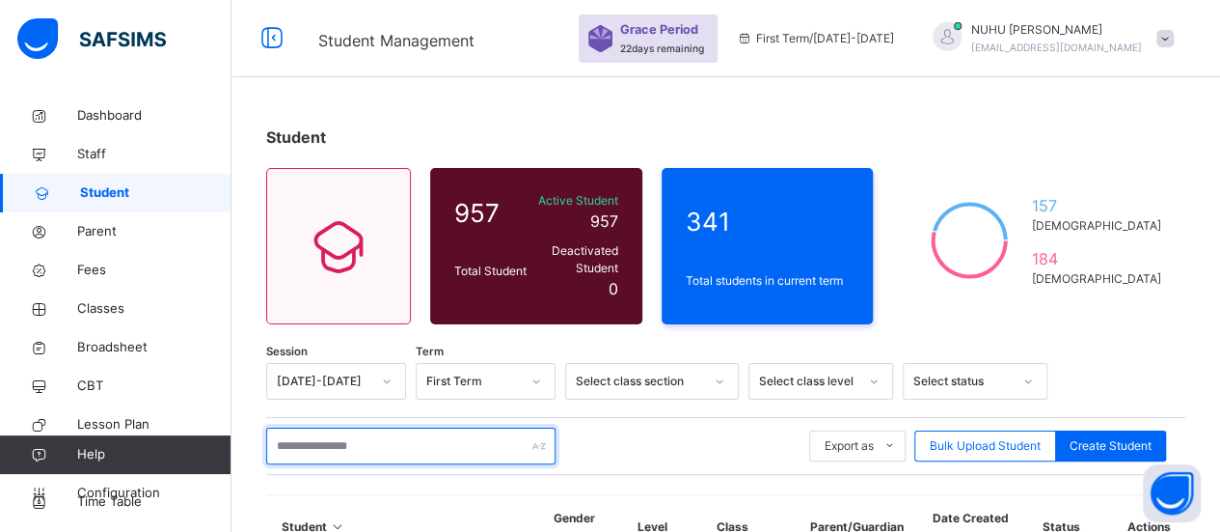
click at [318, 431] on input "text" at bounding box center [410, 445] width 289 height 37
click at [60, 9] on div at bounding box center [115, 38] width 232 height 77
click at [475, 432] on input "text" at bounding box center [410, 445] width 289 height 37
